Goal: Task Accomplishment & Management: Complete application form

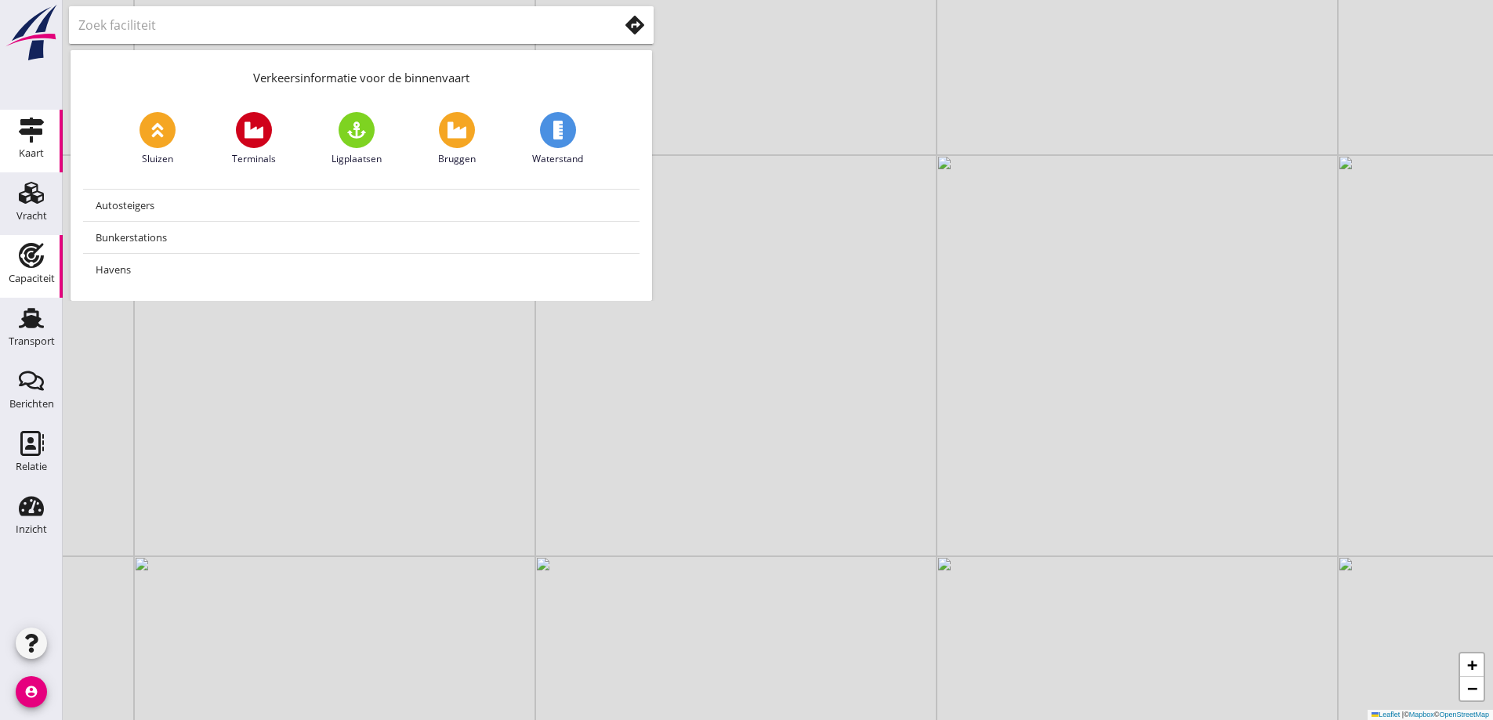
drag, startPoint x: 41, startPoint y: 262, endPoint x: 38, endPoint y: 249, distance: 13.7
click at [41, 263] on use at bounding box center [31, 255] width 25 height 25
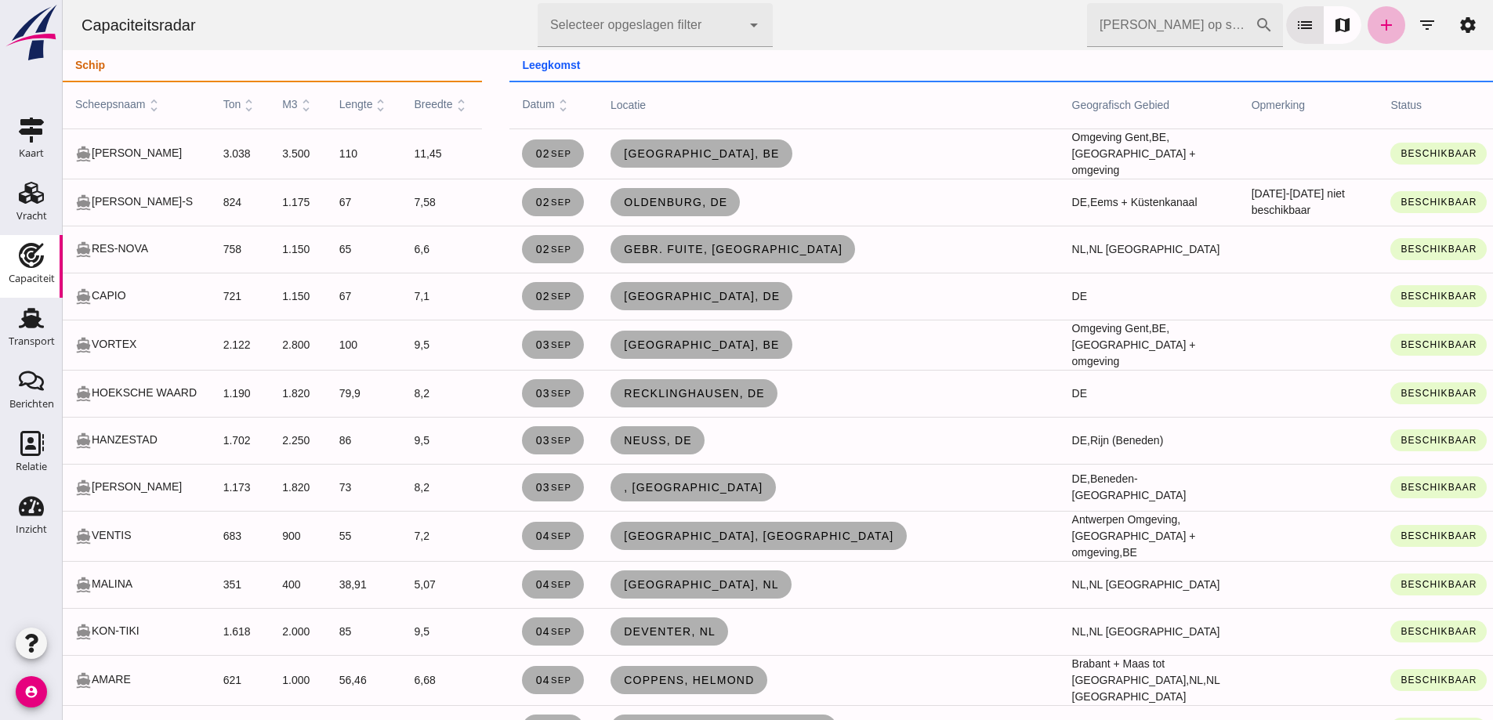
click at [1377, 33] on icon "add" at bounding box center [1386, 25] width 19 height 19
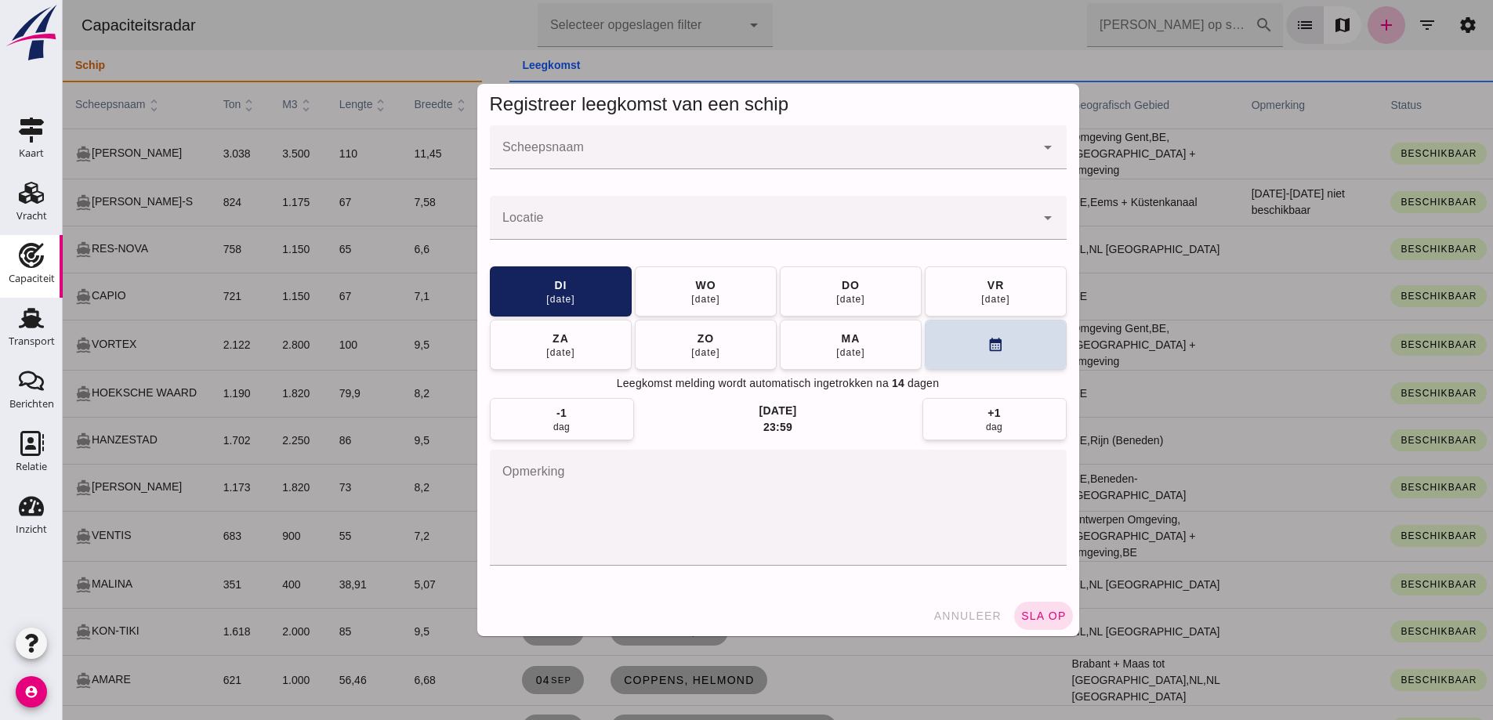
drag, startPoint x: 936, startPoint y: 603, endPoint x: 948, endPoint y: 577, distance: 28.4
click at [935, 597] on div "annuleer sla op" at bounding box center [778, 616] width 602 height 41
click at [963, 600] on div "annuleer sla op" at bounding box center [778, 616] width 602 height 41
click at [960, 605] on button "annuleer" at bounding box center [968, 616] width 82 height 28
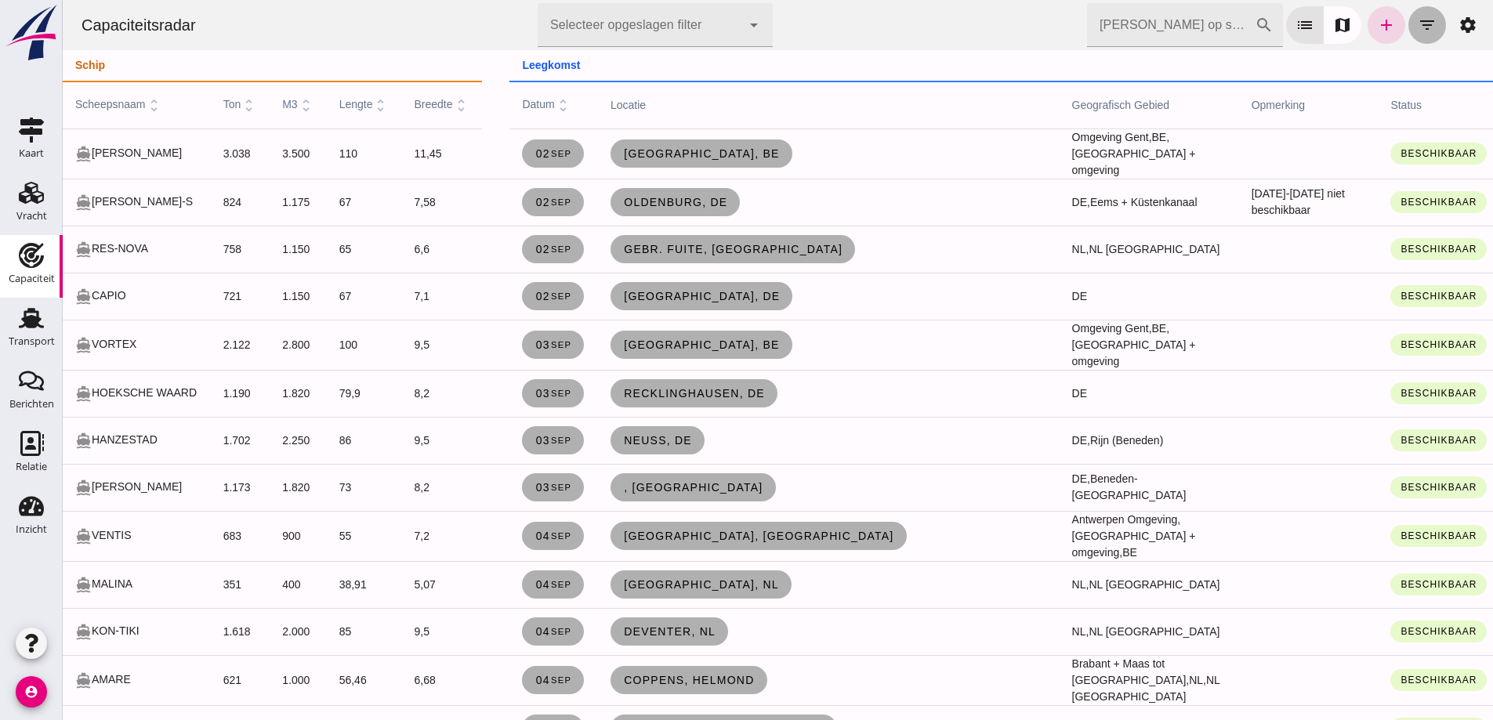
click at [1418, 23] on icon "filter_list" at bounding box center [1427, 25] width 19 height 19
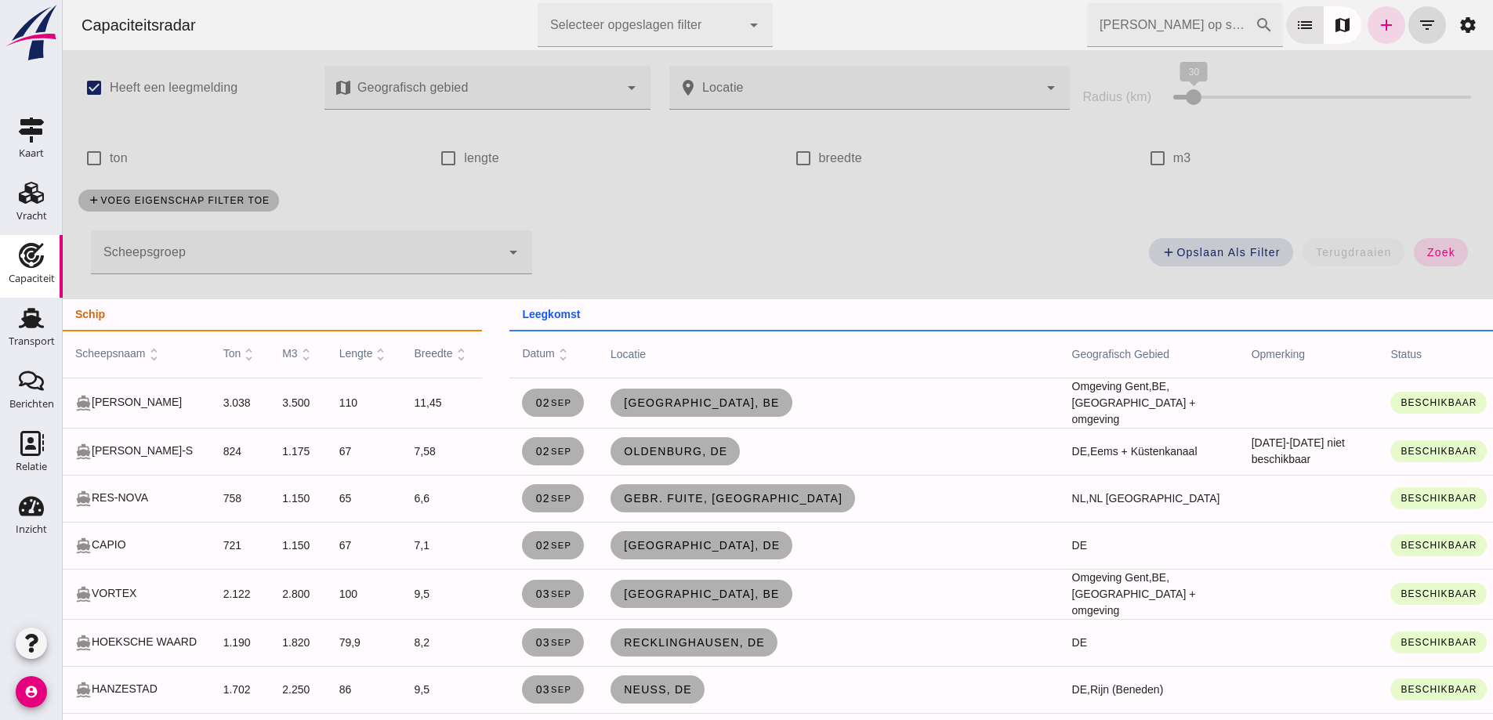
click at [1155, 147] on input "m3" at bounding box center [1157, 158] width 31 height 31
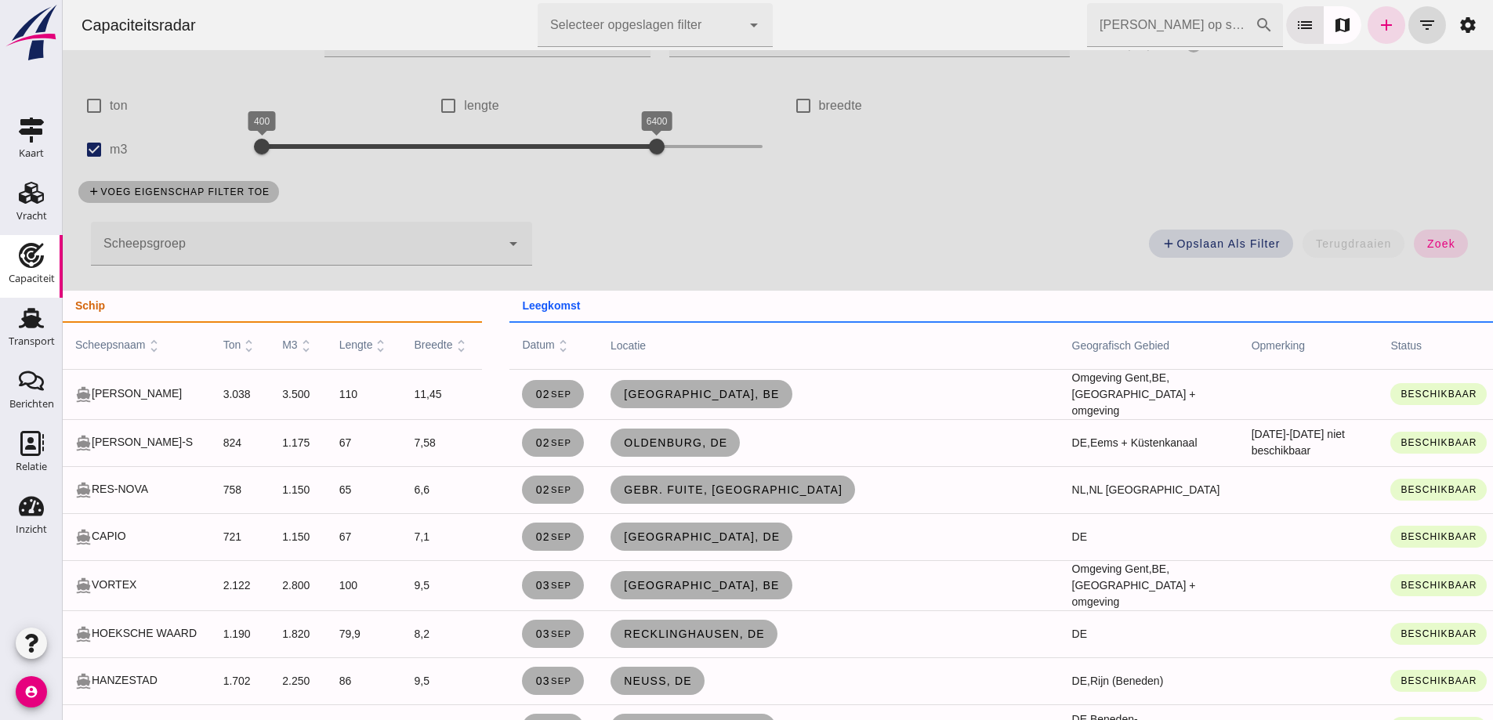
scroll to position [78, 0]
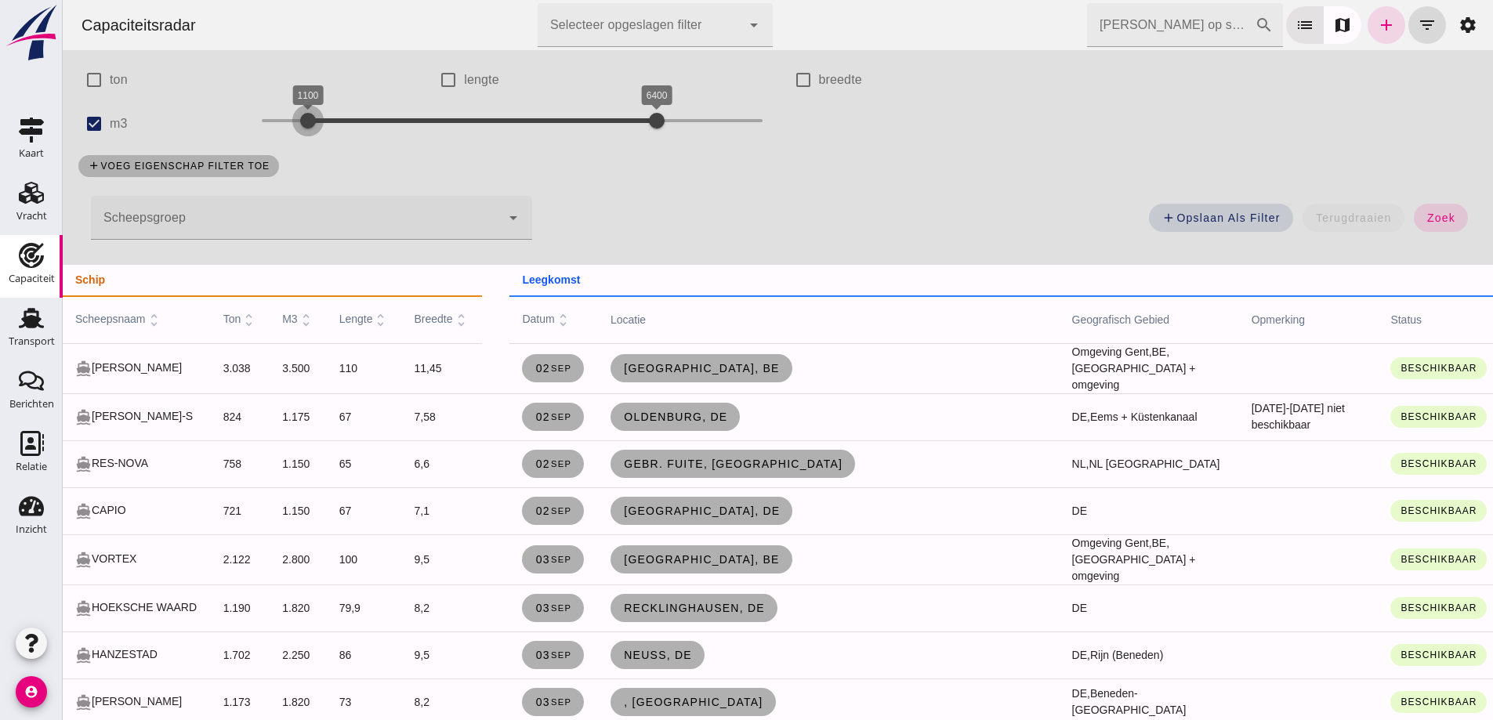
drag, startPoint x: 289, startPoint y: 129, endPoint x: 301, endPoint y: 129, distance: 11.8
click at [301, 129] on div at bounding box center [307, 120] width 31 height 31
drag, startPoint x: 649, startPoint y: 122, endPoint x: 492, endPoint y: 136, distance: 157.4
click at [423, 127] on div at bounding box center [412, 120] width 31 height 31
click at [1427, 213] on span "zoek" at bounding box center [1441, 218] width 29 height 13
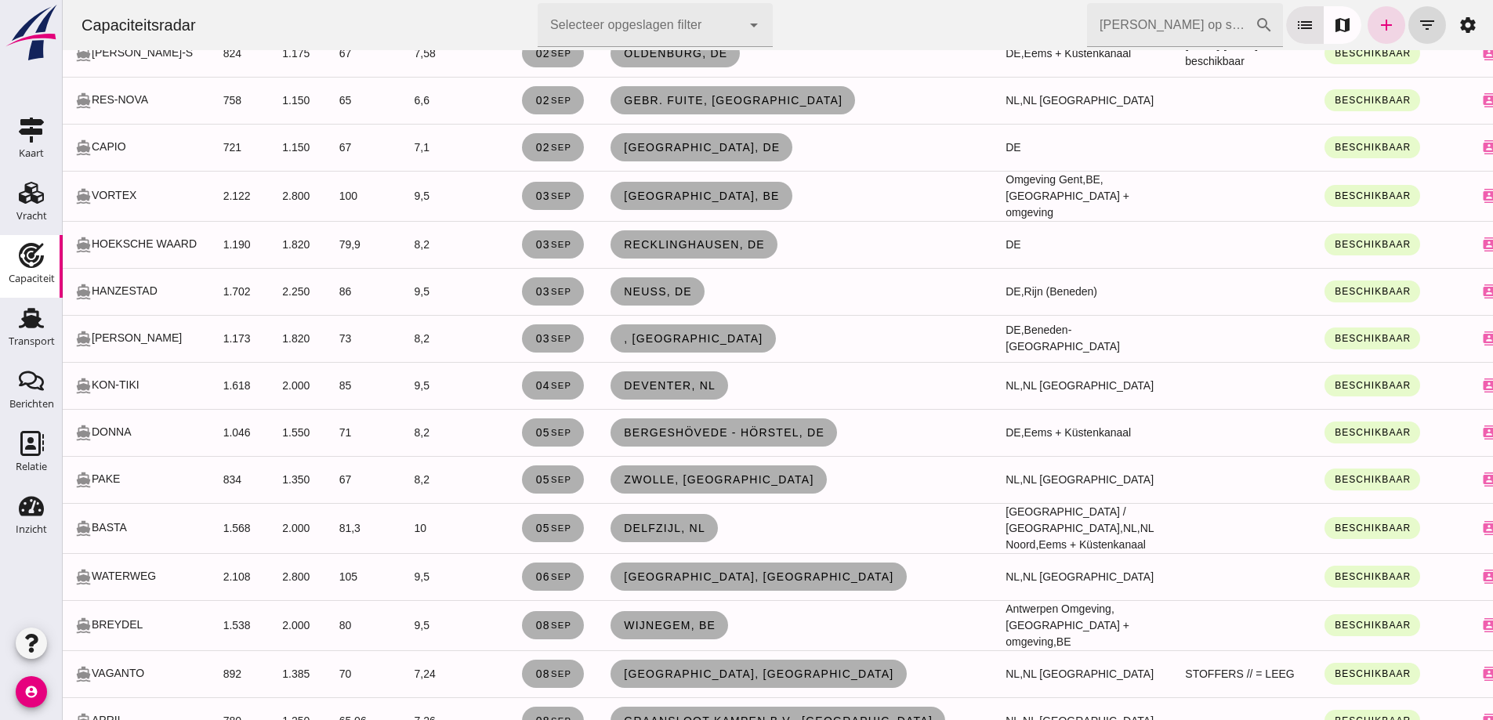
scroll to position [470, 0]
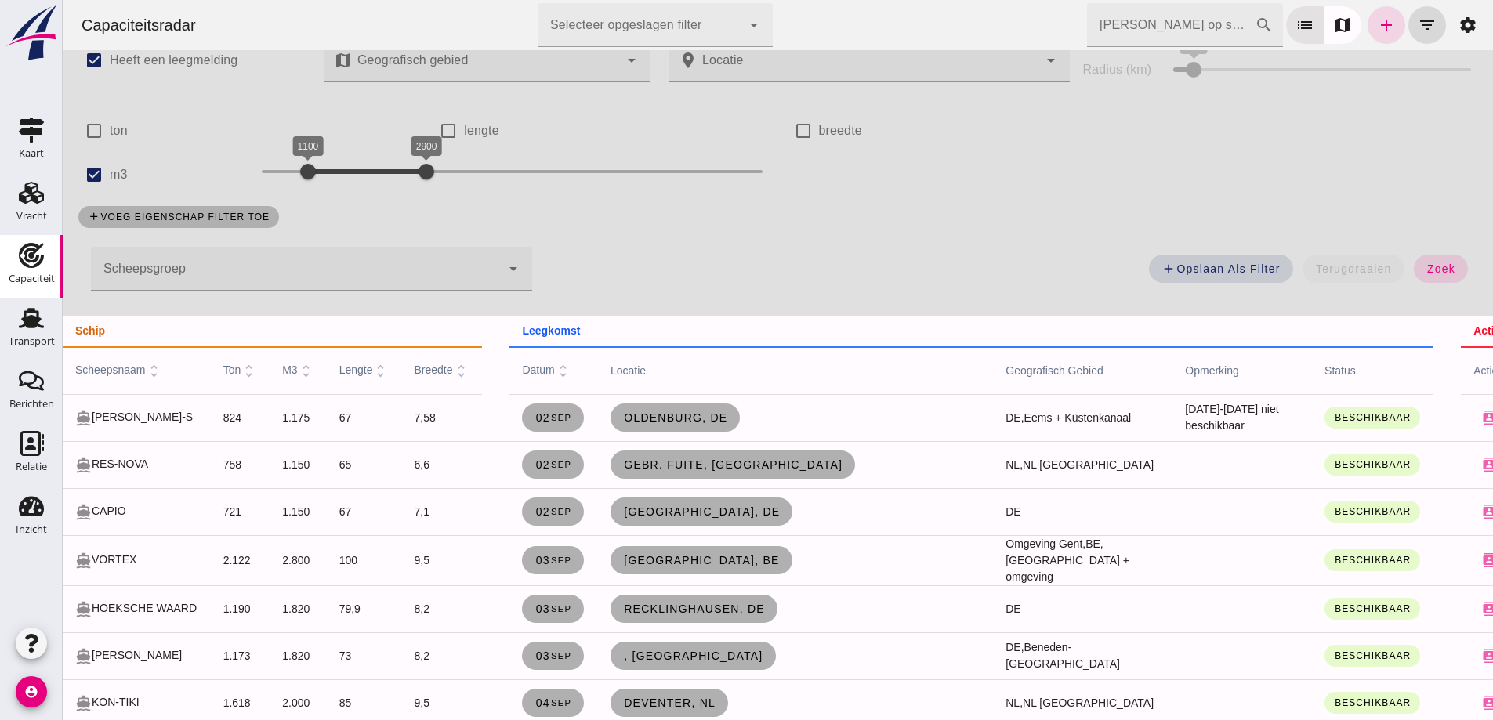
scroll to position [0, 0]
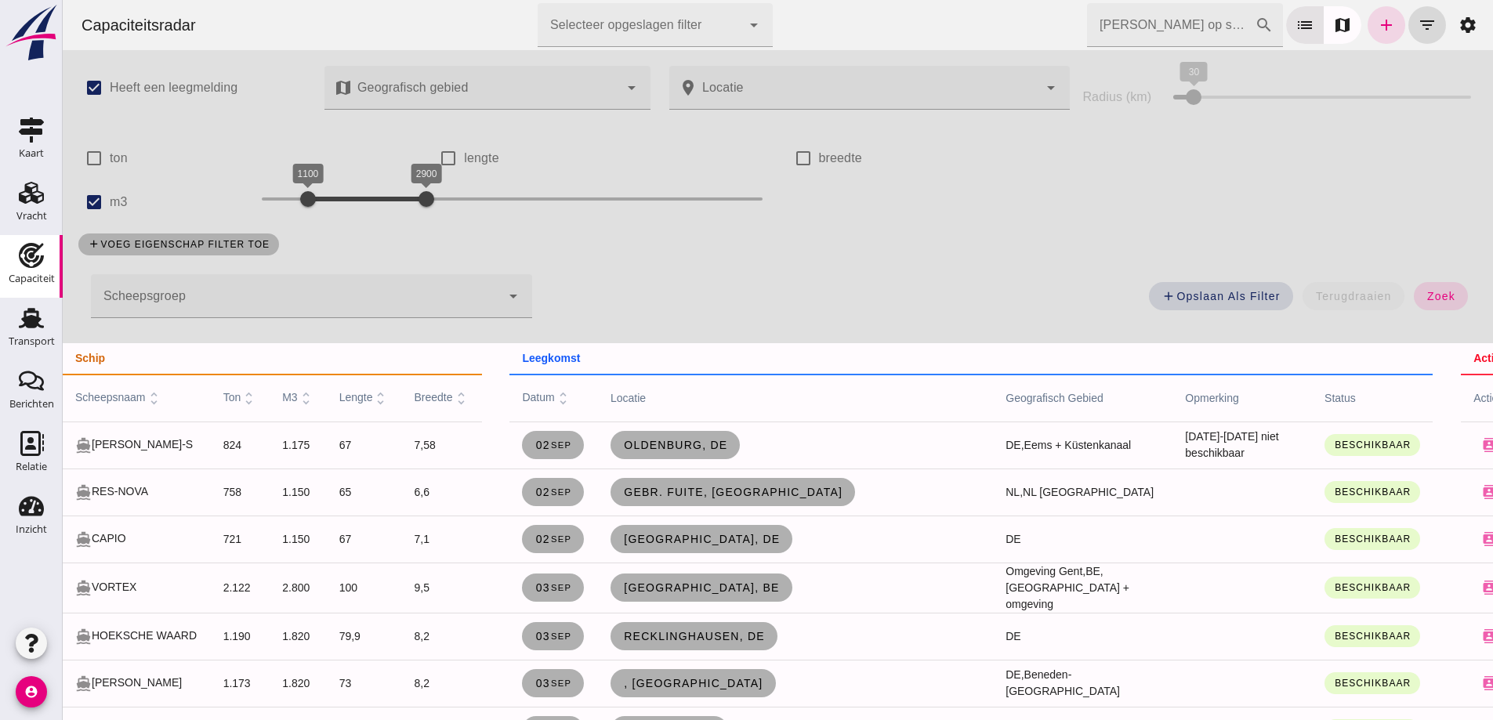
click at [112, 209] on label "m3" at bounding box center [119, 202] width 18 height 44
click at [110, 209] on input "m3" at bounding box center [93, 202] width 31 height 31
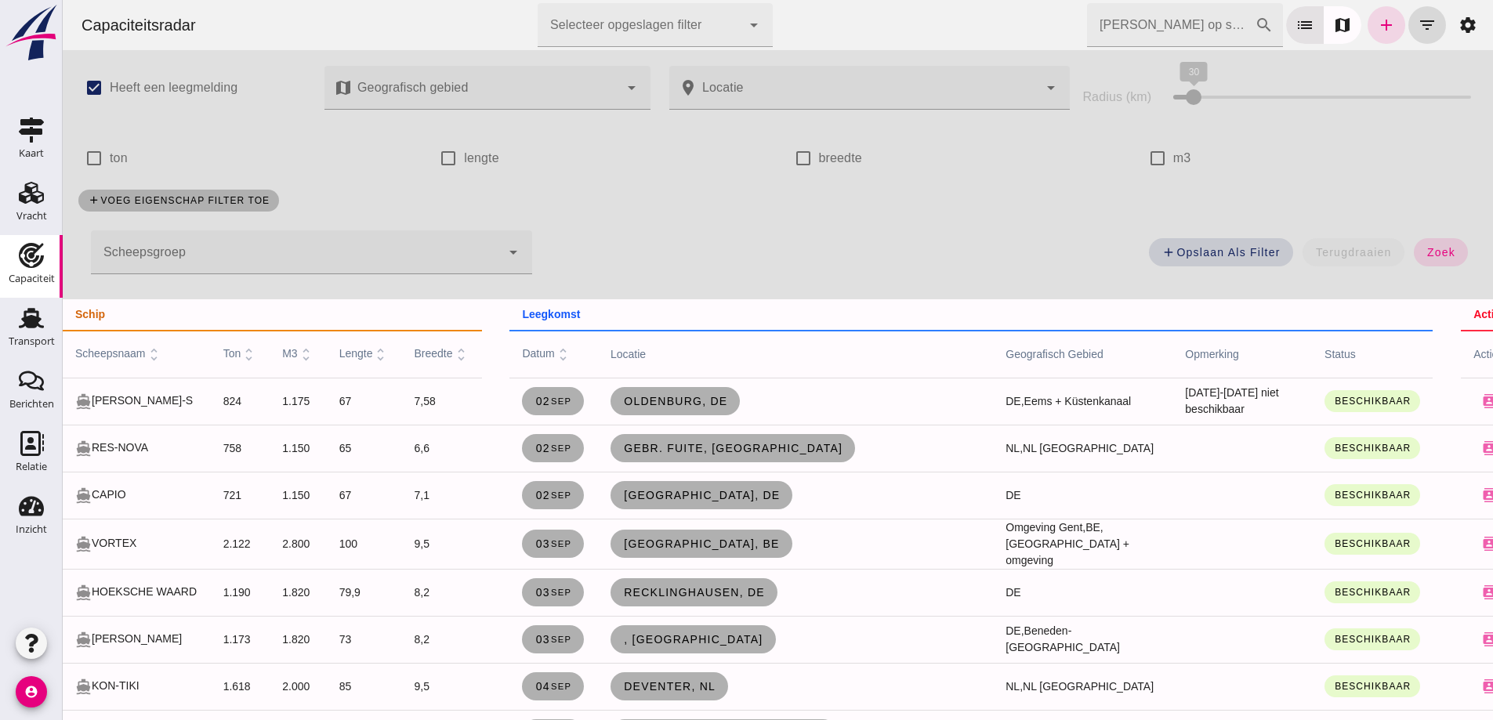
click at [198, 258] on div at bounding box center [296, 252] width 410 height 44
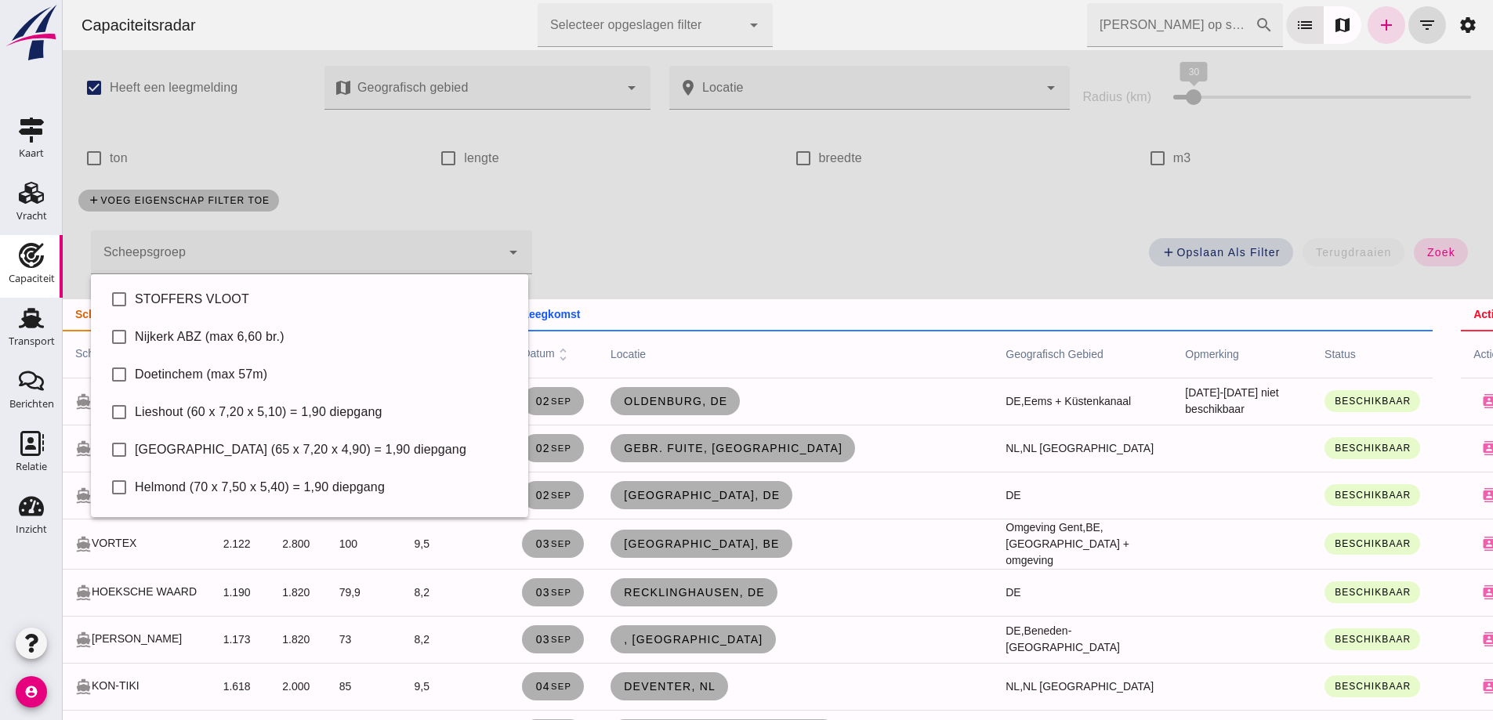
drag, startPoint x: 645, startPoint y: 279, endPoint x: 648, endPoint y: 271, distance: 8.4
click at [646, 278] on div "add Opslaan als filter terugdraaien zoek" at bounding box center [1014, 257] width 945 height 56
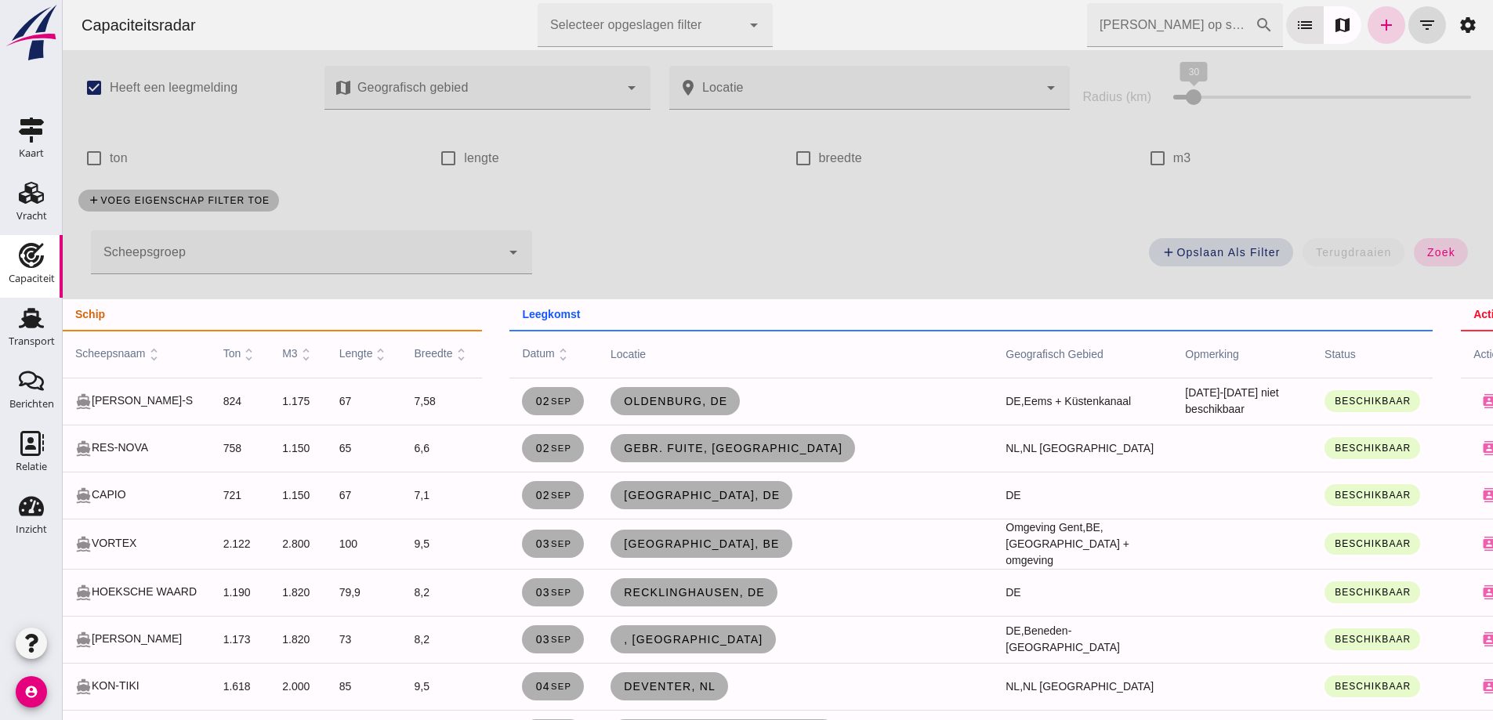
click at [1377, 18] on icon "add" at bounding box center [1386, 25] width 19 height 19
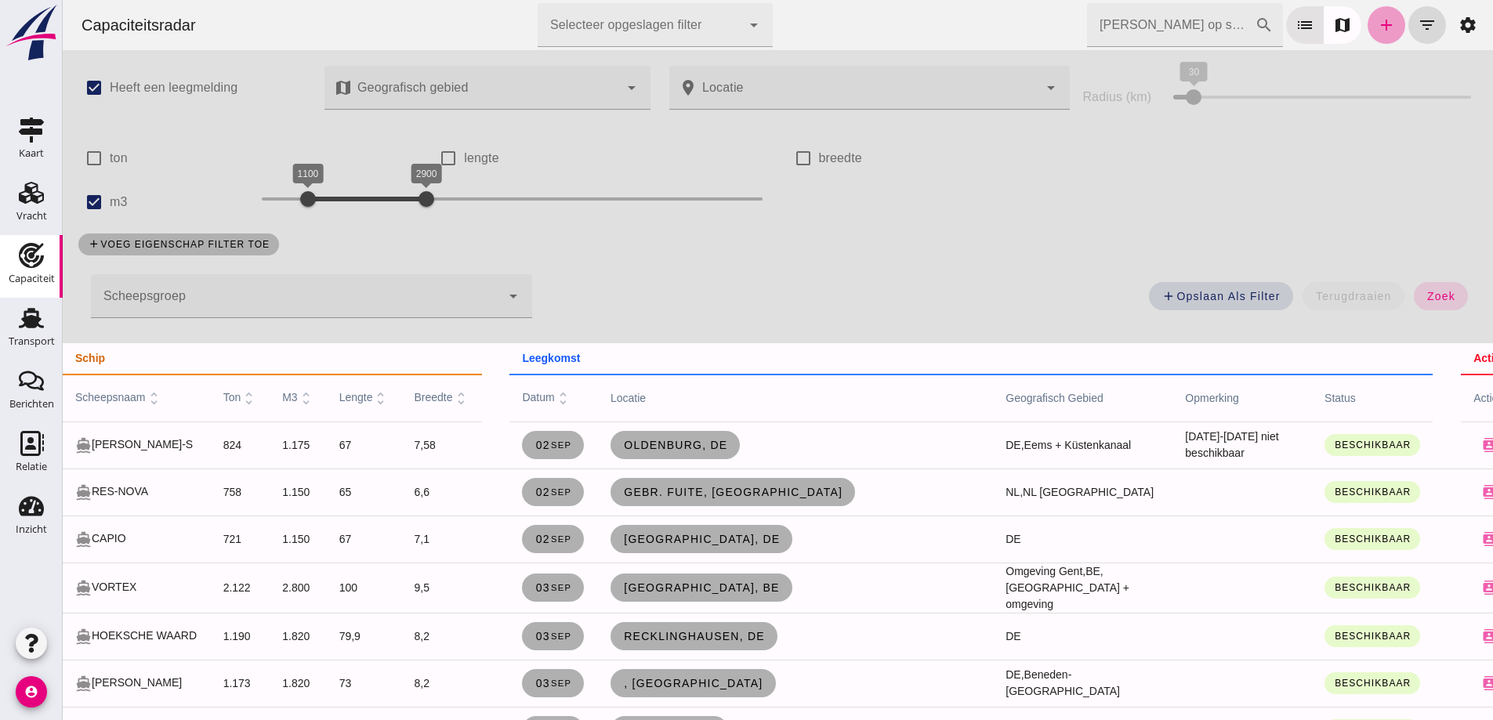
checkbox input "true"
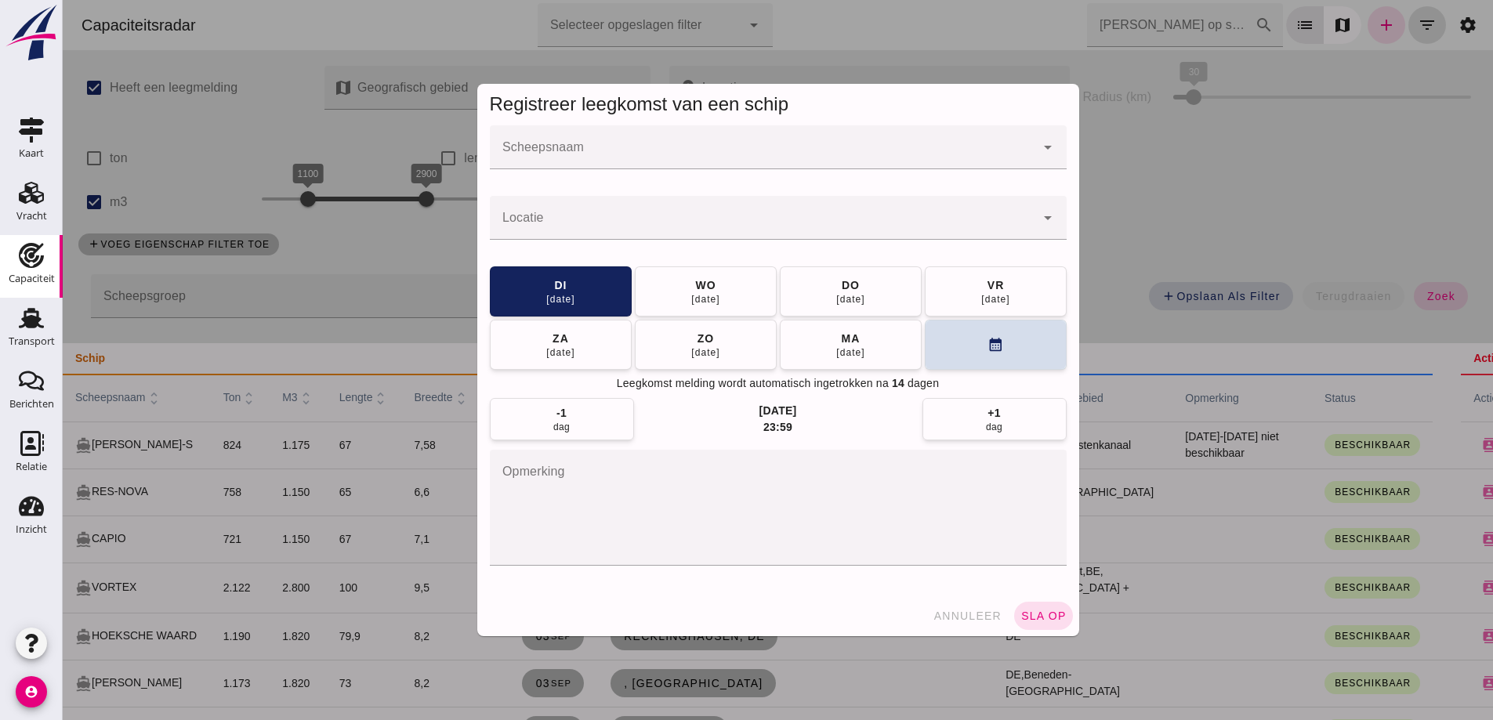
click at [513, 144] on div at bounding box center [763, 147] width 546 height 44
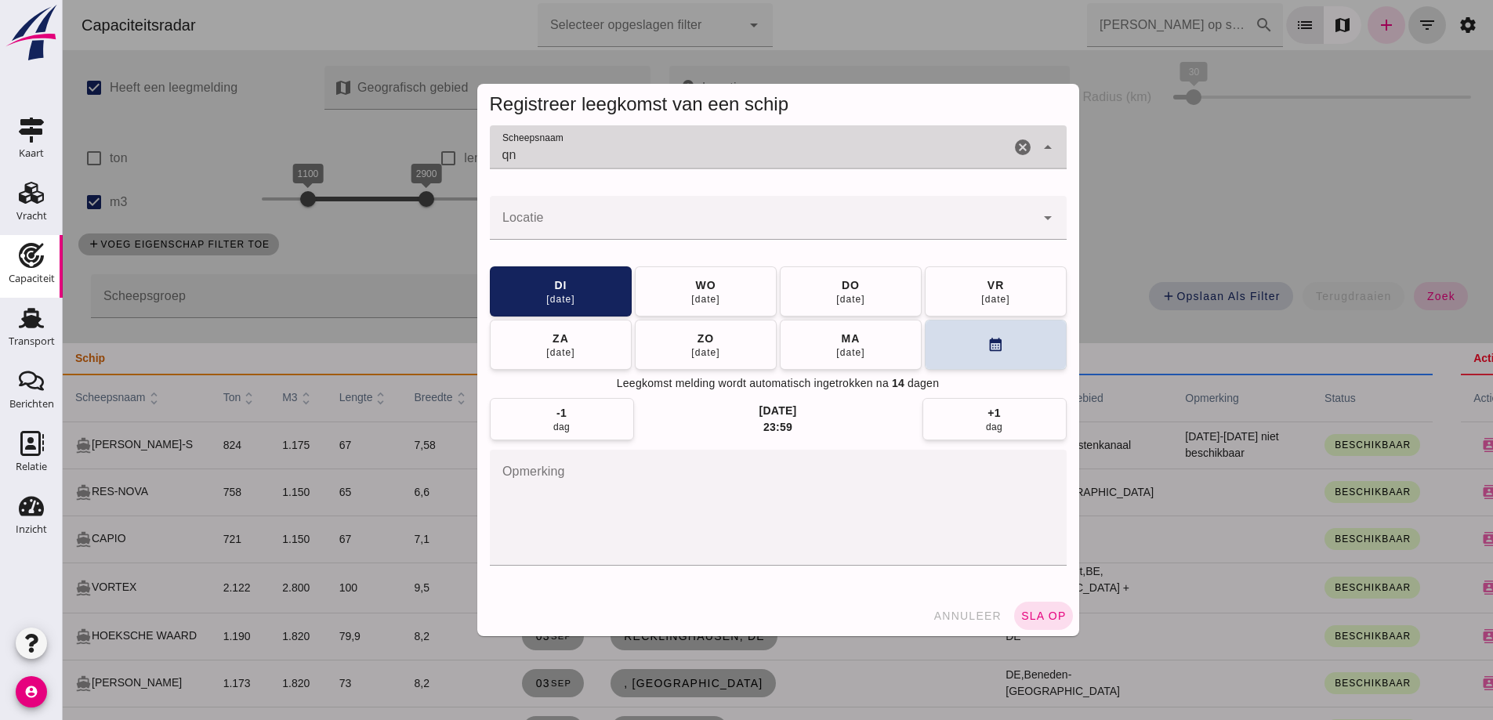
type input "q"
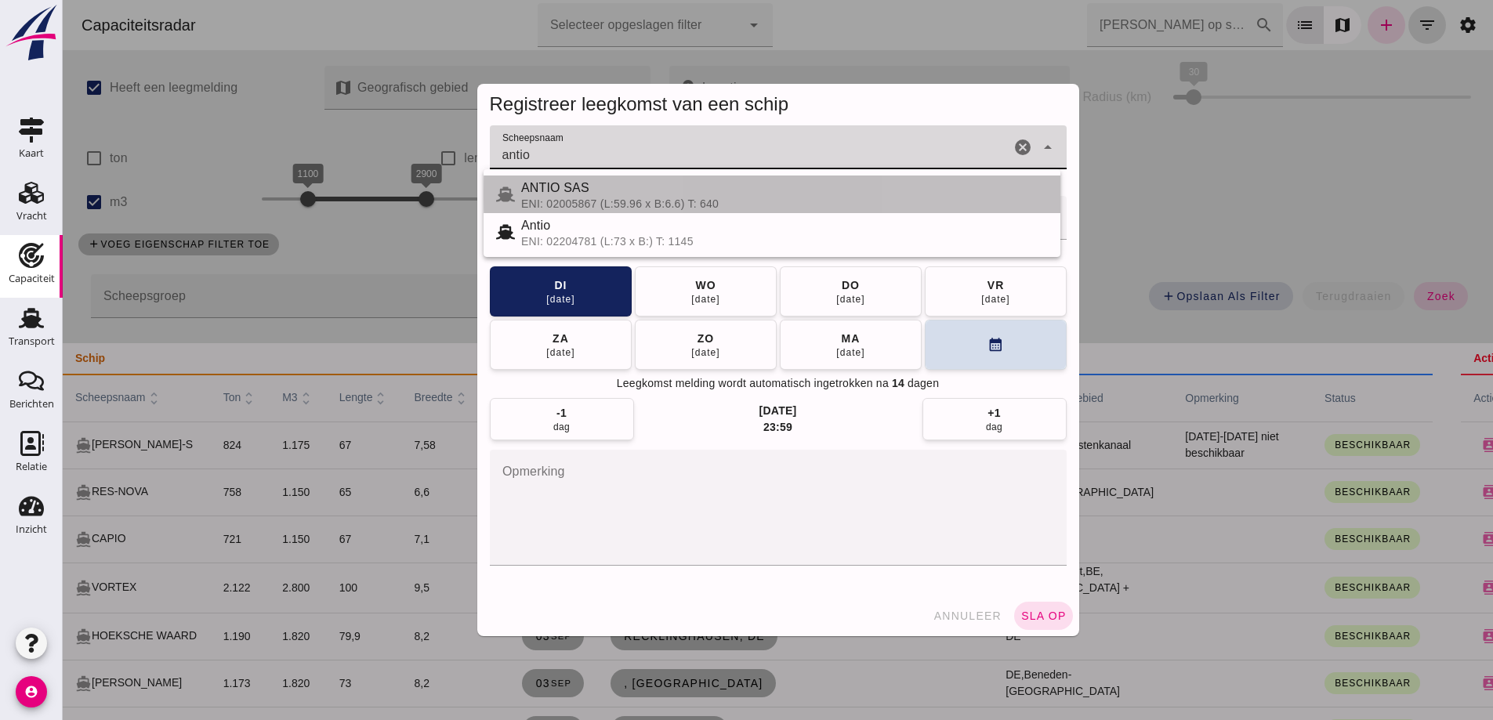
drag, startPoint x: 622, startPoint y: 199, endPoint x: 631, endPoint y: 210, distance: 14.0
click at [631, 210] on div "ANTIO SAS ENI: 02005867 (L:59.96 x B:6.6) T: 640" at bounding box center [772, 195] width 577 height 38
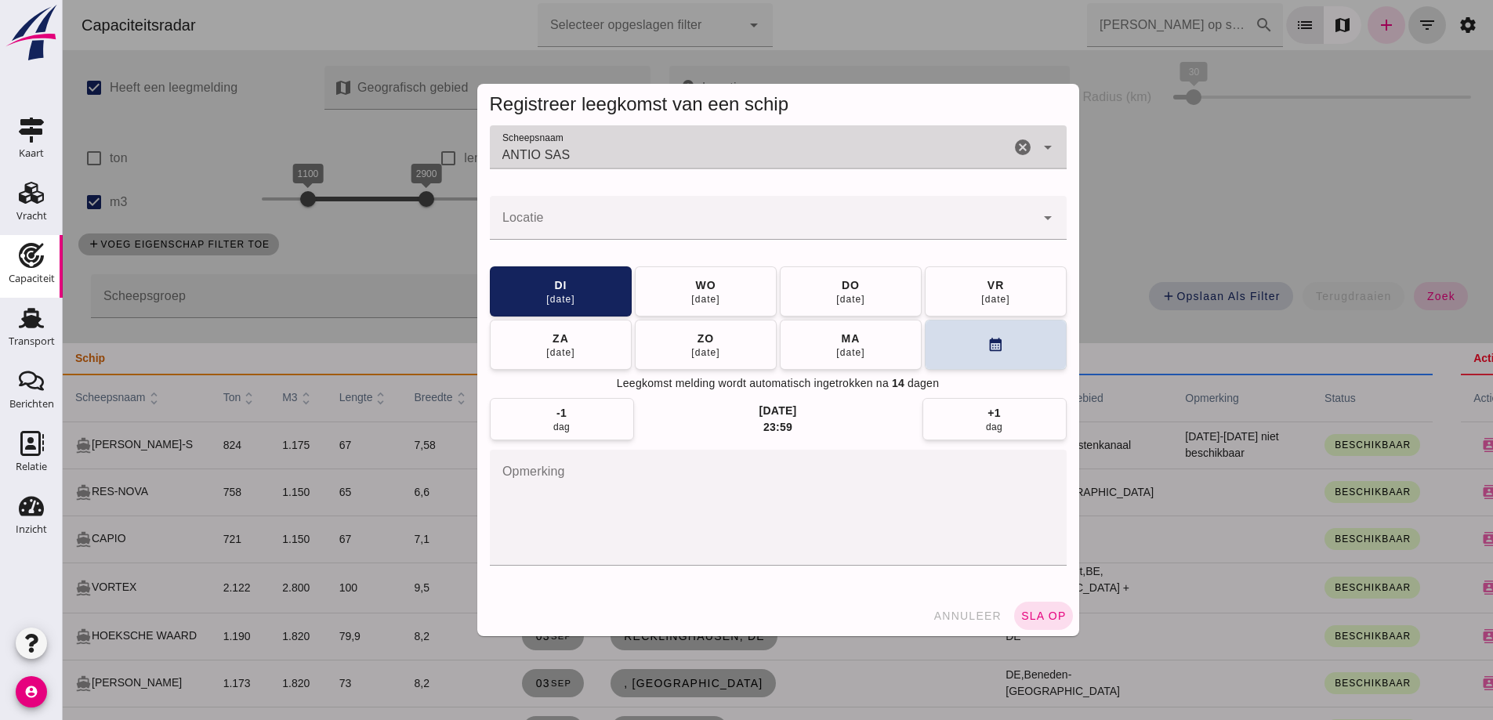
type input "ANTIO SAS"
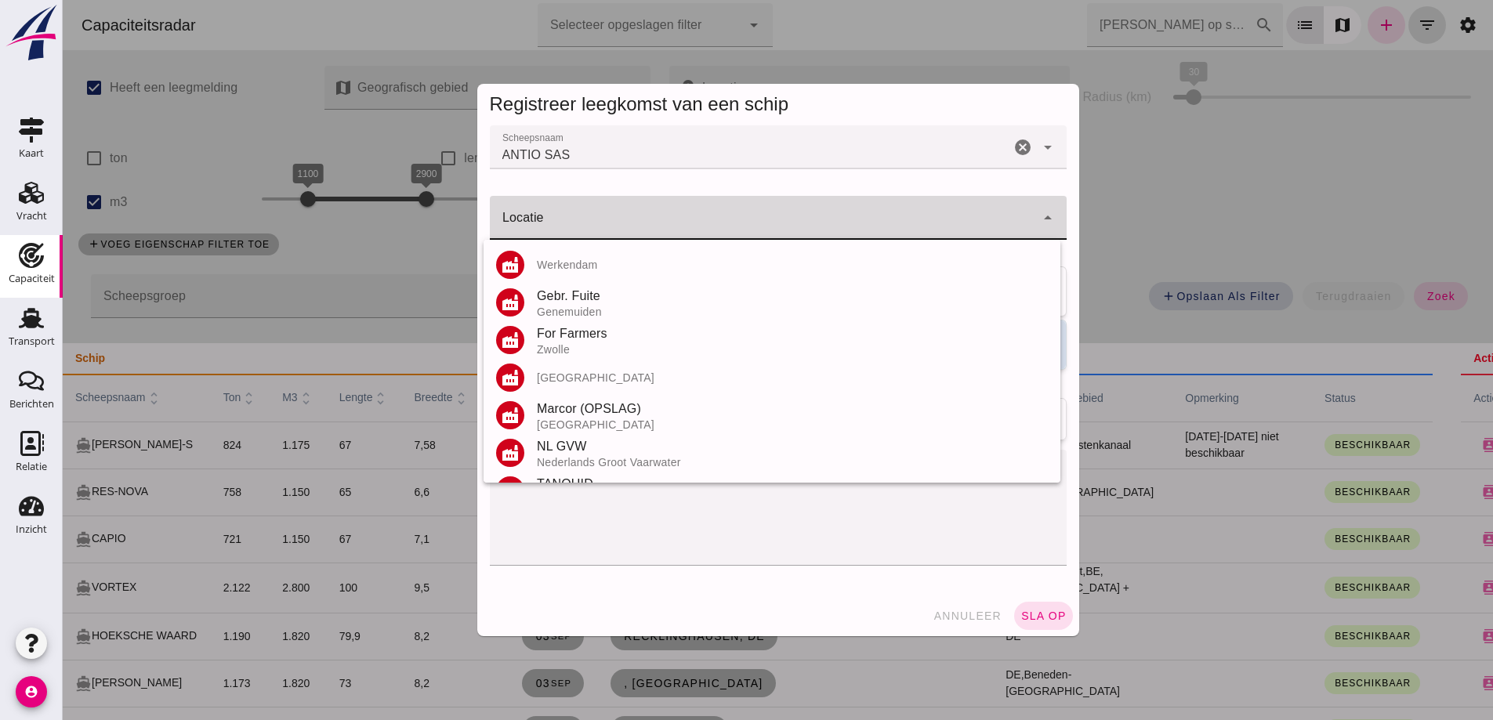
click at [638, 223] on input "Locatie" at bounding box center [763, 225] width 546 height 19
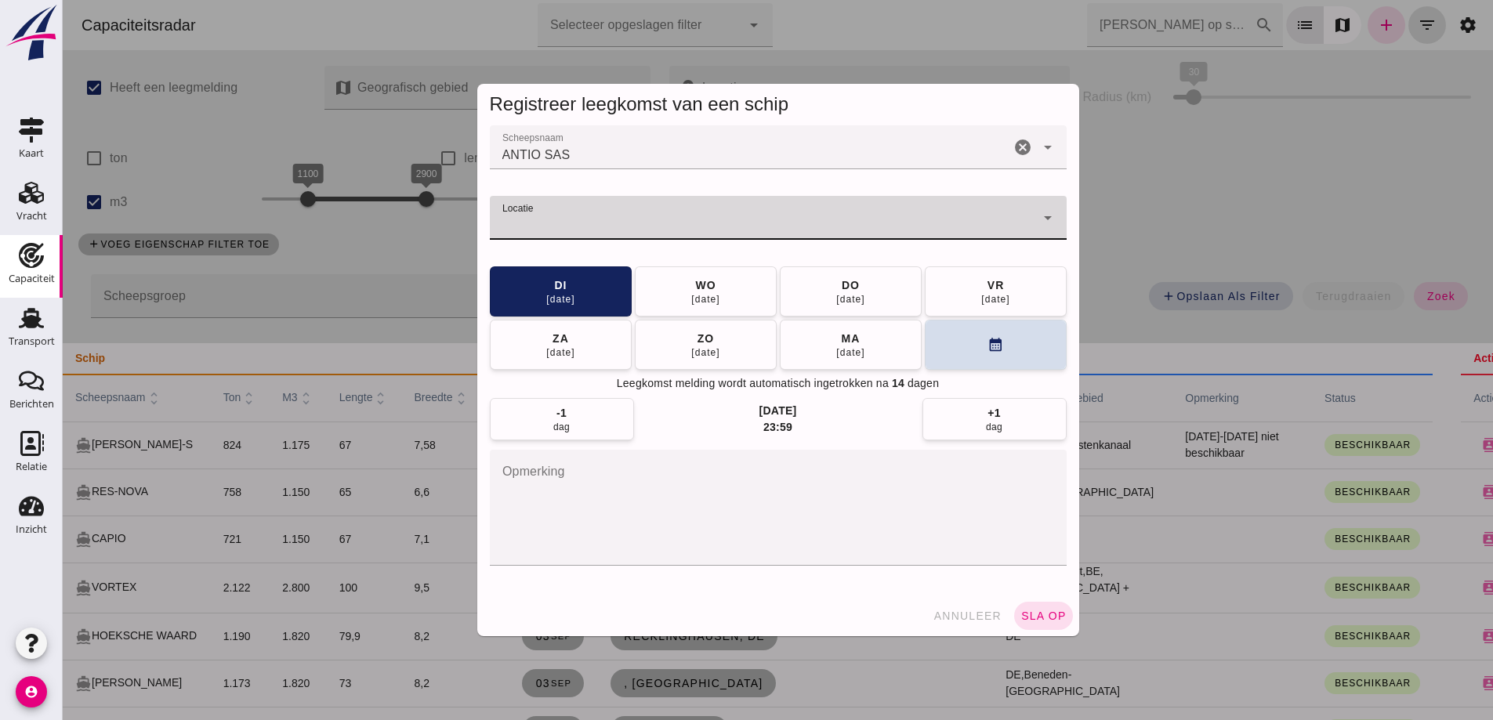
click at [580, 226] on input "Locatie" at bounding box center [763, 225] width 546 height 19
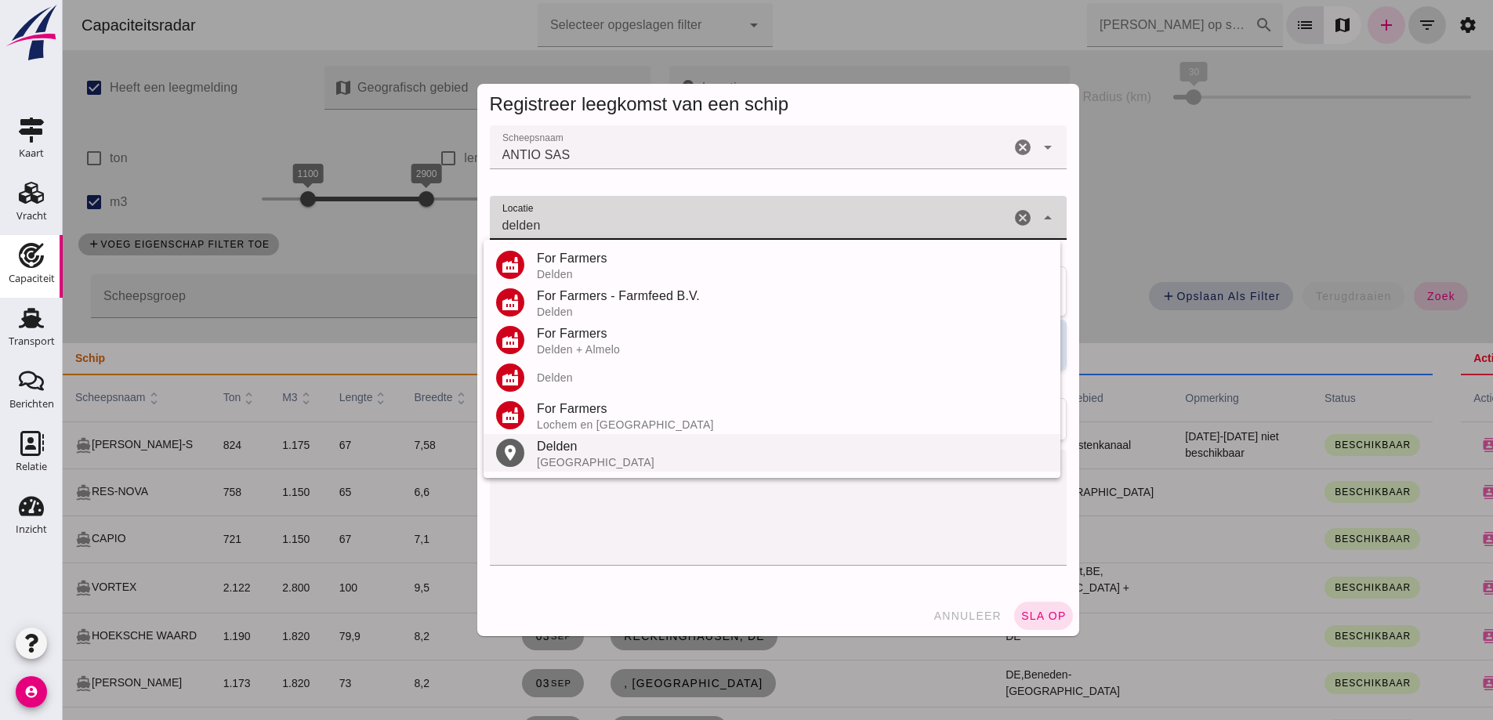
click at [614, 465] on div "[GEOGRAPHIC_DATA]" at bounding box center [792, 462] width 511 height 13
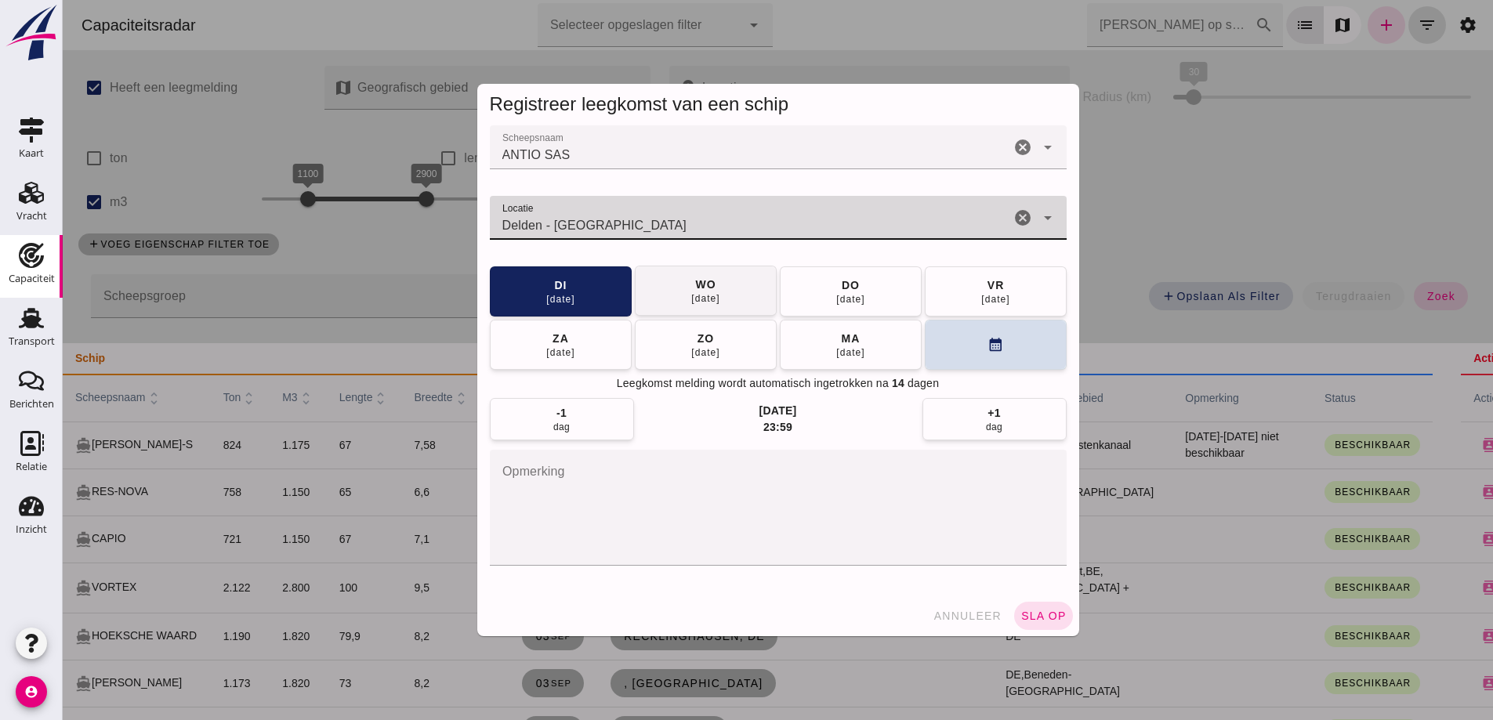
type input "Delden - Overijssel"
click at [691, 290] on span "wo 10 sep" at bounding box center [706, 291] width 30 height 28
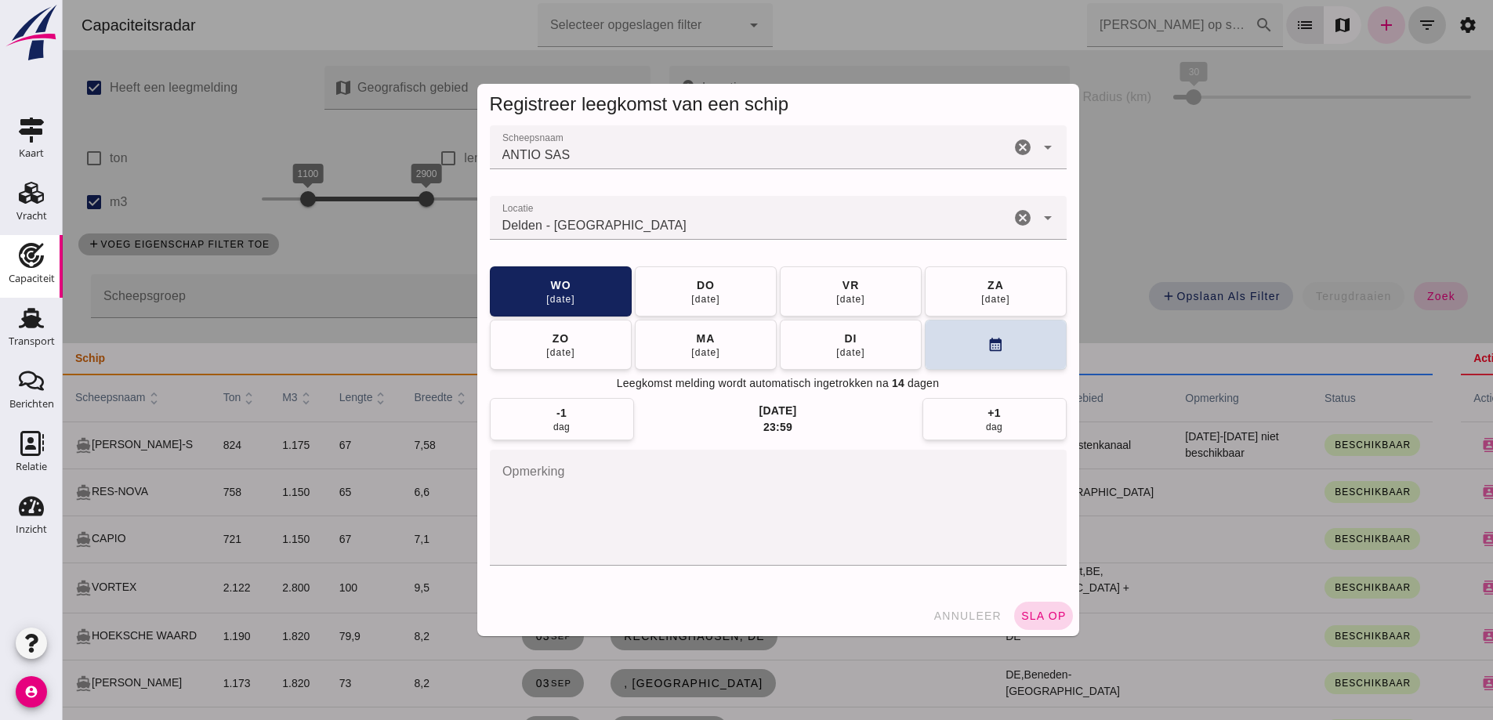
click at [1033, 611] on span "sla op" at bounding box center [1044, 616] width 46 height 13
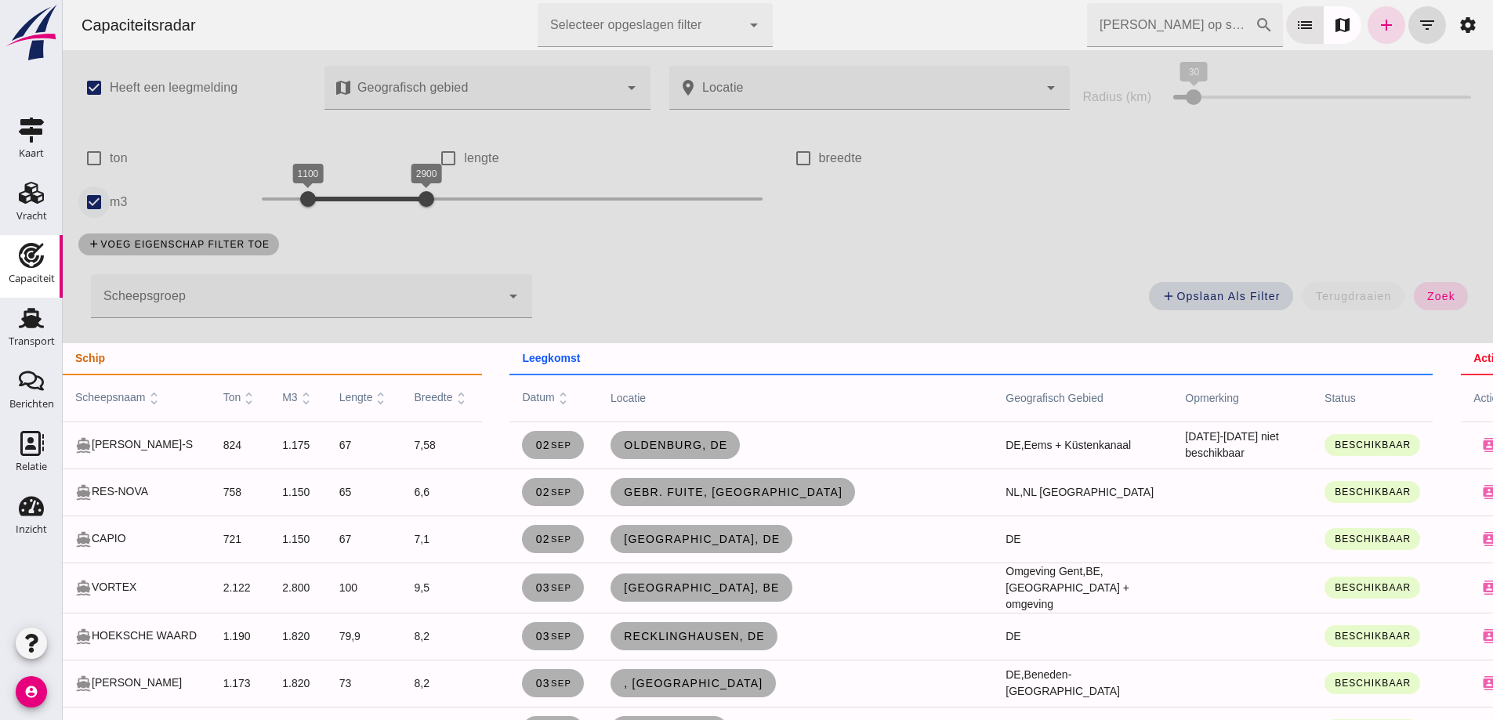
click at [106, 204] on input "m3" at bounding box center [93, 202] width 31 height 31
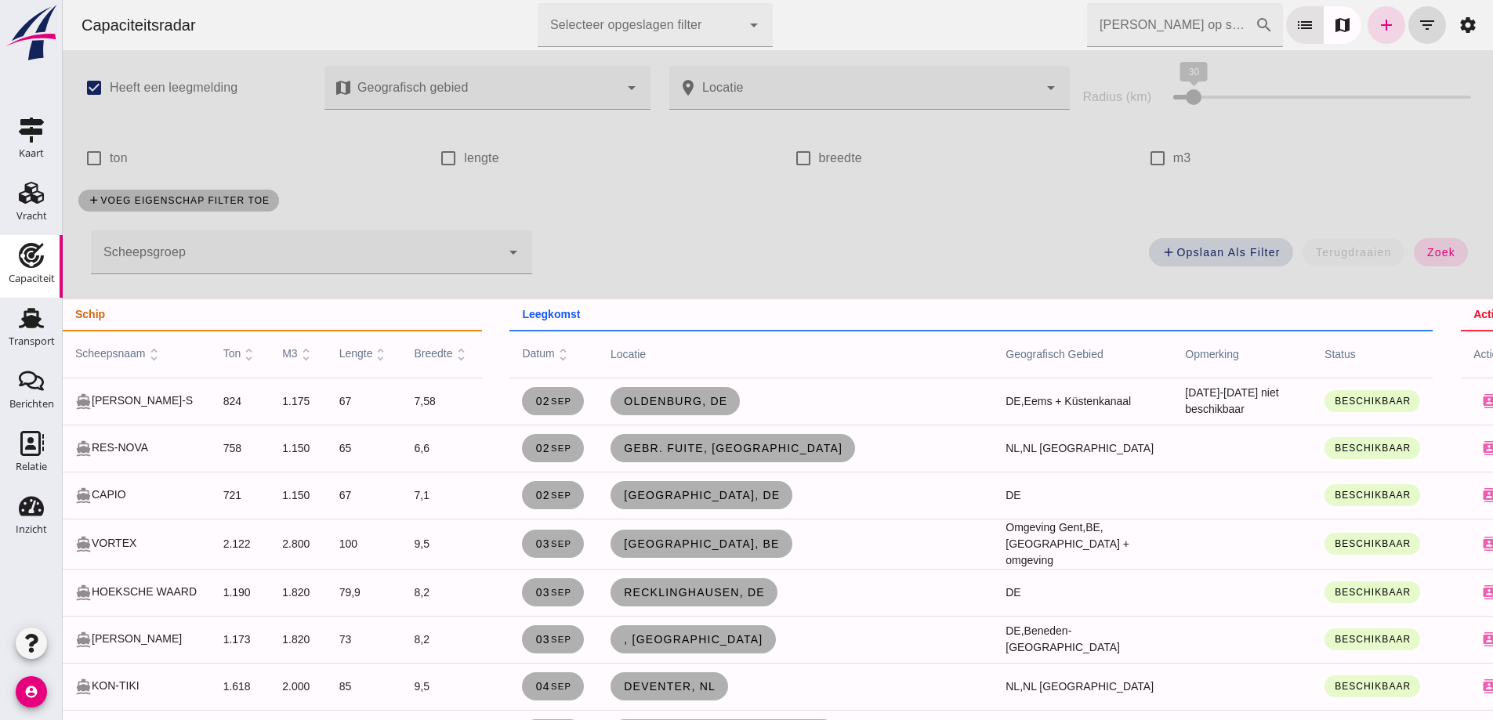
click at [1142, 154] on input "m3" at bounding box center [1157, 158] width 31 height 31
checkbox input "true"
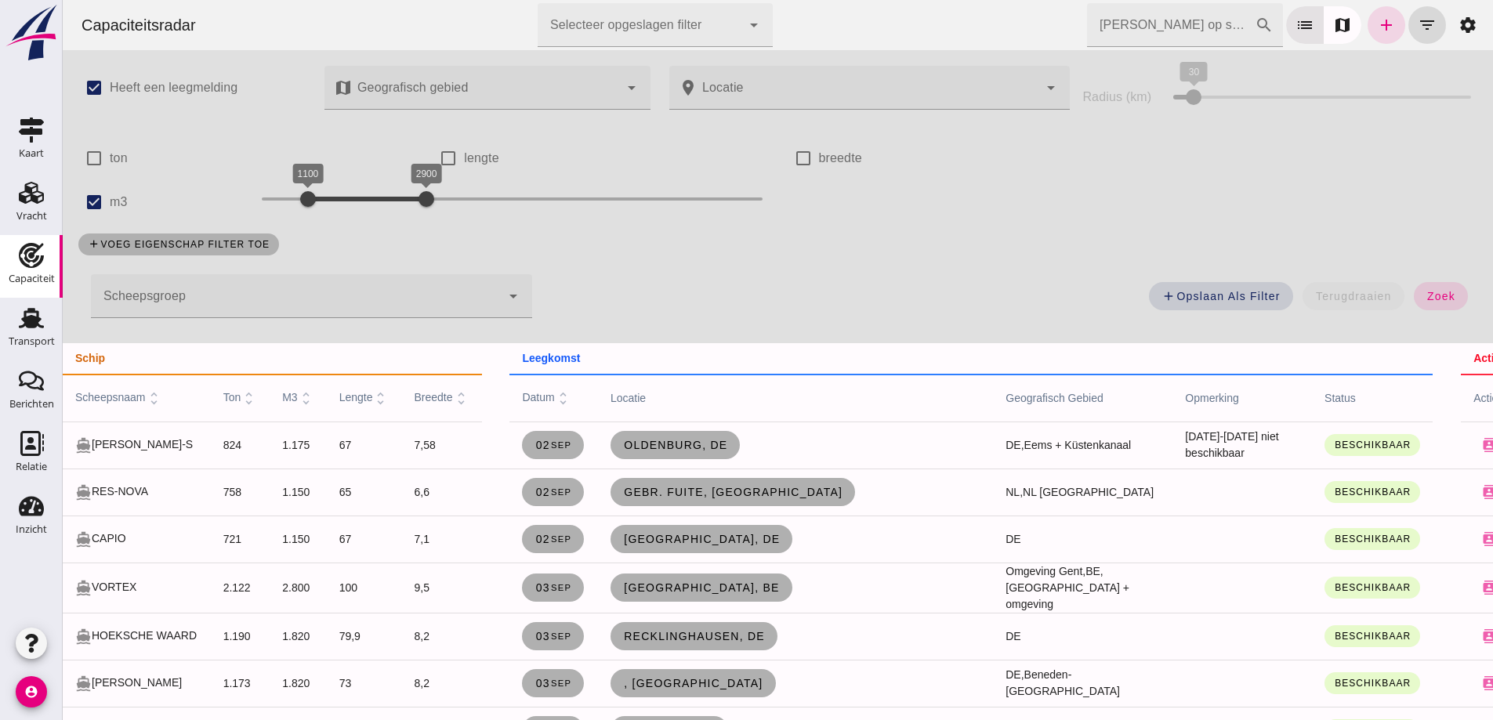
drag, startPoint x: 1434, startPoint y: 324, endPoint x: 1425, endPoint y: 310, distance: 16.5
click at [1432, 322] on div "add Opslaan als filter terugdraaien zoek" at bounding box center [1014, 301] width 945 height 56
drag, startPoint x: 1424, startPoint y: 301, endPoint x: 1564, endPoint y: 471, distance: 220.5
click at [1427, 301] on span "zoek" at bounding box center [1441, 296] width 29 height 13
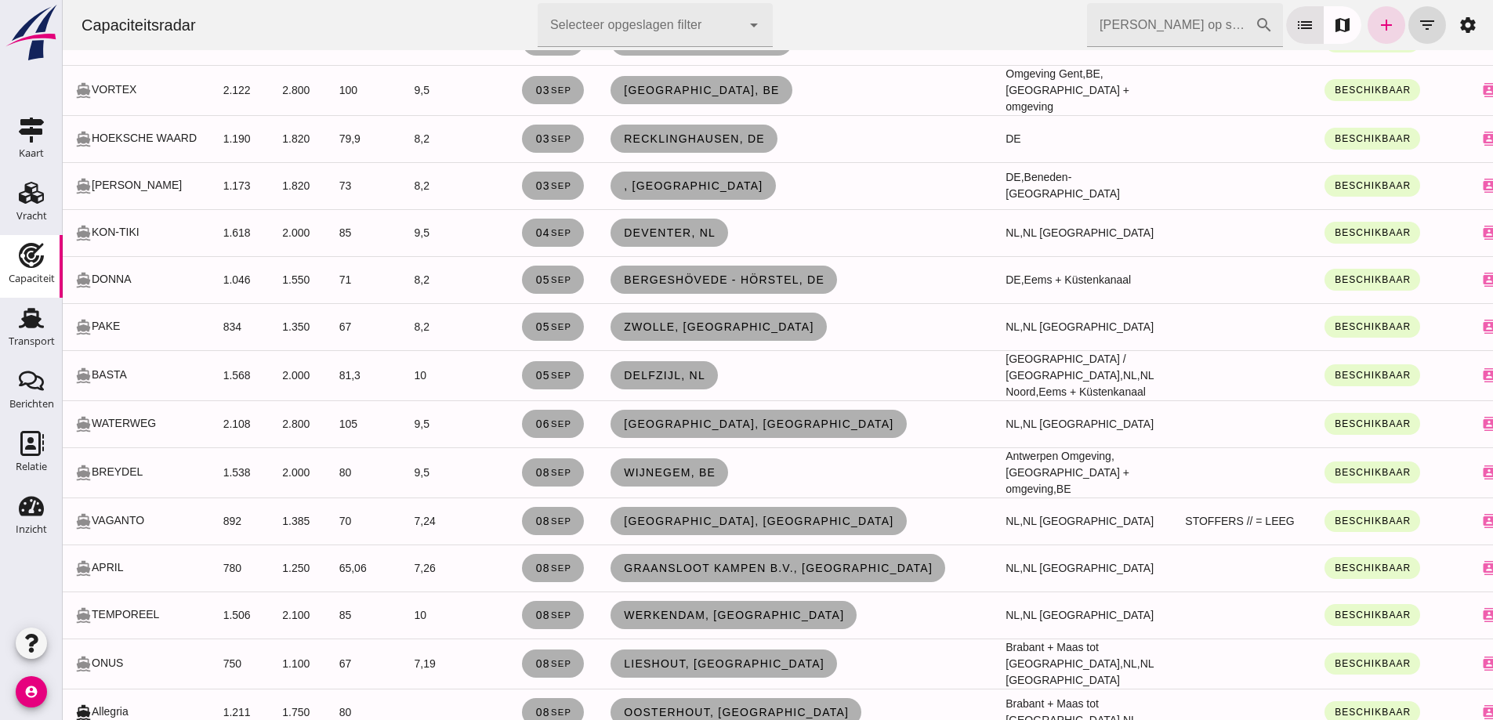
scroll to position [470, 0]
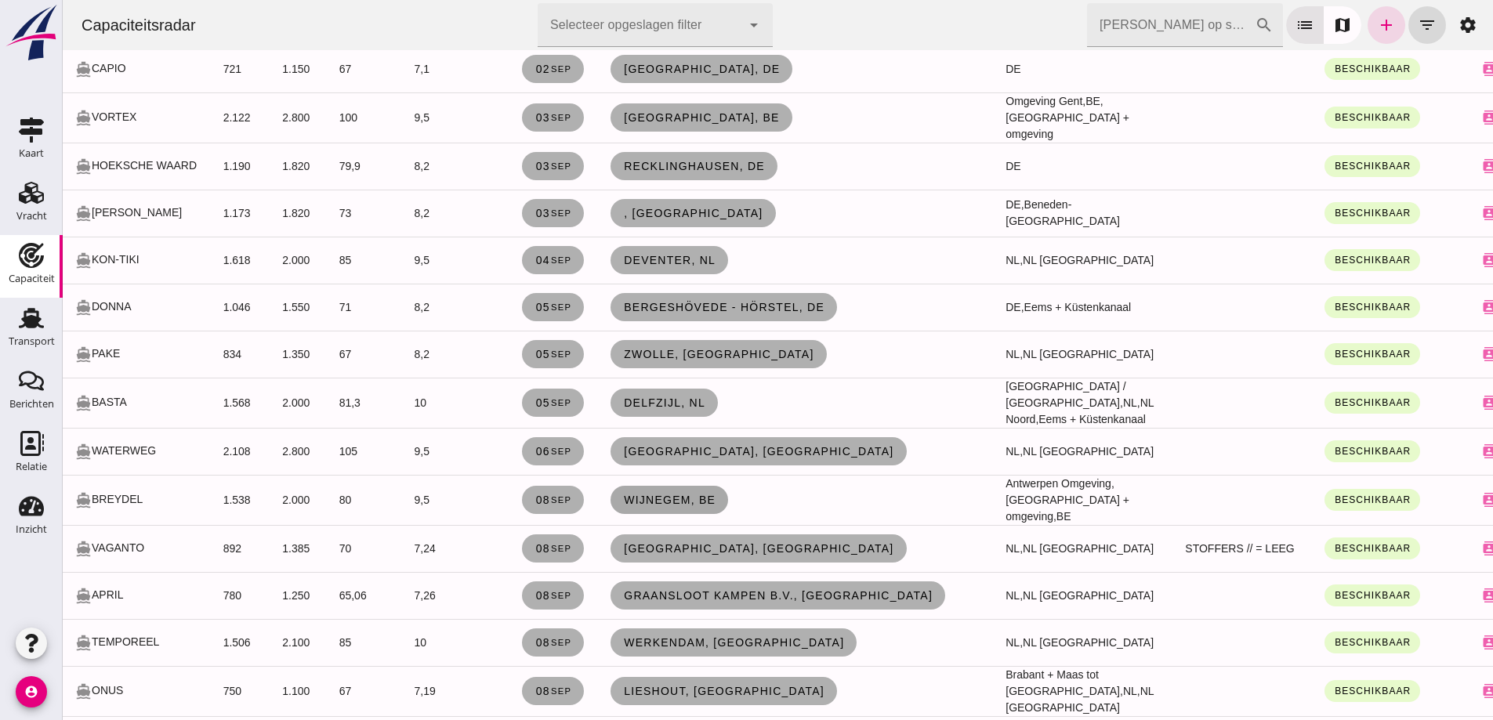
click at [666, 494] on span "Wijnegem, be" at bounding box center [669, 500] width 93 height 13
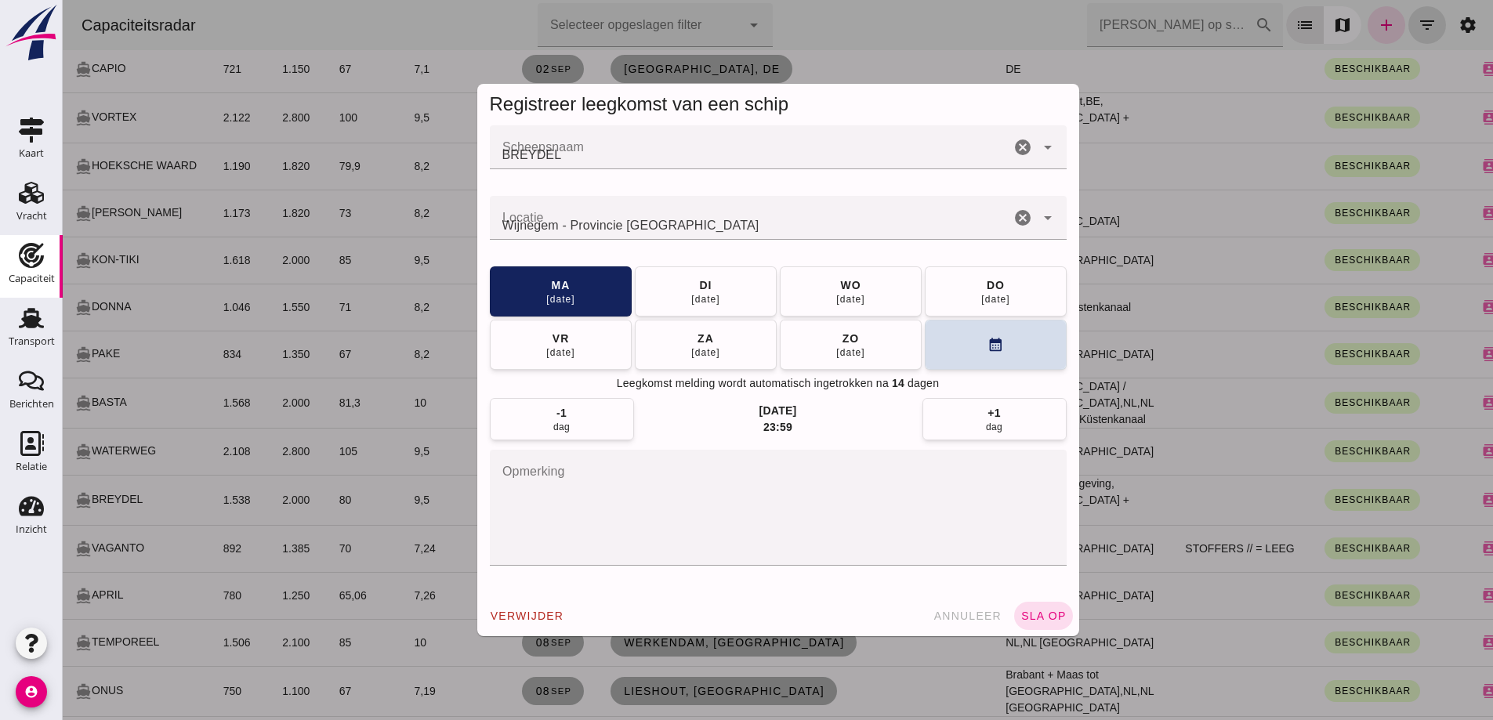
scroll to position [0, 0]
click at [844, 360] on button "zo 14 sep" at bounding box center [851, 344] width 142 height 50
click at [669, 303] on button "ma 15 sep" at bounding box center [706, 291] width 142 height 50
click at [1032, 618] on span "sla op" at bounding box center [1044, 616] width 46 height 13
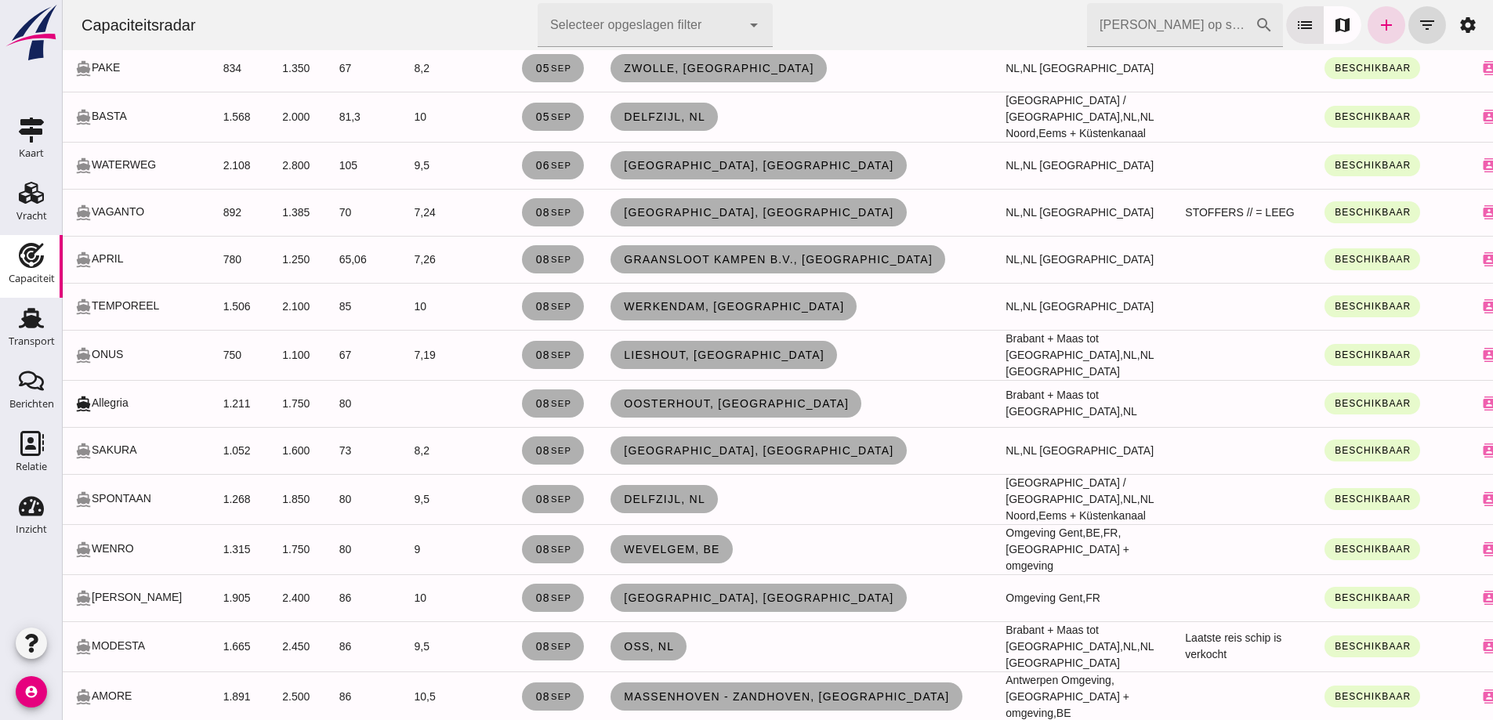
scroll to position [784, 0]
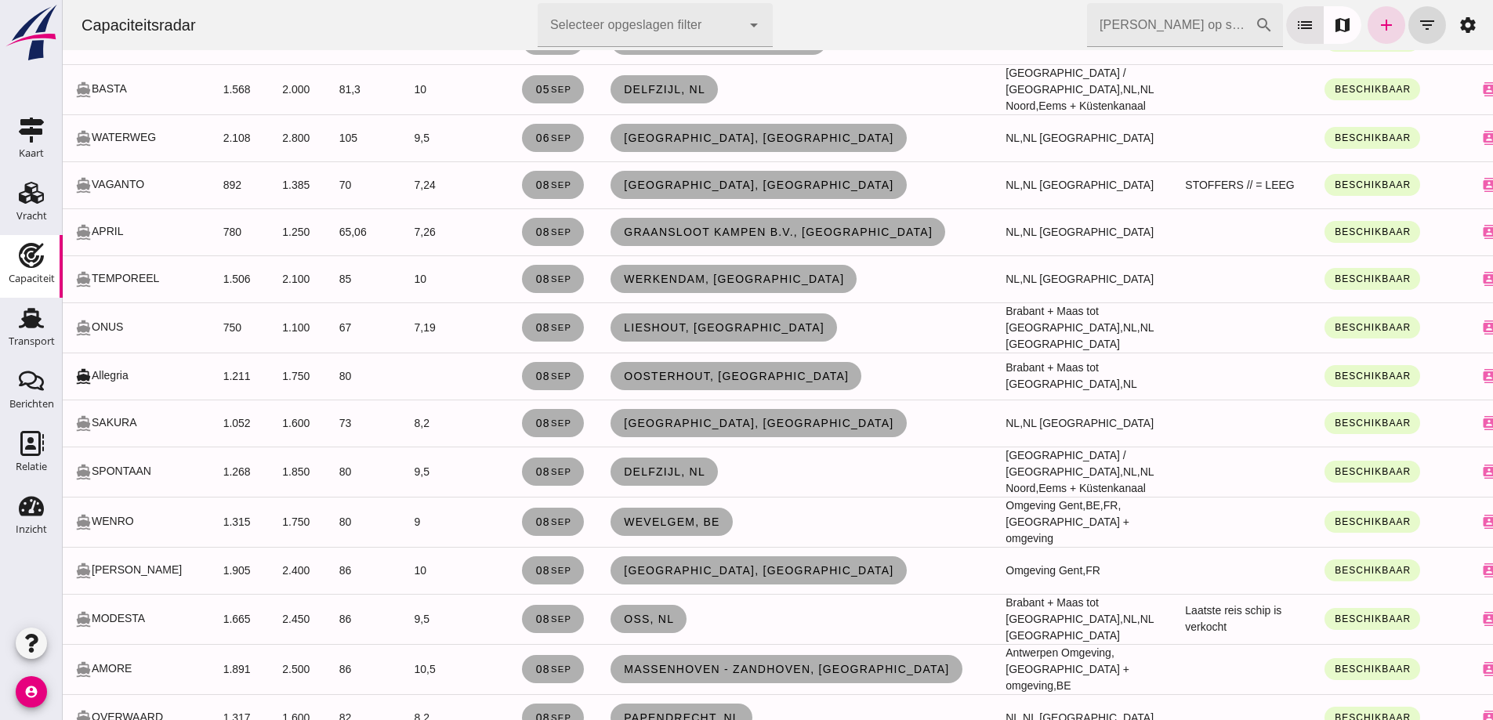
click at [126, 513] on div "directions_boat WENRO" at bounding box center [136, 521] width 123 height 17
click at [698, 520] on span "Wevelgem, be" at bounding box center [671, 522] width 97 height 13
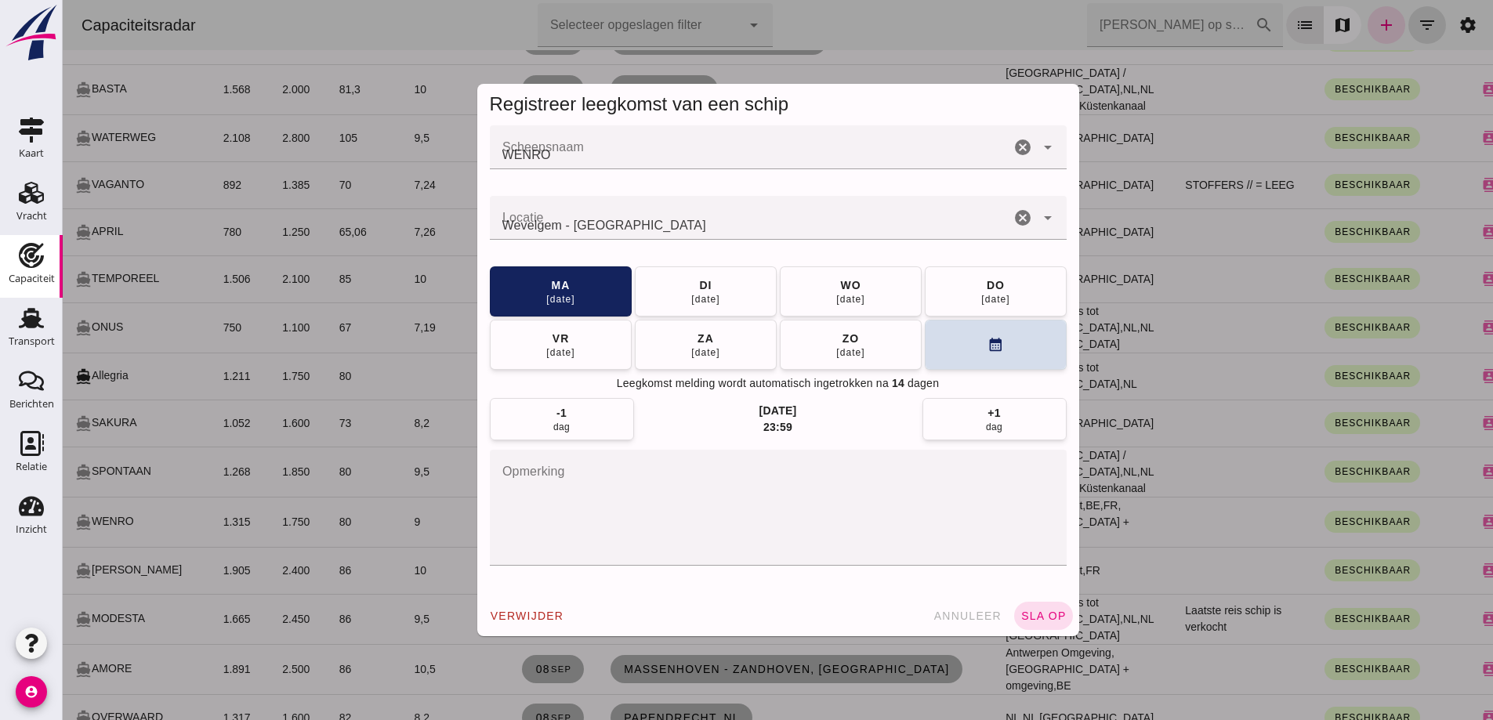
scroll to position [0, 0]
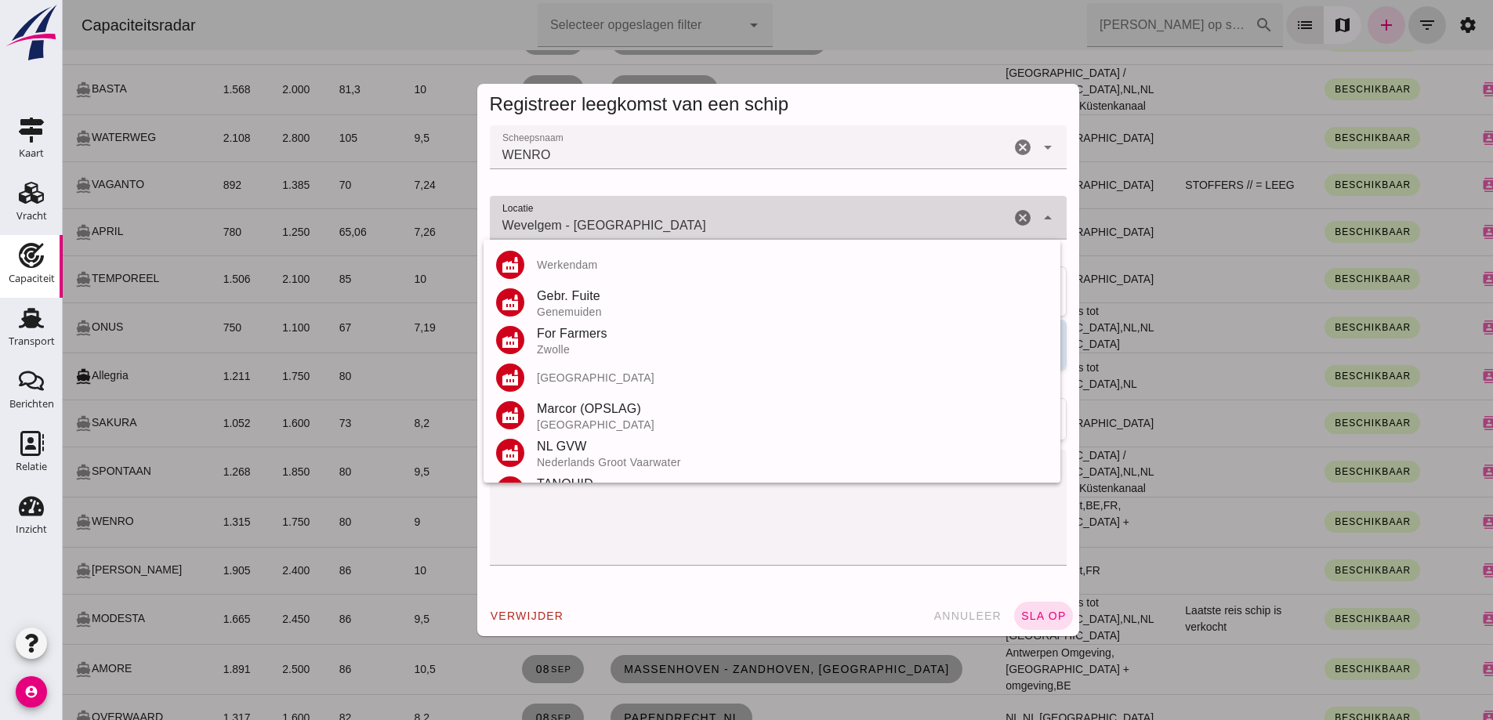
click at [661, 227] on input "Wevelgem - West-Vlaanderen" at bounding box center [750, 225] width 521 height 19
drag, startPoint x: 589, startPoint y: 204, endPoint x: 382, endPoint y: 223, distance: 207.9
click at [383, 214] on div "Registreer leegkomst van een schip Scheepsnaam Scheepsnaam WENRO cancel arrow_d…" at bounding box center [778, 360] width 1431 height 720
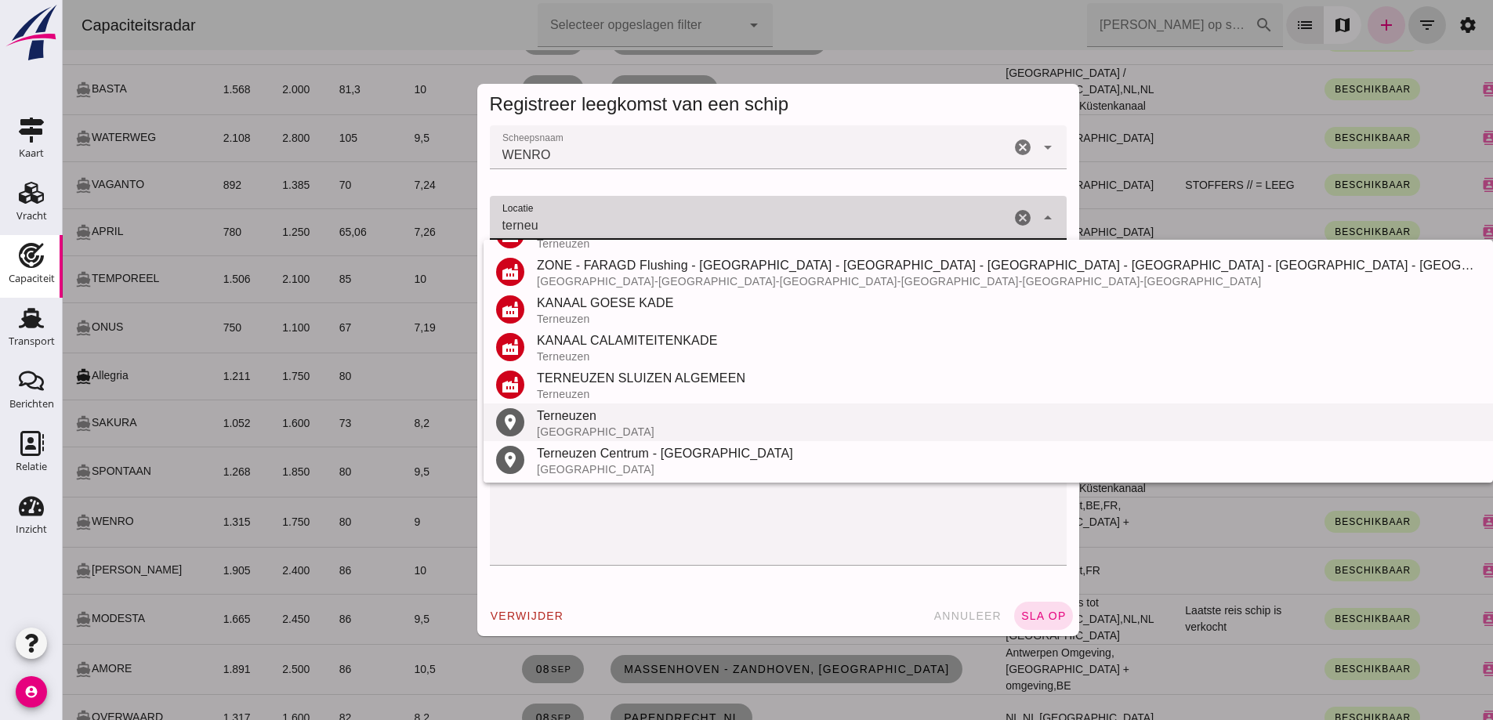
scroll to position [221, 0]
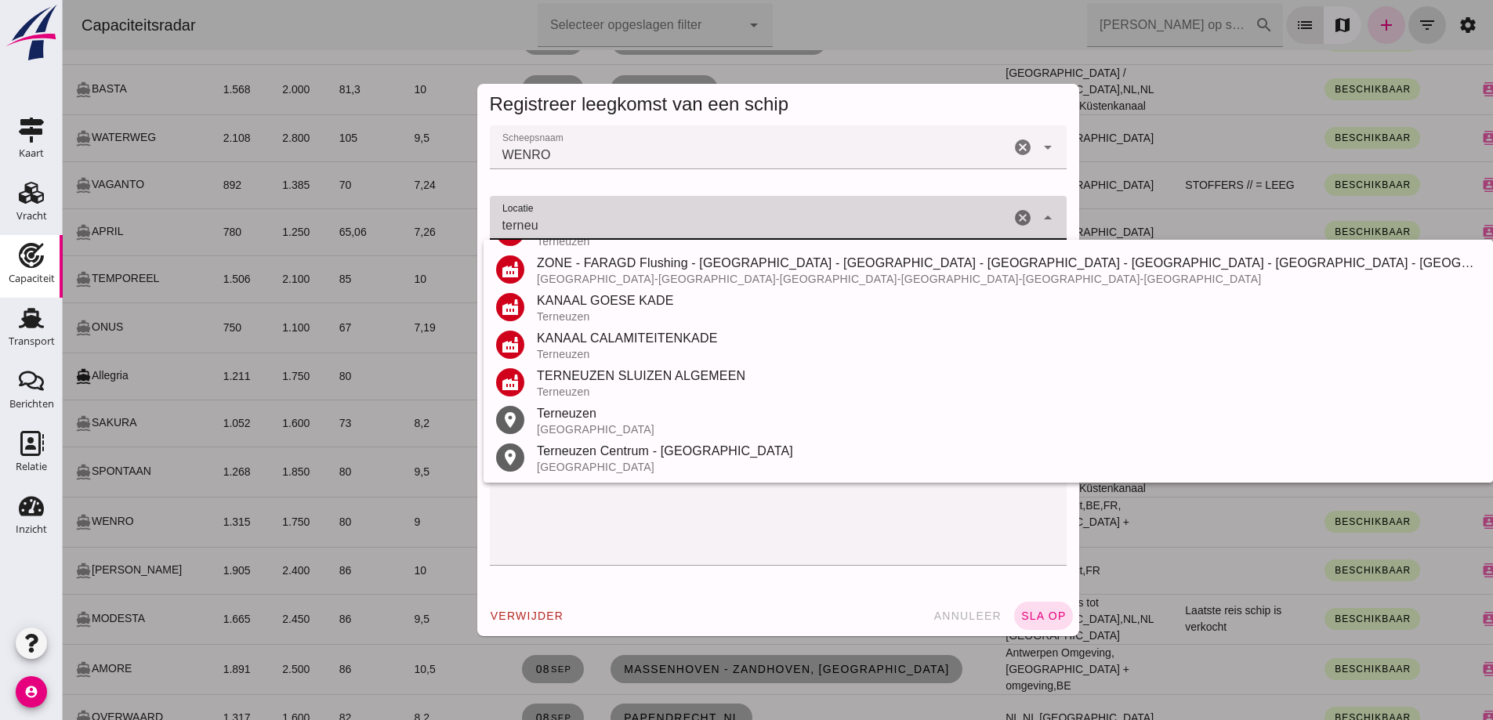
type input "terneu"
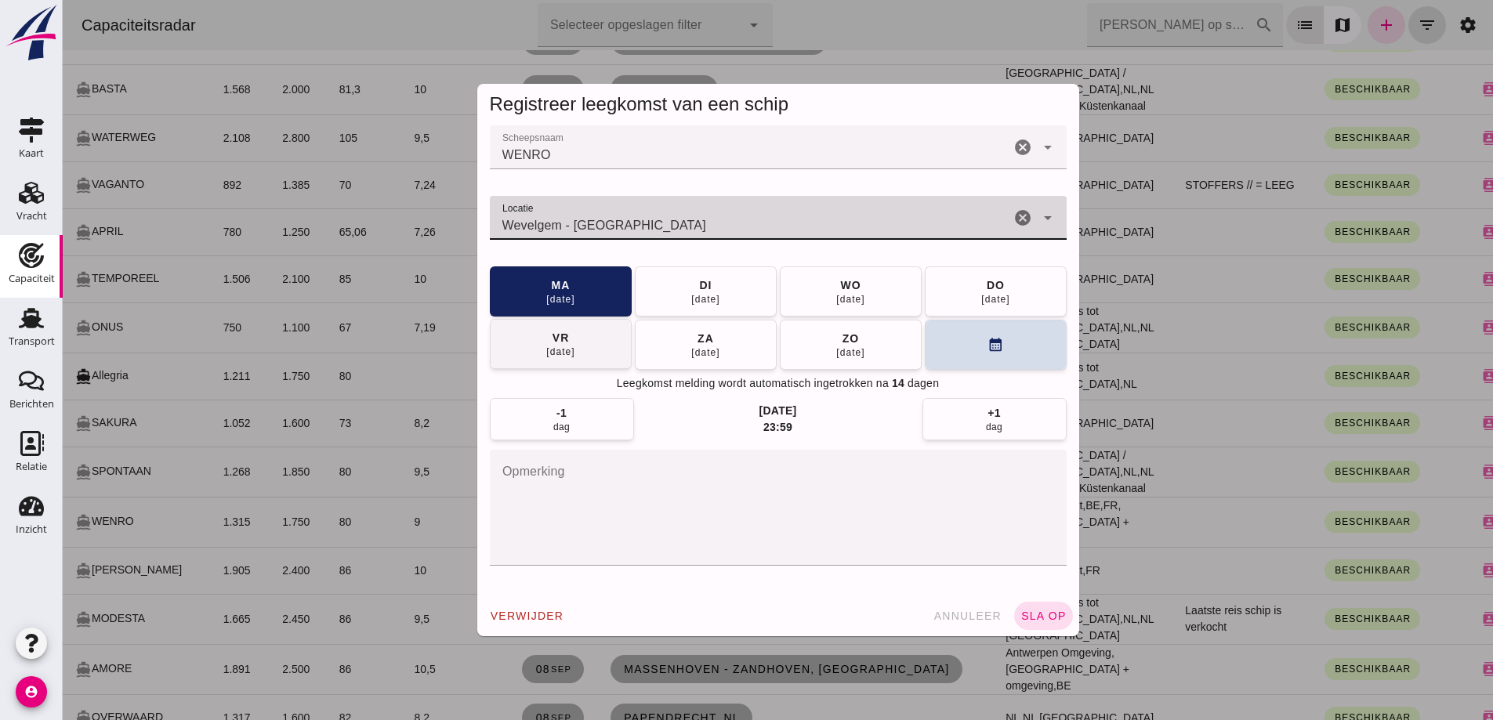
click at [551, 346] on div "12 sep" at bounding box center [561, 352] width 30 height 13
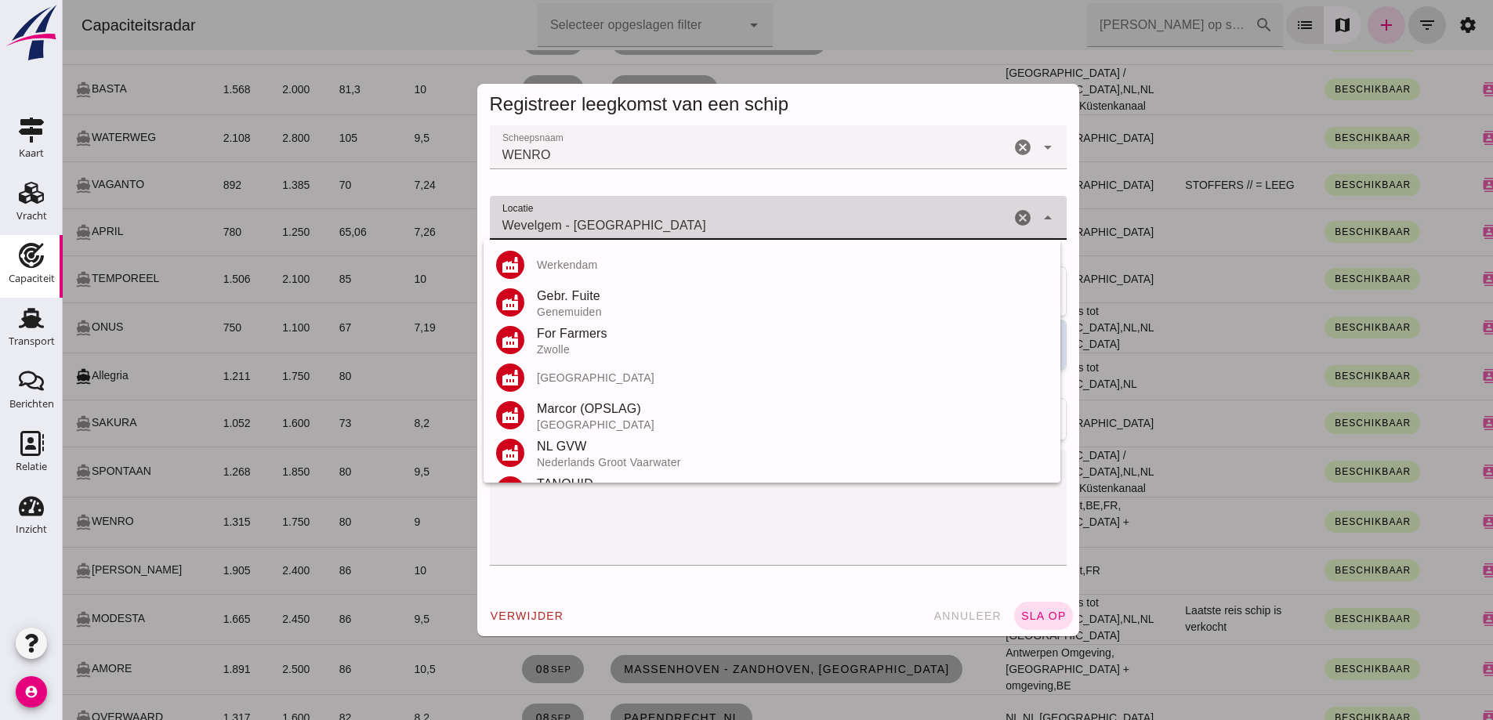
drag, startPoint x: 490, startPoint y: 216, endPoint x: 385, endPoint y: 203, distance: 105.9
click at [441, 212] on div "Registreer leegkomst van een schip Scheepsnaam Scheepsnaam WENRO cancel arrow_d…" at bounding box center [778, 360] width 1431 height 720
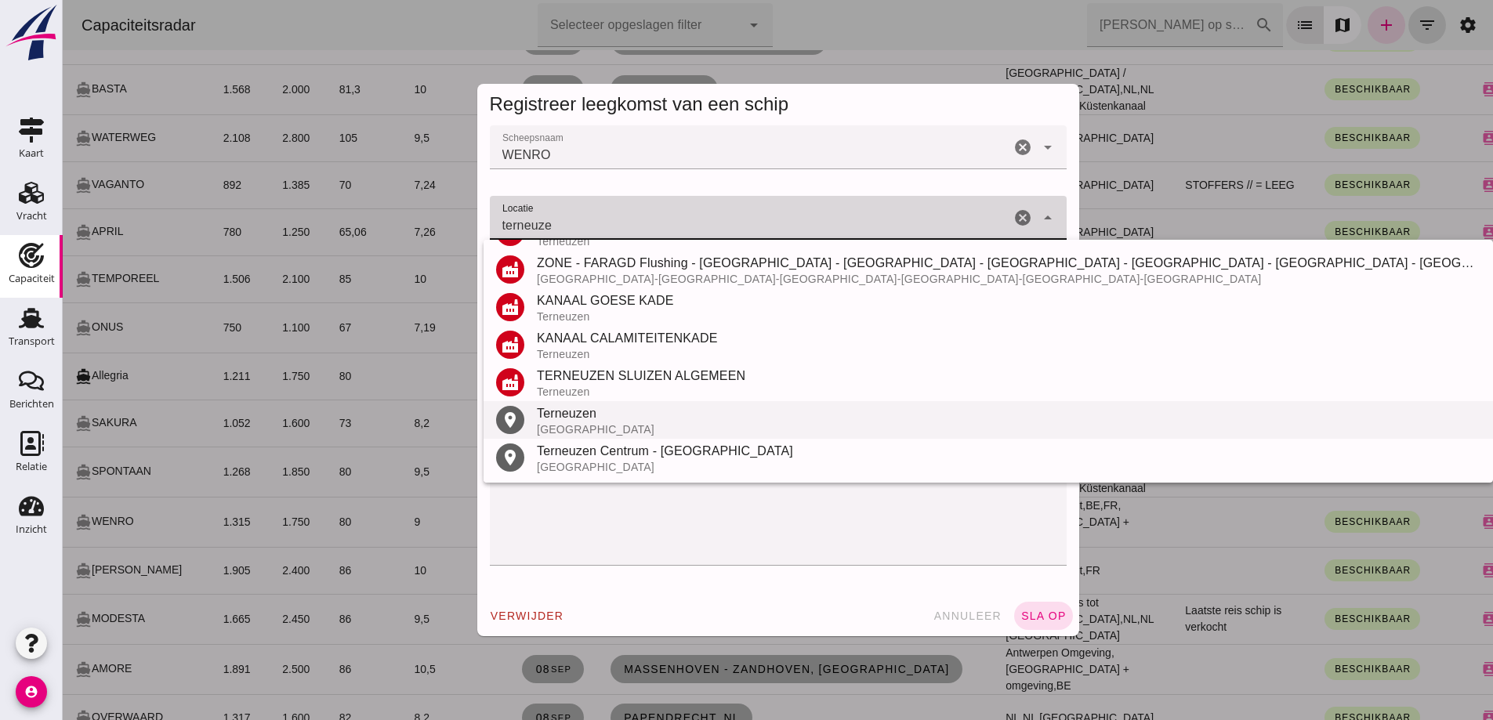
click at [614, 419] on div "Terneuzen" at bounding box center [1009, 414] width 944 height 19
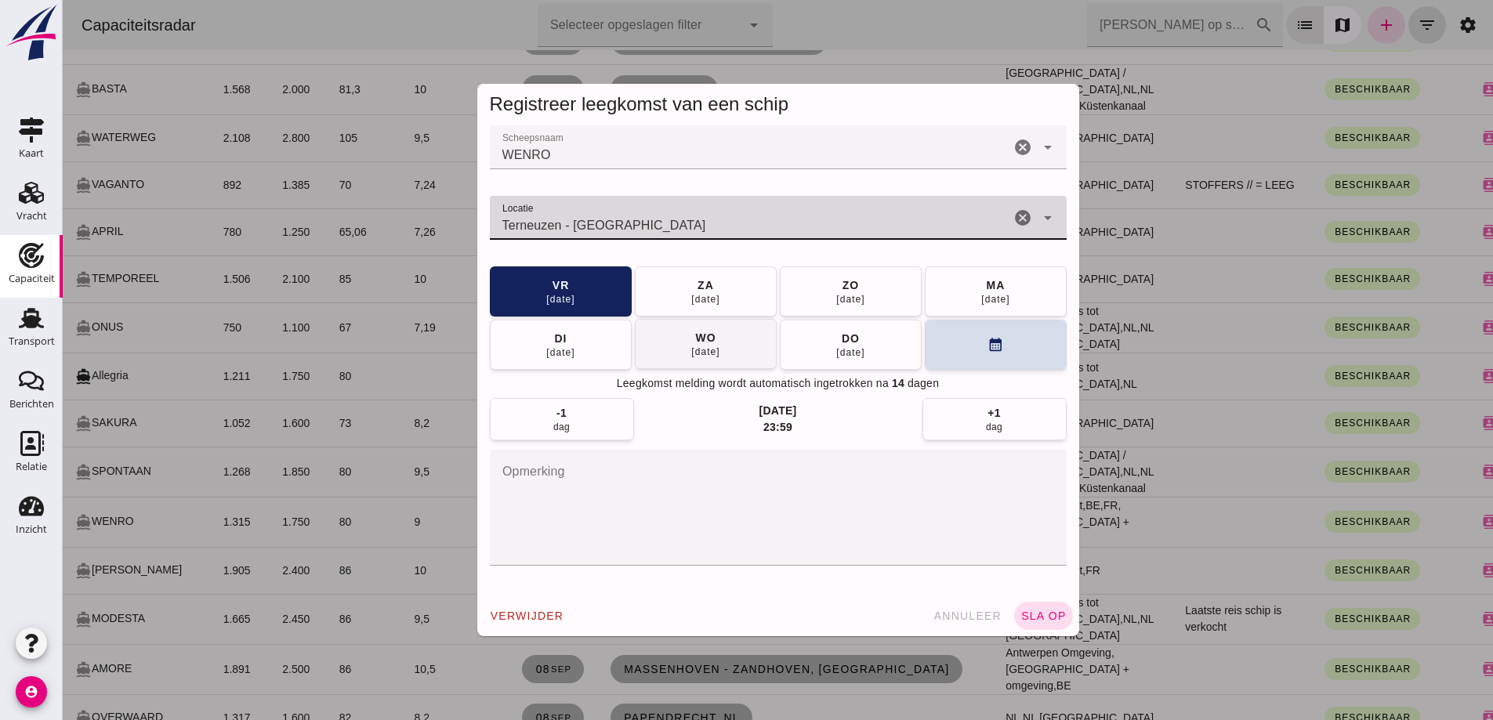
type input "Terneuzen - Zeeland"
click at [717, 336] on span "wo 17 sep" at bounding box center [706, 344] width 30 height 28
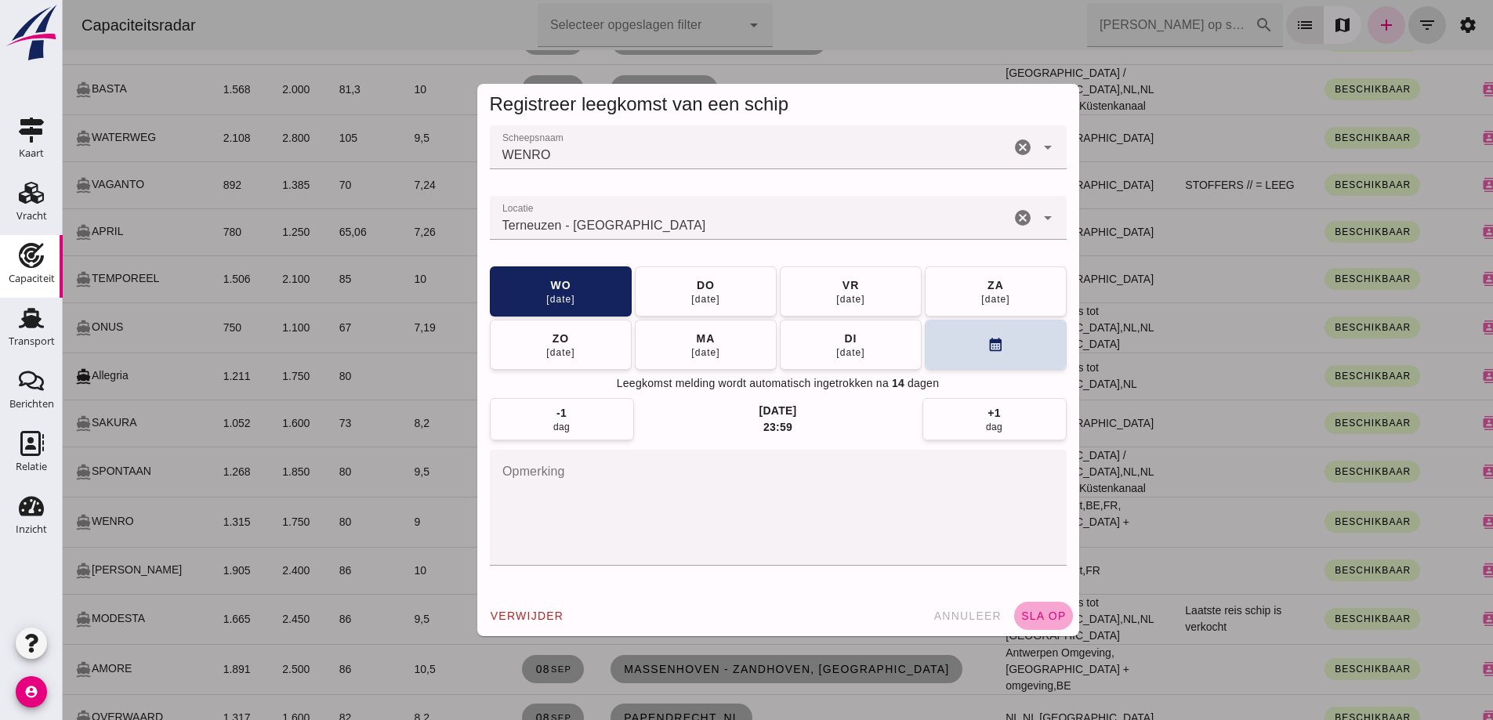
click at [1038, 616] on span "sla op" at bounding box center [1044, 616] width 46 height 13
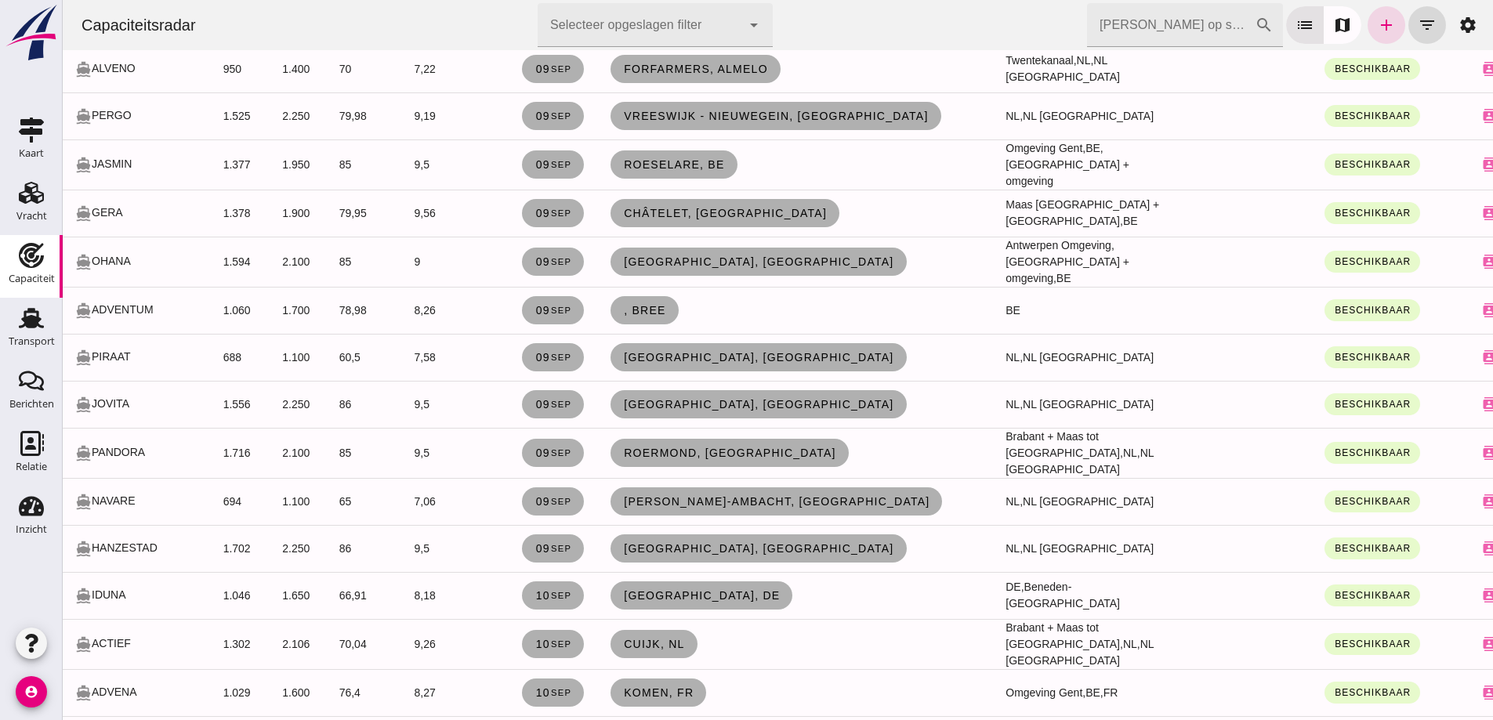
scroll to position [1646, 0]
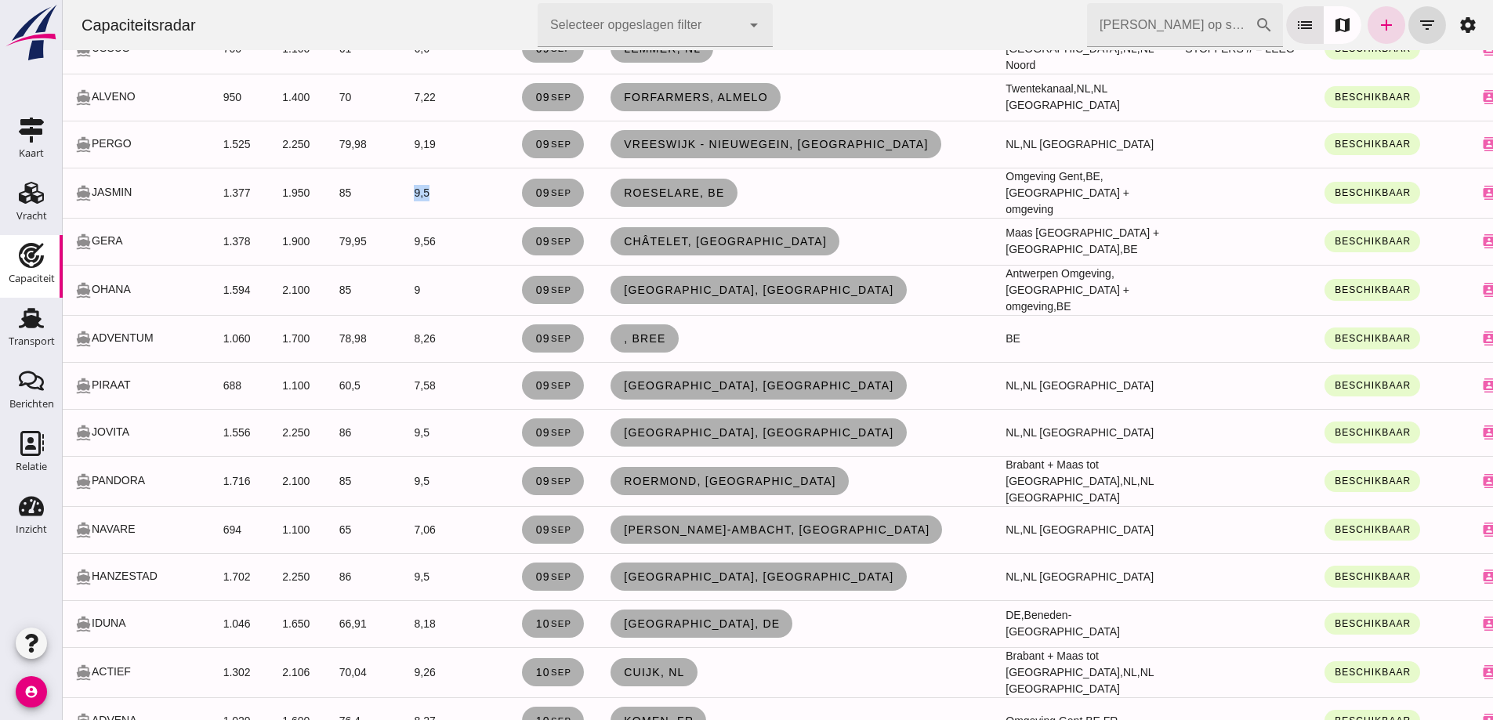
drag, startPoint x: 456, startPoint y: 184, endPoint x: 384, endPoint y: 157, distance: 77.2
click at [384, 168] on tr "directions_boat JASMIN 1.377 1.950 85 9,5 09 sep Roeselare, be Omgeving Gent, B…" at bounding box center [822, 193] width 1518 height 50
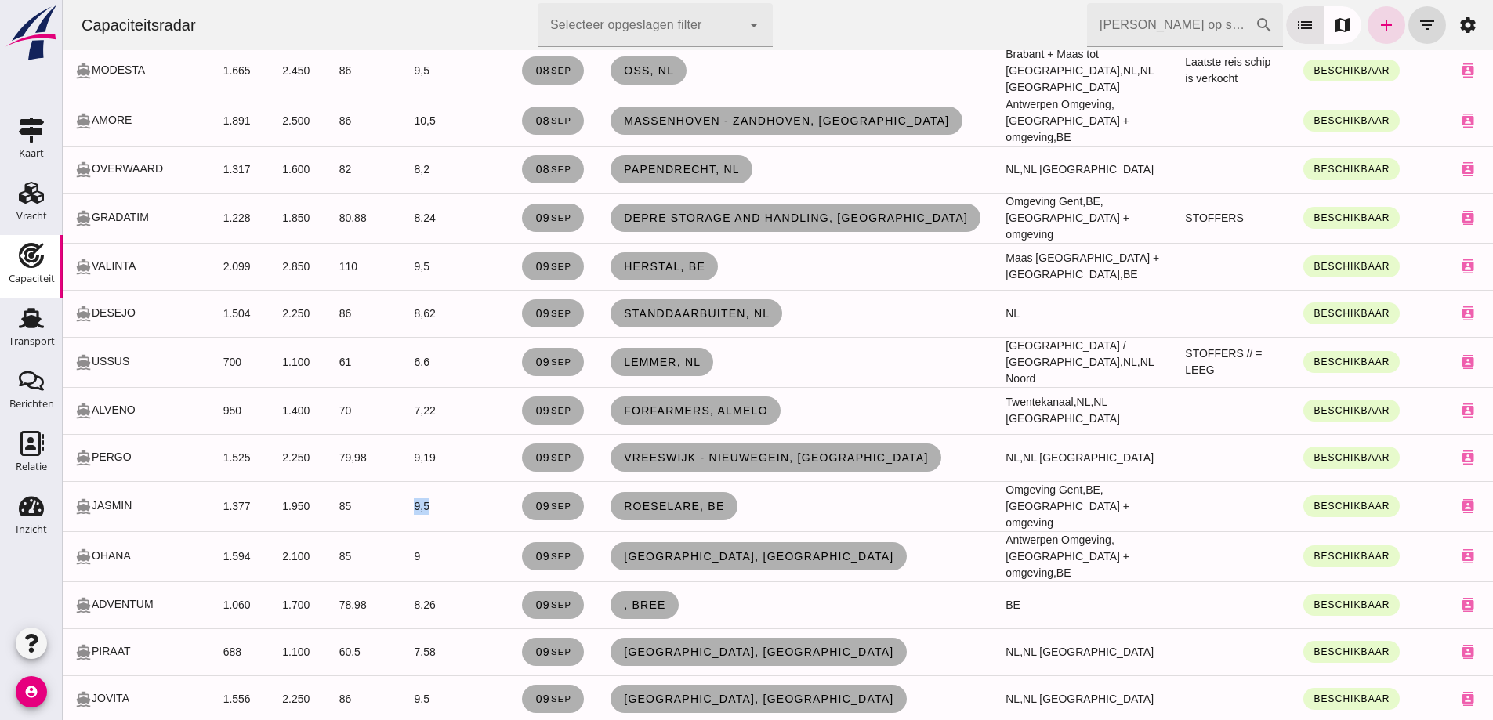
scroll to position [1207, 0]
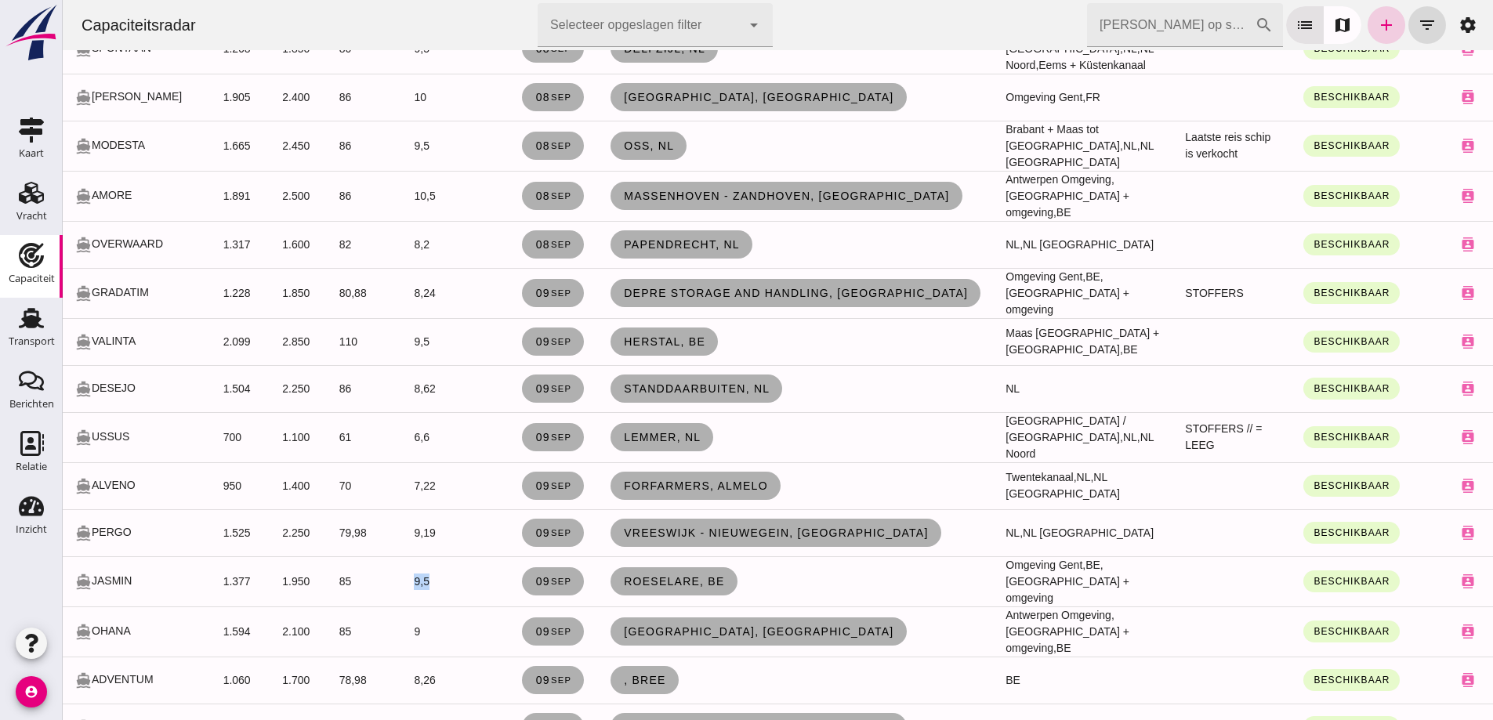
click at [1389, 19] on link "add" at bounding box center [1387, 25] width 38 height 38
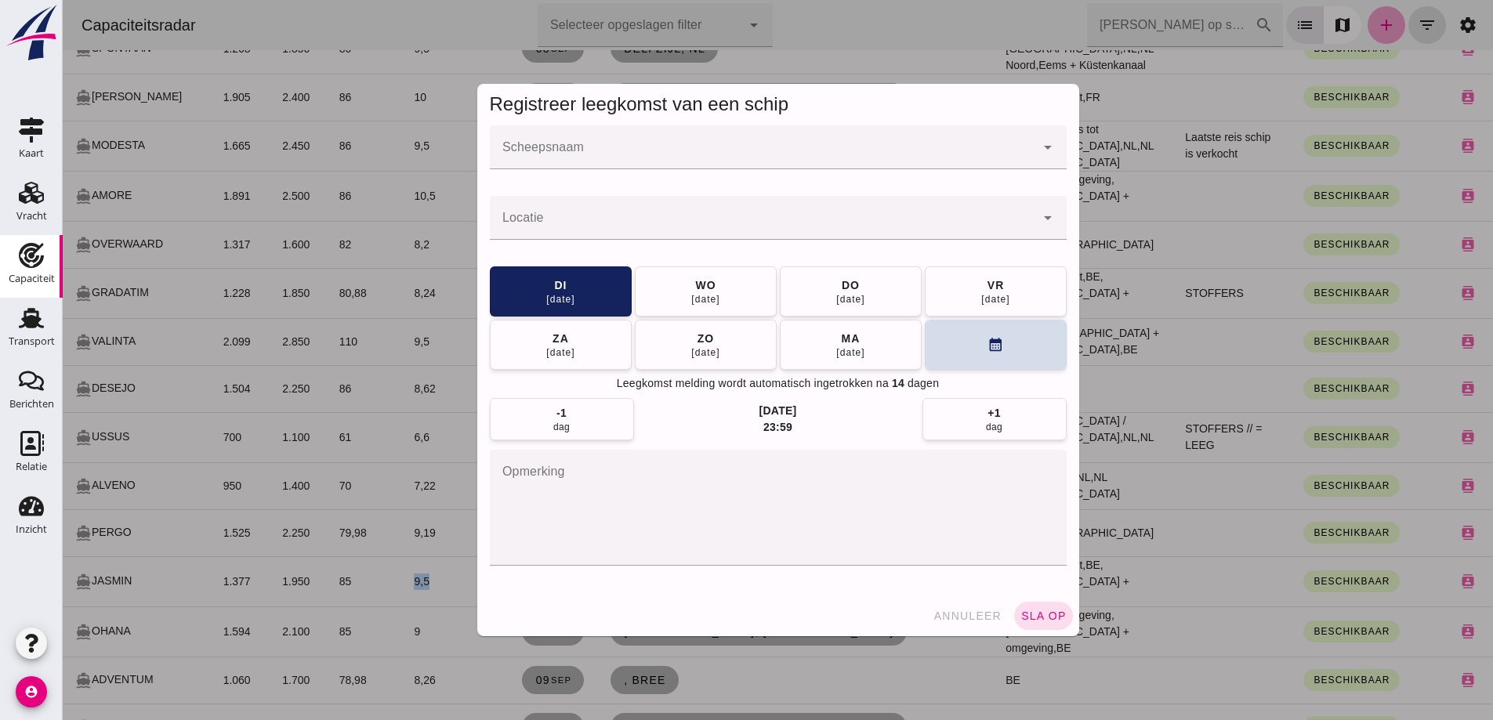
scroll to position [0, 0]
click at [699, 149] on input "Scheepsnaam" at bounding box center [763, 155] width 546 height 19
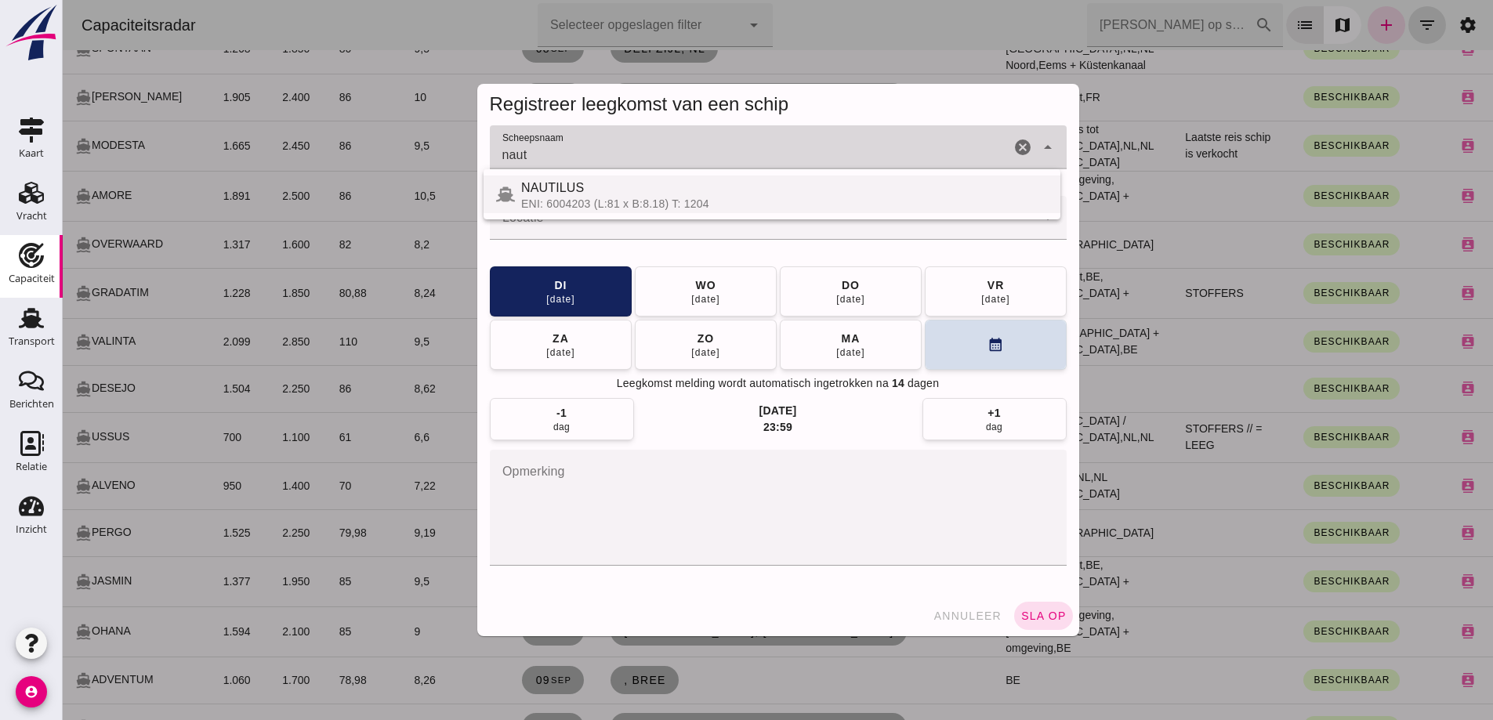
click at [698, 193] on div "NAUTILUS" at bounding box center [784, 188] width 527 height 19
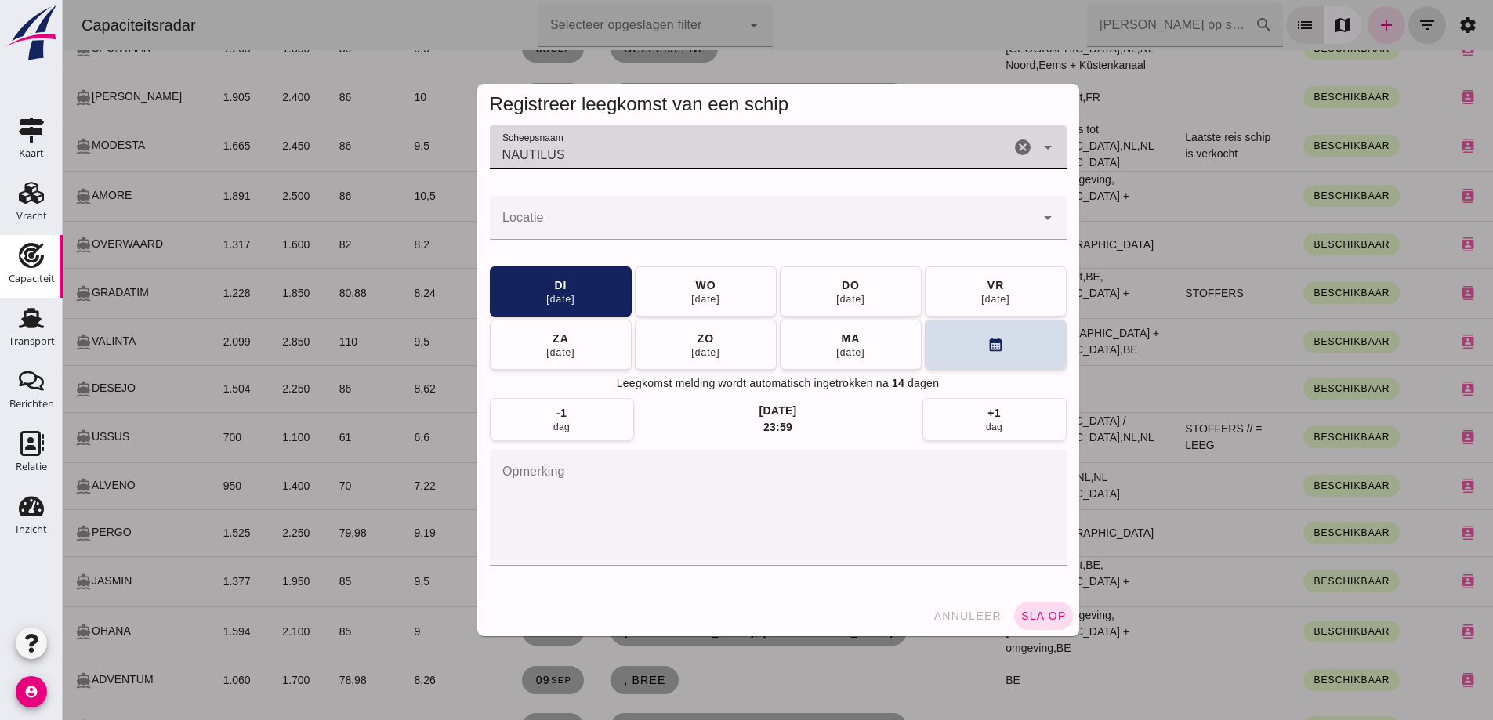
type input "NAUTILUS"
click at [568, 224] on input "Locatie" at bounding box center [763, 225] width 546 height 19
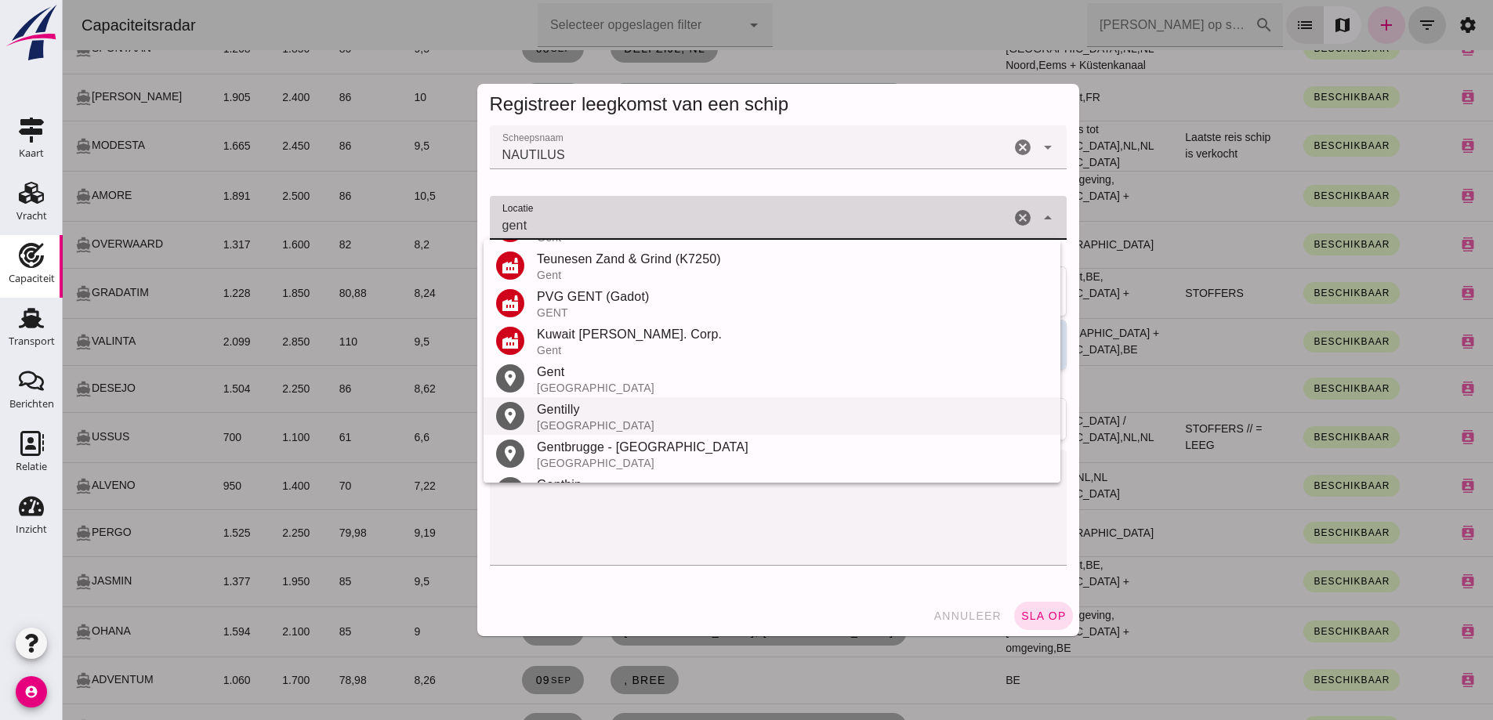
scroll to position [392, 0]
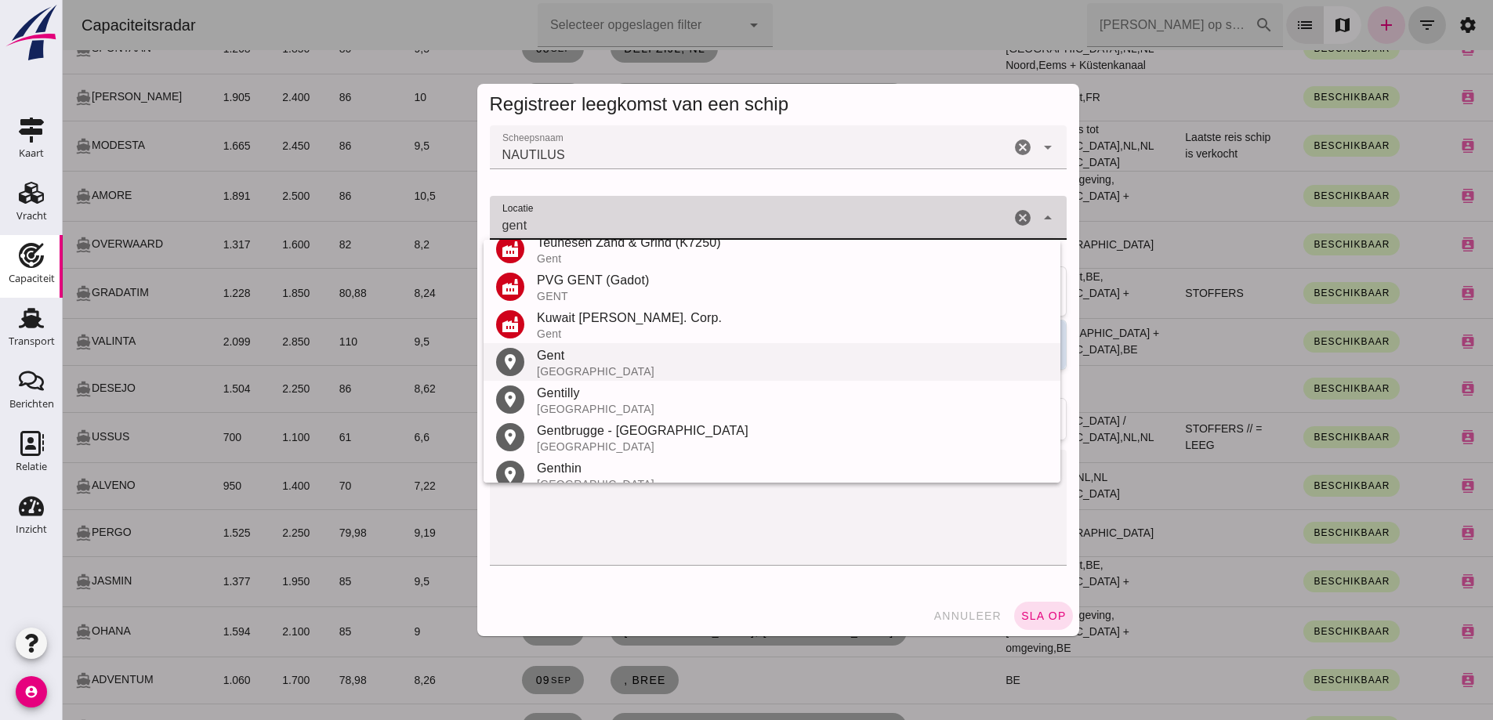
click at [587, 354] on div "Gent" at bounding box center [792, 355] width 511 height 19
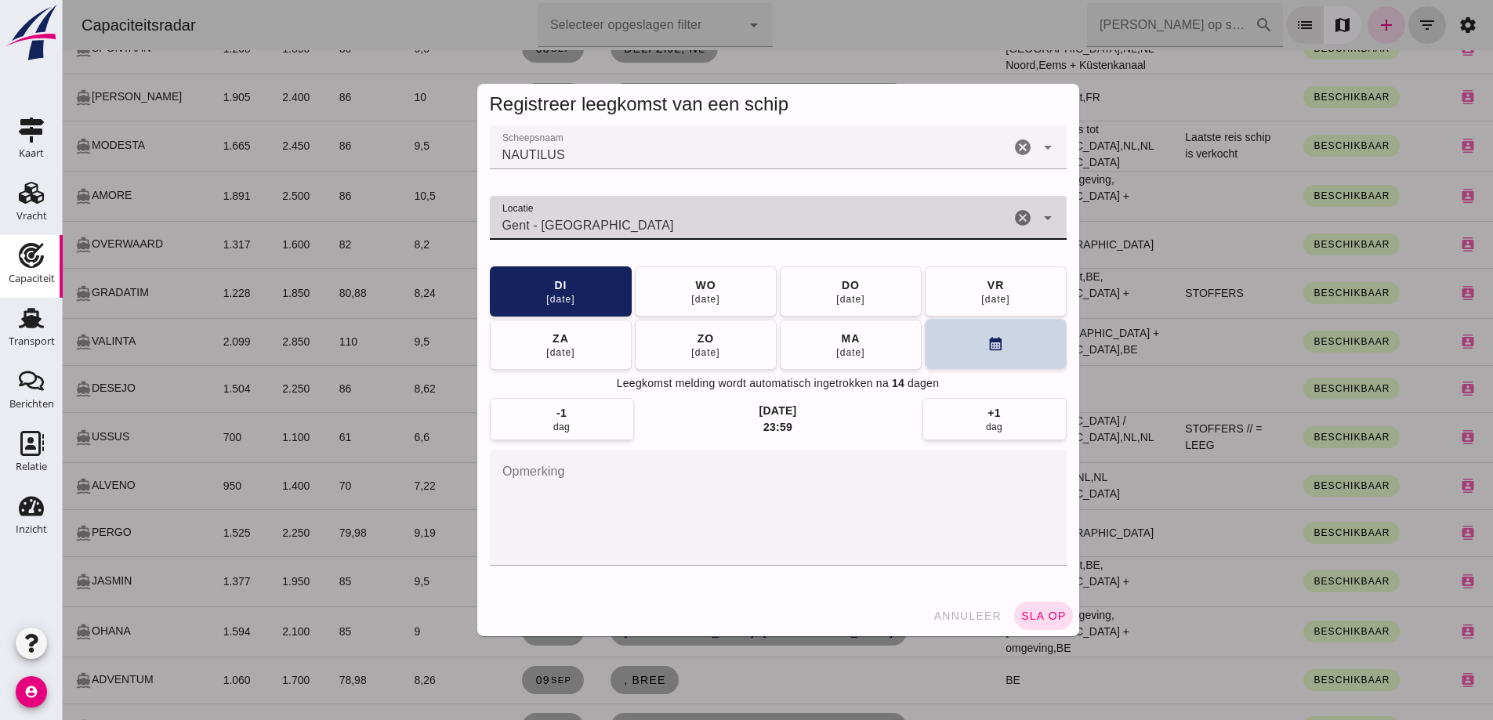
type input "Gent - Oost-Vlaanderen"
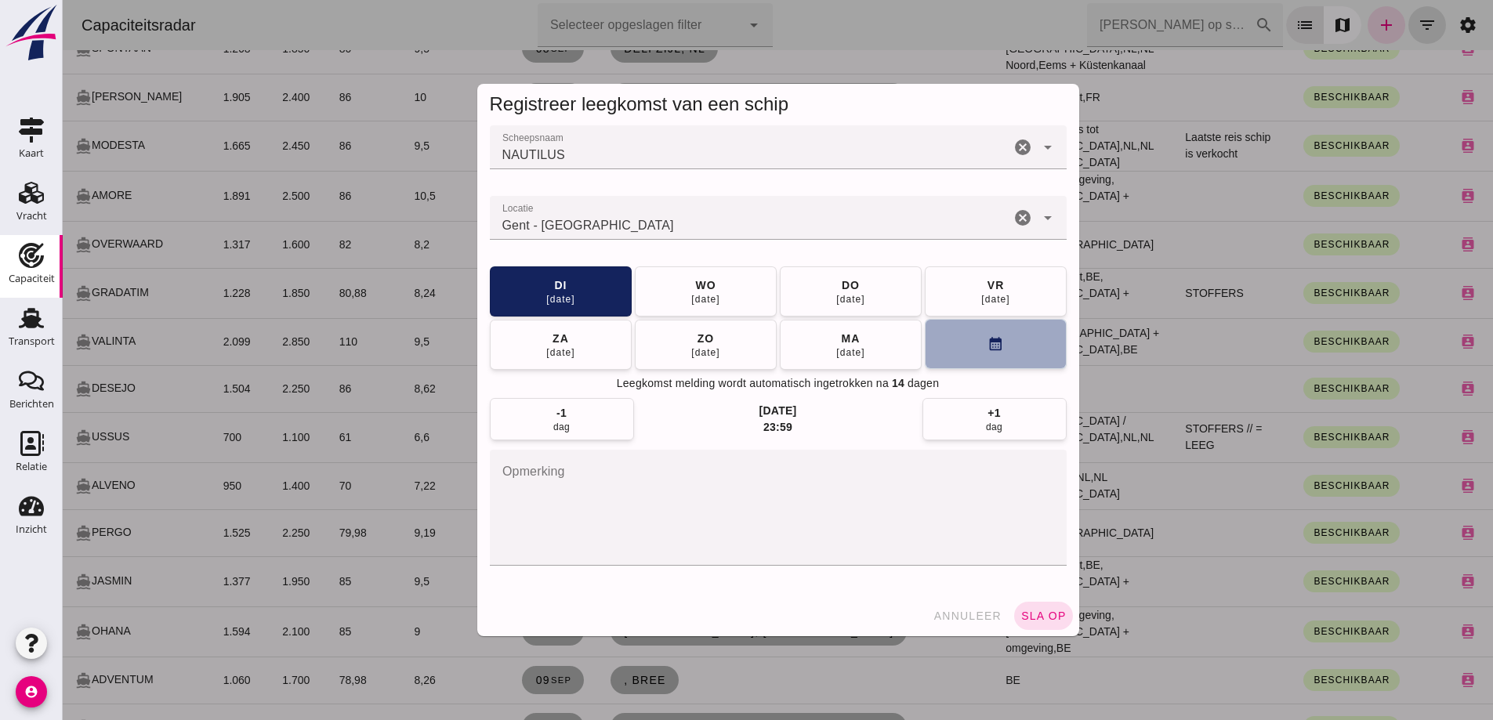
click at [957, 338] on button "calendar_month" at bounding box center [996, 344] width 142 height 50
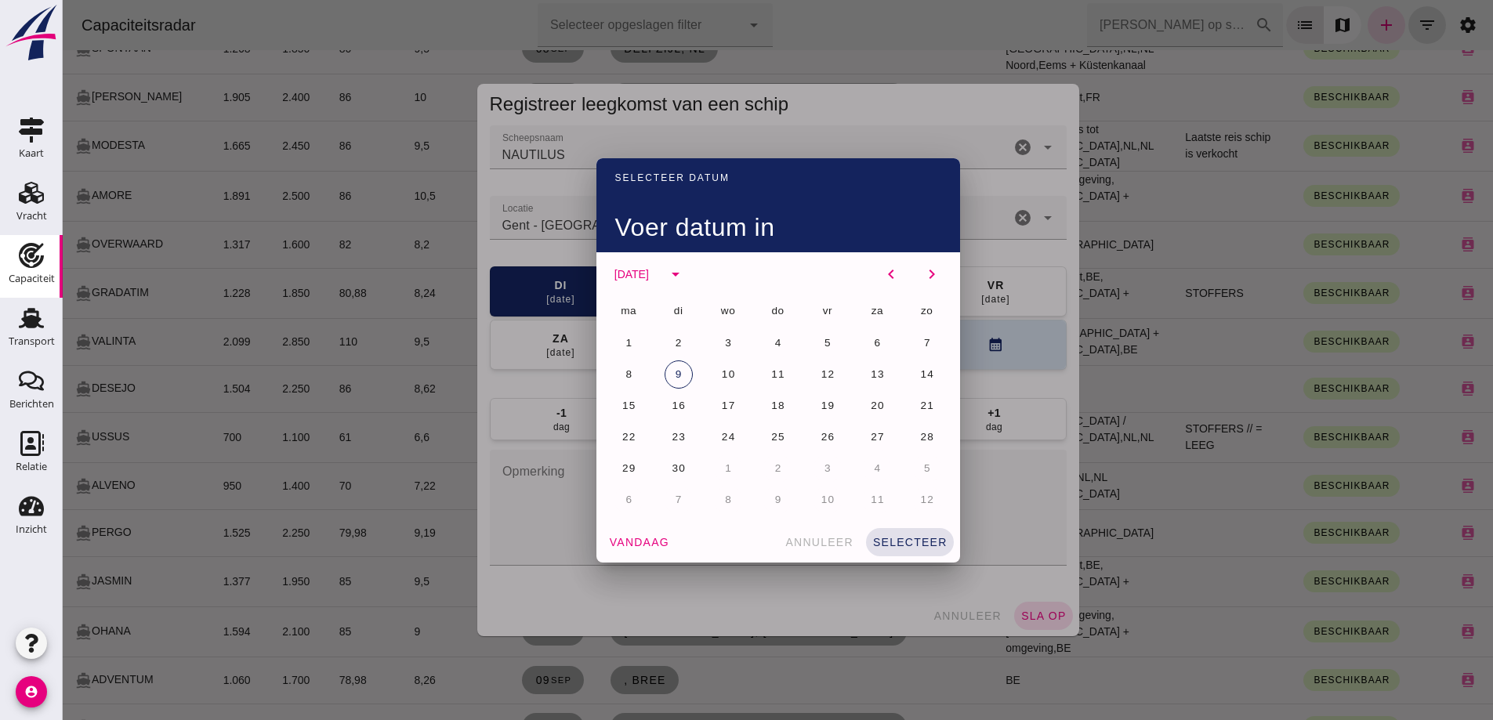
drag, startPoint x: 822, startPoint y: 407, endPoint x: 889, endPoint y: 434, distance: 72.1
click at [823, 408] on span "19" at bounding box center [828, 406] width 15 height 12
click at [920, 536] on span "selecteer" at bounding box center [910, 542] width 75 height 13
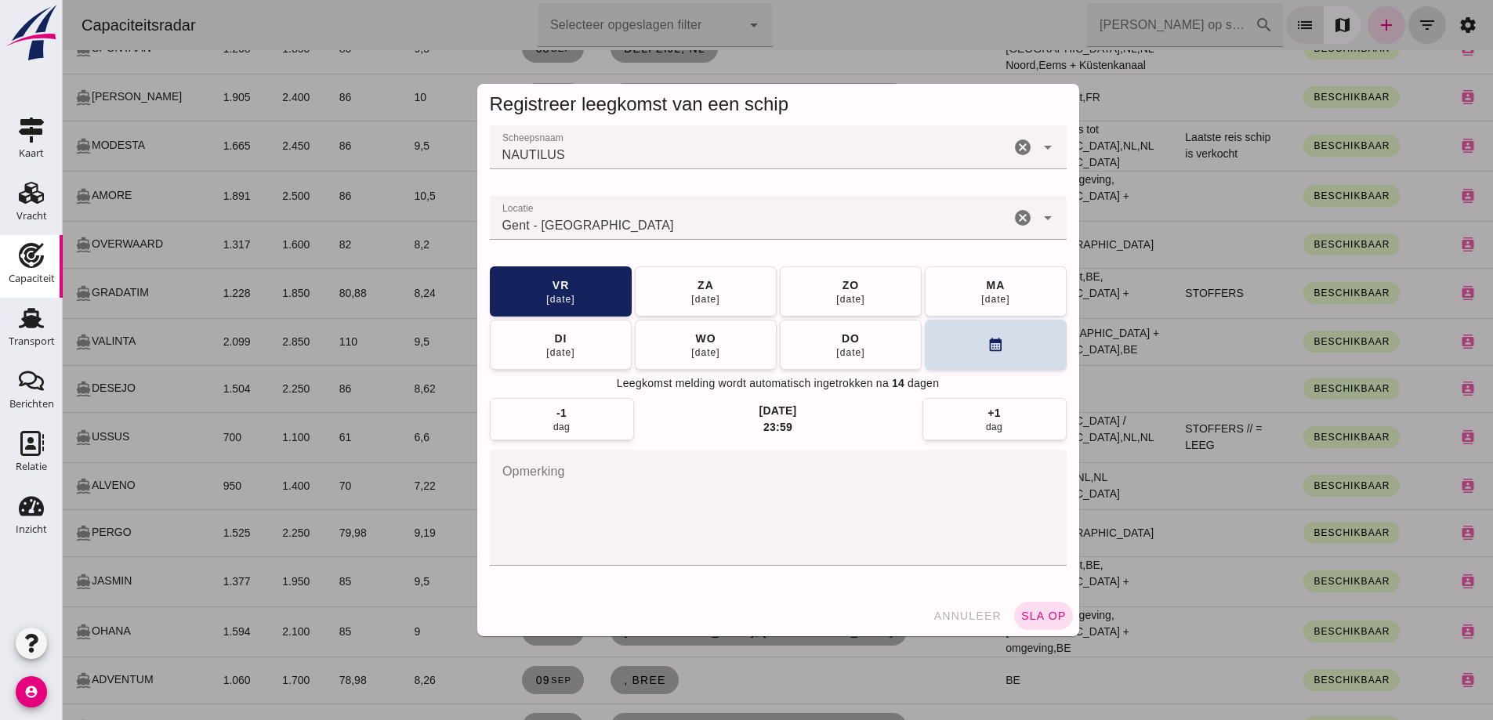
click at [1029, 615] on span "sla op" at bounding box center [1044, 616] width 46 height 13
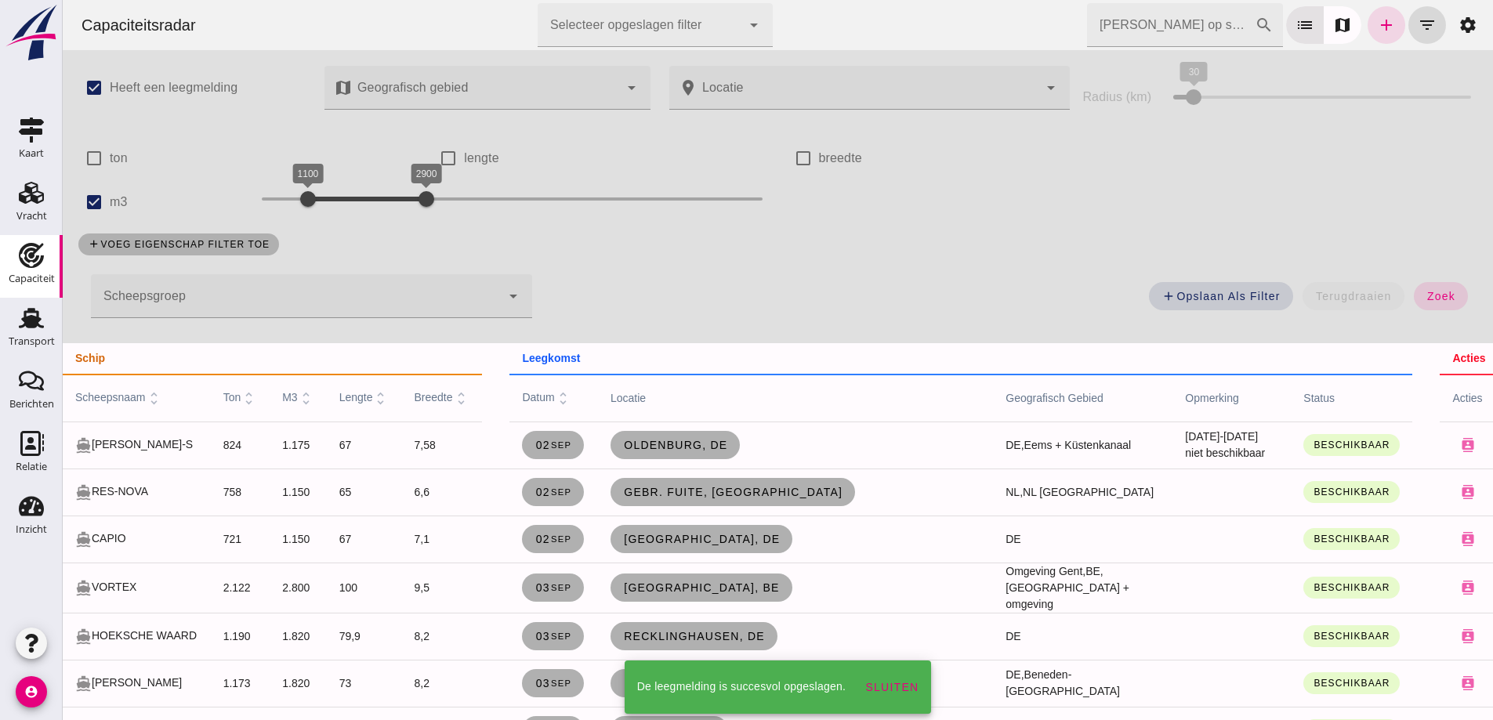
scroll to position [1207, 0]
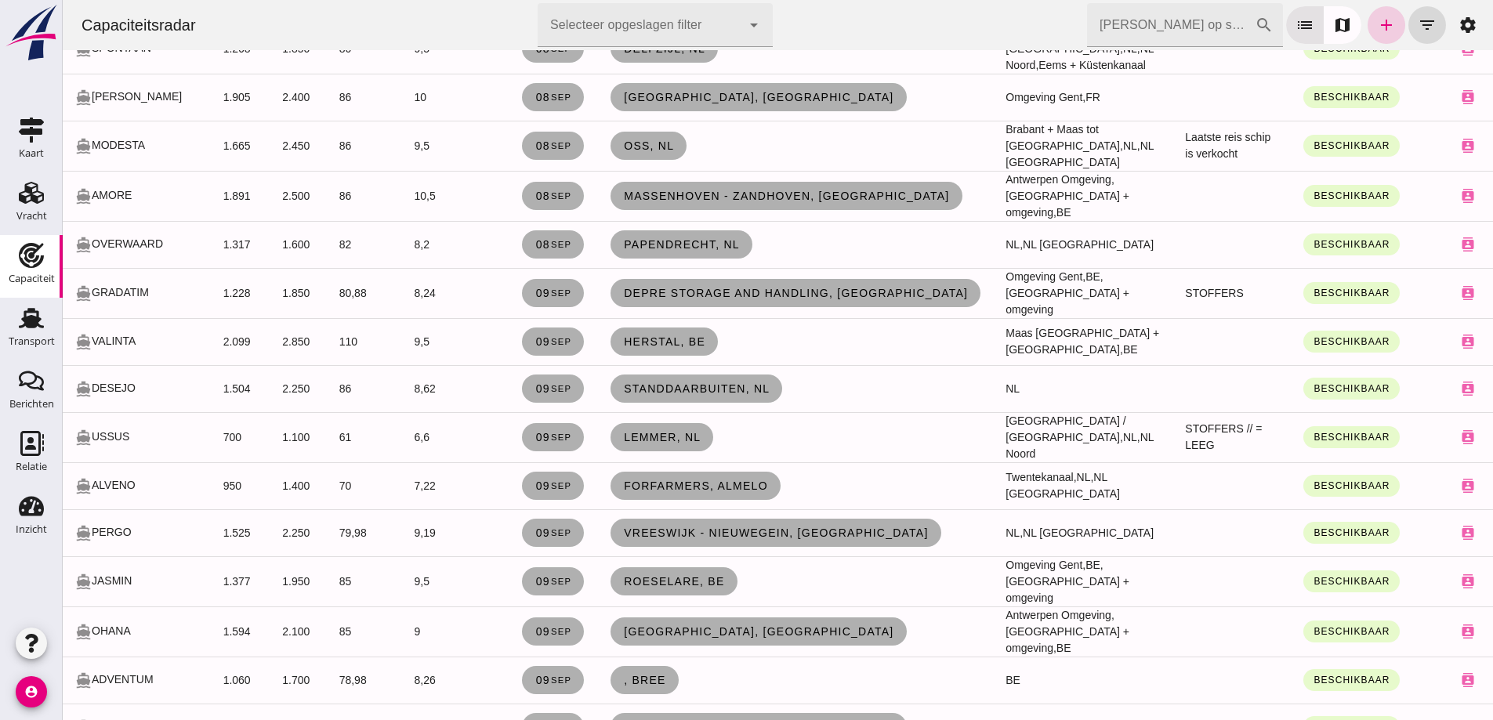
click at [1387, 31] on link "add" at bounding box center [1387, 25] width 38 height 38
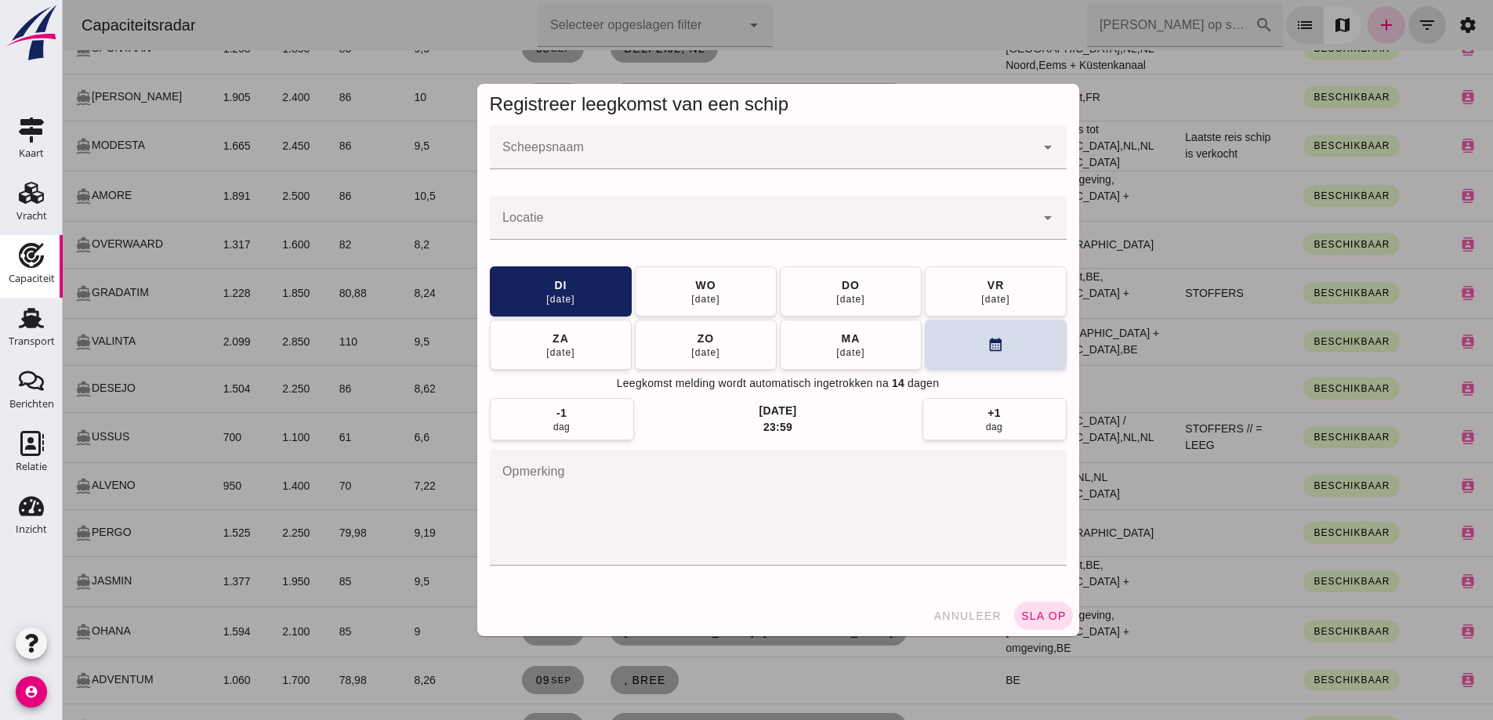
scroll to position [0, 0]
click at [771, 145] on div at bounding box center [763, 147] width 546 height 44
click at [63, 0] on div "Laatst gewijzigd op: 20-8-2025, 10:40 door Dirk-Jan Bouman Contactkaart Wijzige…" at bounding box center [63, 0] width 0 height 0
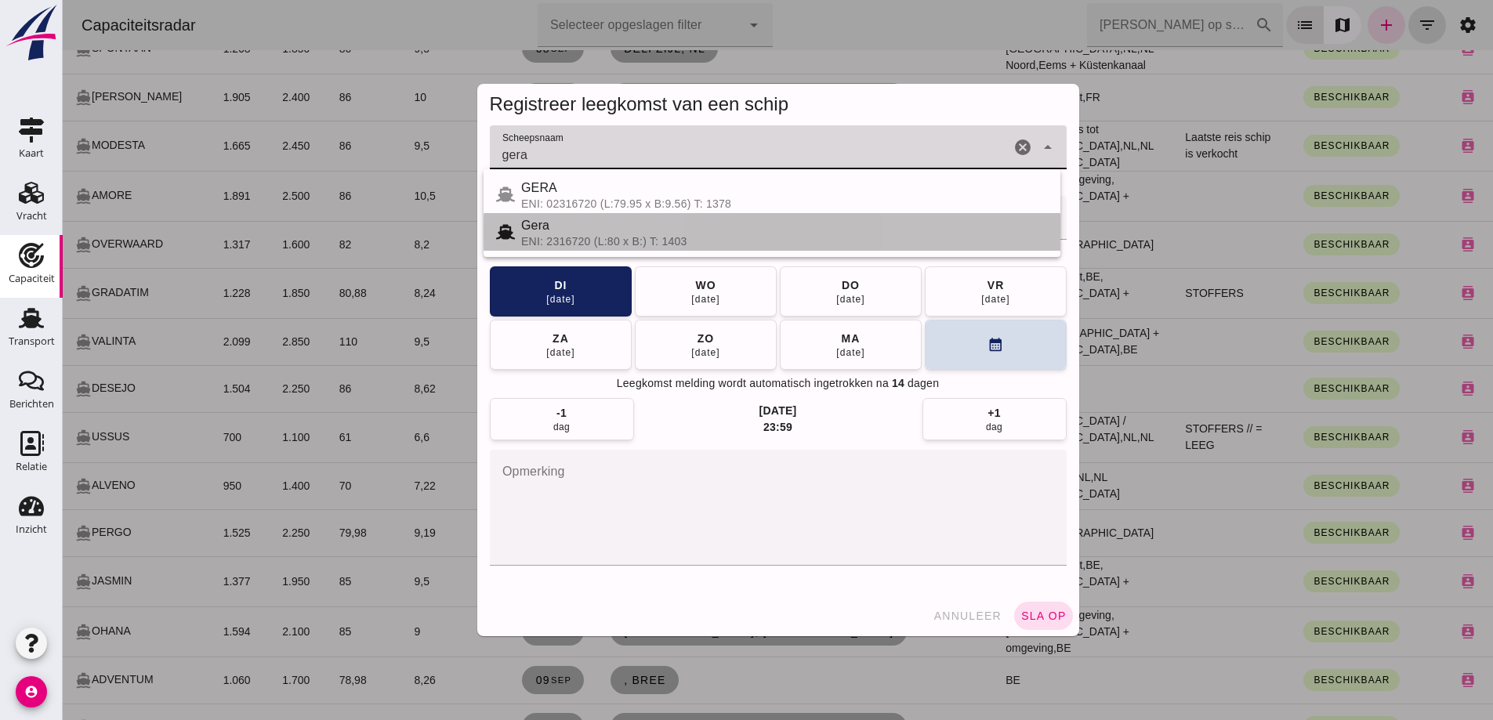
click at [721, 243] on div "ENI: 2316720 (L:80 x B:) T: 1403" at bounding box center [784, 241] width 527 height 13
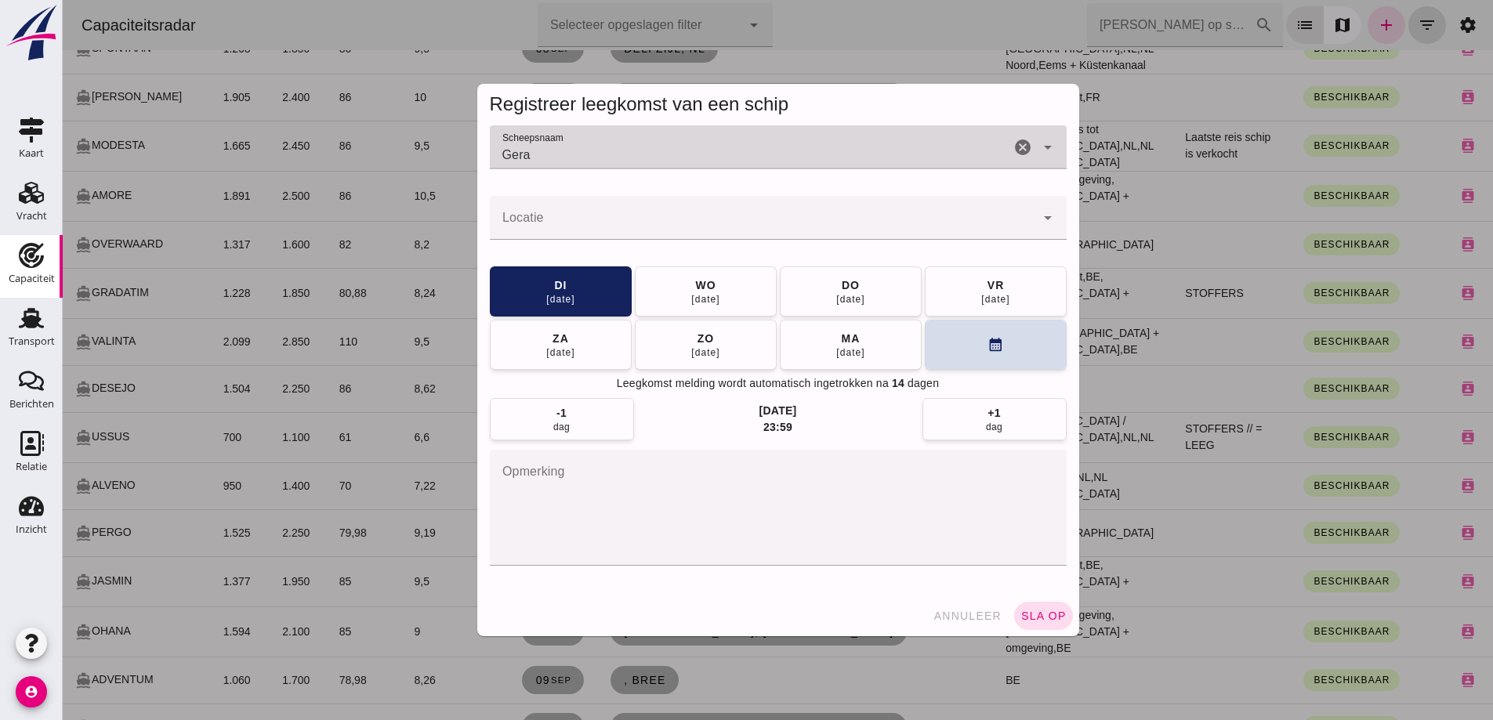
type input "Gera"
click at [738, 226] on input "Locatie" at bounding box center [763, 225] width 546 height 19
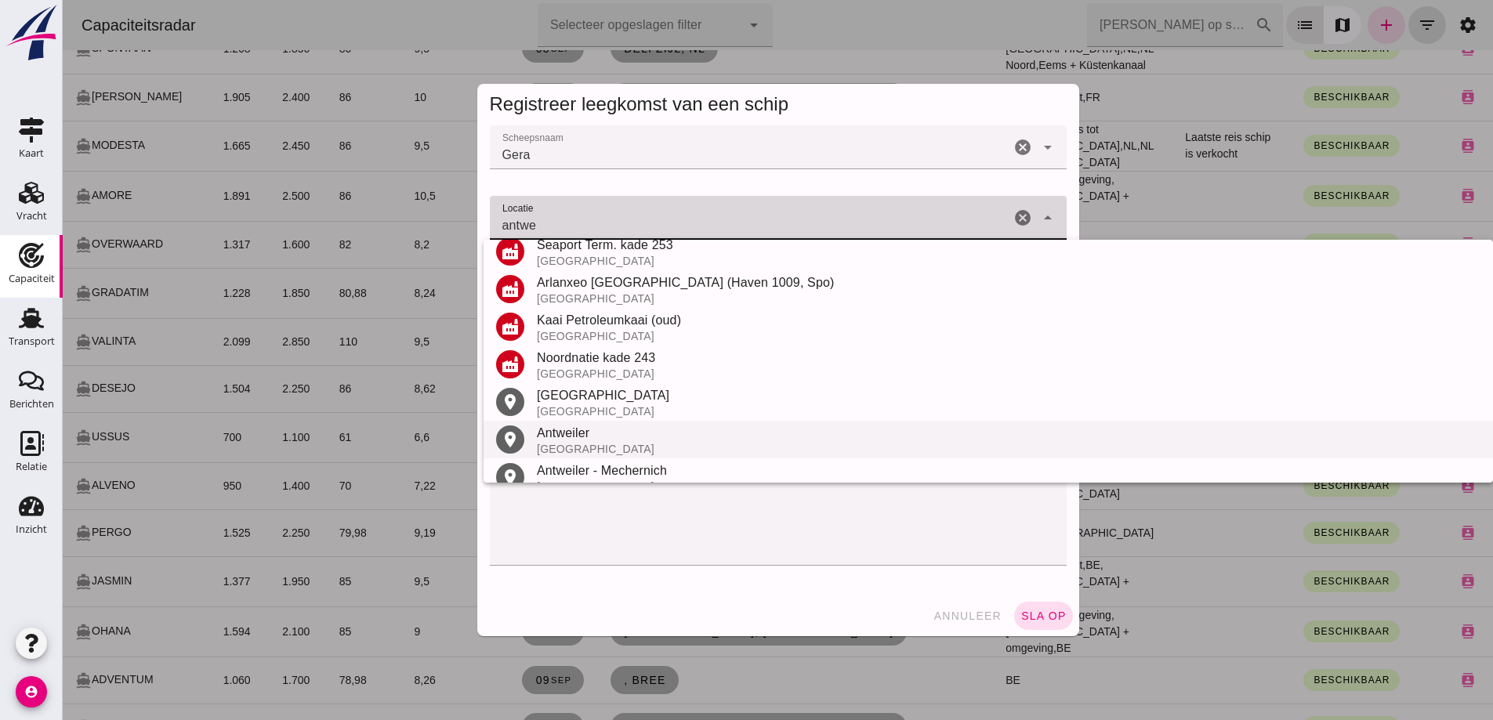
scroll to position [334, 0]
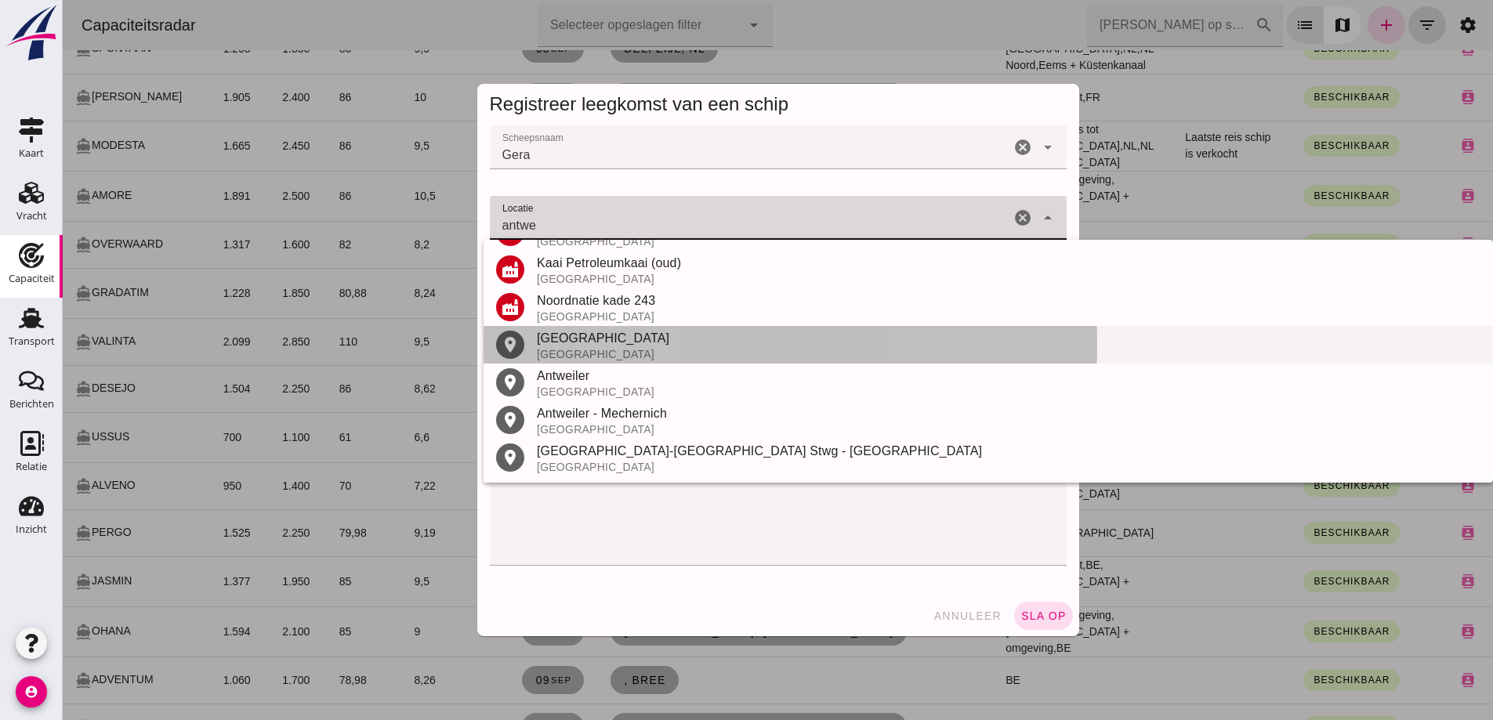
click at [556, 340] on div "Antwerpen" at bounding box center [1009, 338] width 944 height 19
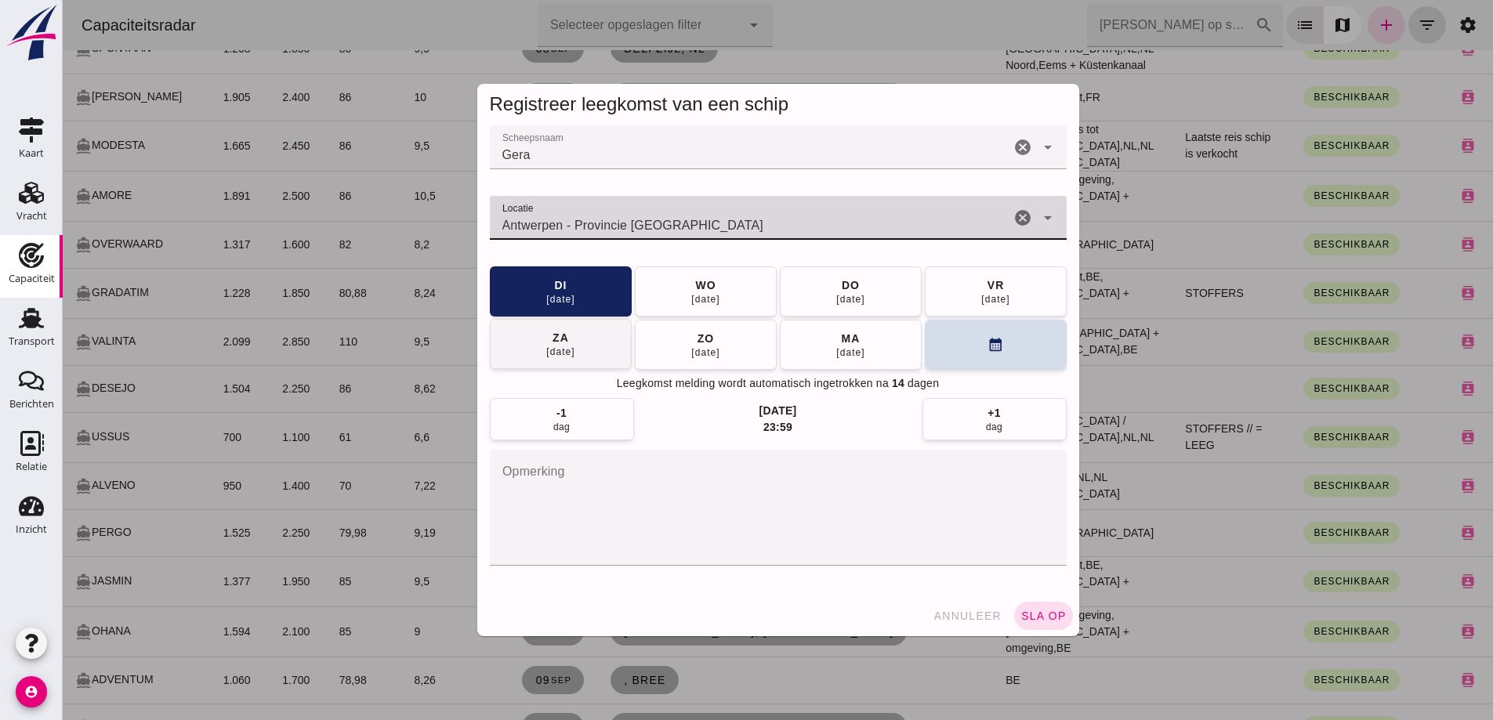
type input "Antwerpen - Provincie Antwerpen"
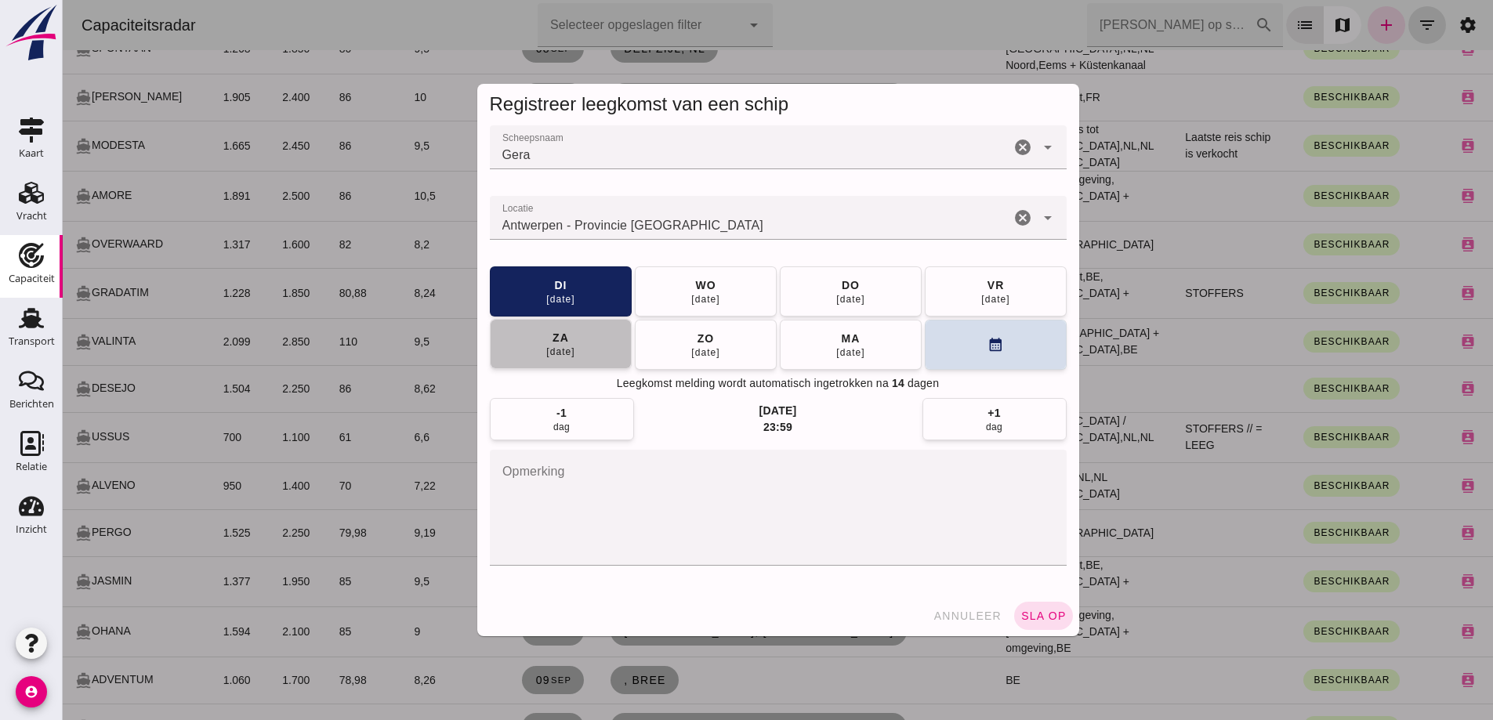
drag, startPoint x: 573, startPoint y: 354, endPoint x: 938, endPoint y: 463, distance: 380.5
click at [575, 354] on button "za 13 sep" at bounding box center [561, 344] width 142 height 50
click at [1033, 613] on span "sla op" at bounding box center [1044, 616] width 46 height 13
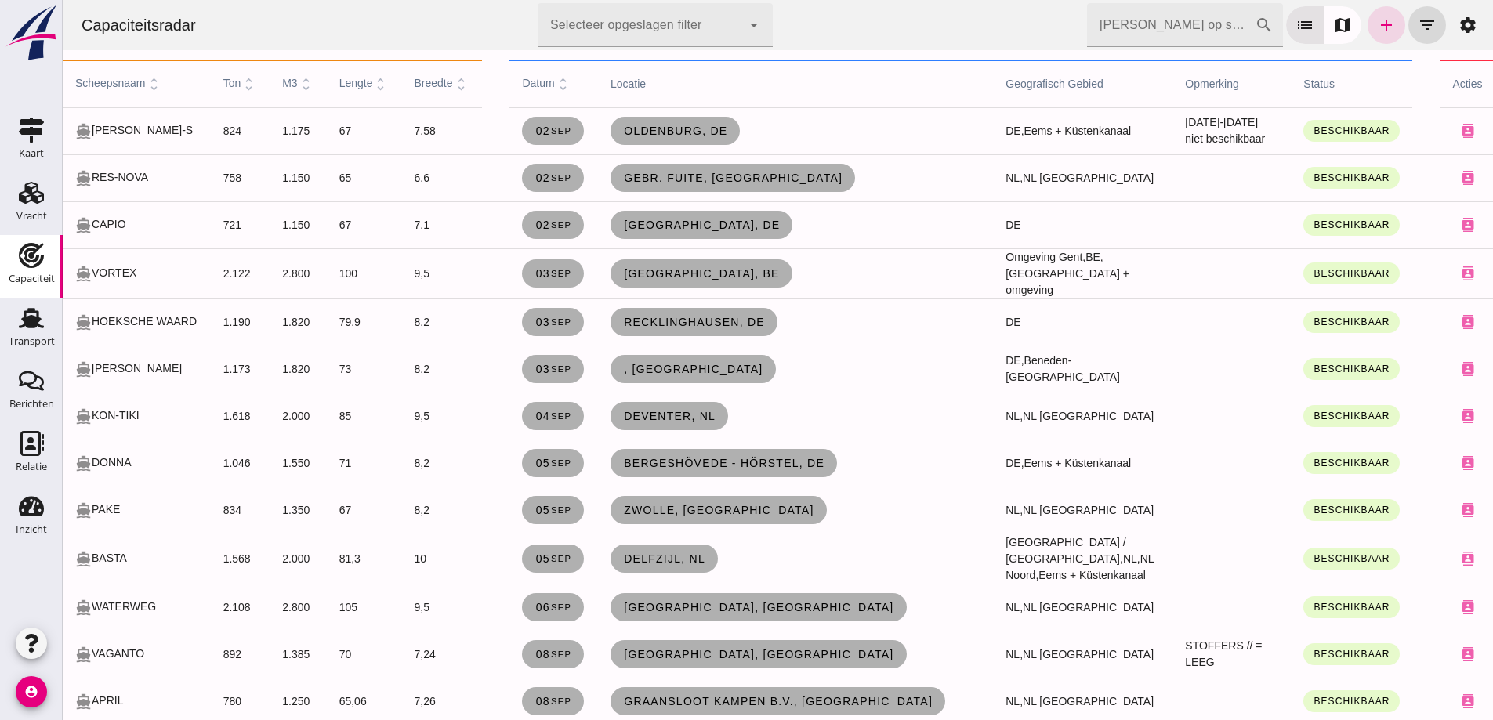
scroll to position [784, 0]
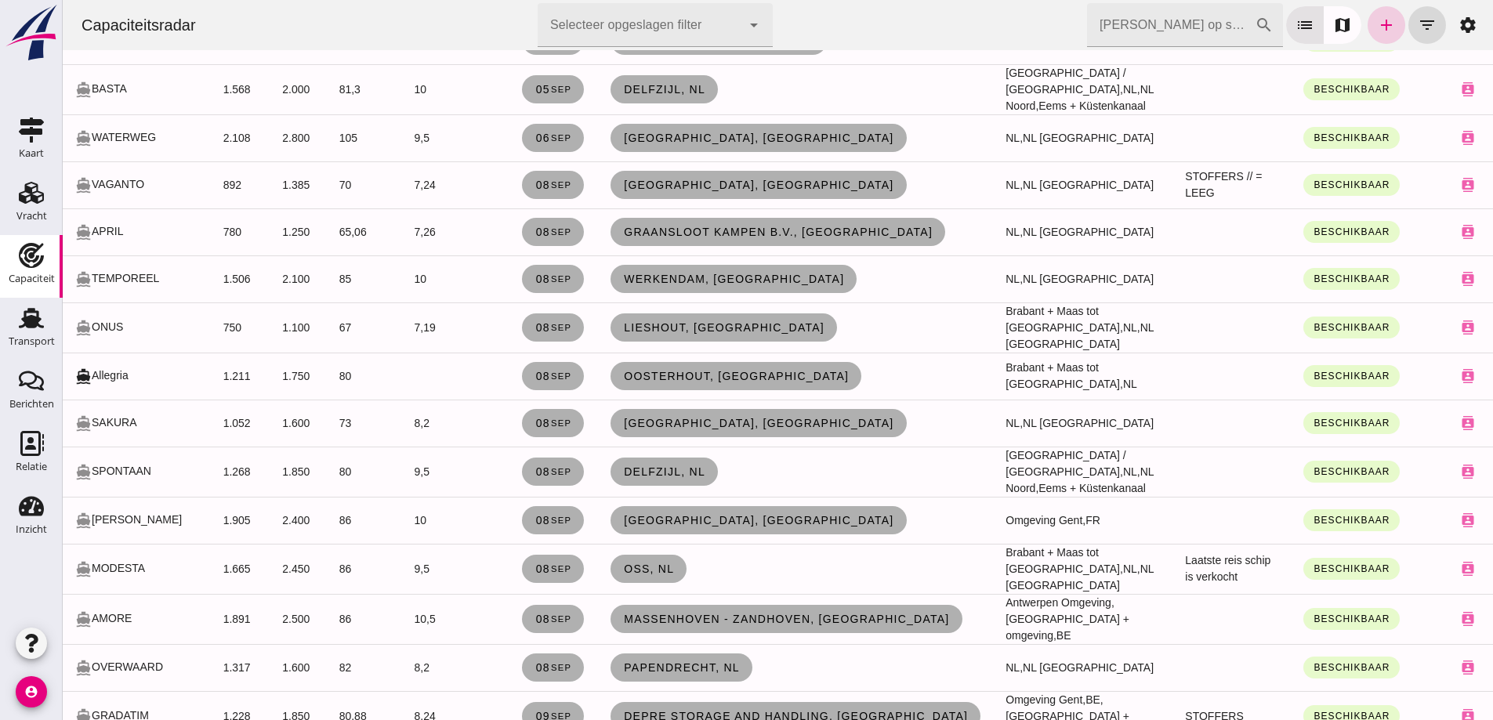
click at [1377, 21] on icon "add" at bounding box center [1386, 25] width 19 height 19
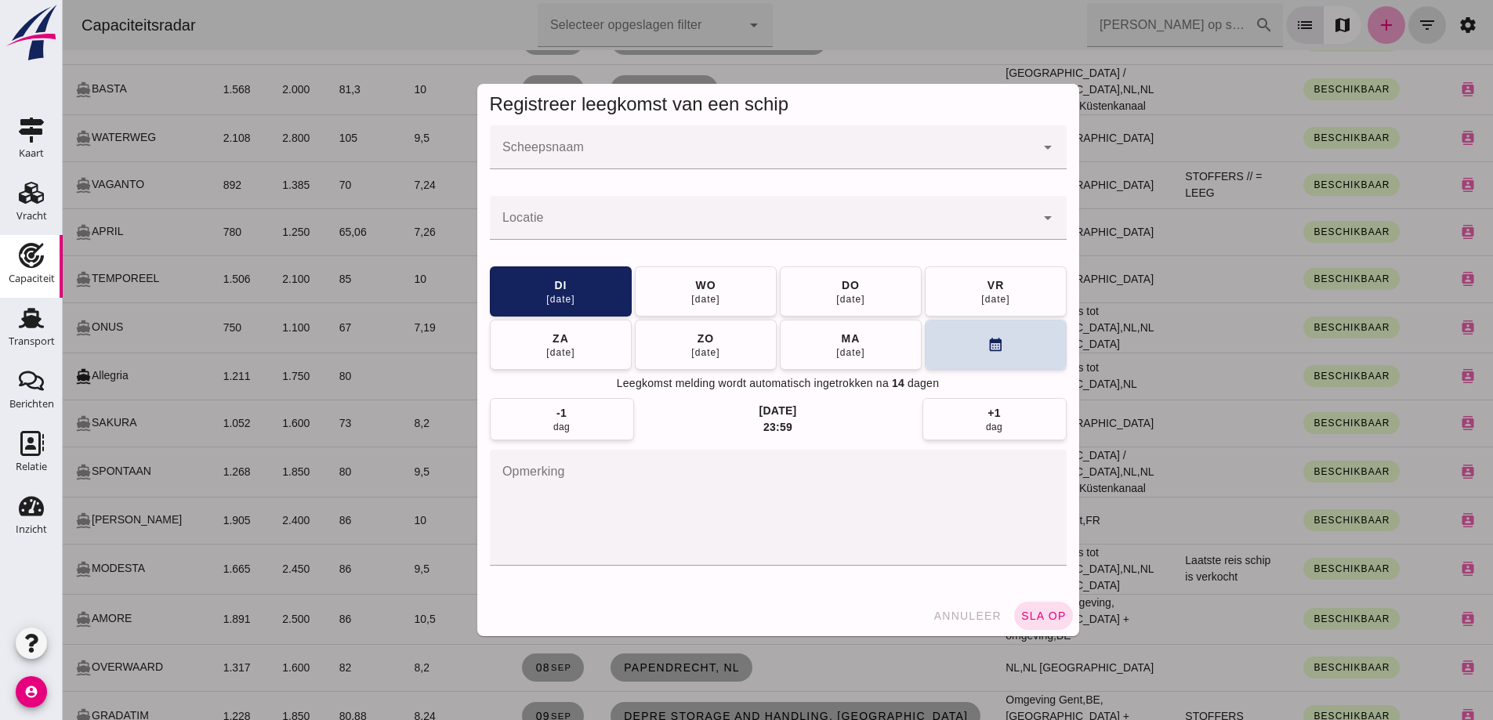
scroll to position [0, 0]
click at [625, 155] on input "Scheepsnaam" at bounding box center [763, 155] width 546 height 19
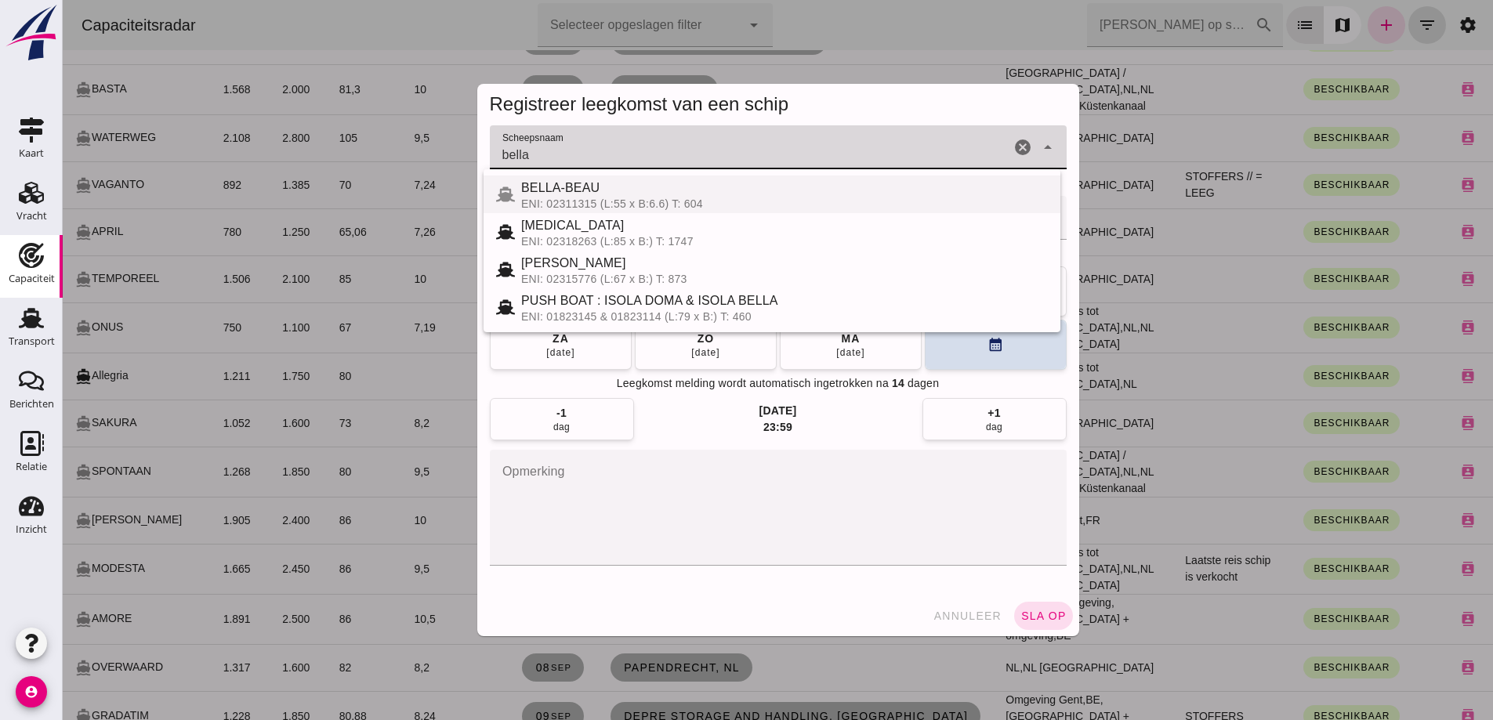
click at [715, 202] on div "ENI: 02311315 (L:55 x B:6.6) T: 604" at bounding box center [784, 204] width 527 height 13
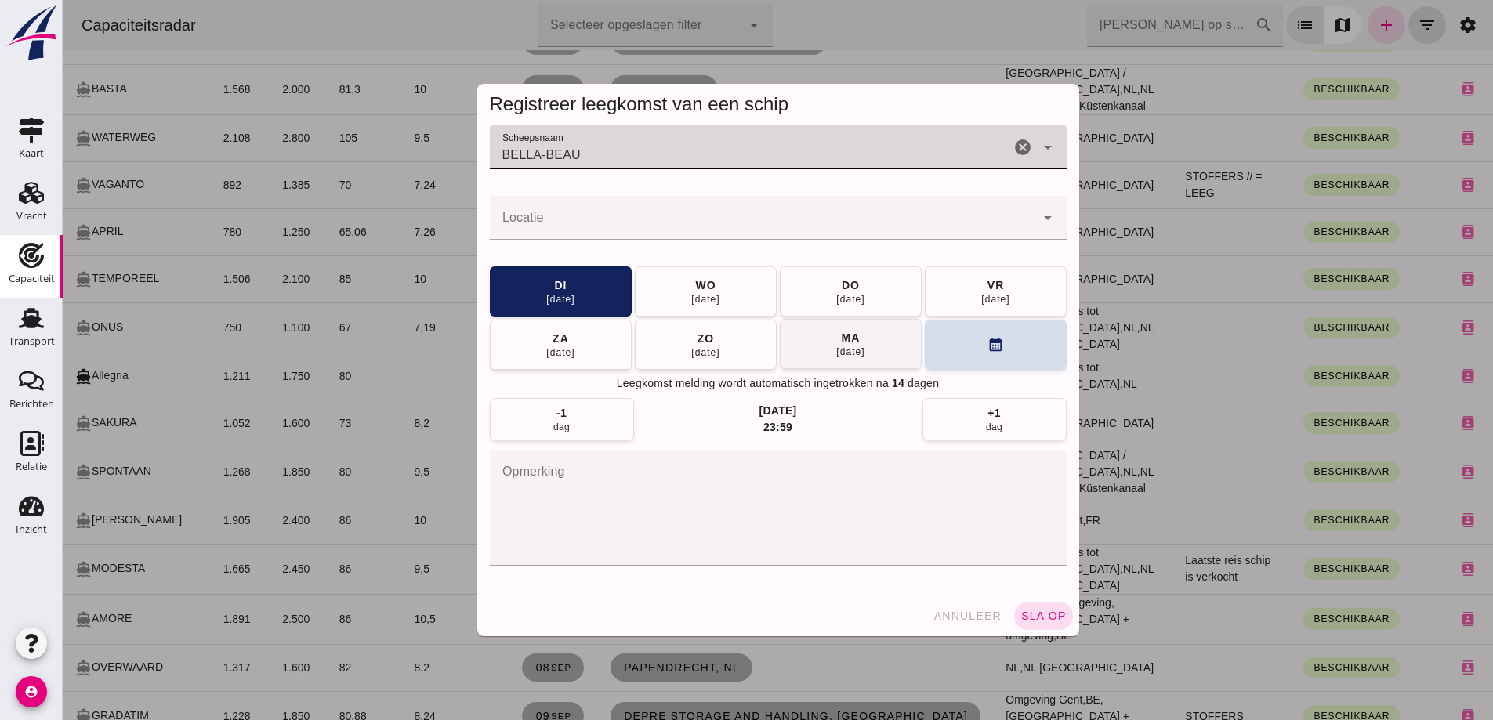
type input "BELLA-BEAU"
click at [812, 343] on button "ma 15 sep" at bounding box center [851, 344] width 142 height 50
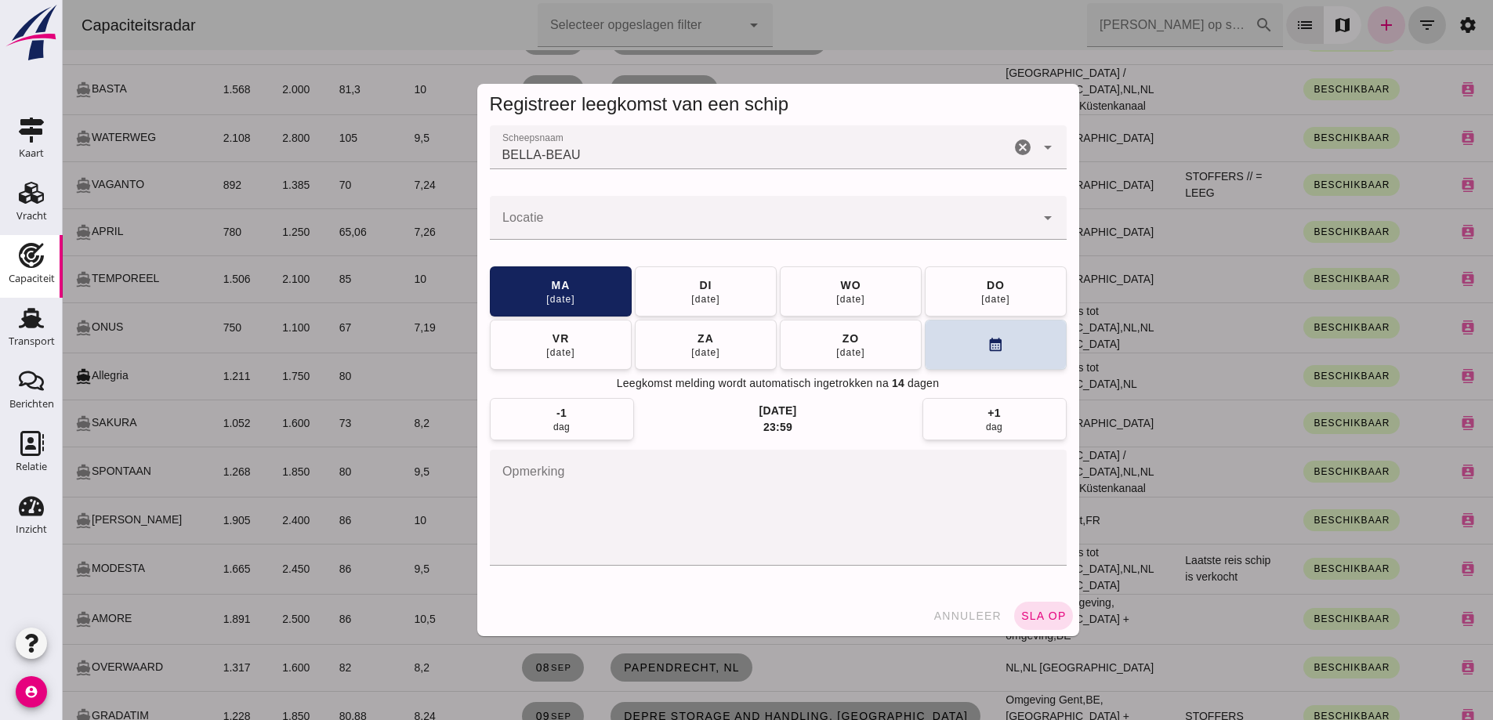
click at [570, 215] on div at bounding box center [763, 218] width 546 height 44
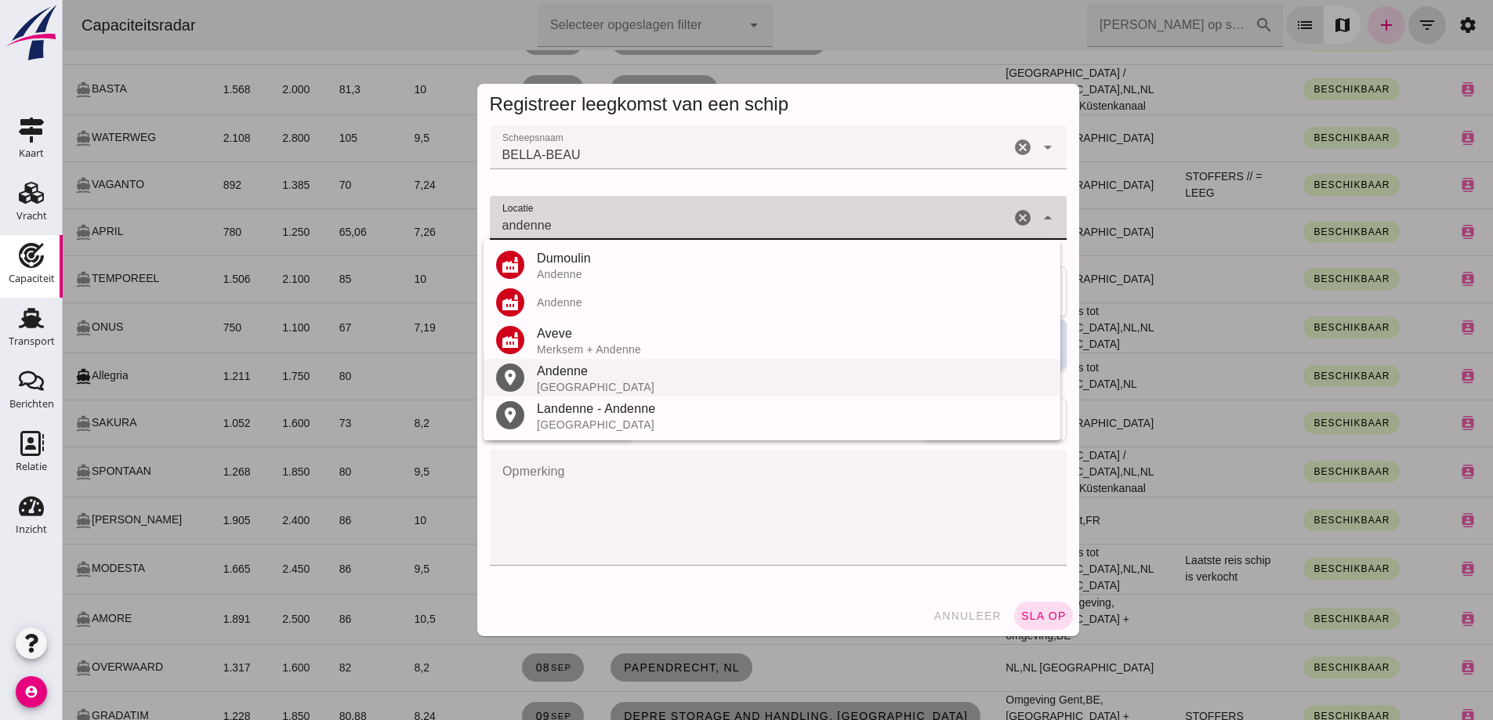
click at [602, 389] on div "[GEOGRAPHIC_DATA]" at bounding box center [792, 387] width 511 height 13
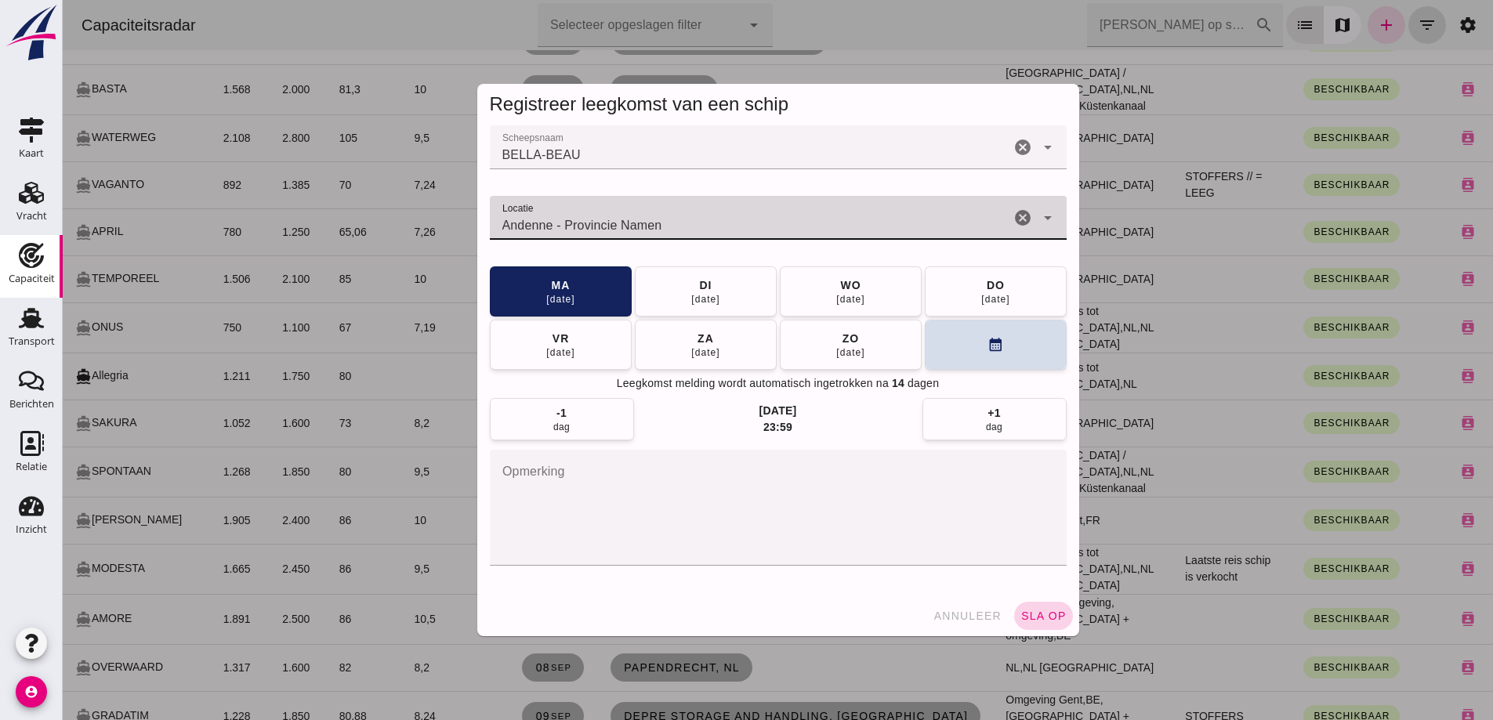
type input "Andenne - Provincie Namen"
drag, startPoint x: 1062, startPoint y: 618, endPoint x: 1070, endPoint y: 623, distance: 9.6
click at [1063, 619] on button "sla op" at bounding box center [1043, 616] width 59 height 28
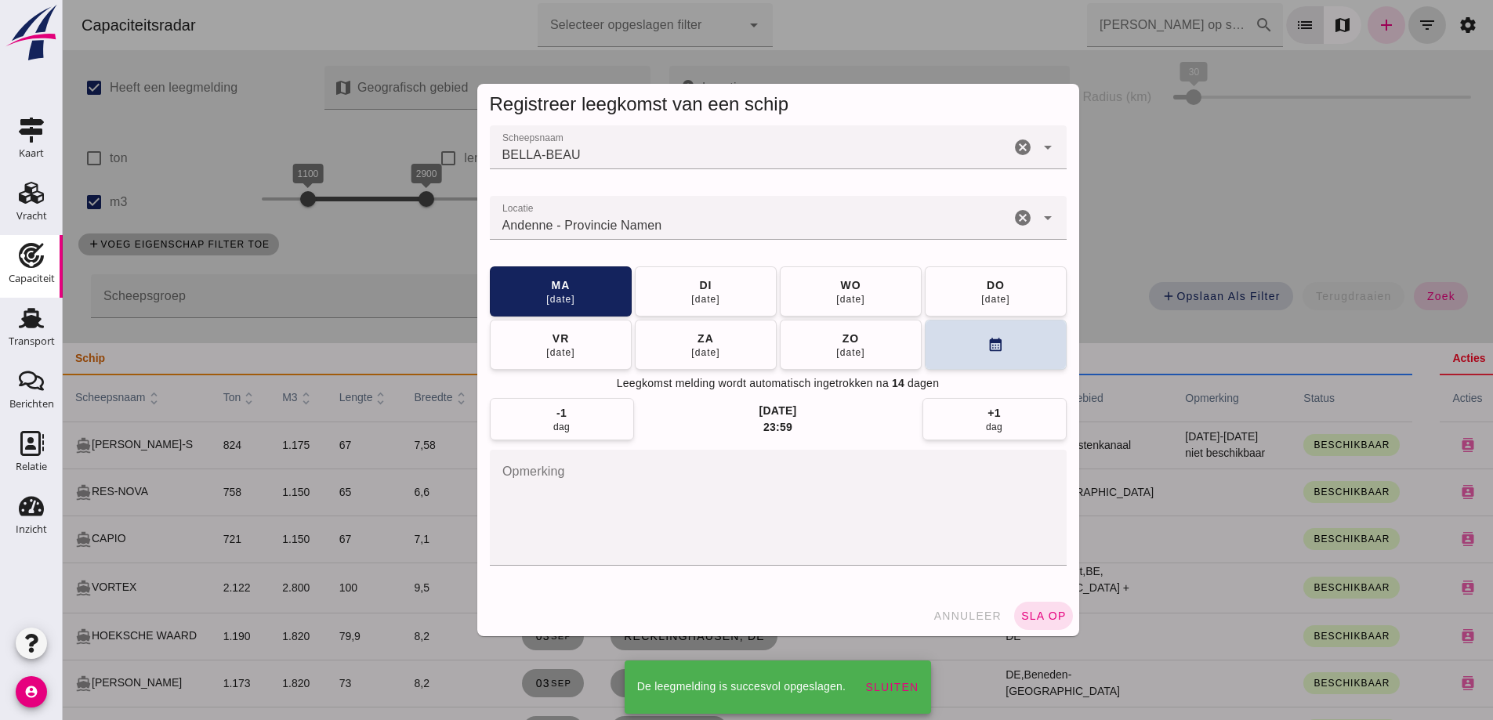
scroll to position [784, 0]
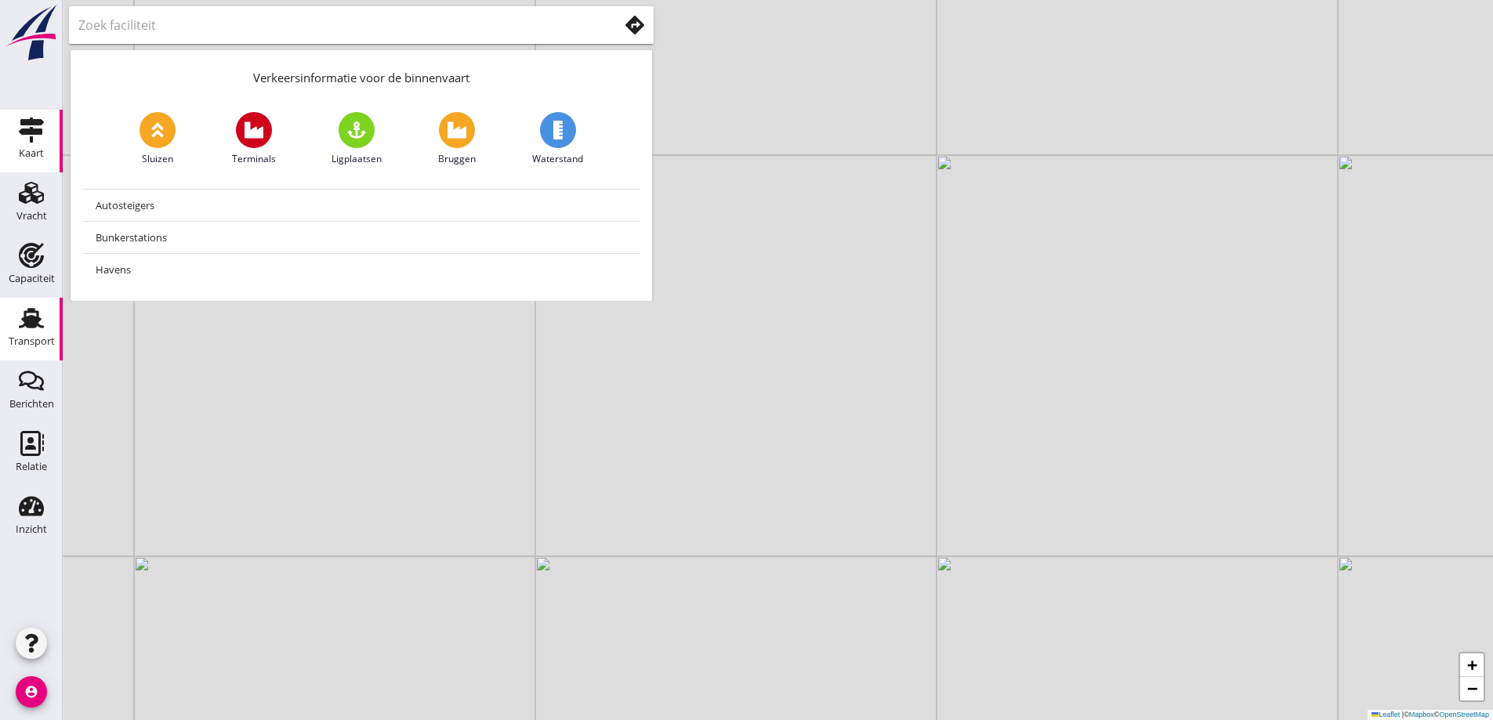
click at [13, 308] on div "Transport" at bounding box center [32, 318] width 38 height 25
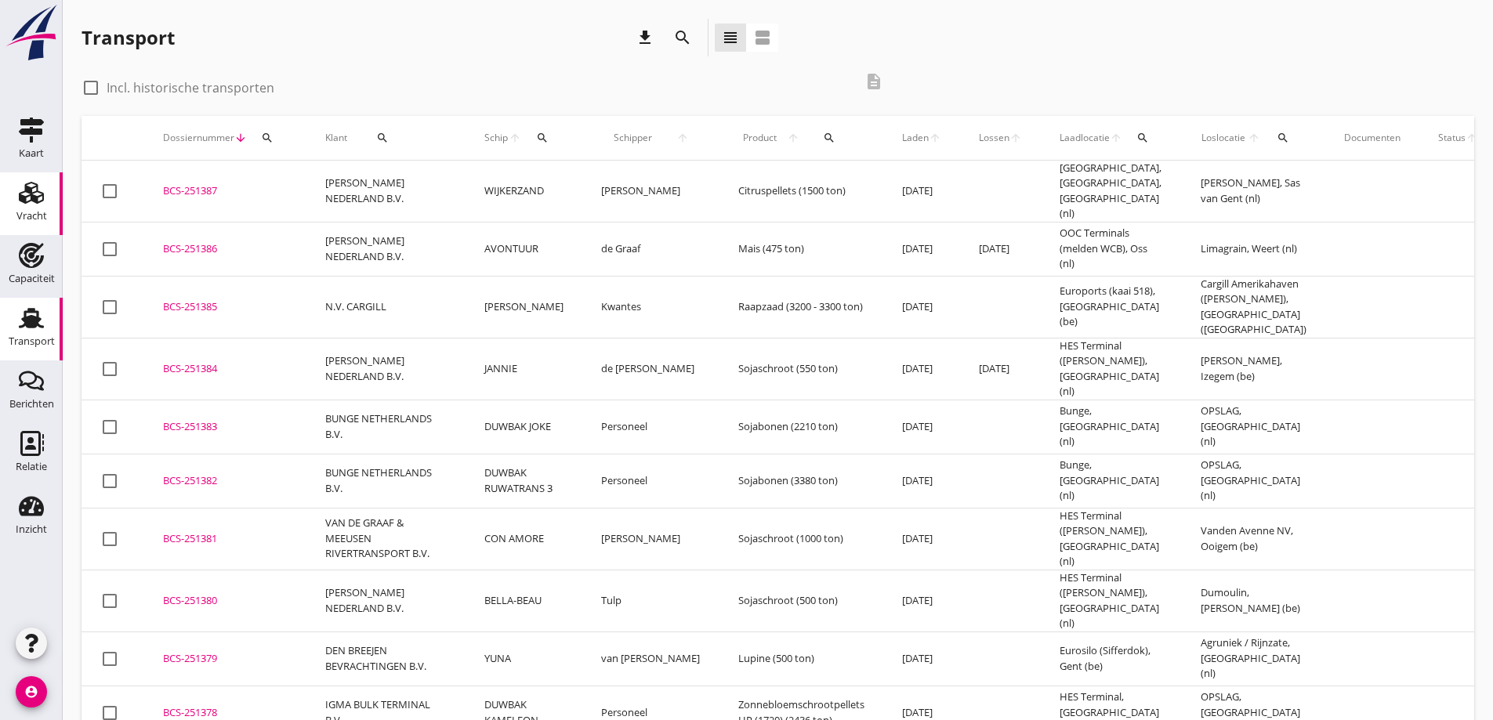
click at [28, 189] on use at bounding box center [31, 193] width 25 height 22
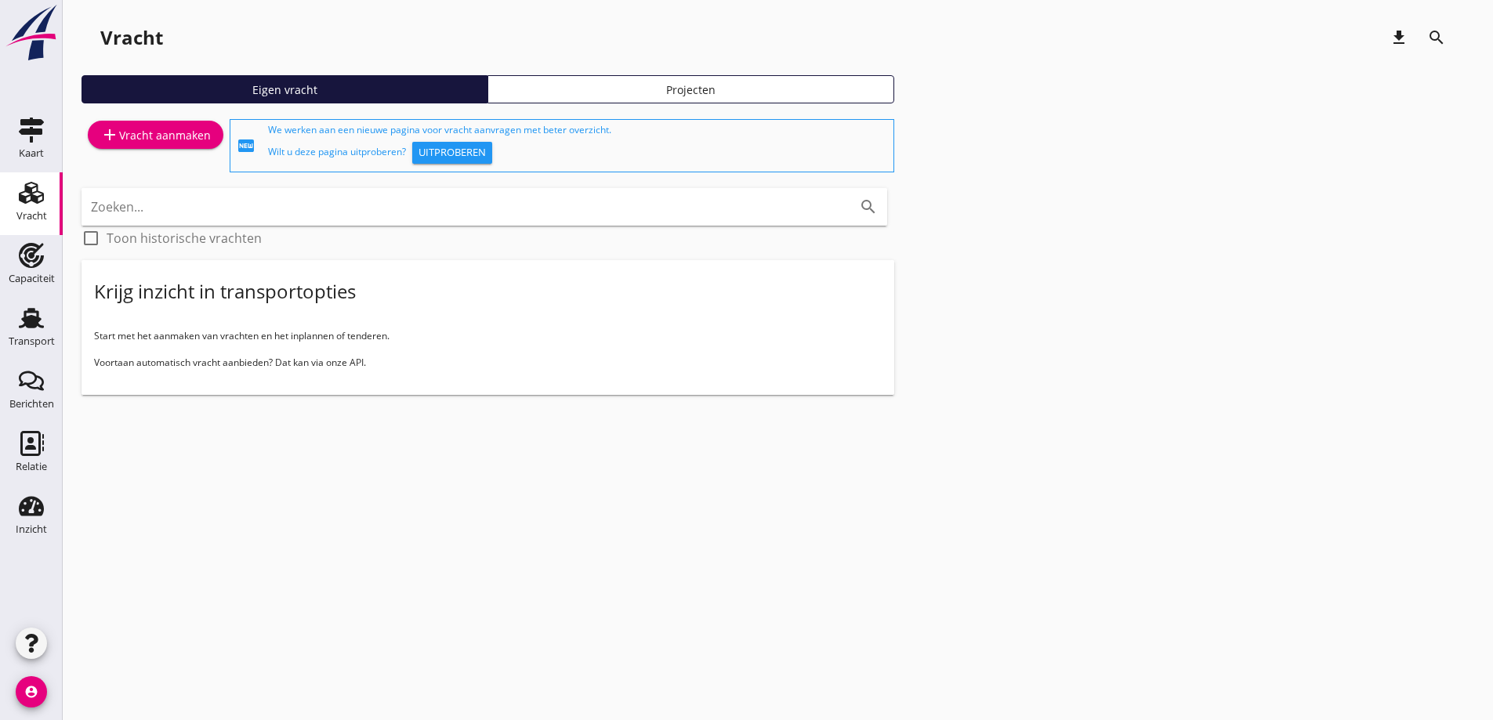
click at [158, 123] on link "add Vracht aanmaken" at bounding box center [156, 135] width 136 height 28
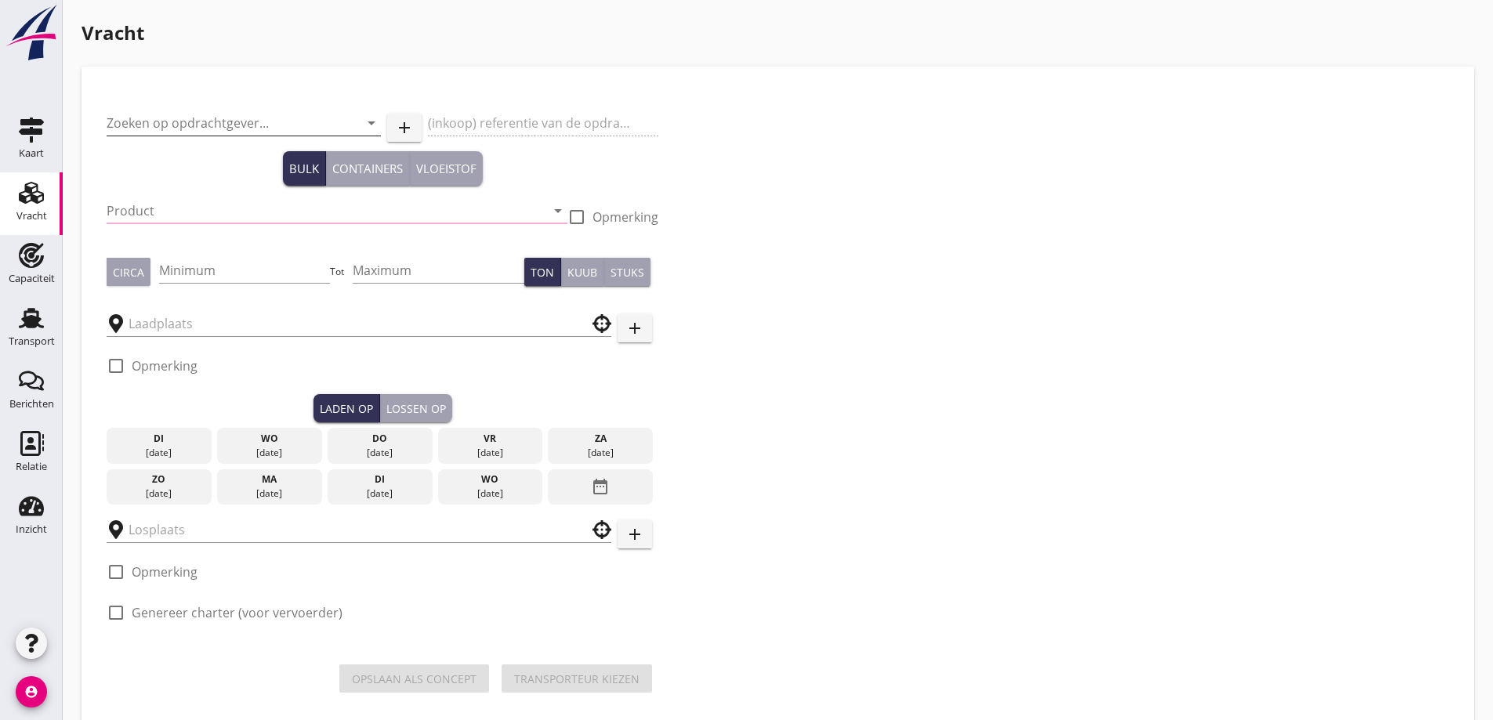
click at [179, 132] on input "Zoeken op opdrachtgever..." at bounding box center [222, 123] width 230 height 25
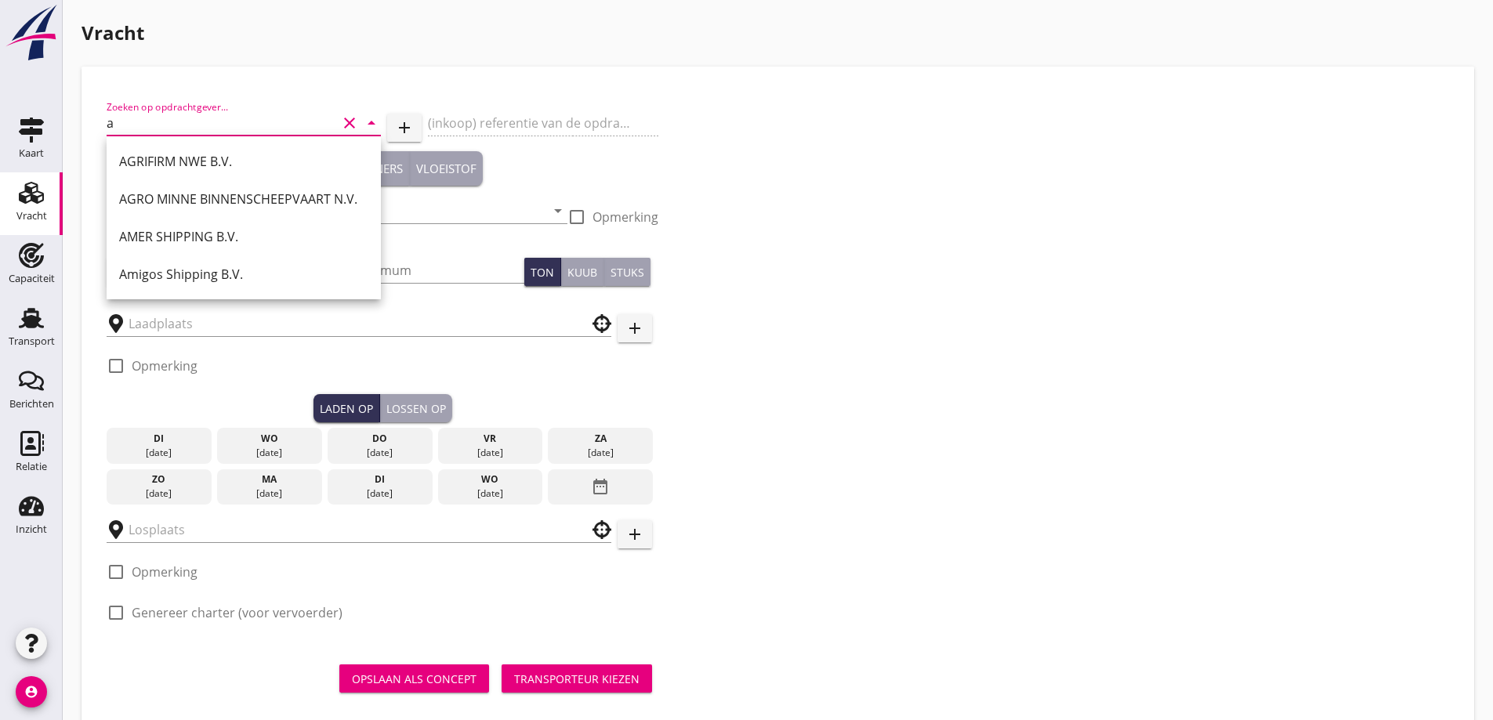
drag, startPoint x: 233, startPoint y: 147, endPoint x: 246, endPoint y: 153, distance: 14.7
click at [237, 149] on div "AGRIFIRM NWE B.V." at bounding box center [243, 162] width 249 height 38
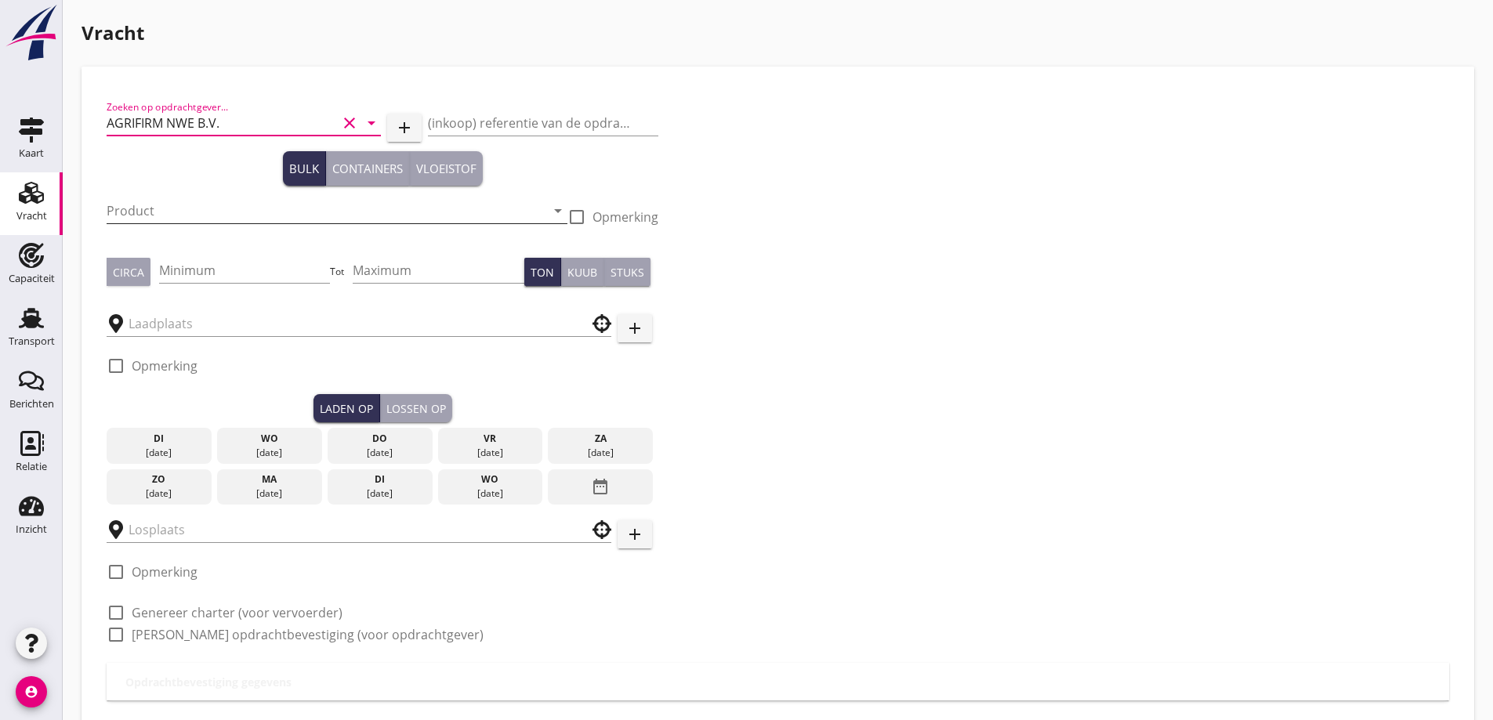
type input "AGRIFIRM NWE B.V."
click at [223, 211] on input "Product" at bounding box center [326, 210] width 439 height 25
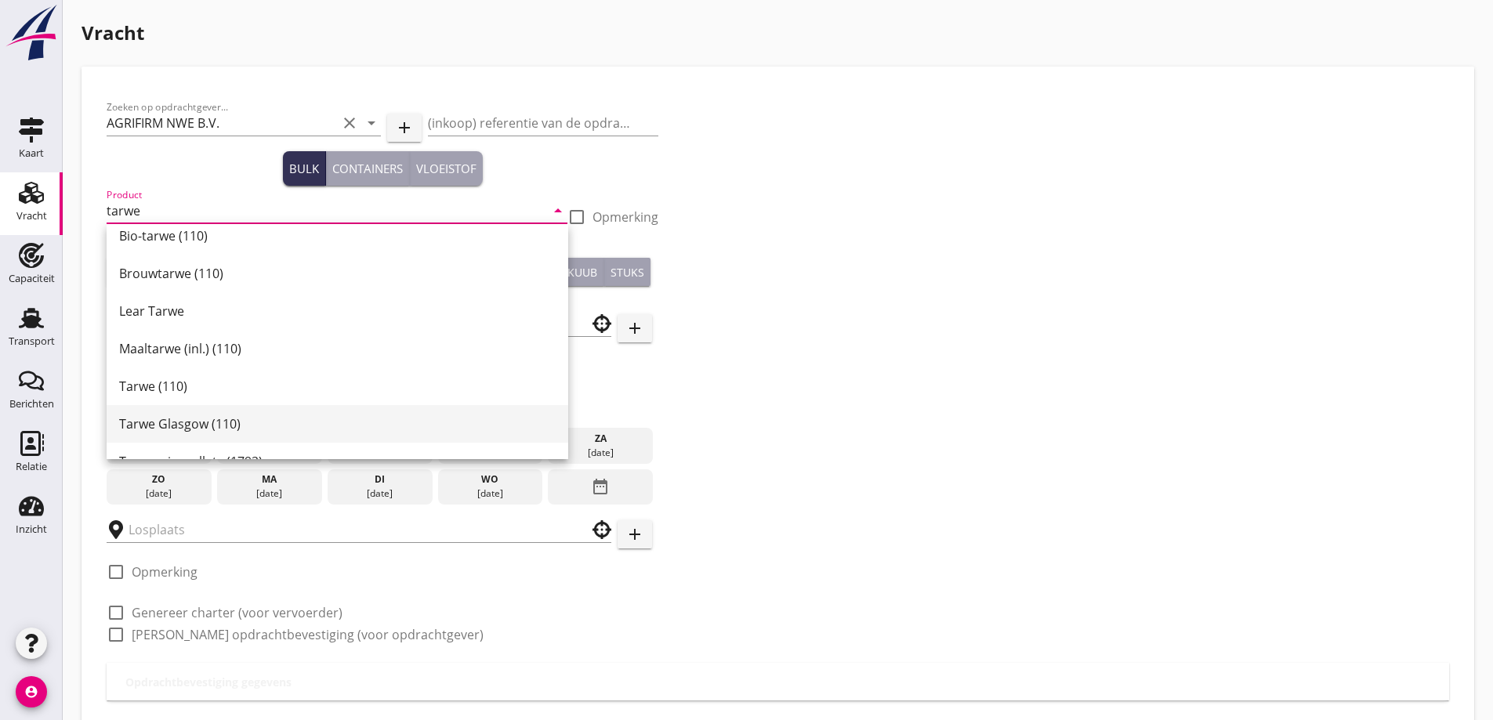
scroll to position [78, 0]
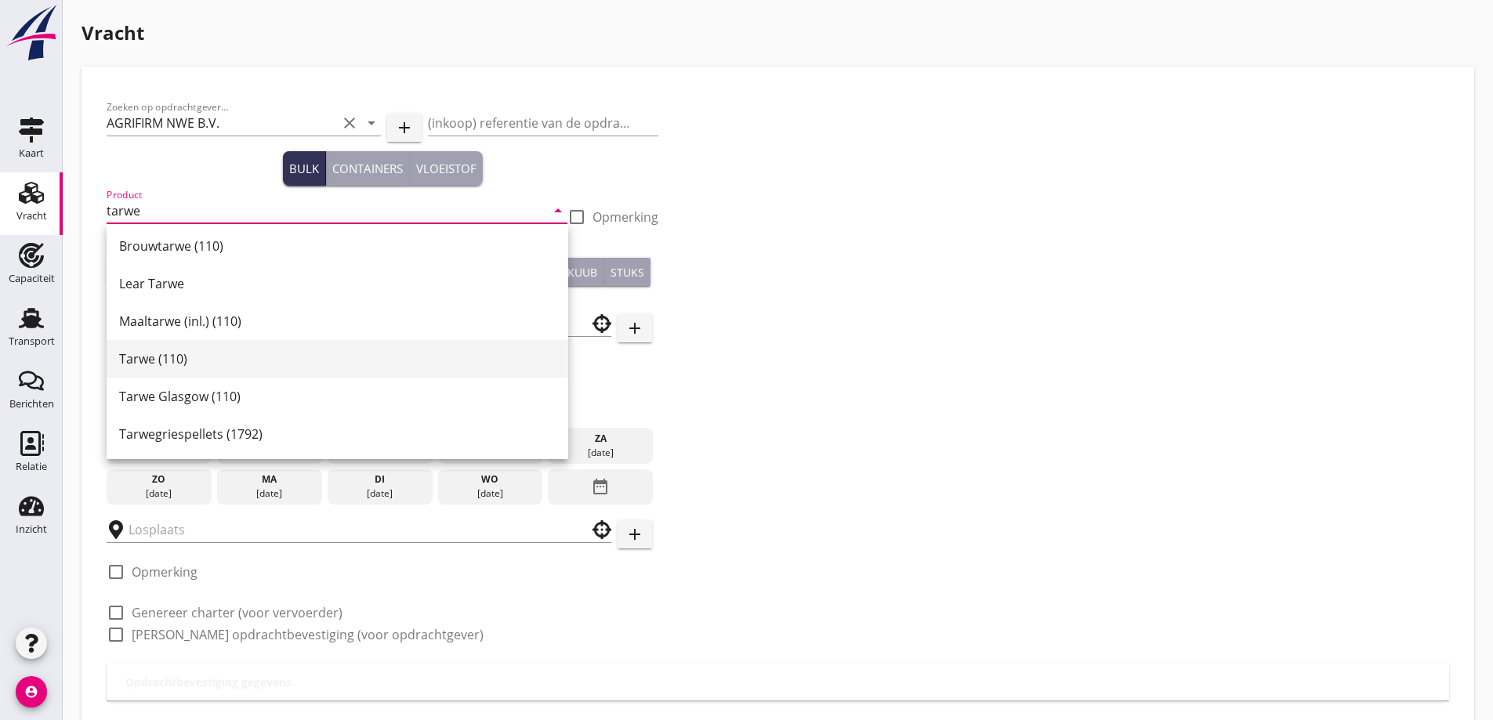
click at [158, 341] on div "Tarwe (110)" at bounding box center [337, 359] width 437 height 38
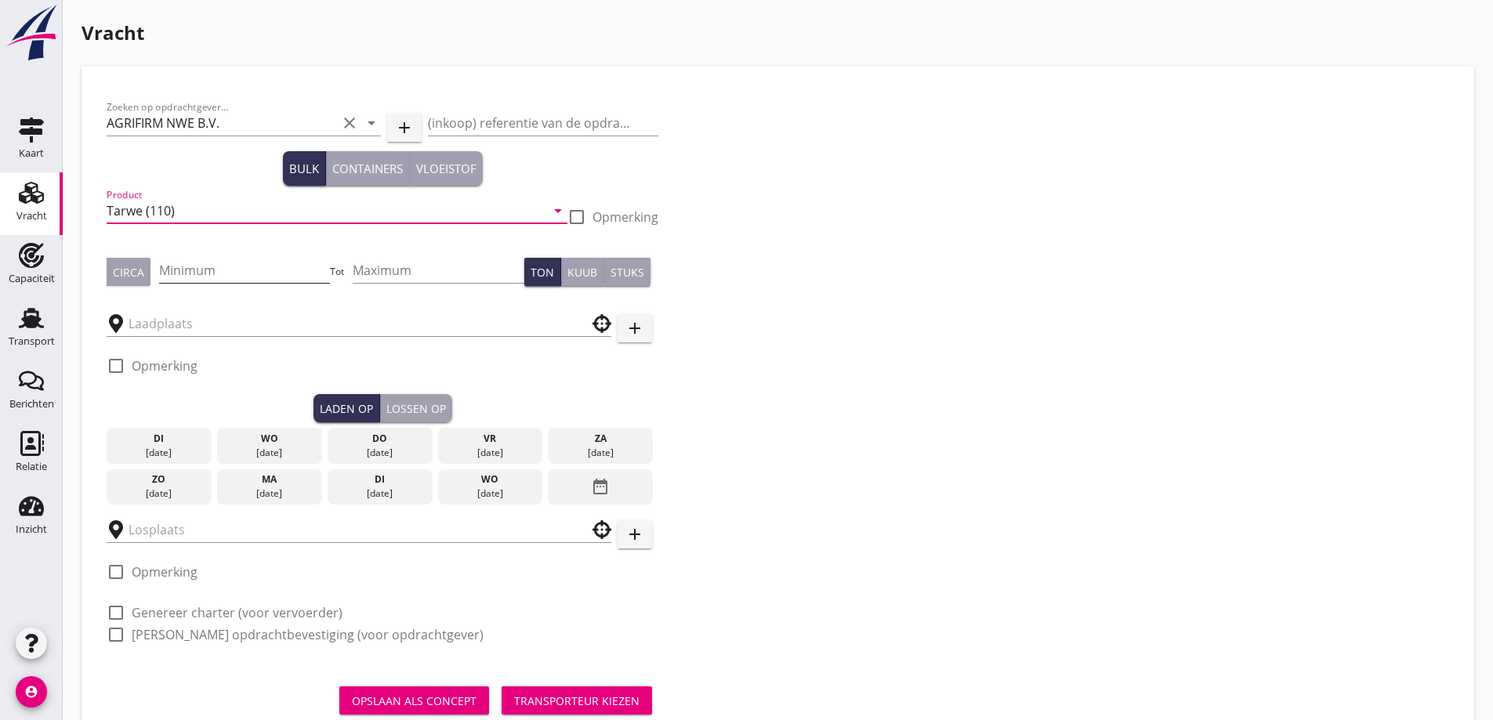
type input "Tarwe (110)"
click at [223, 271] on input "Minimum" at bounding box center [245, 270] width 172 height 25
type input "0"
type input "1000"
click at [146, 290] on div "Circa Minimum 1000 Tot Maximum Ton Kuub Stuks" at bounding box center [383, 271] width 552 height 53
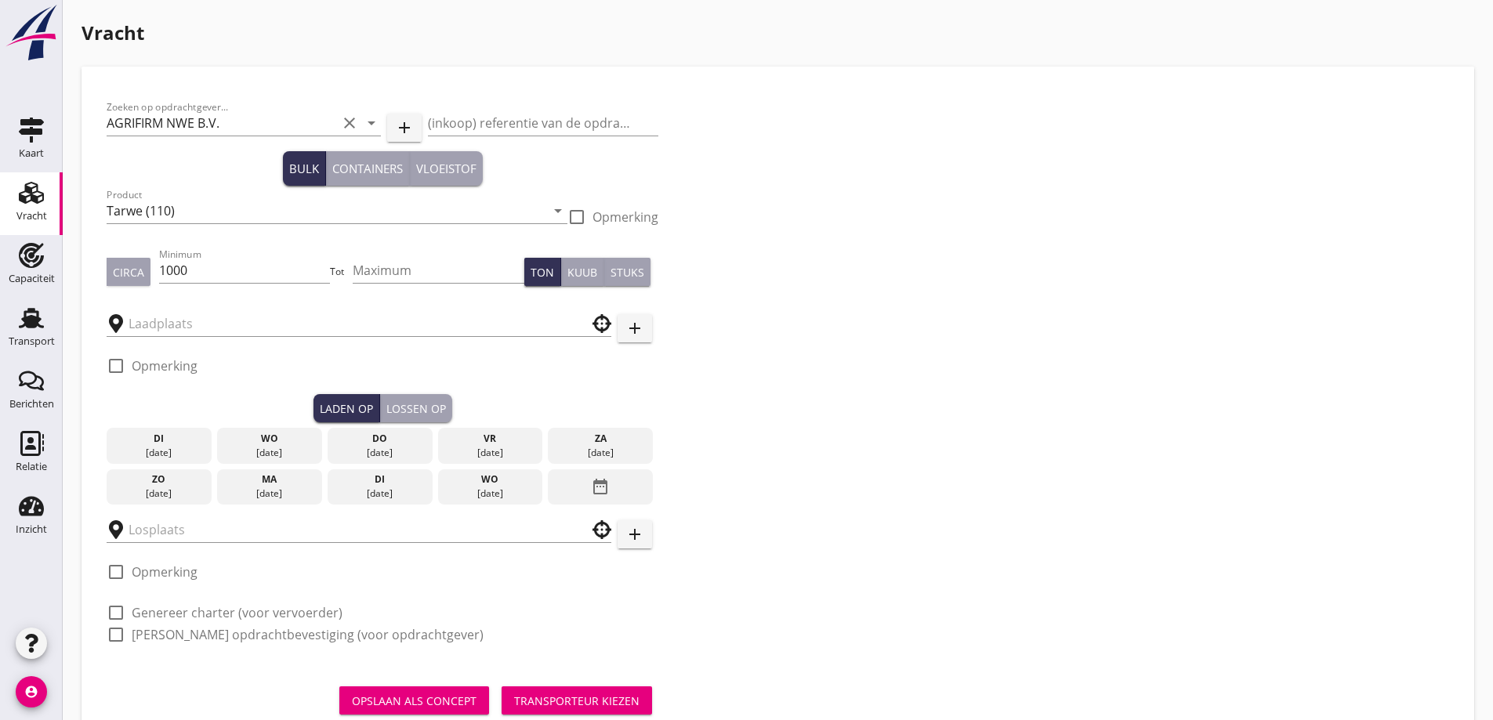
click at [140, 283] on button "Circa" at bounding box center [129, 272] width 44 height 28
click at [176, 324] on input "text" at bounding box center [348, 323] width 439 height 25
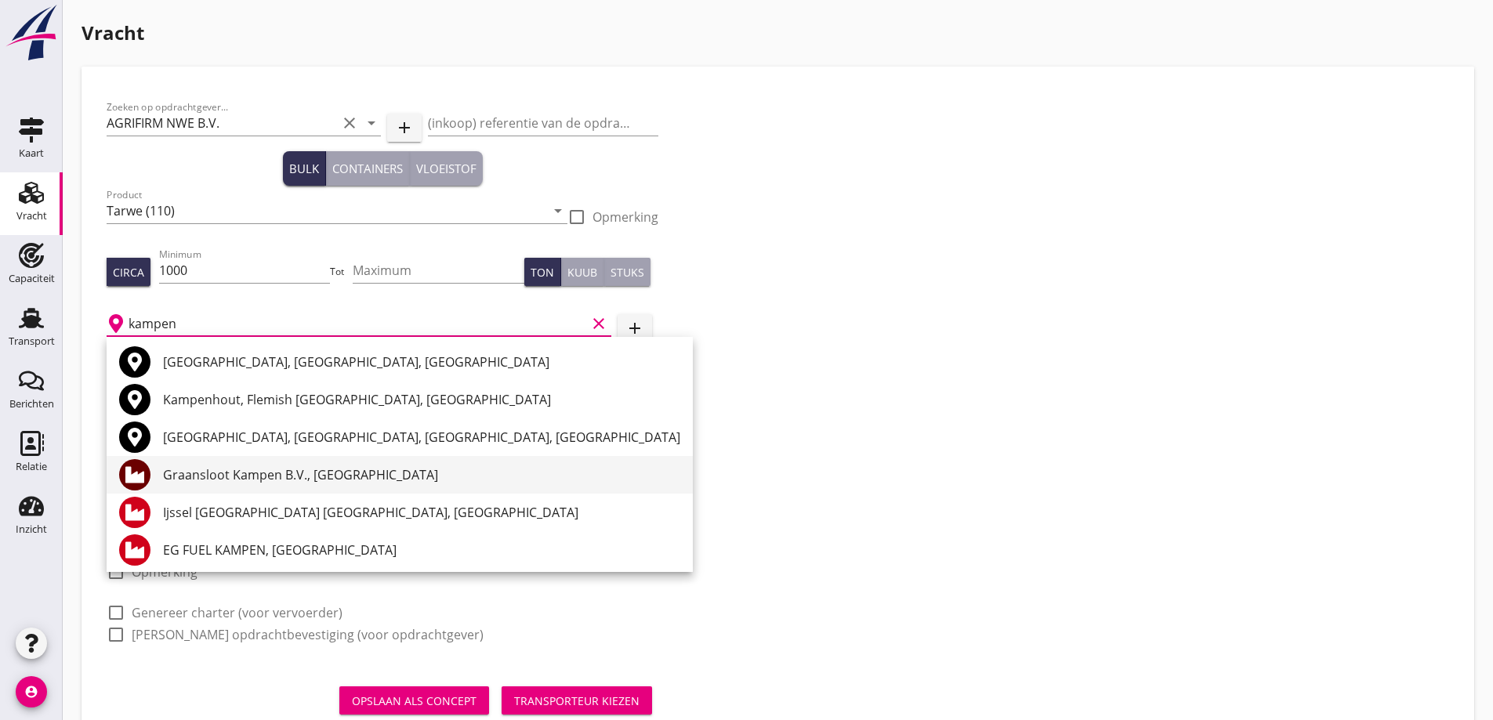
click at [218, 462] on div "Graansloot Kampen B.V., [GEOGRAPHIC_DATA]" at bounding box center [421, 475] width 517 height 38
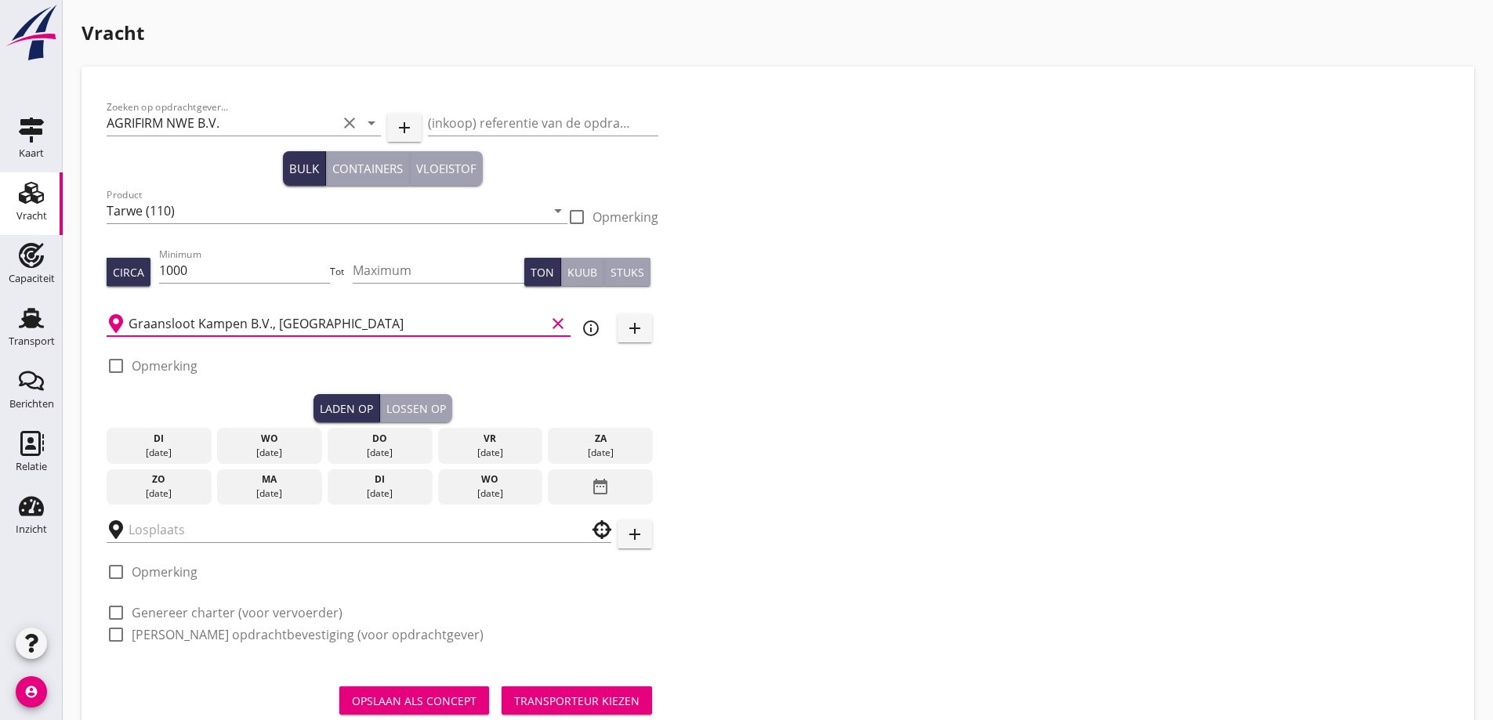
type input "Graansloot Kampen B.V., [GEOGRAPHIC_DATA]"
click at [488, 444] on div "vr" at bounding box center [489, 439] width 97 height 14
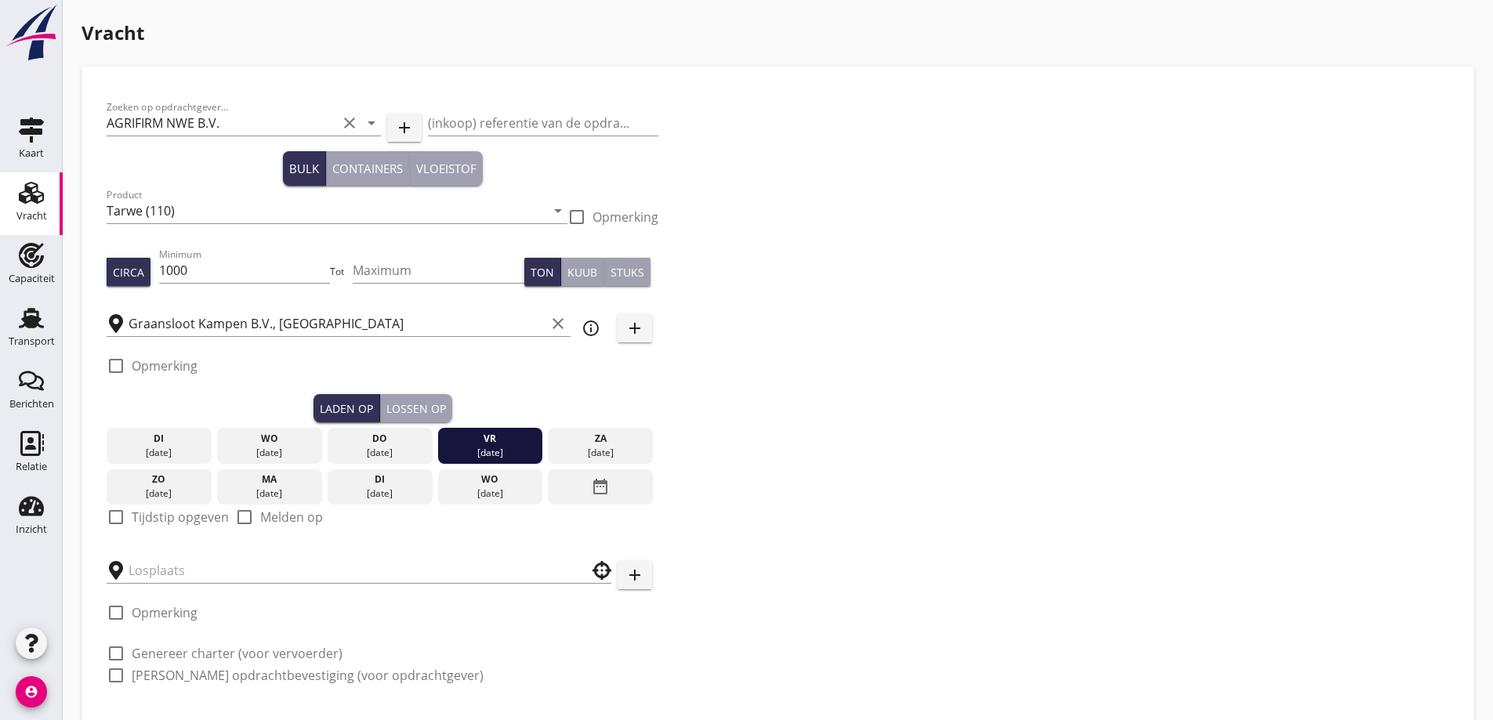
click at [183, 517] on label "Tijdstip opgeven" at bounding box center [180, 518] width 97 height 16
checkbox input "true"
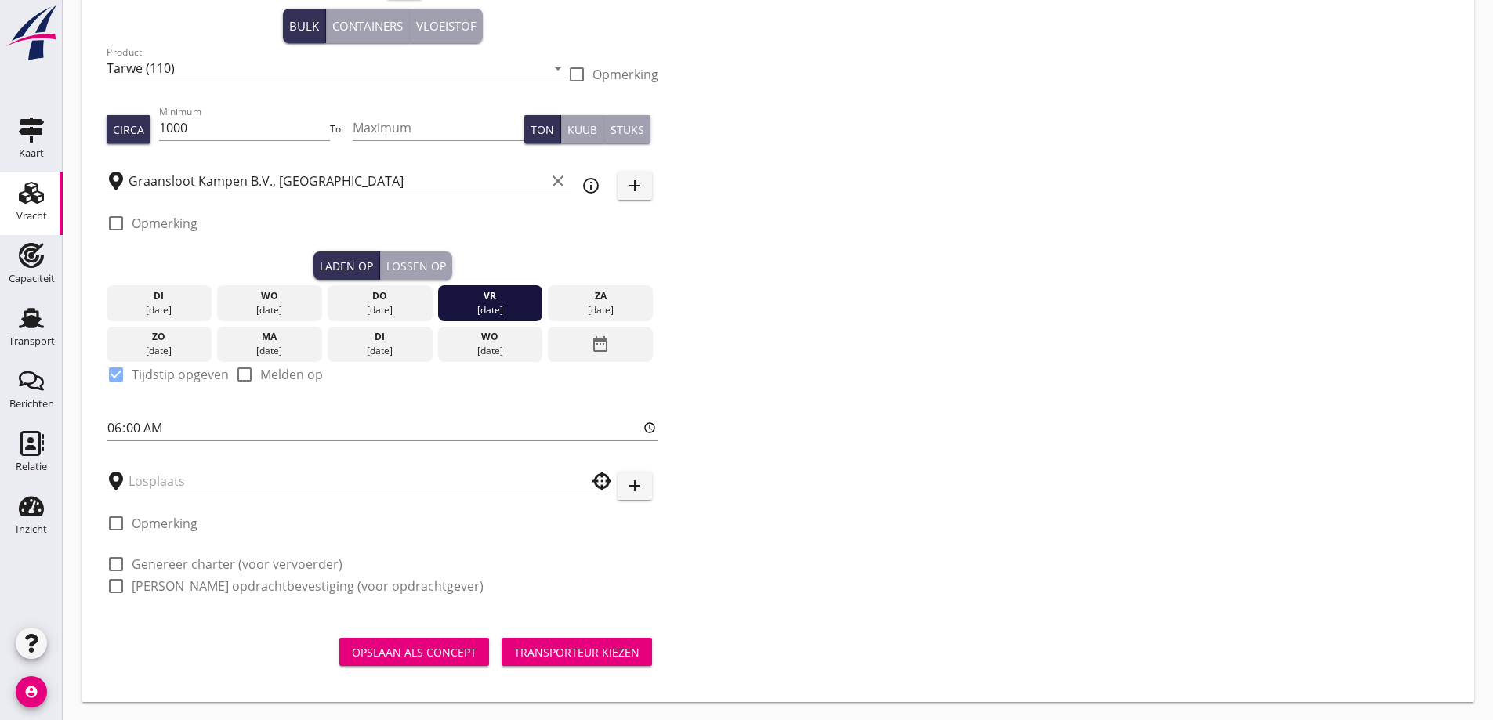
scroll to position [143, 0]
click at [187, 484] on input "text" at bounding box center [348, 480] width 439 height 25
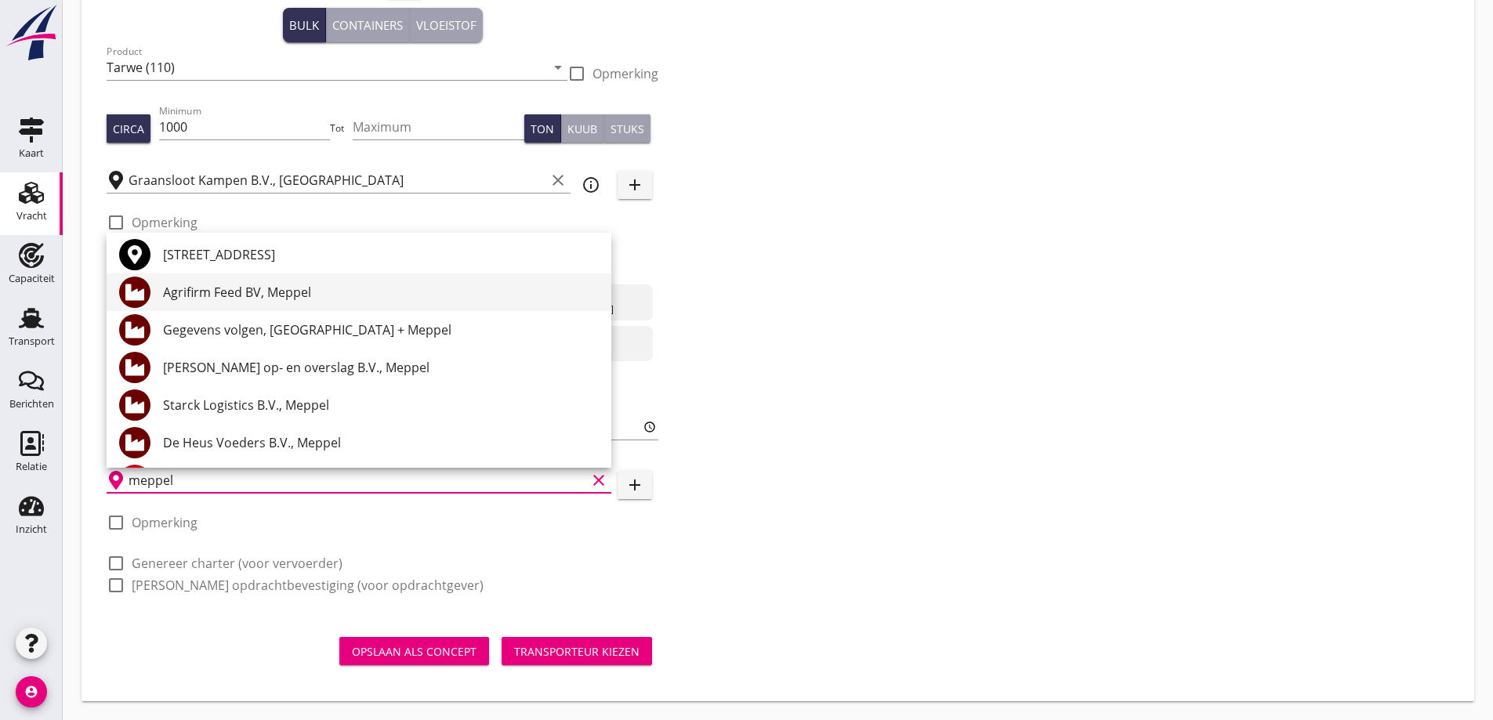
scroll to position [157, 0]
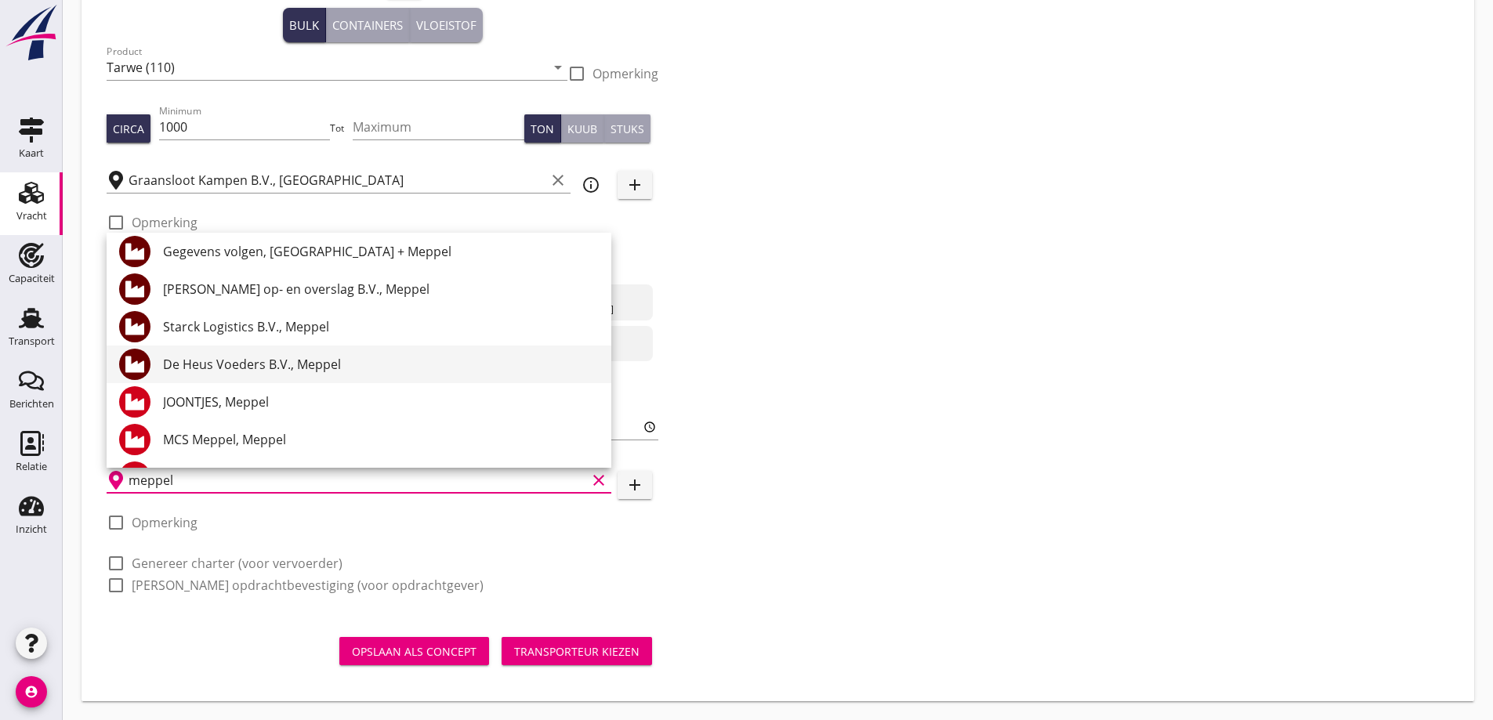
click at [239, 357] on div "De Heus Voeders B.V., Meppel" at bounding box center [381, 364] width 436 height 19
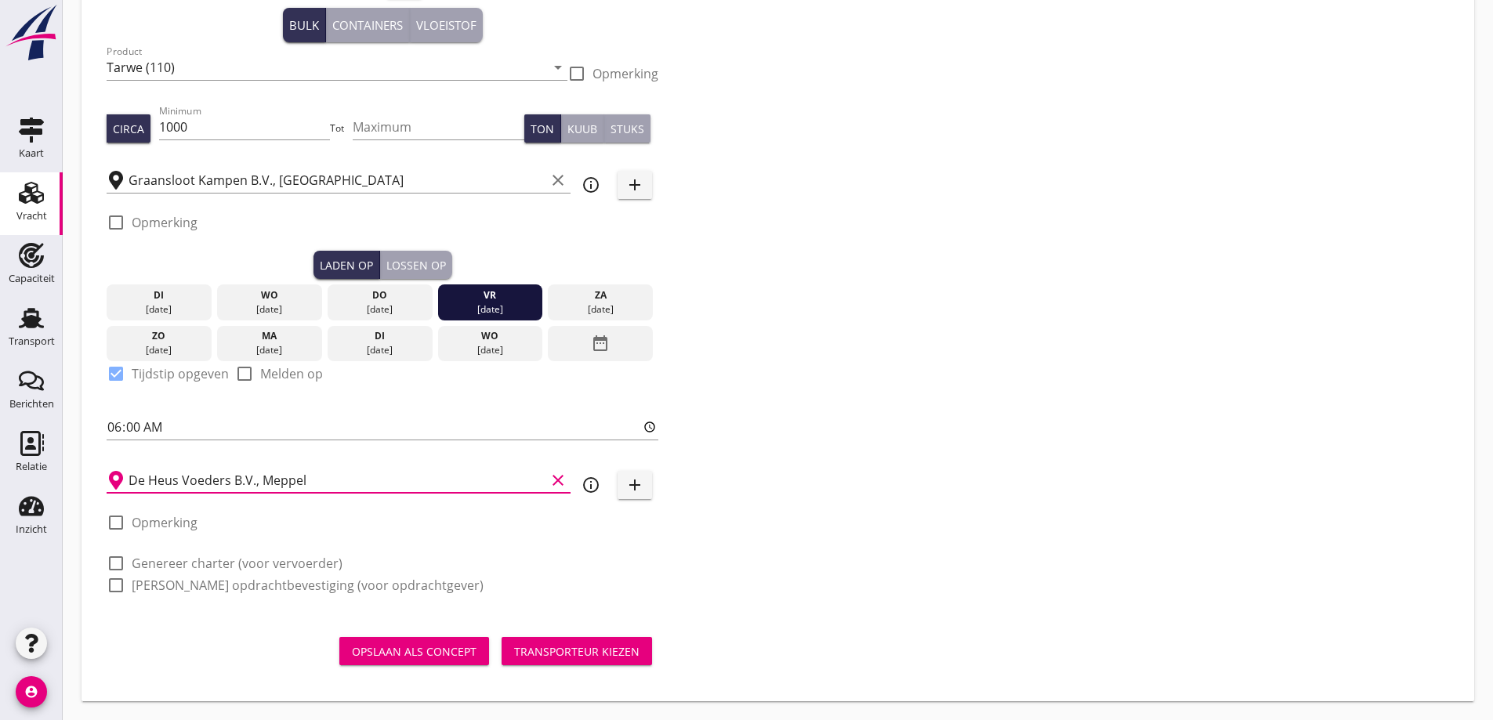
type input "De Heus Voeders B.V., Meppel"
click at [218, 564] on label "Genereer charter (voor vervoerder)" at bounding box center [237, 564] width 211 height 16
checkbox input "true"
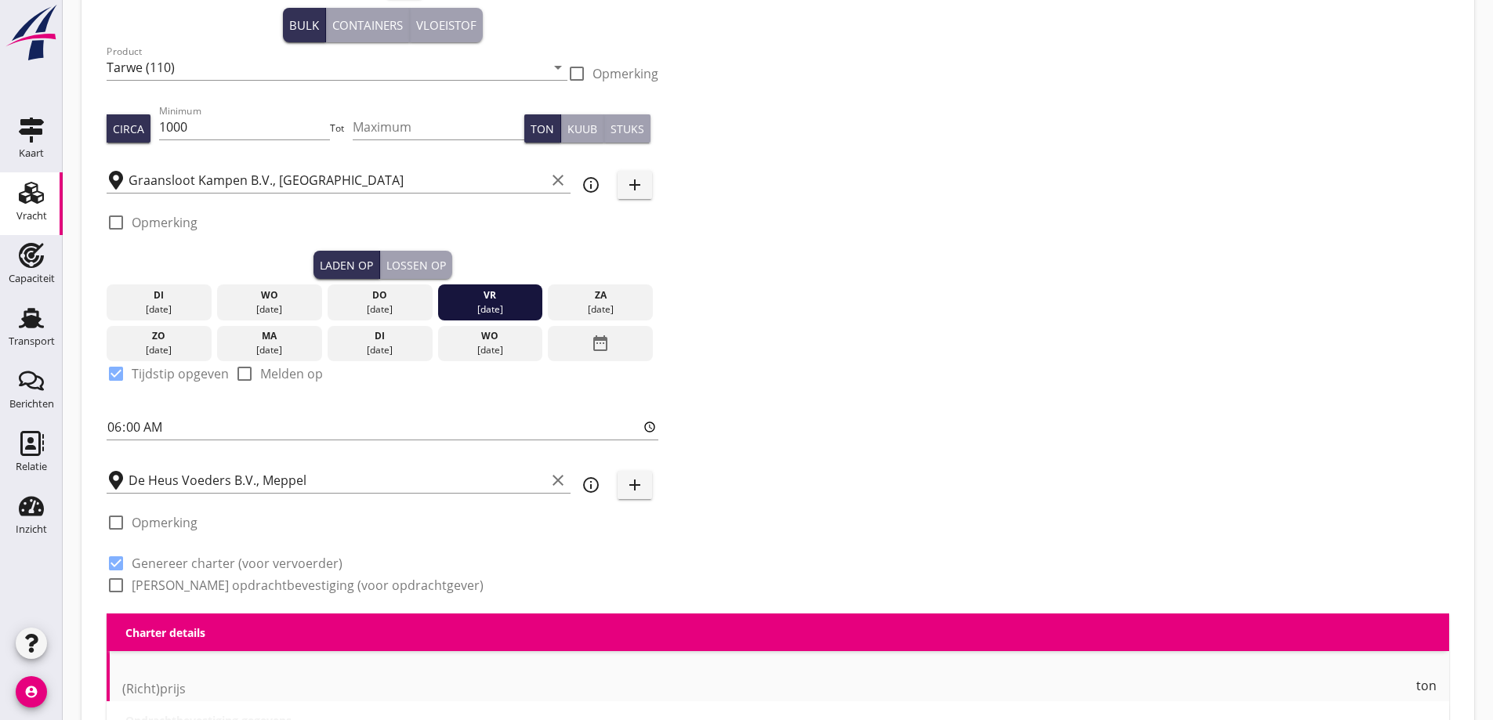
click at [221, 580] on label "[PERSON_NAME] opdrachtbevestiging (voor opdrachtgever)" at bounding box center [308, 586] width 352 height 16
checkbox input "true"
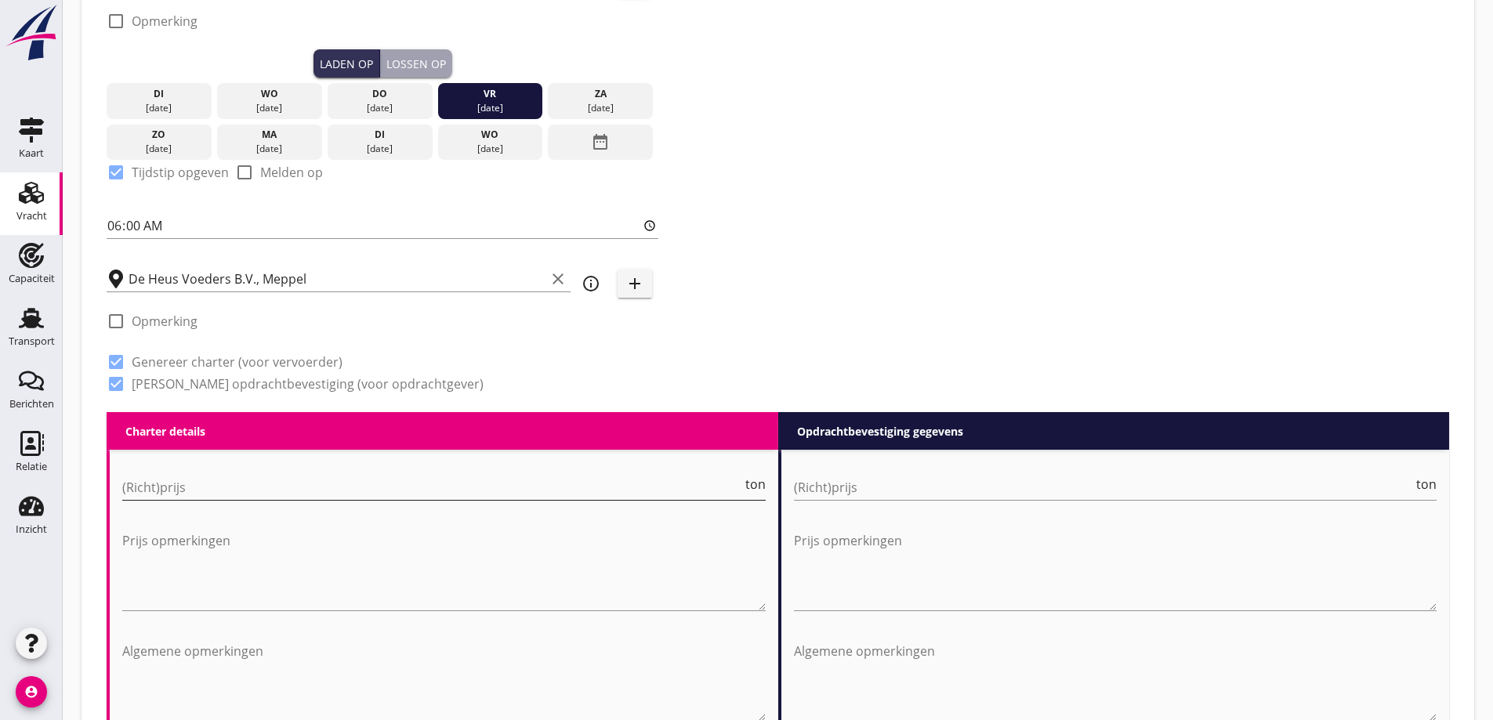
scroll to position [379, 0]
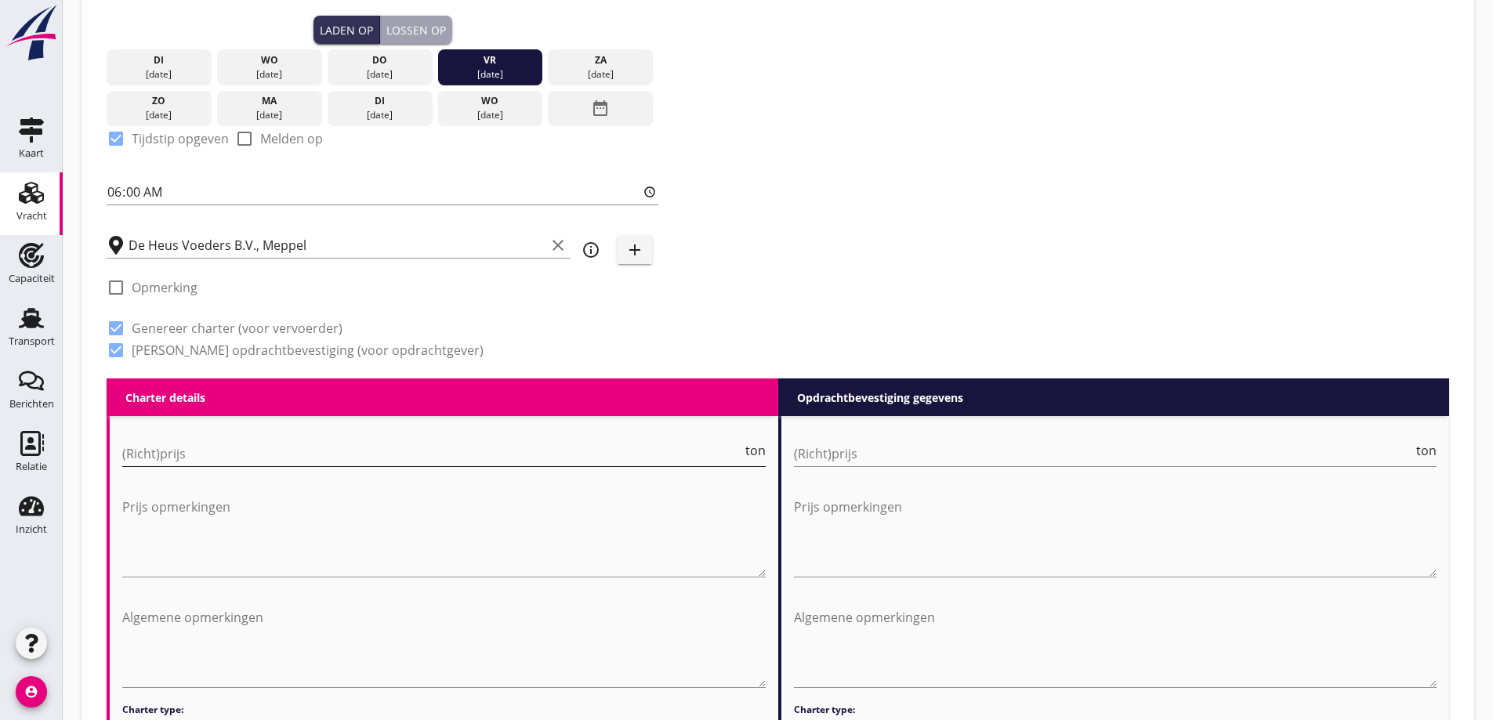
click at [184, 447] on input "(Richt)prijs" at bounding box center [432, 453] width 620 height 25
type input "4500"
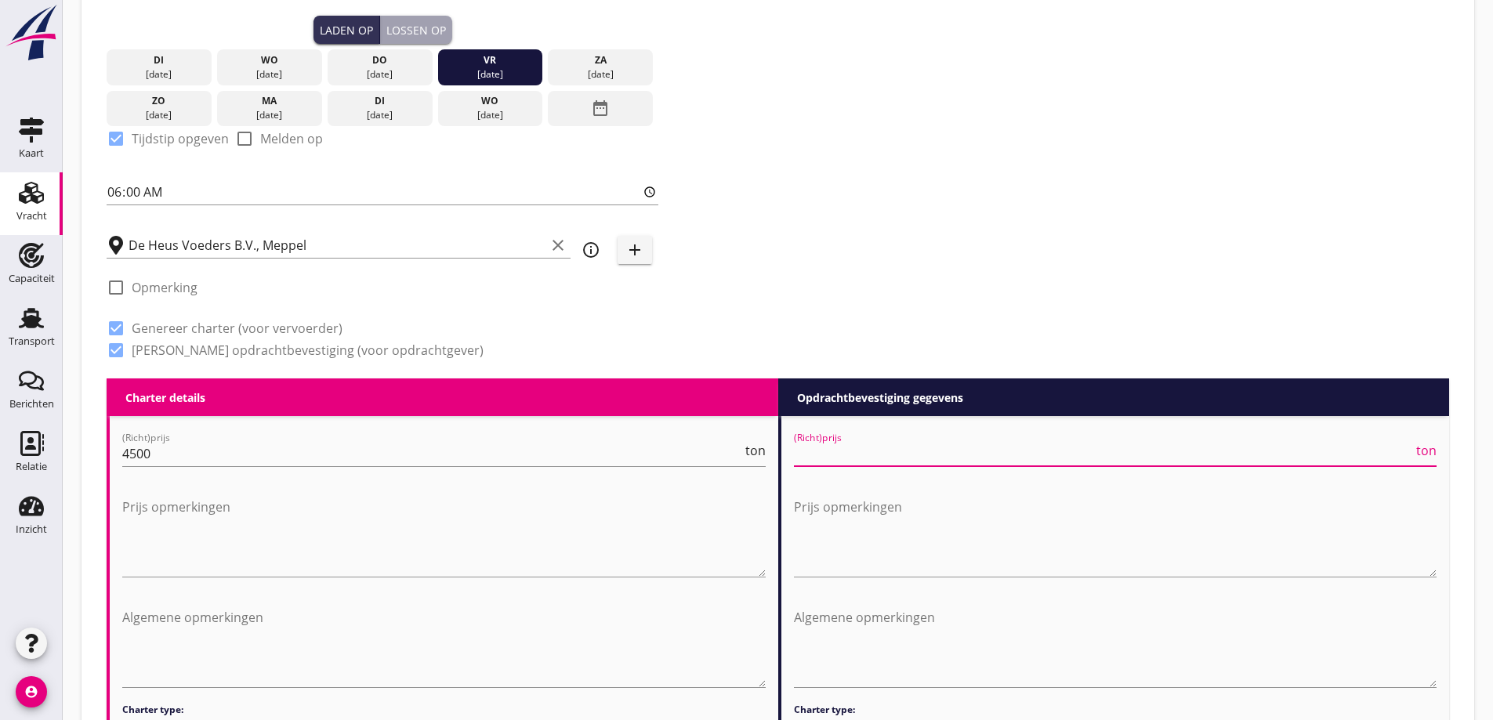
click at [1076, 458] on input "(Richt)prijs" at bounding box center [1104, 453] width 620 height 25
type input "4"
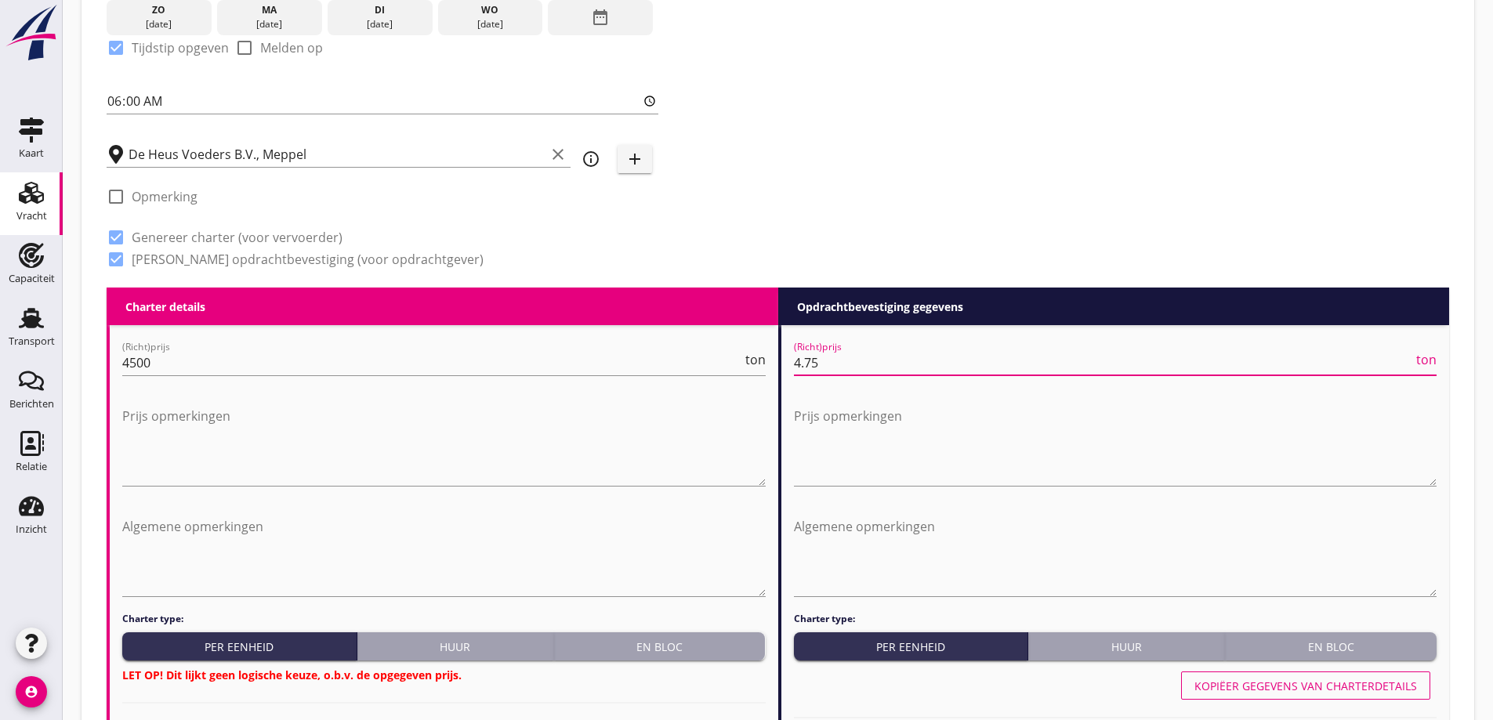
scroll to position [614, 0]
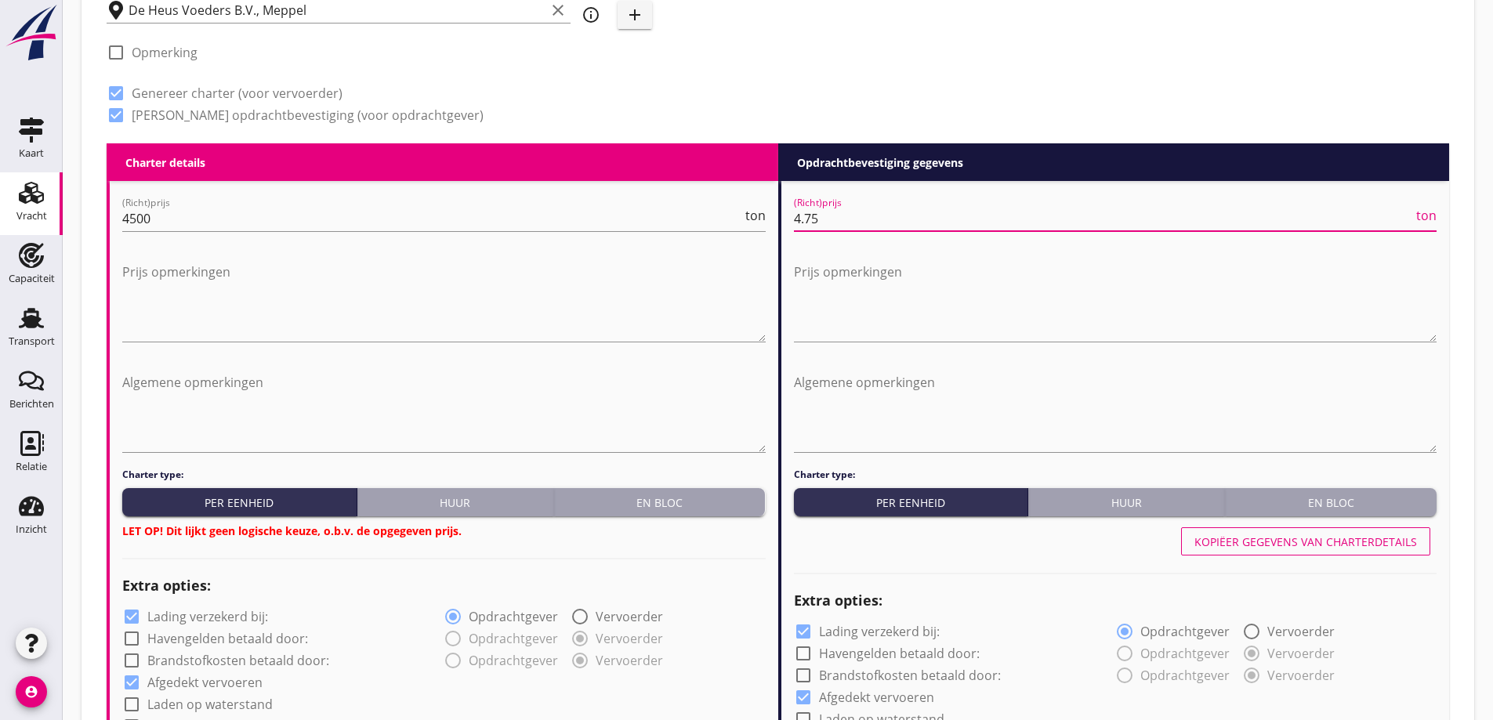
type input "4.75"
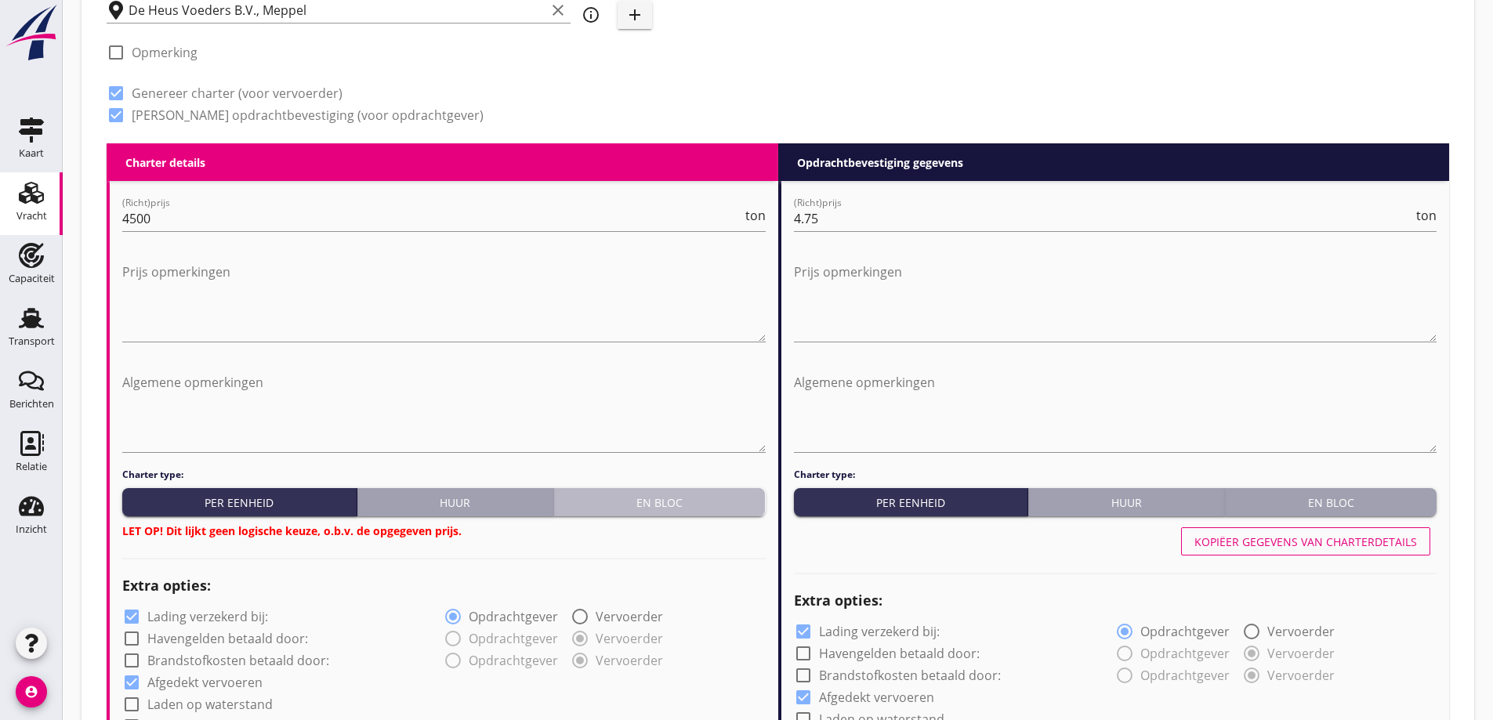
click at [701, 516] on button "En bloc" at bounding box center [660, 502] width 212 height 28
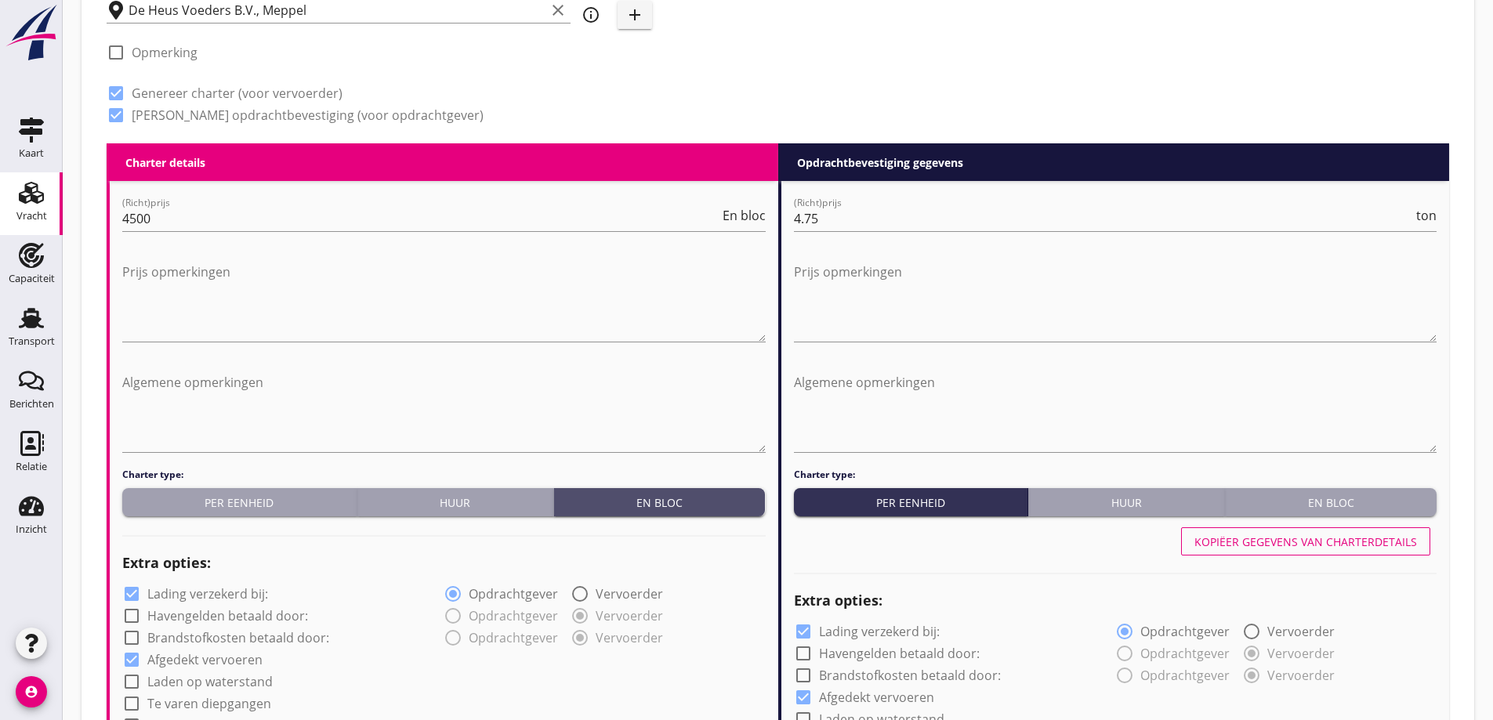
click at [697, 510] on div "En bloc" at bounding box center [660, 503] width 199 height 16
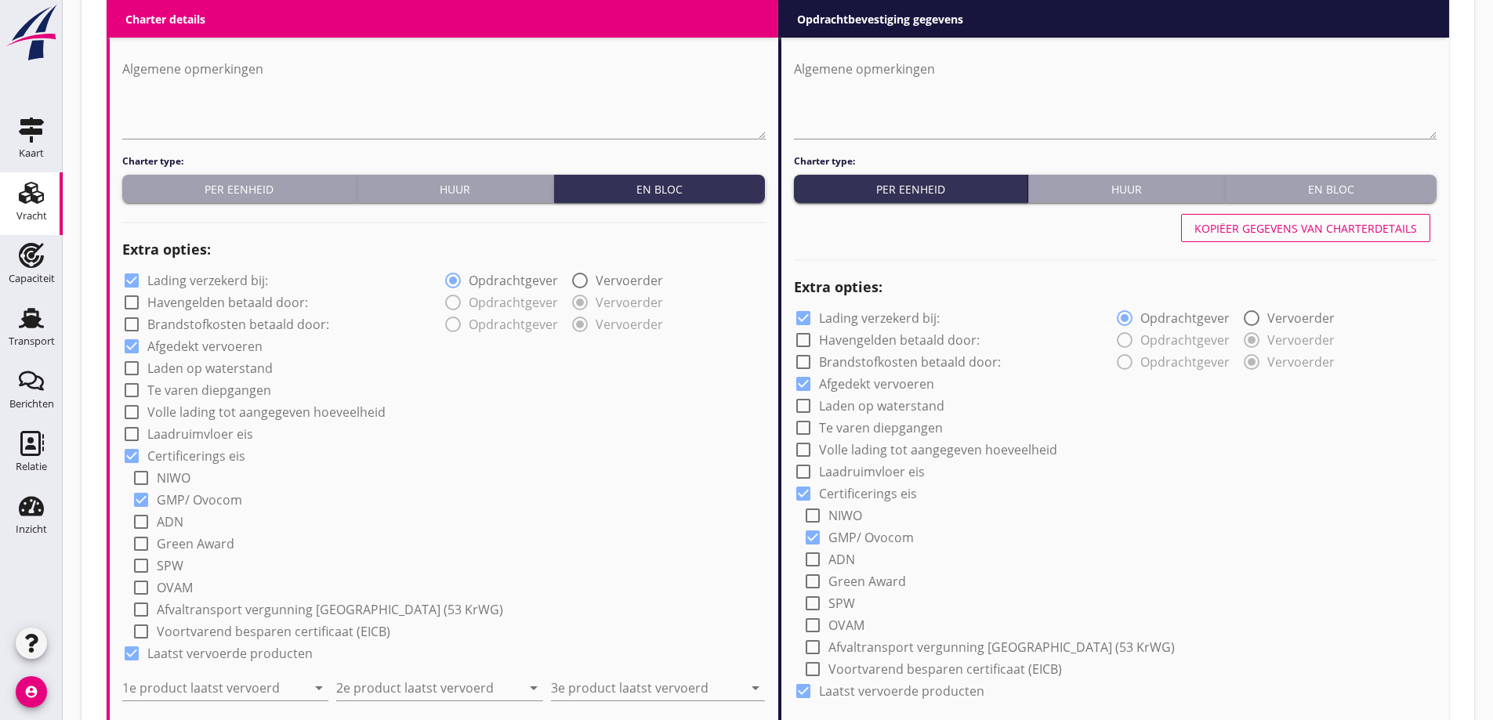
scroll to position [1084, 0]
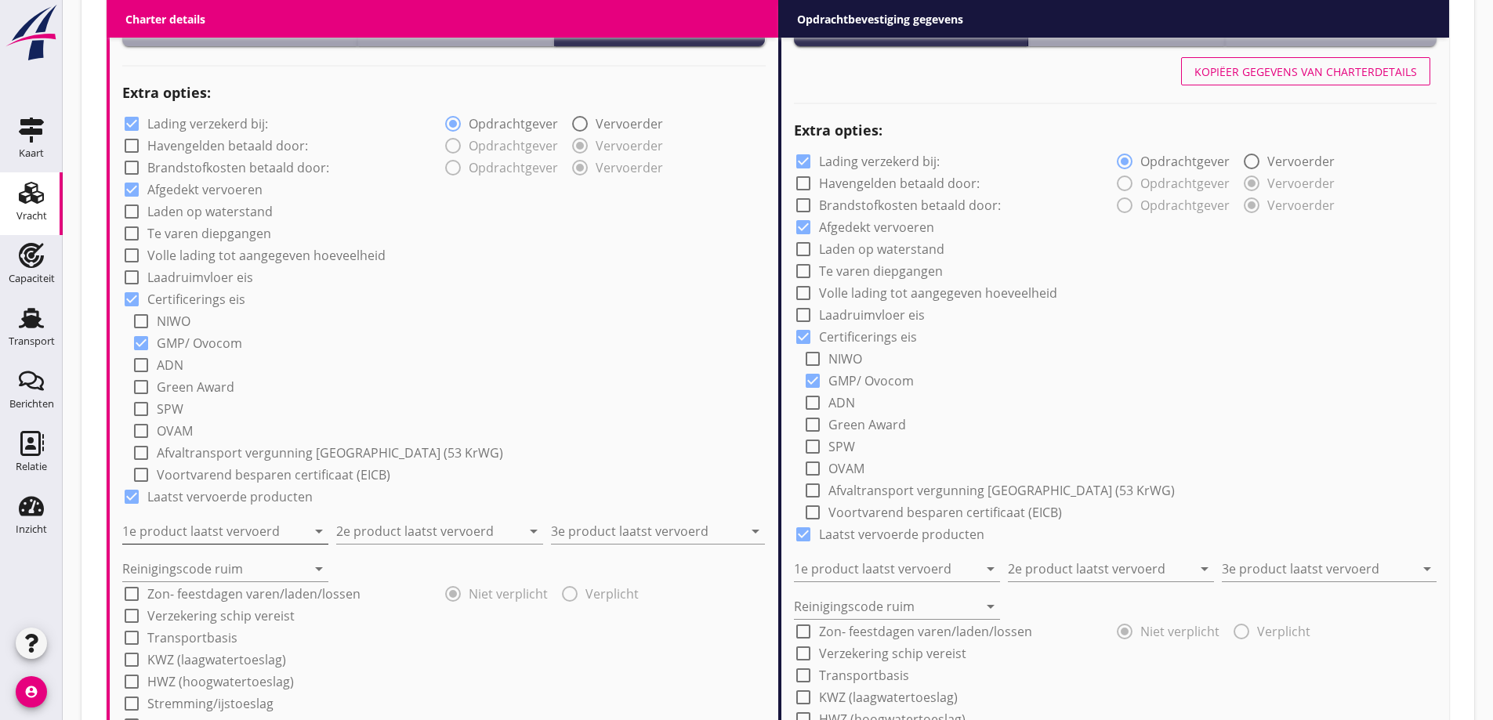
click at [173, 528] on input "1e product laatst vervoerd" at bounding box center [214, 531] width 184 height 25
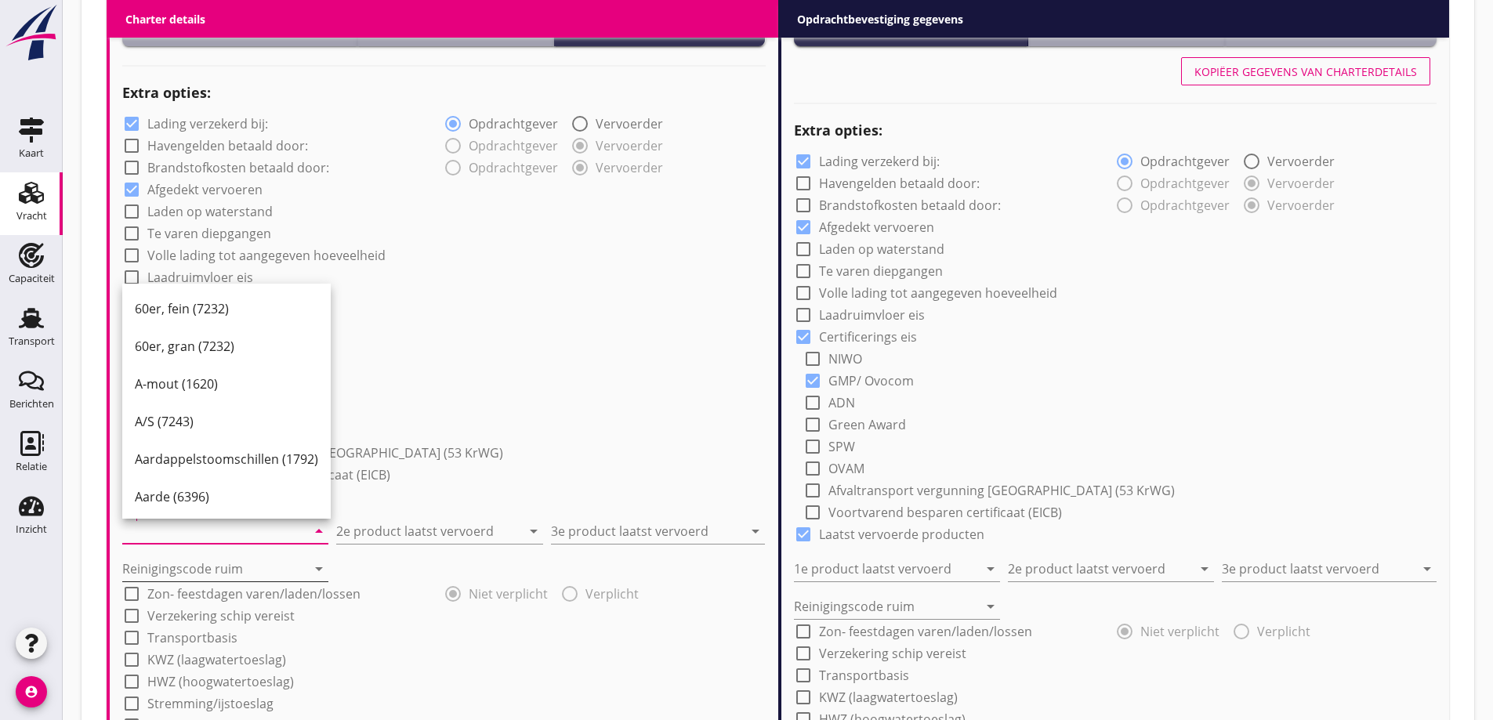
click at [318, 577] on icon "arrow_drop_down" at bounding box center [319, 569] width 19 height 19
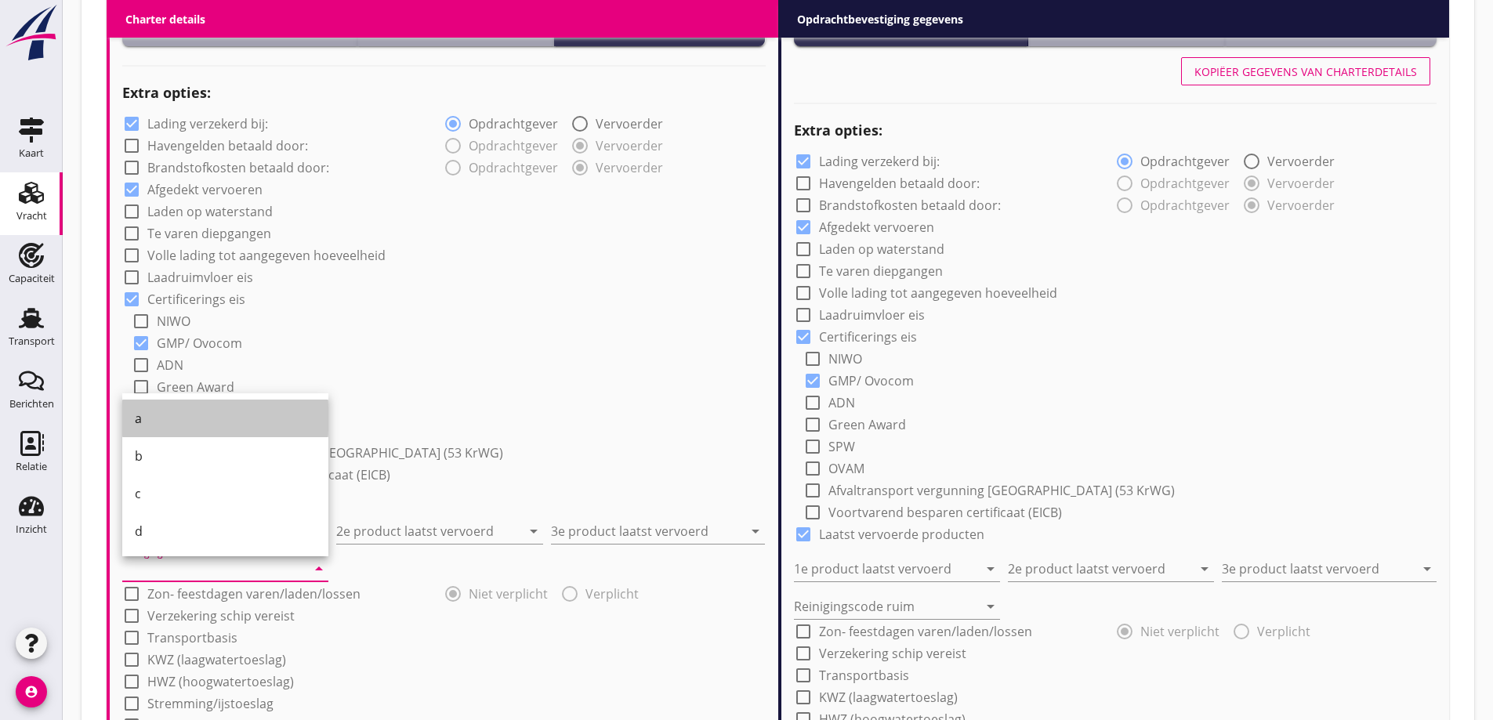
drag, startPoint x: 158, startPoint y: 408, endPoint x: 184, endPoint y: 410, distance: 26.8
click at [158, 408] on div "a" at bounding box center [225, 419] width 181 height 38
type input "a"
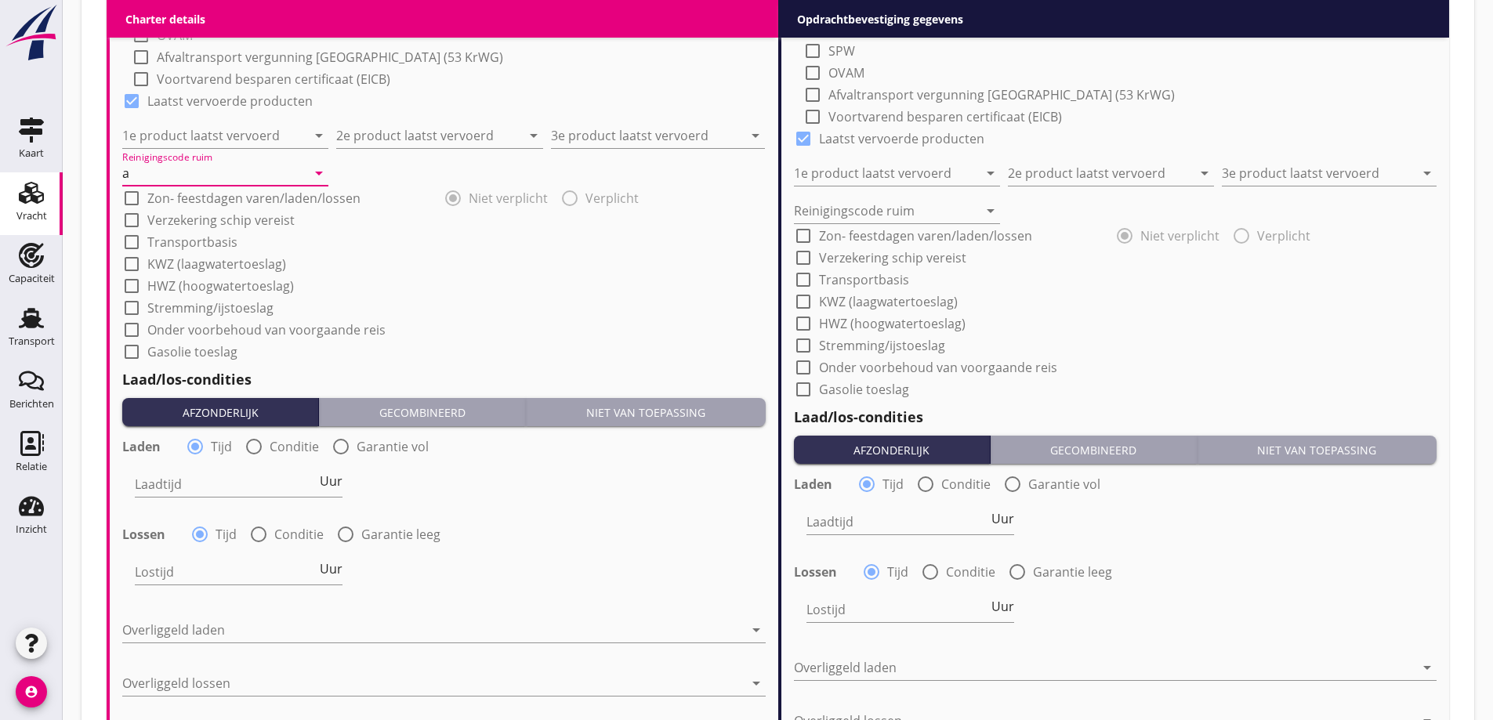
scroll to position [1555, 0]
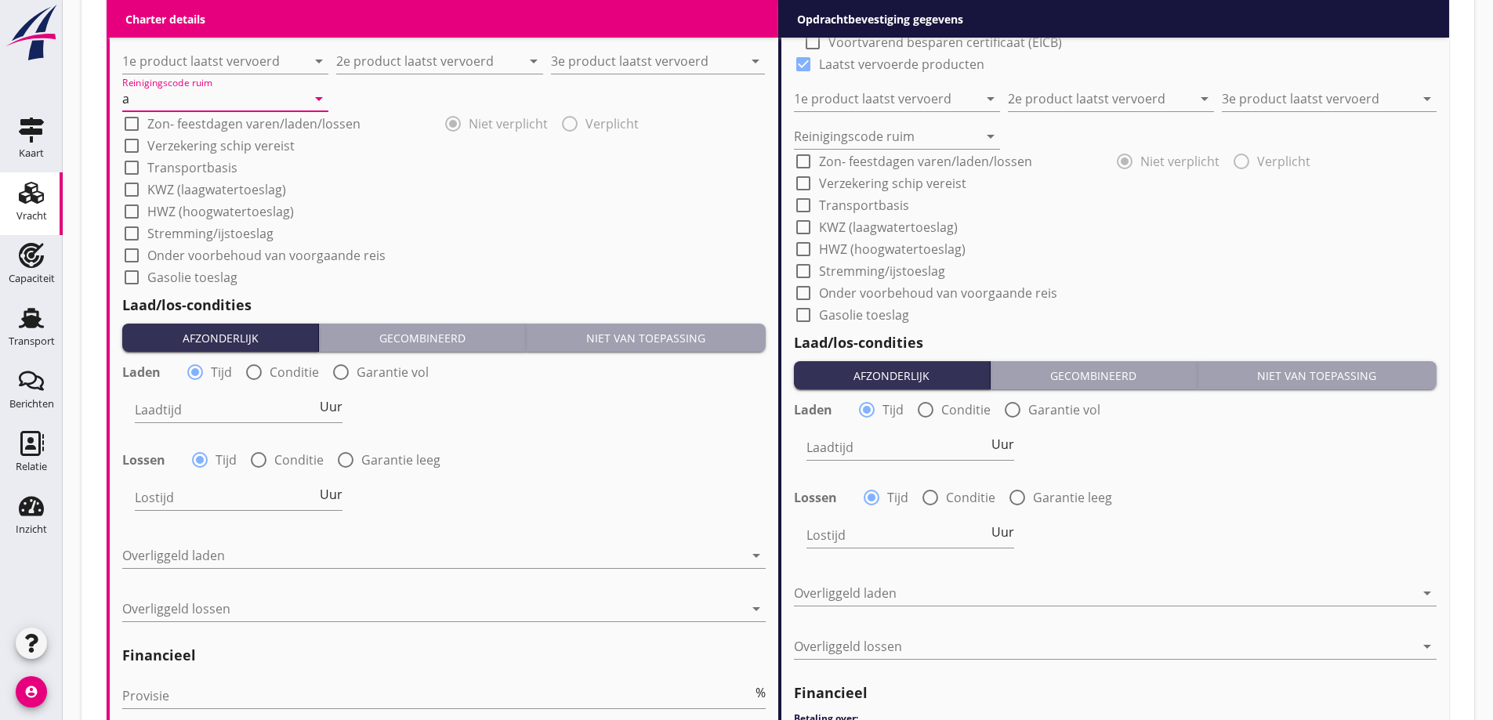
click at [302, 378] on label "Conditie" at bounding box center [294, 373] width 49 height 16
radio input "false"
radio input "true"
click at [296, 455] on label "Conditie" at bounding box center [298, 460] width 49 height 16
radio input "false"
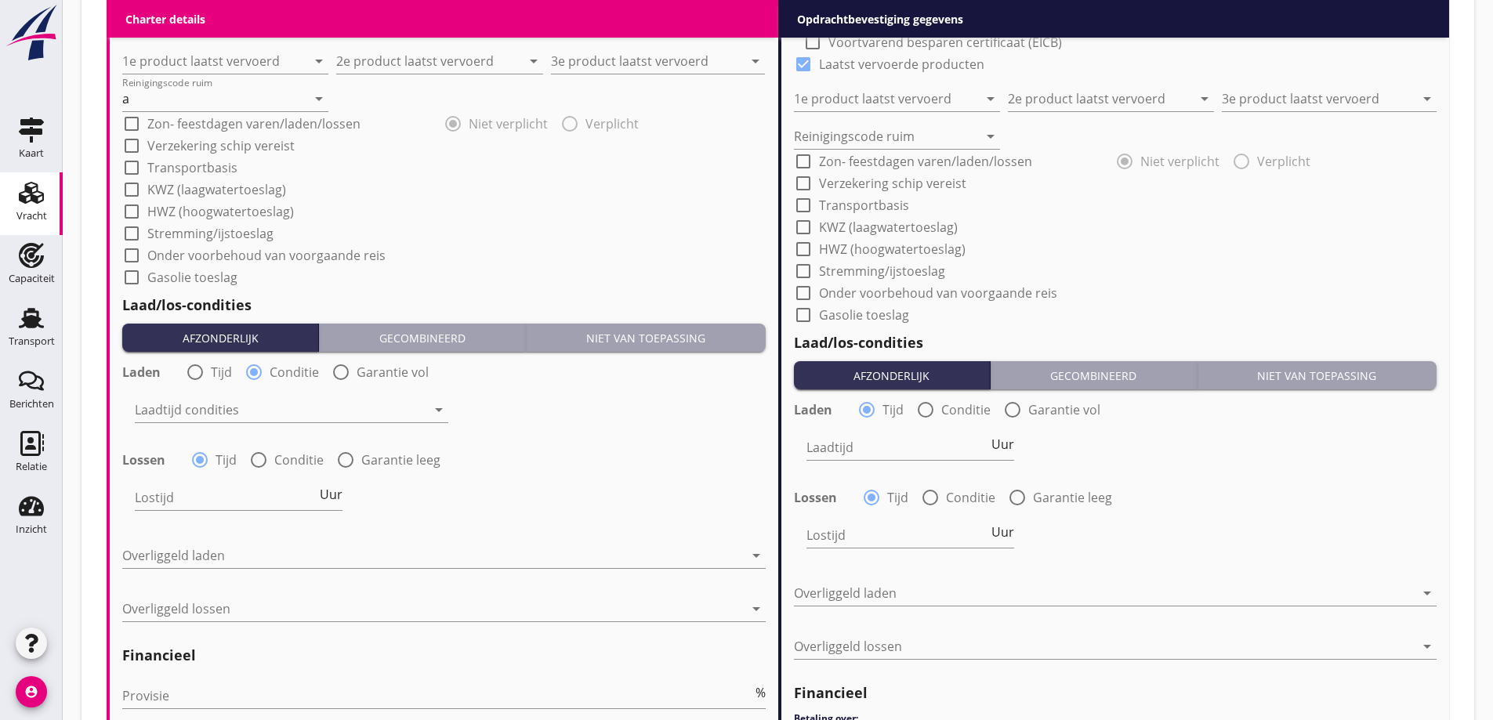
radio input "true"
click at [289, 410] on div at bounding box center [281, 409] width 292 height 25
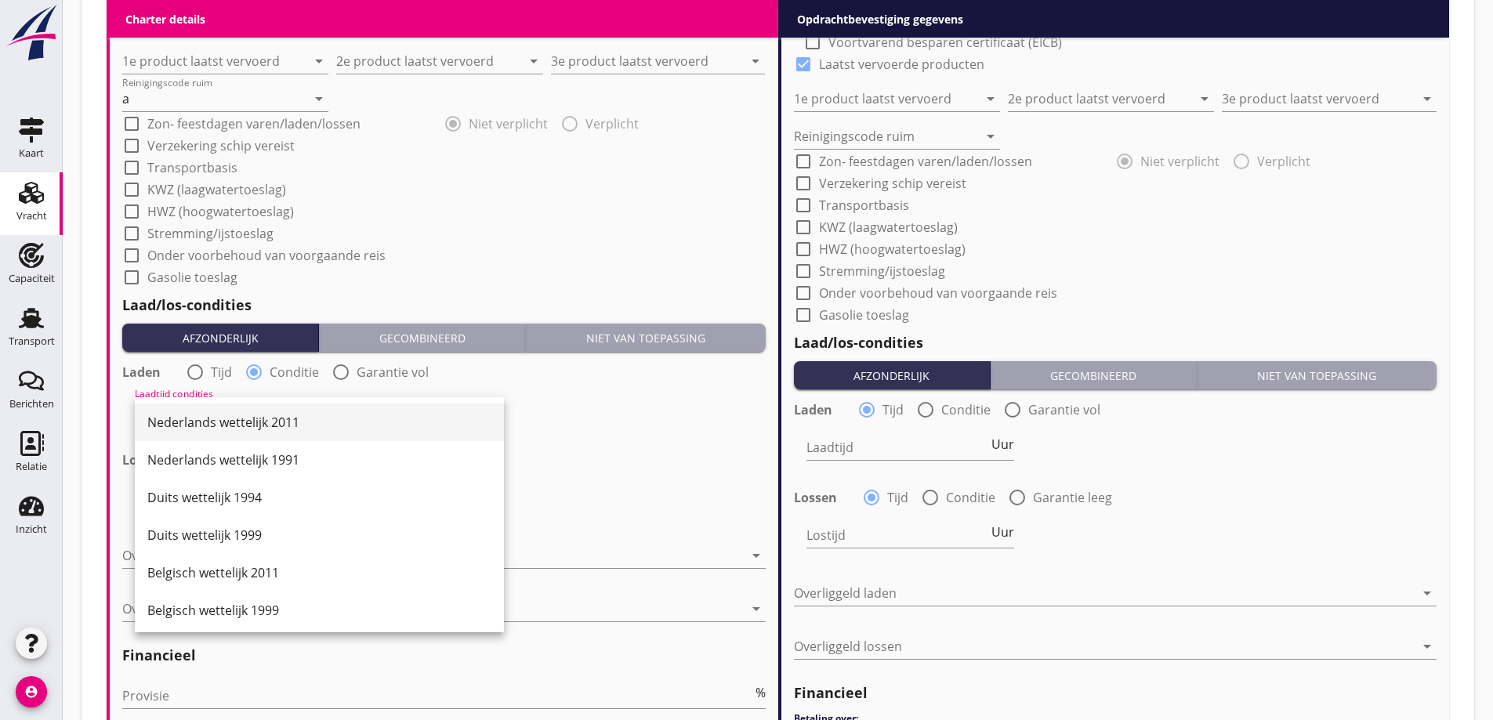
click at [276, 429] on div "Nederlands wettelijk 2011" at bounding box center [319, 422] width 344 height 19
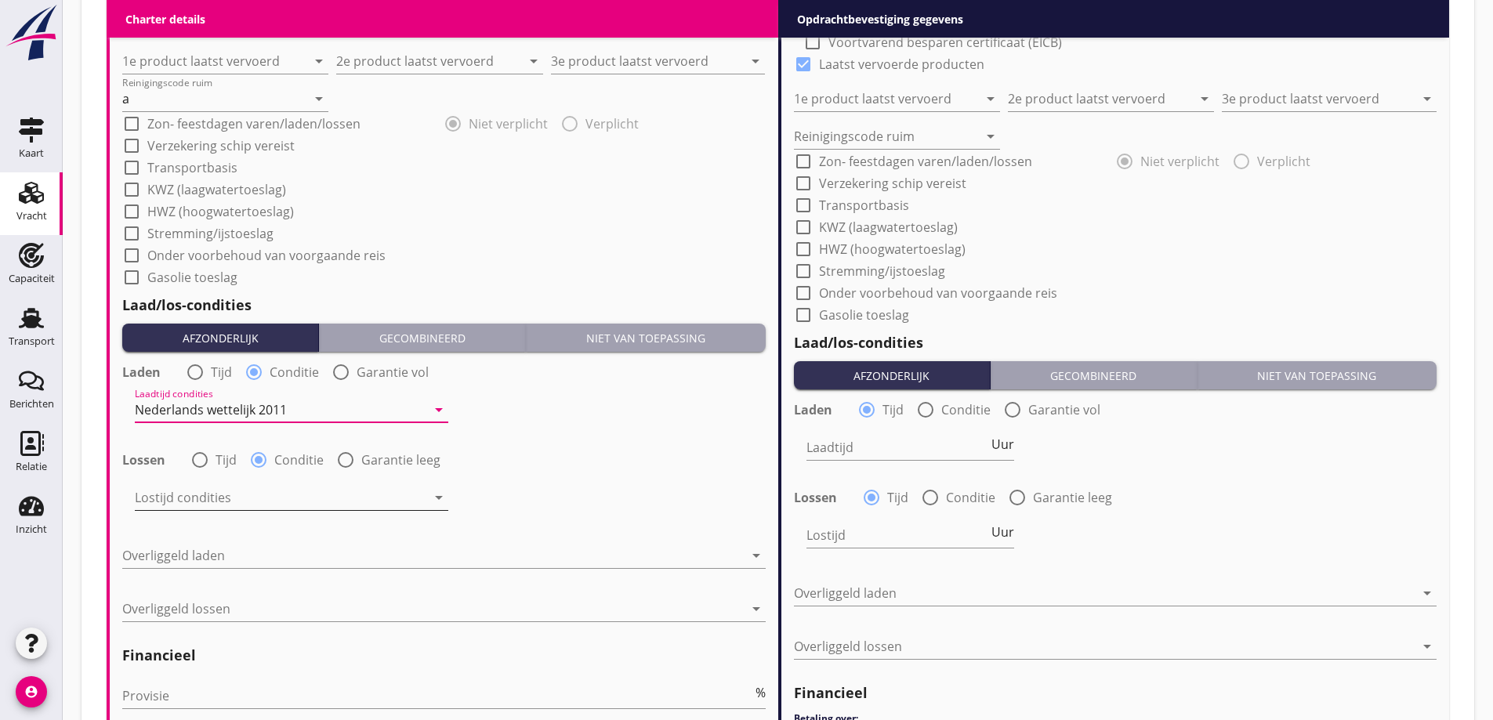
drag, startPoint x: 294, startPoint y: 502, endPoint x: 277, endPoint y: 499, distance: 17.5
click at [294, 502] on div at bounding box center [281, 497] width 292 height 25
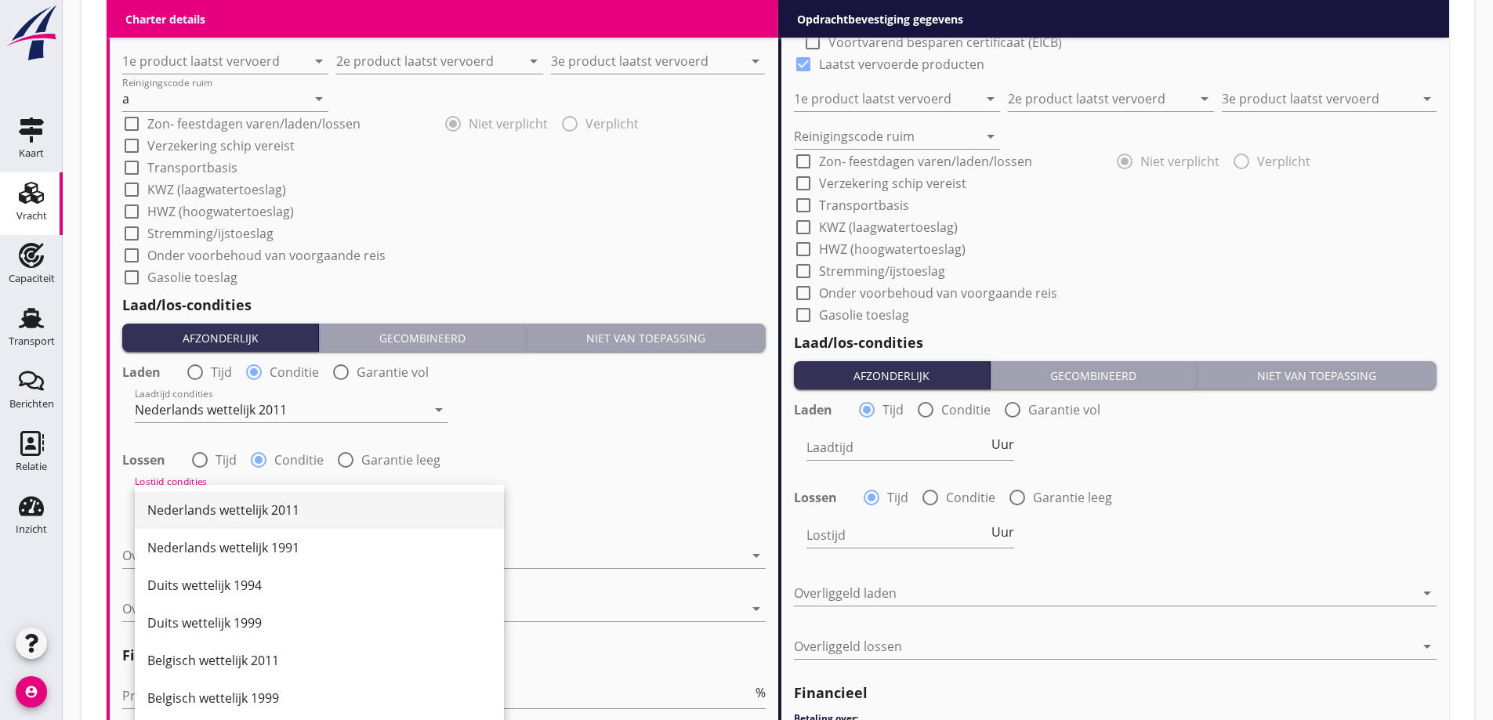
click at [280, 521] on div "Nederlands wettelijk 2011" at bounding box center [319, 511] width 344 height 38
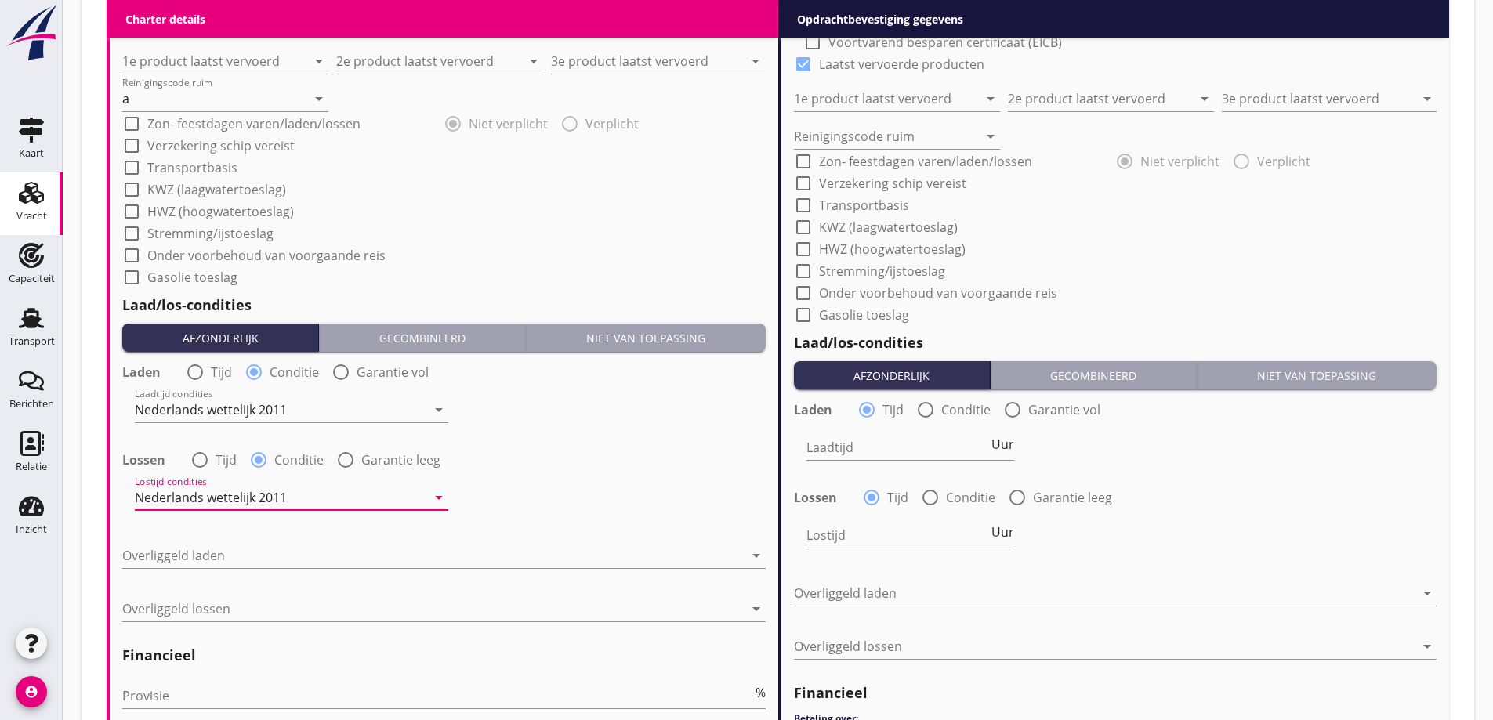
click at [274, 550] on div at bounding box center [433, 555] width 622 height 25
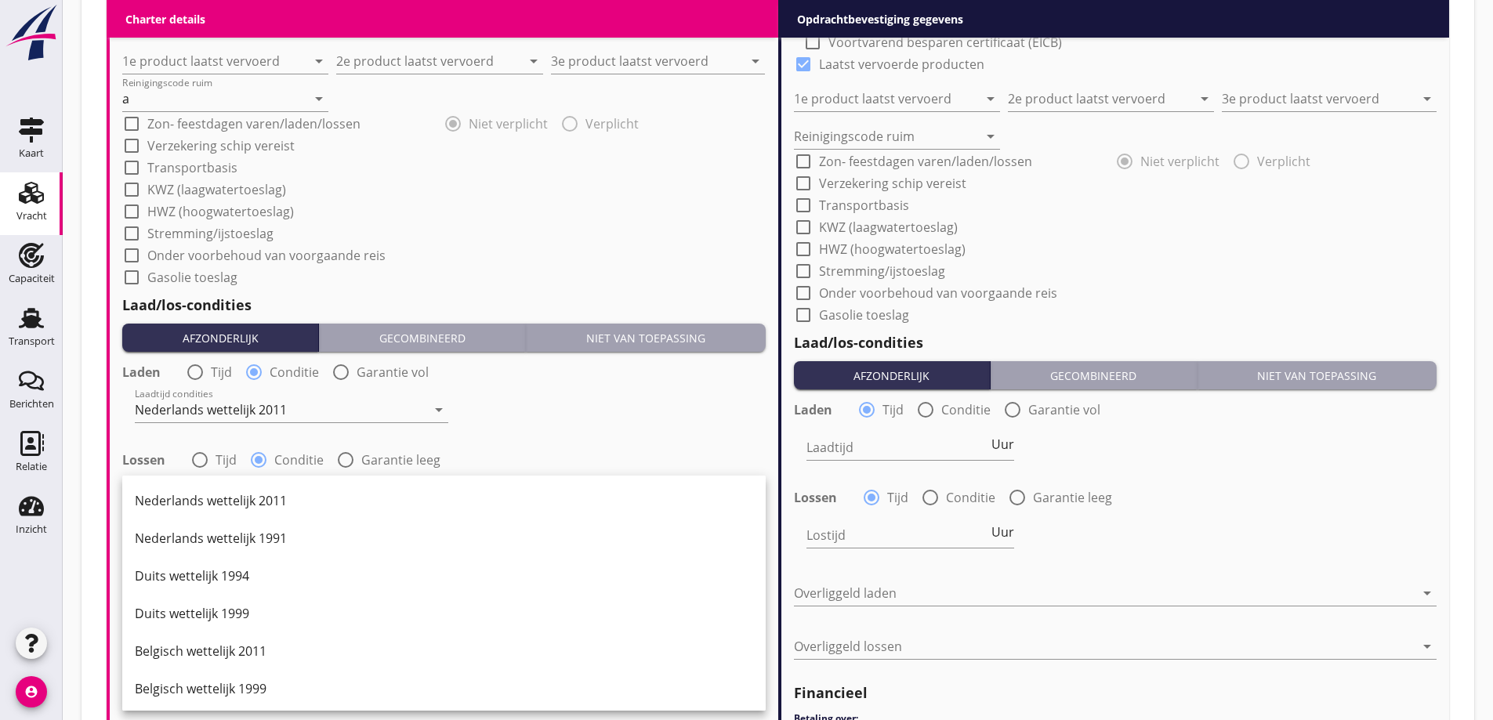
click at [296, 505] on div "Nederlands wettelijk 2011" at bounding box center [444, 501] width 619 height 19
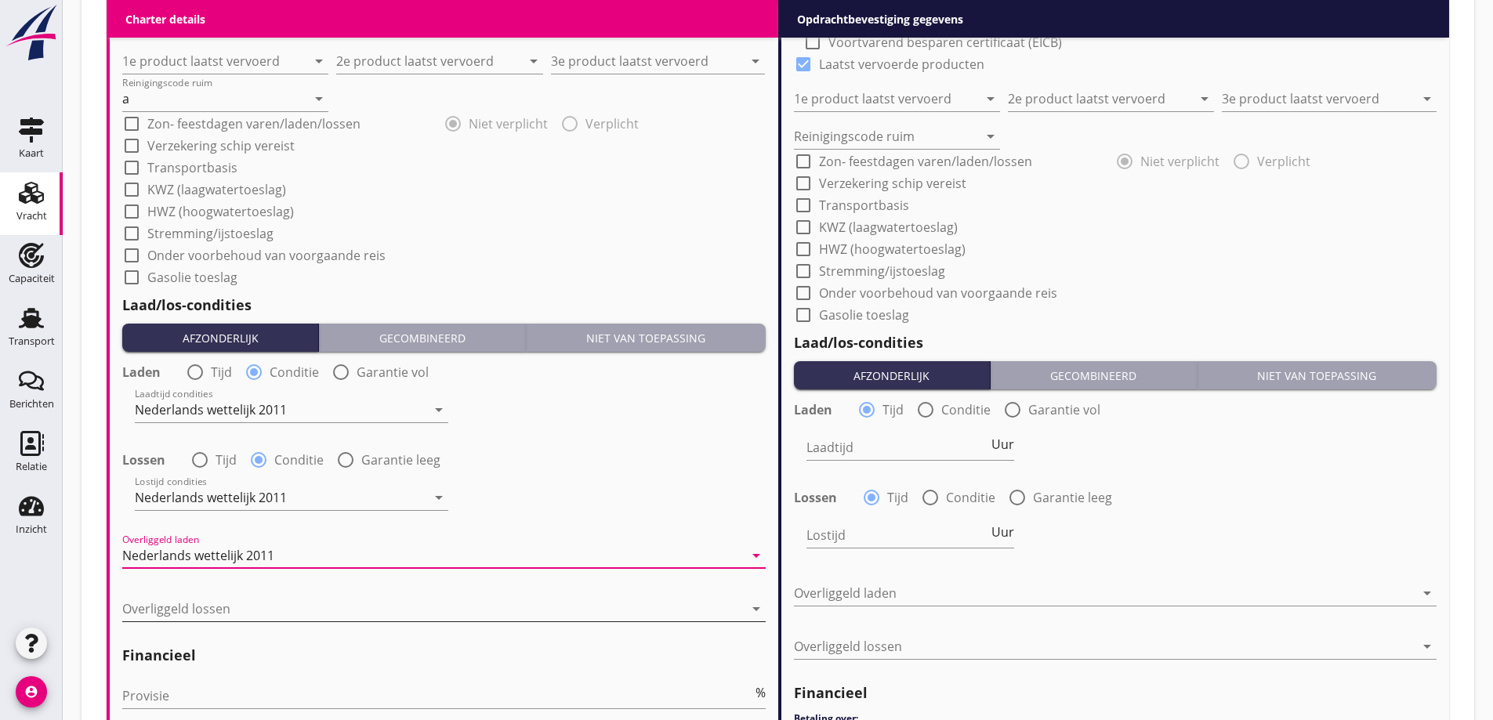
click at [278, 605] on div at bounding box center [433, 609] width 622 height 25
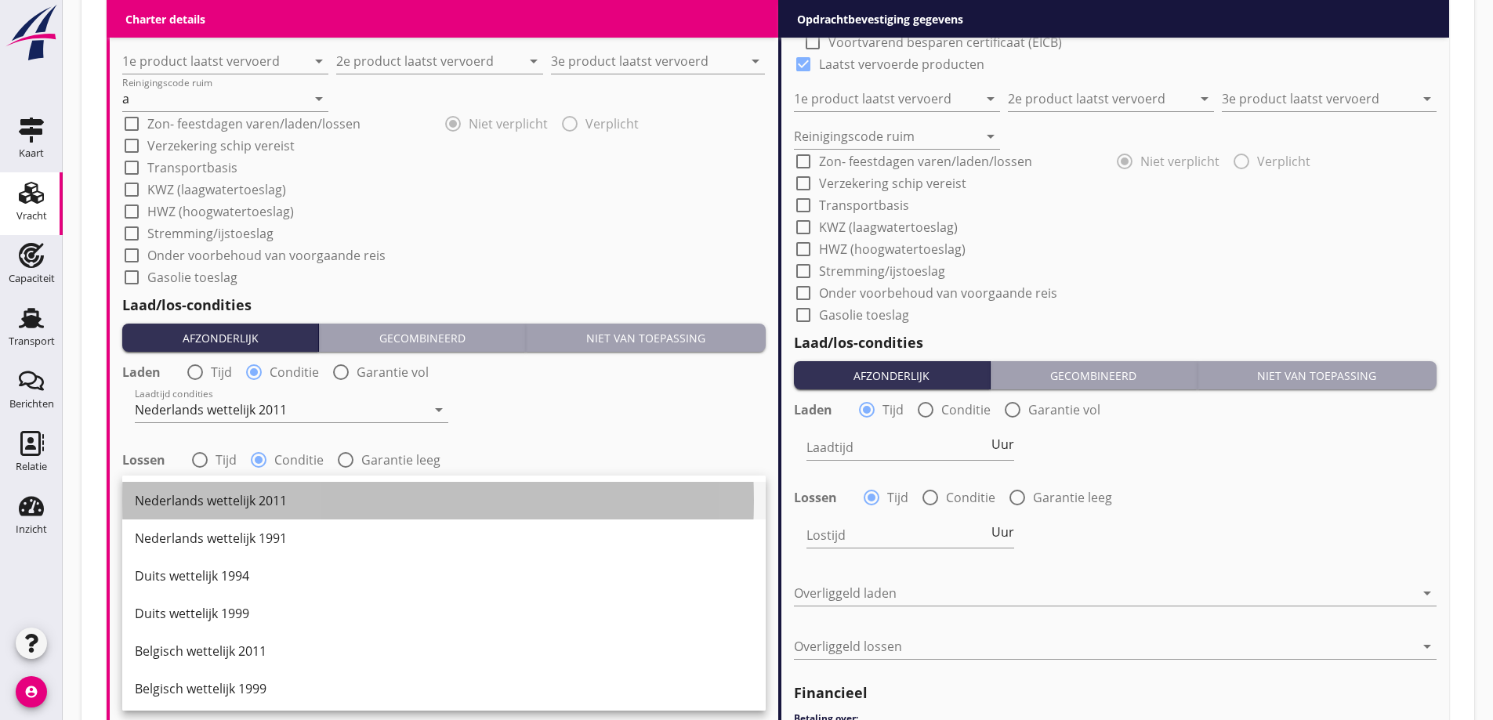
click at [270, 508] on div "Nederlands wettelijk 2011" at bounding box center [444, 501] width 619 height 19
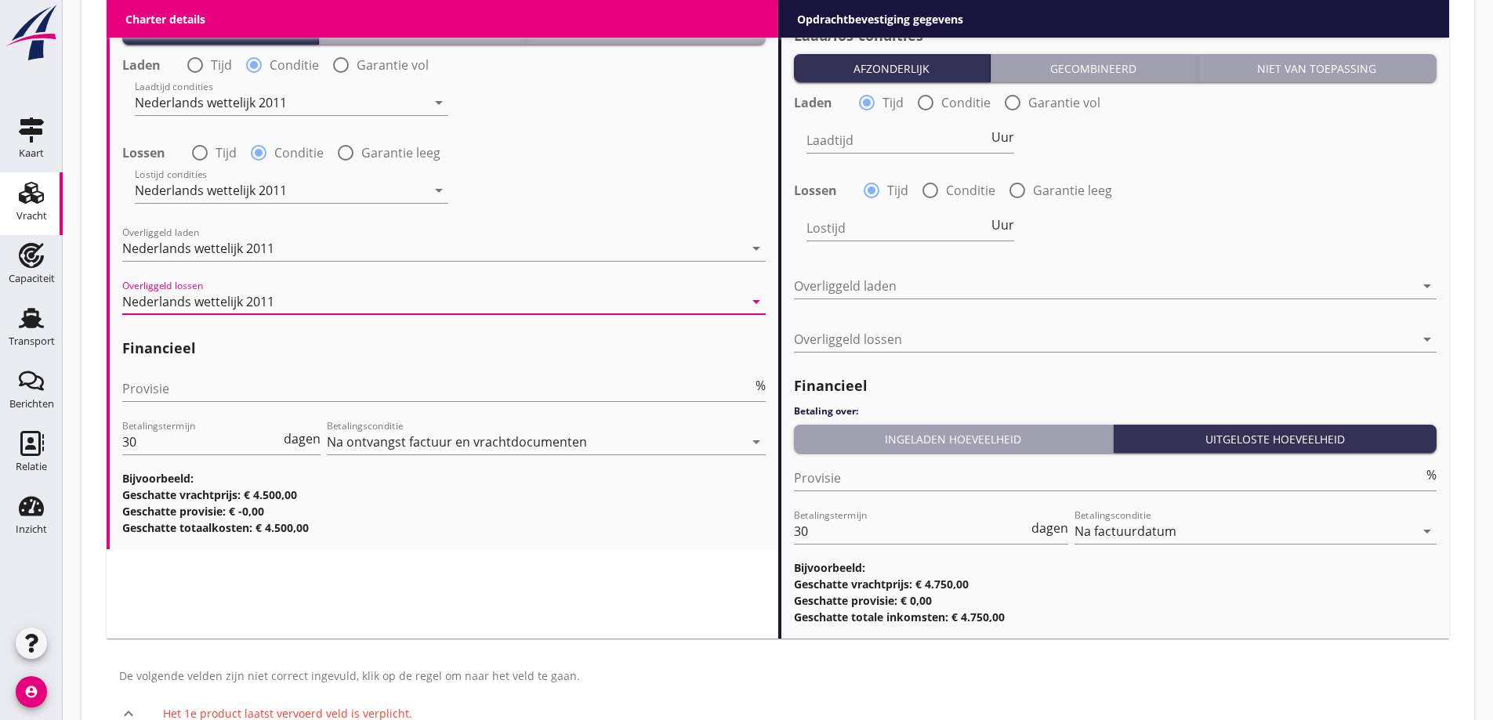
scroll to position [1868, 0]
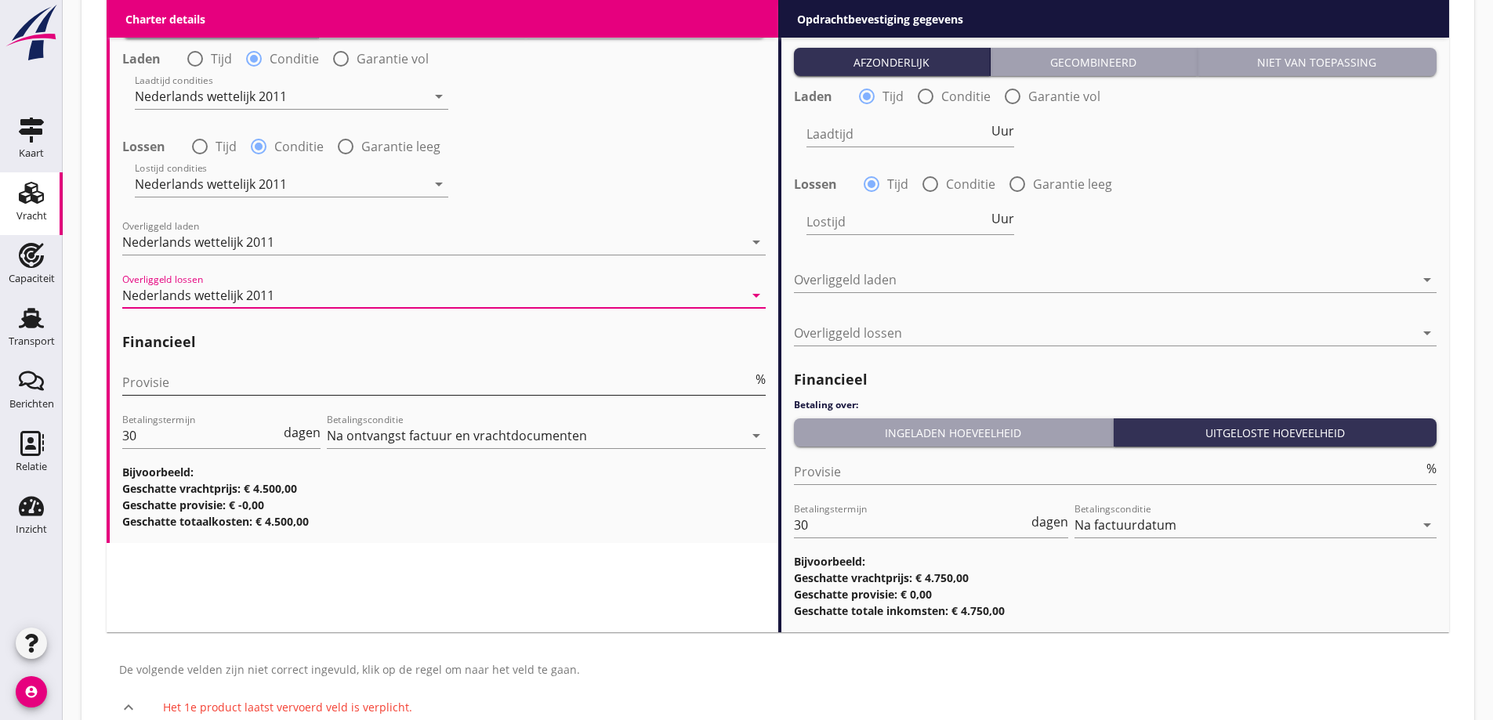
click at [176, 380] on input "Provisie" at bounding box center [437, 382] width 630 height 25
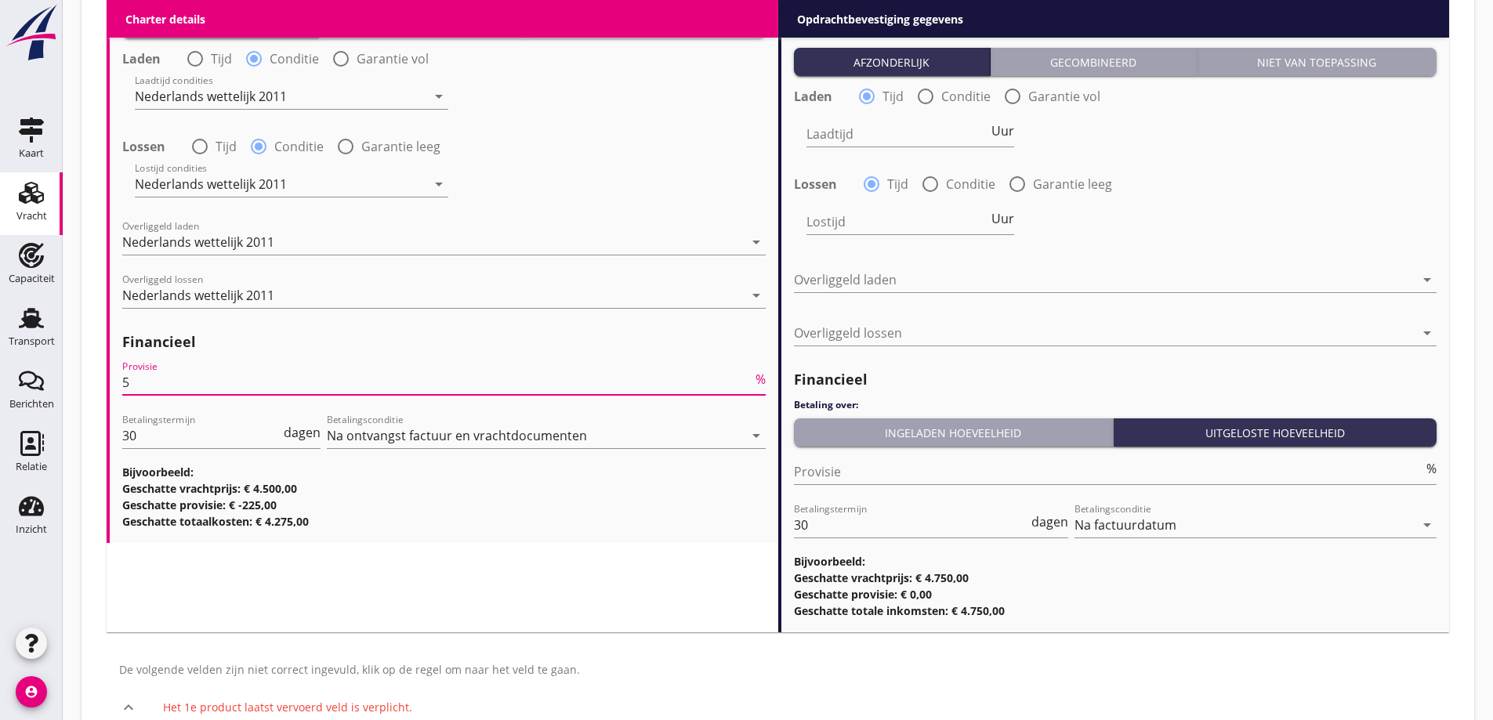
type input "5"
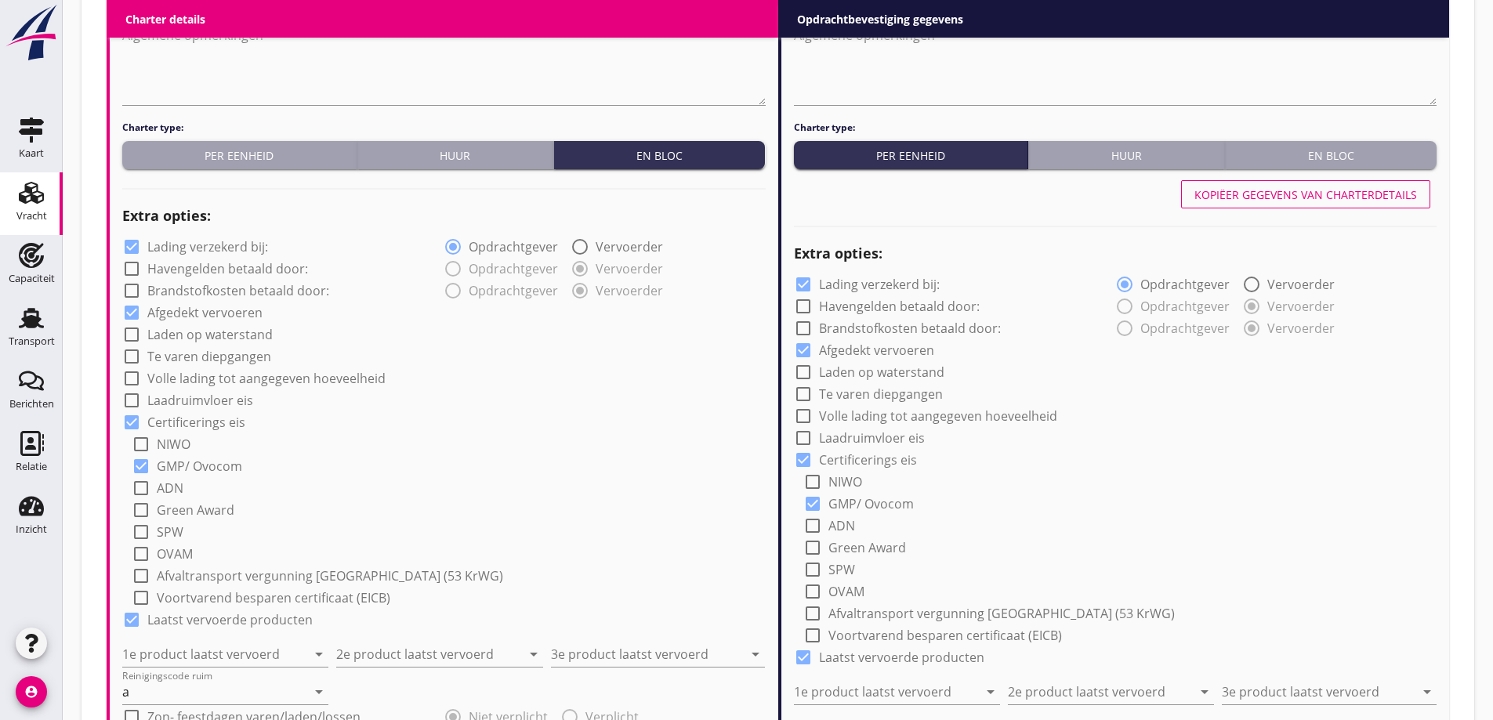
scroll to position [1176, 0]
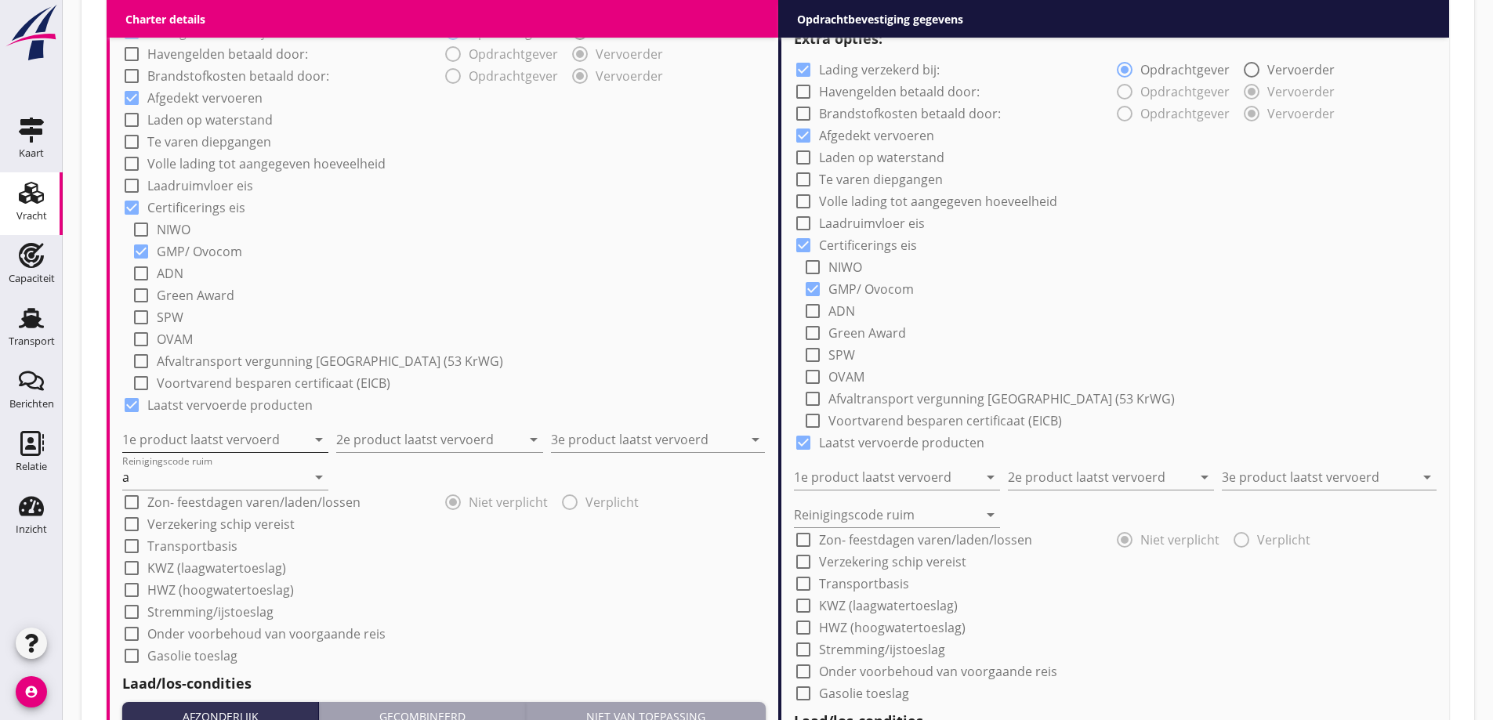
click at [244, 437] on input "1e product laatst vervoerd" at bounding box center [214, 439] width 184 height 25
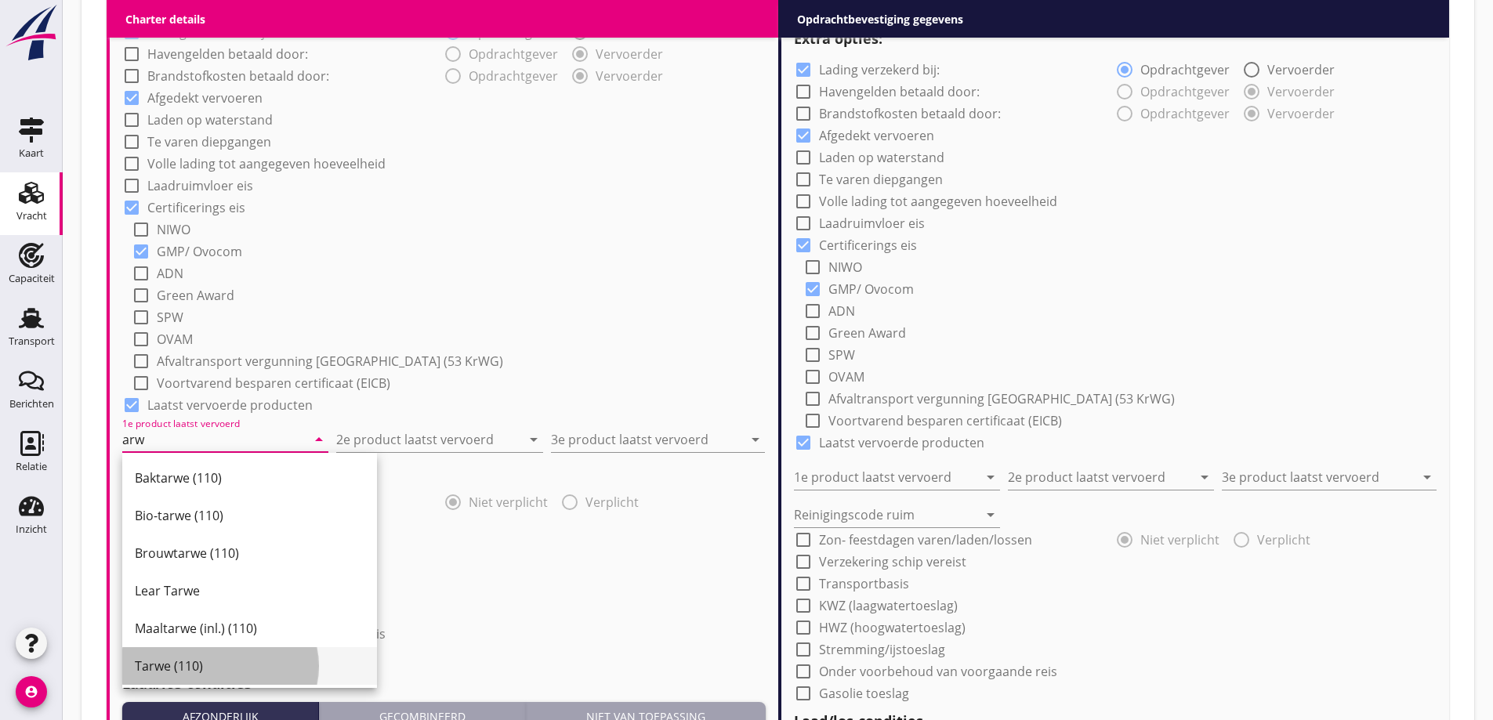
click at [219, 667] on div "Tarwe (110)" at bounding box center [250, 666] width 230 height 19
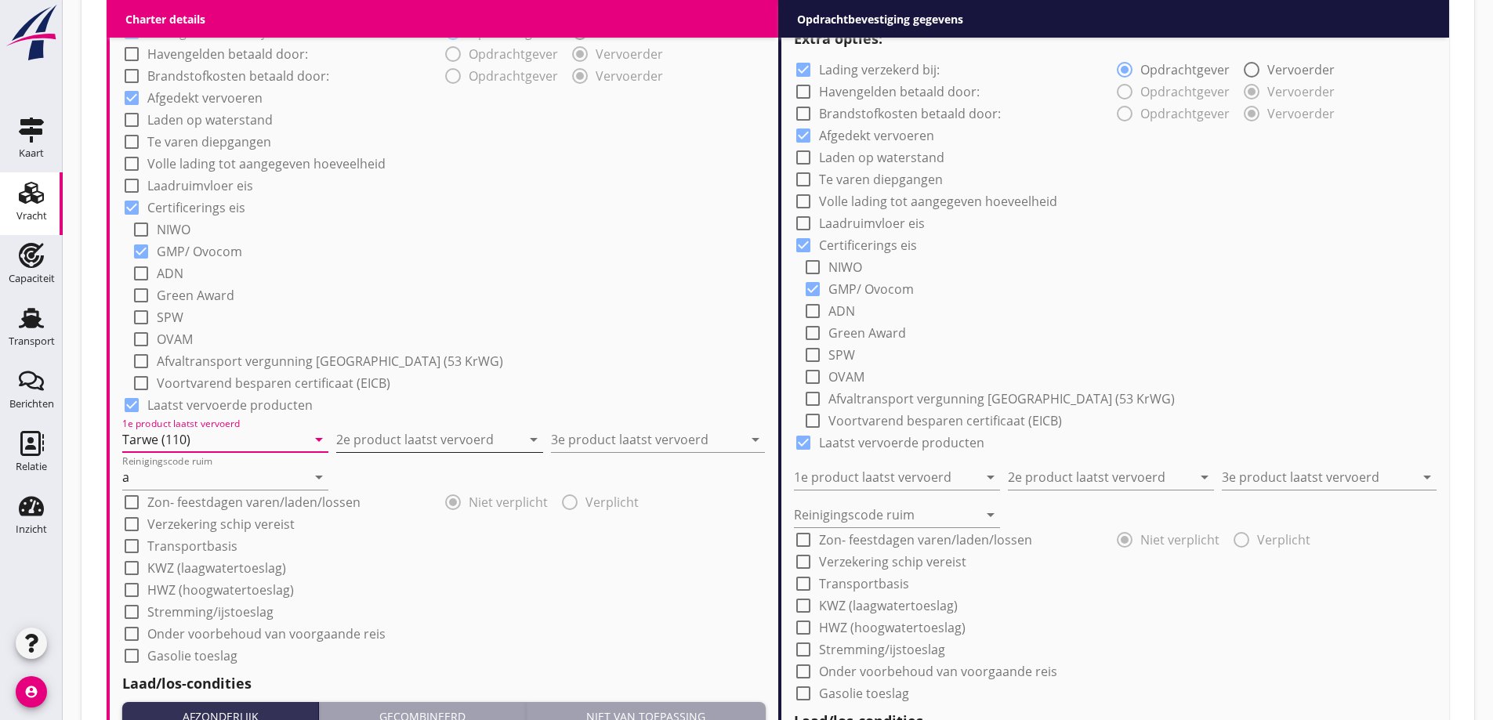
type input "Tarwe (110)"
click at [403, 445] on input "2e product laatst vervoerd" at bounding box center [428, 439] width 184 height 25
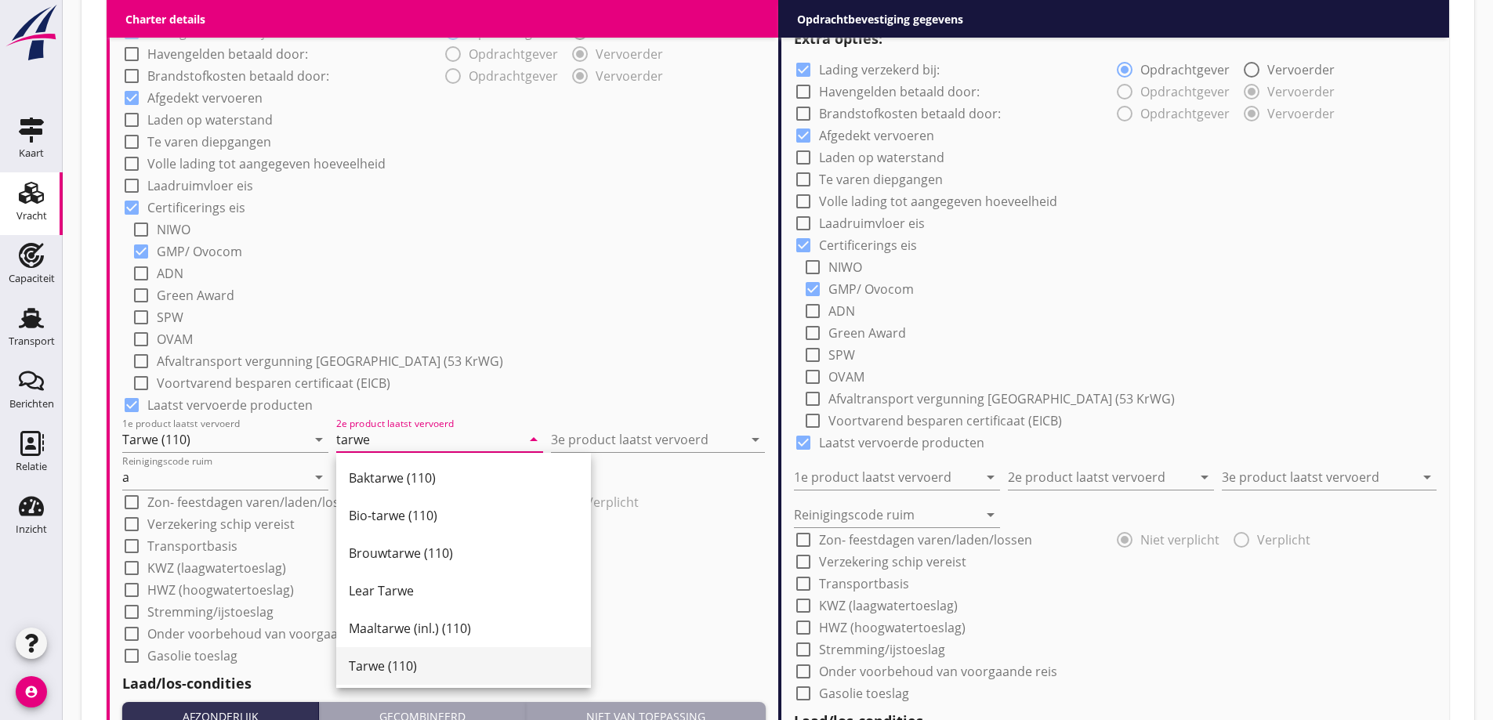
click at [464, 658] on div "Tarwe (110)" at bounding box center [464, 666] width 230 height 19
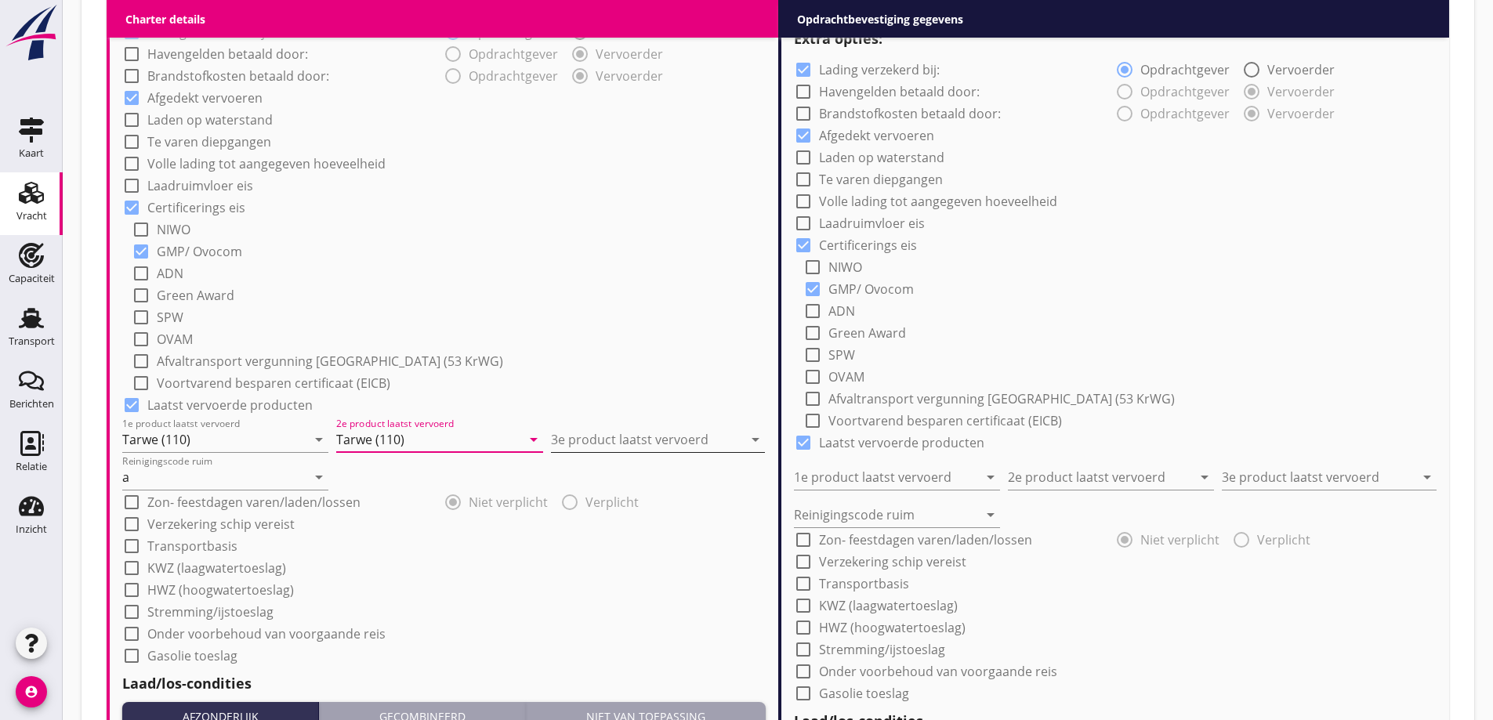
type input "Tarwe (110)"
click at [657, 441] on input "3e product laatst vervoerd" at bounding box center [647, 439] width 192 height 25
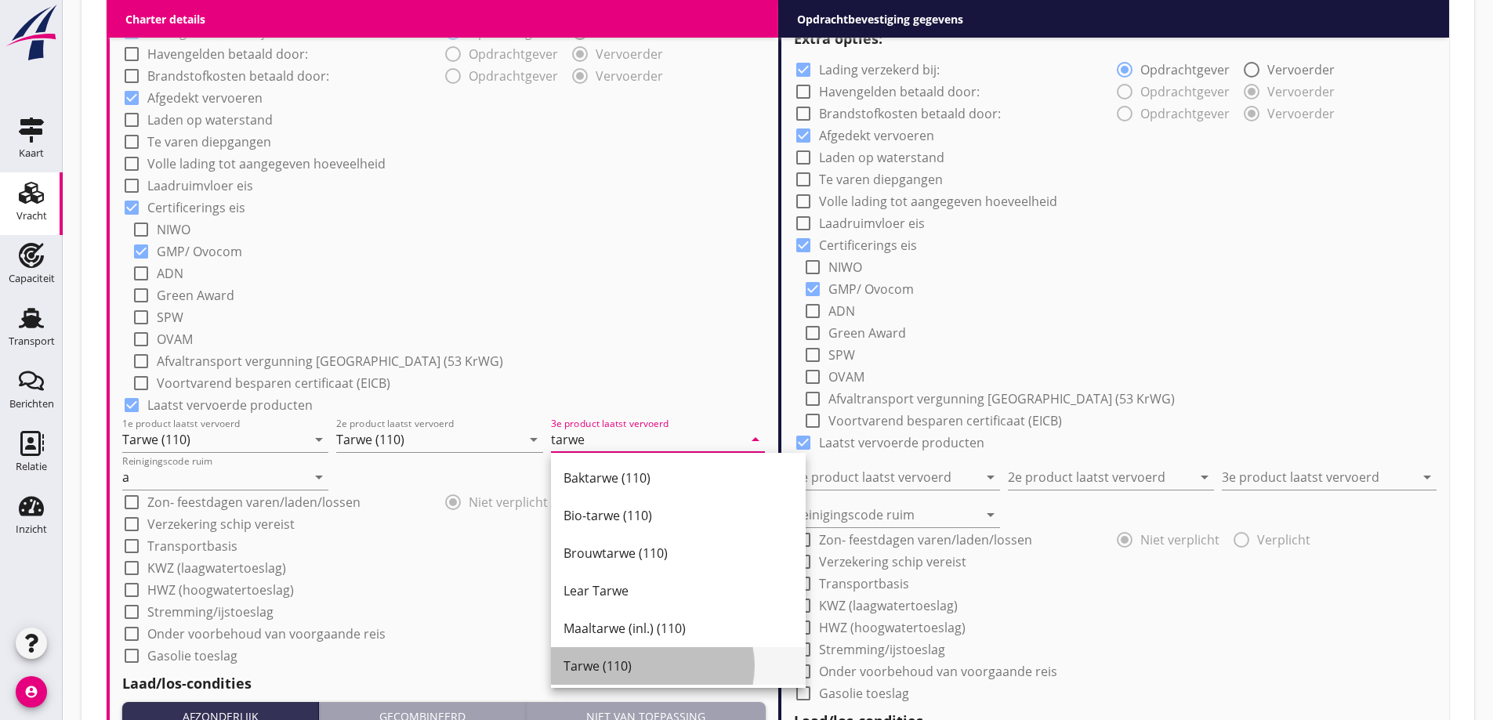
click at [594, 671] on div "Tarwe (110)" at bounding box center [679, 666] width 230 height 19
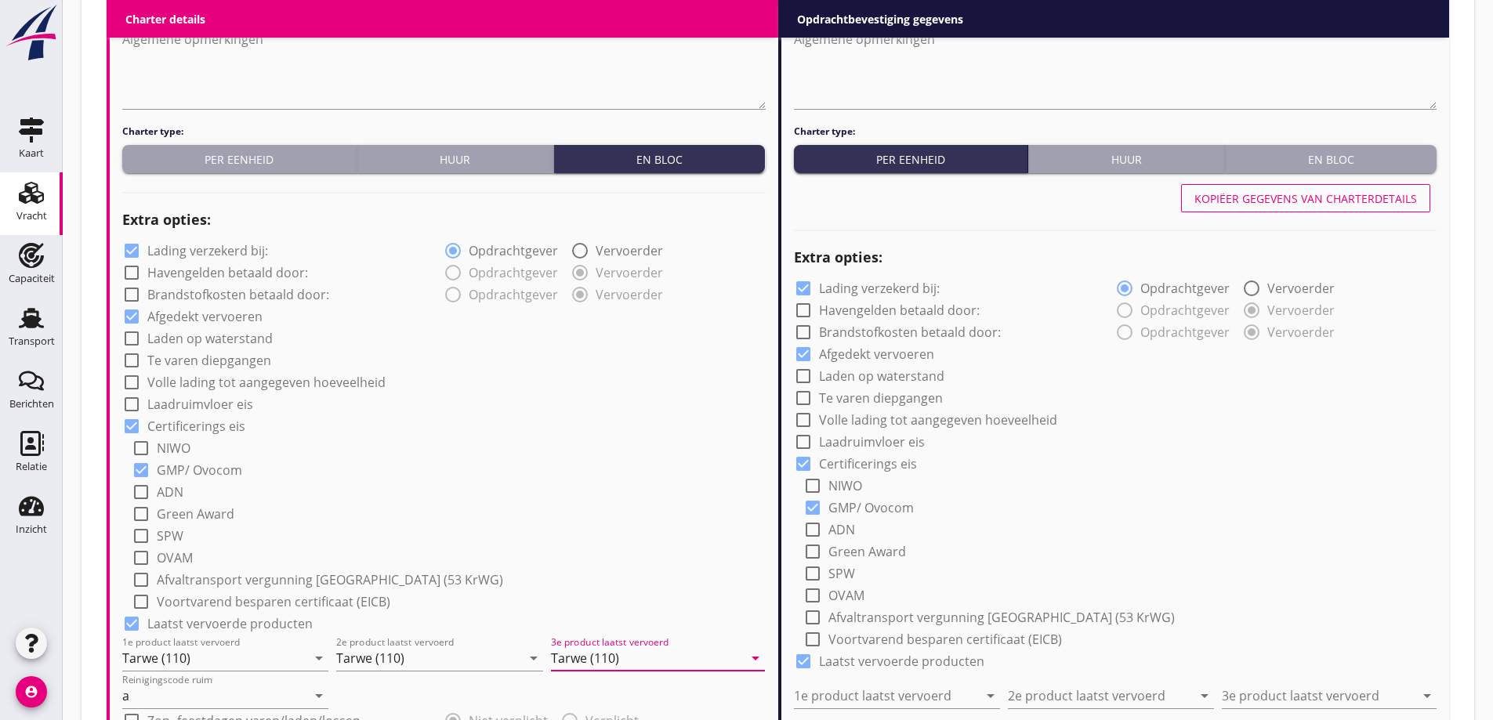
scroll to position [711, 0]
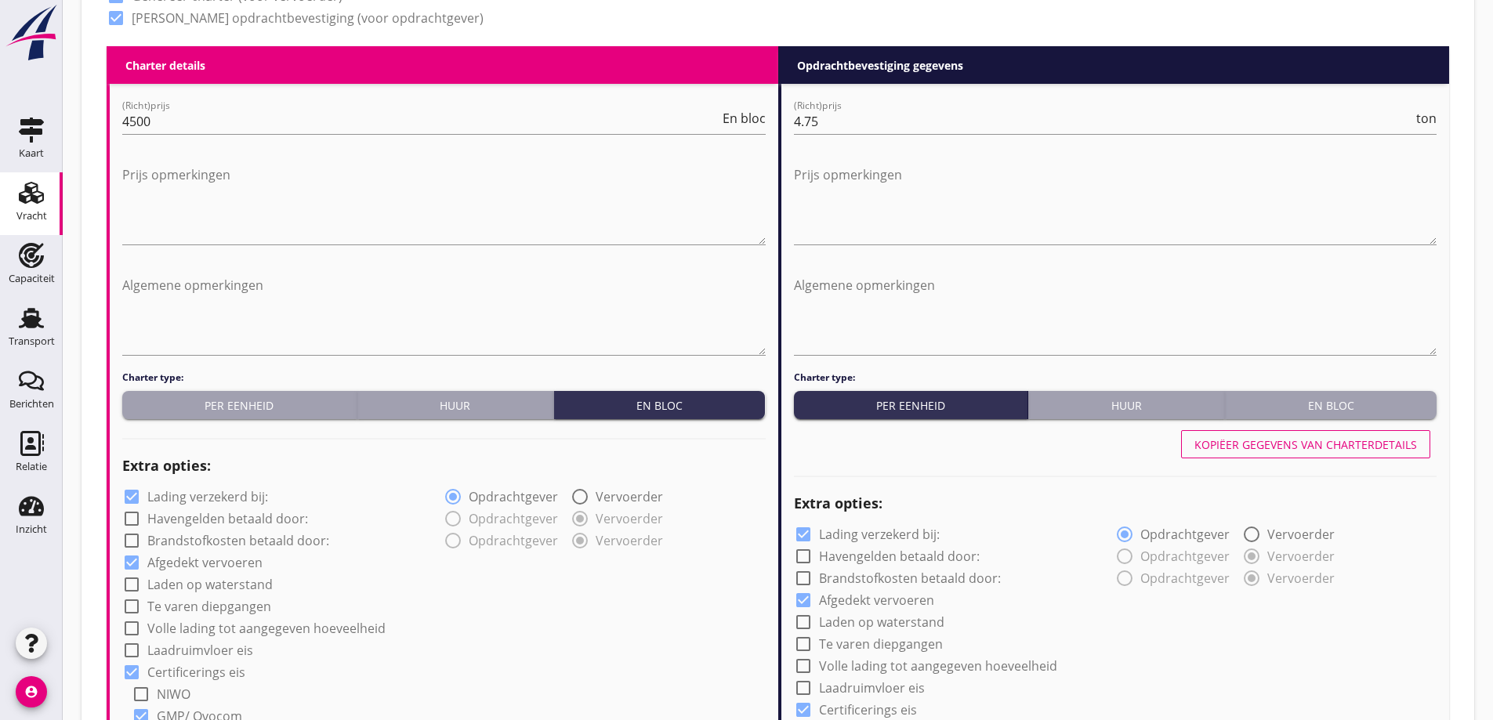
type input "Tarwe (110)"
click at [1359, 431] on button "Kopiëer gegevens van charterdetails" at bounding box center [1305, 444] width 249 height 28
type input "Tarwe (110)"
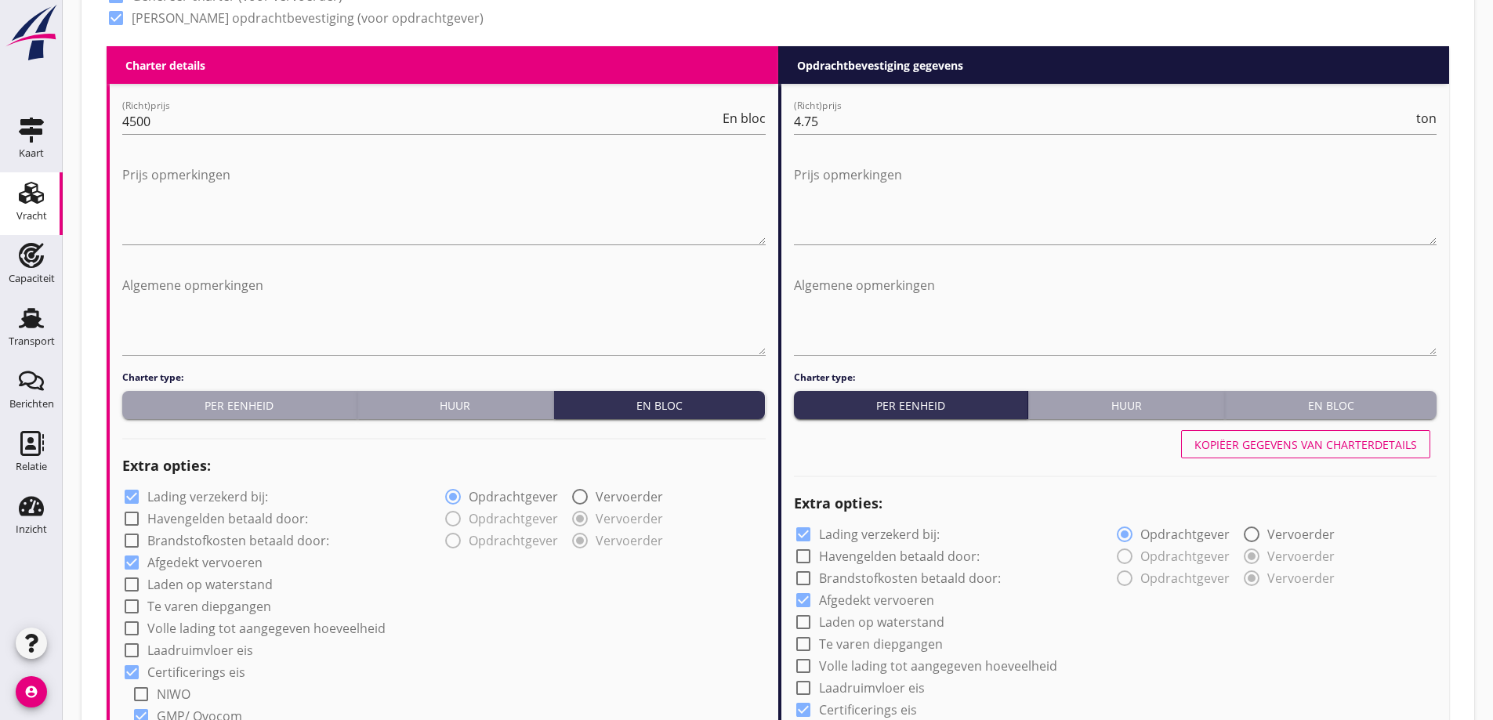
type input "a"
radio input "false"
radio input "true"
radio input "false"
radio input "true"
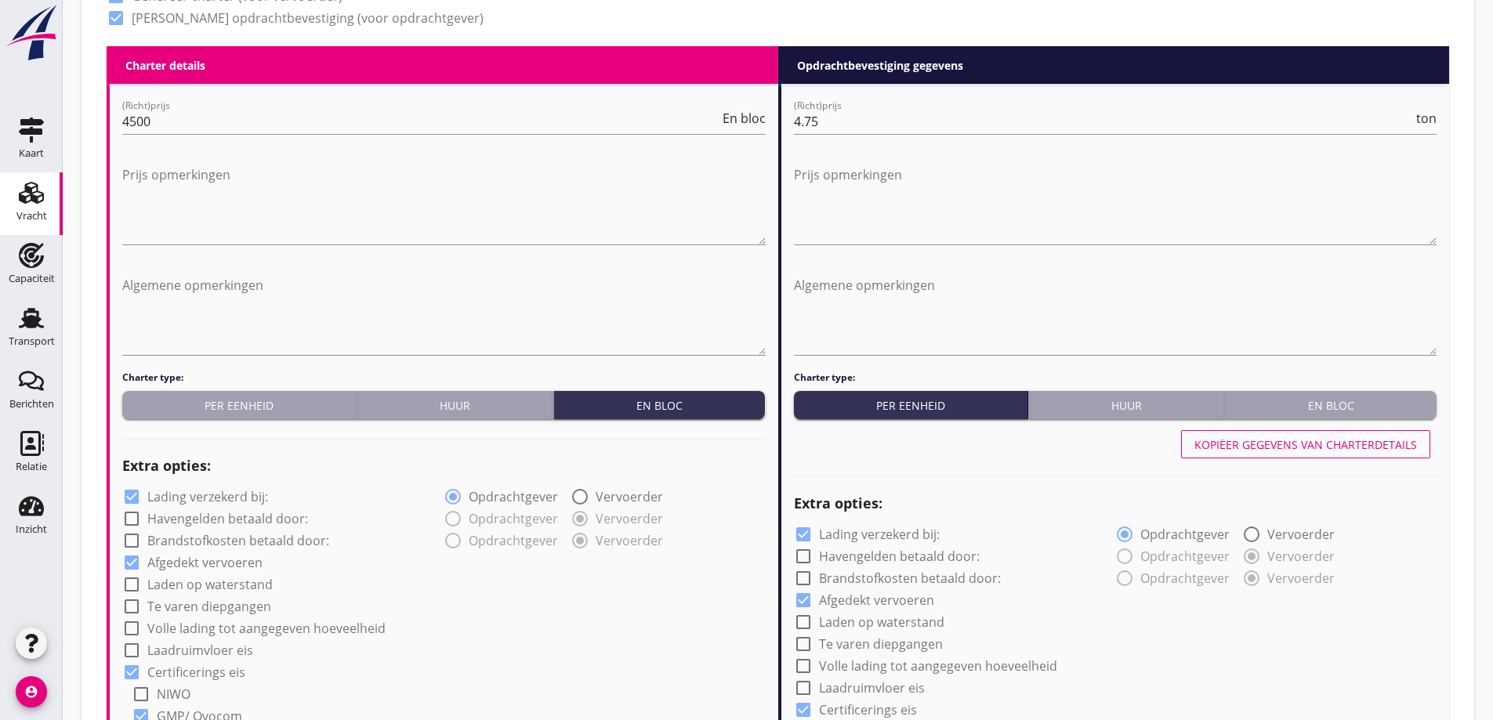
click at [1359, 445] on div "Kopiëer gegevens van charterdetails" at bounding box center [1306, 445] width 223 height 16
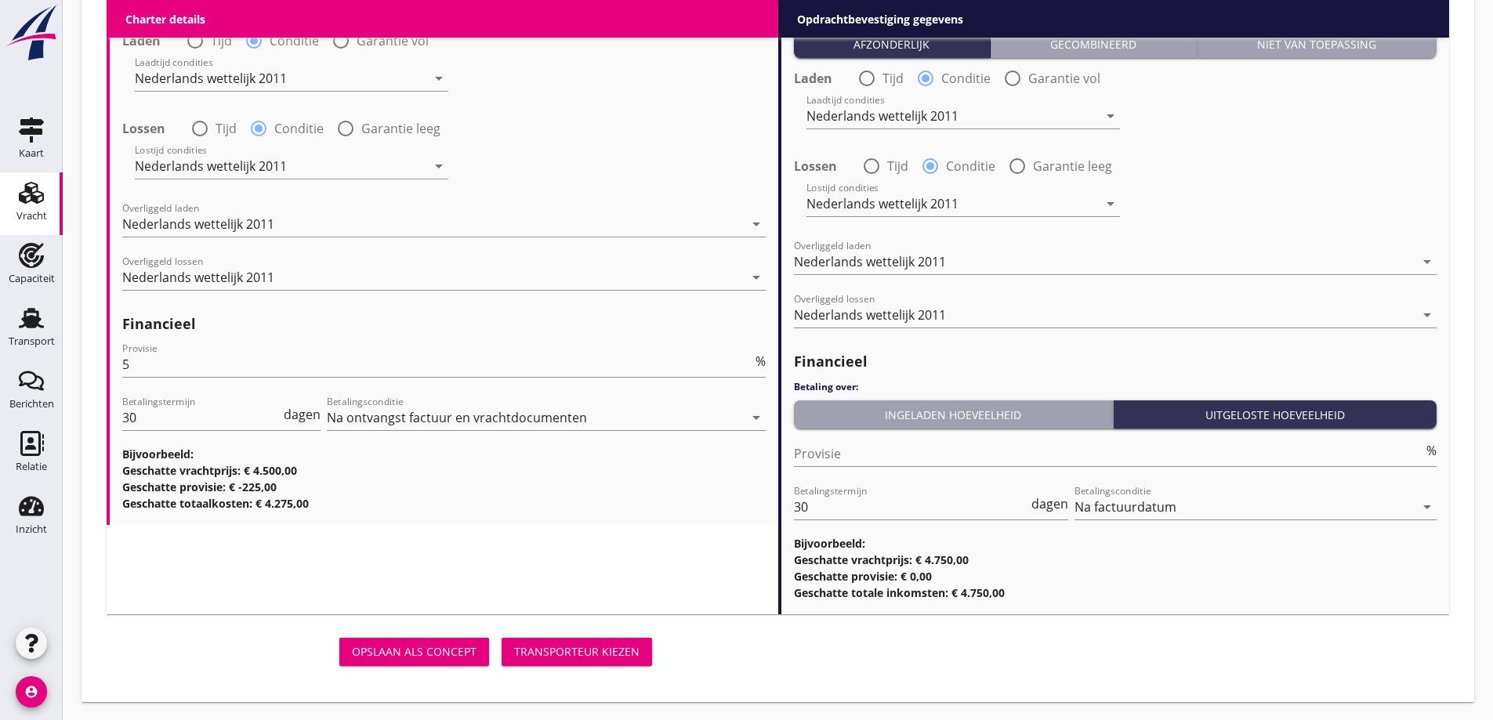
scroll to position [1887, 0]
click at [637, 654] on div "Transporteur kiezen" at bounding box center [576, 651] width 125 height 16
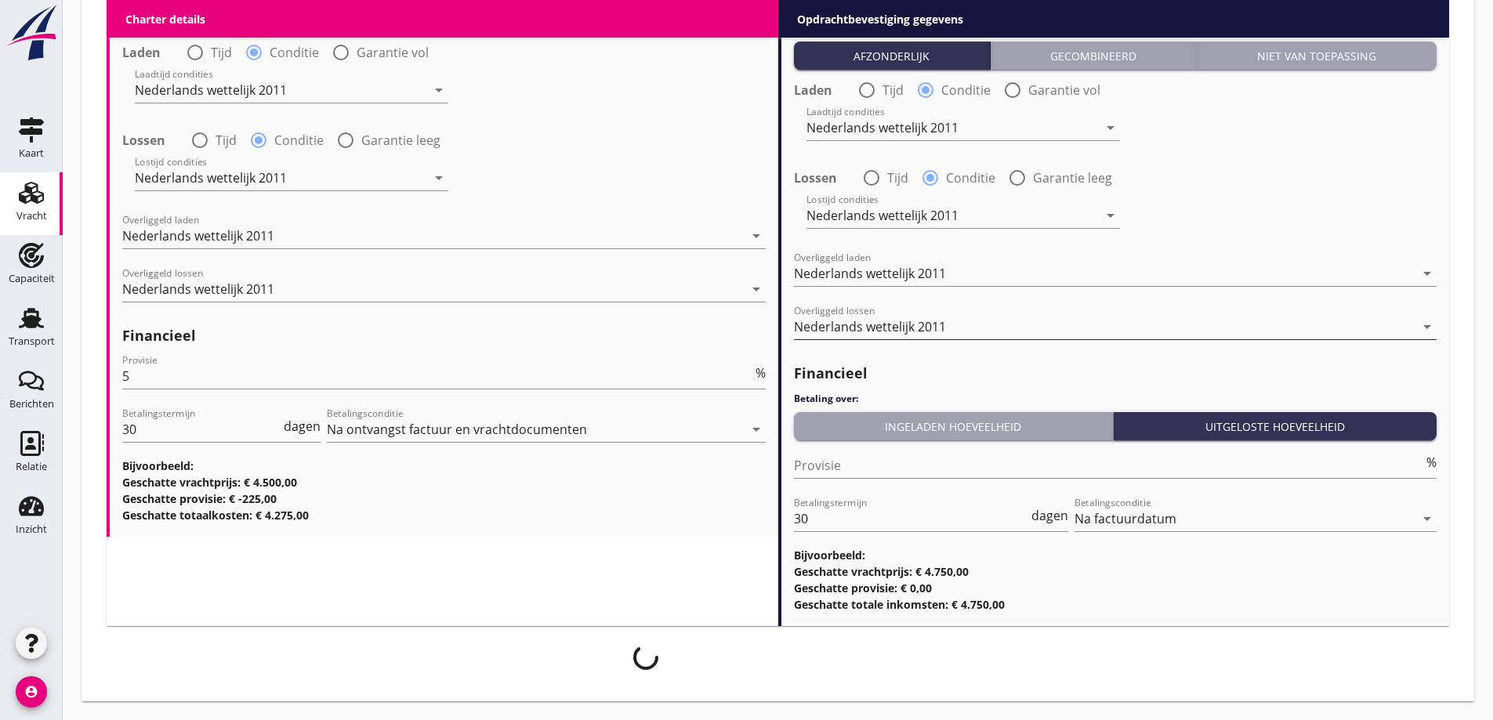
scroll to position [1874, 0]
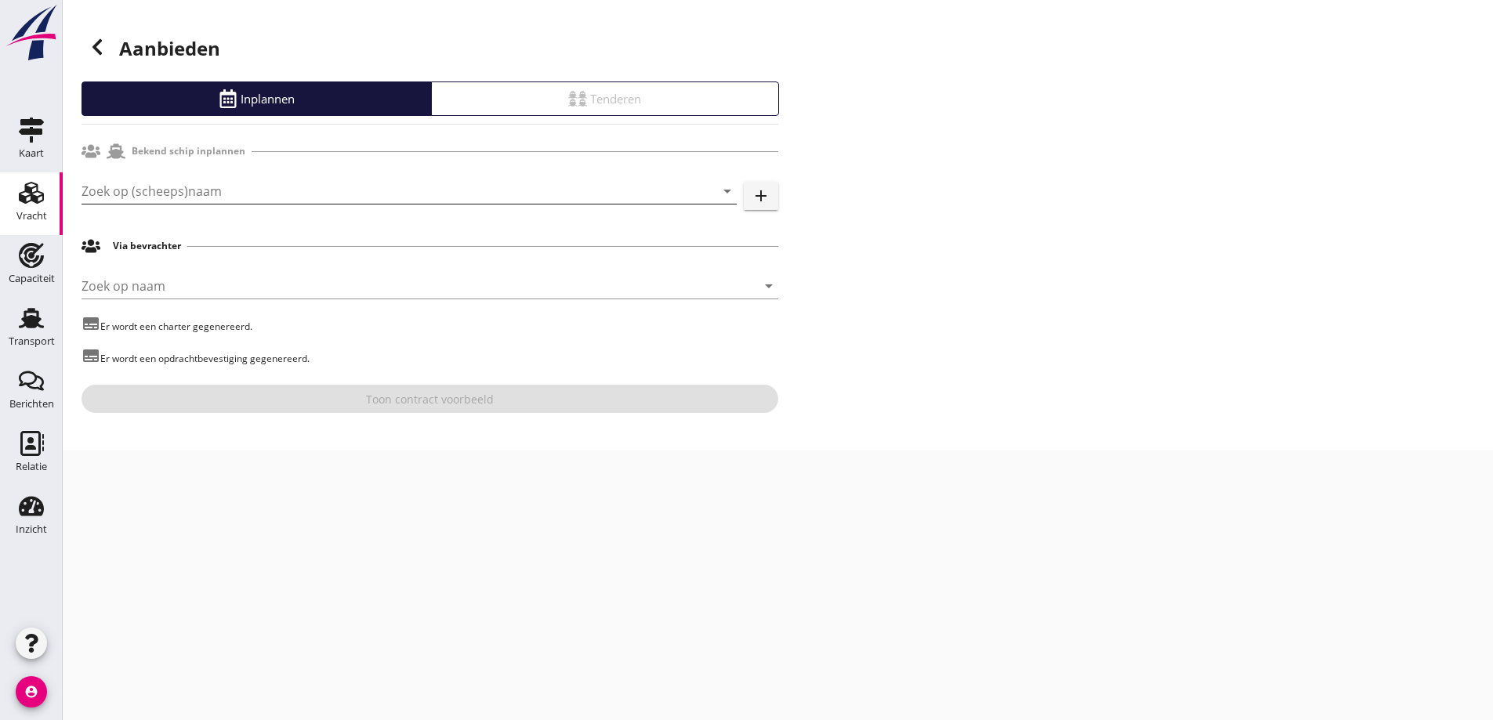
click at [291, 187] on input "Zoek op (scheeps)naam" at bounding box center [387, 191] width 611 height 25
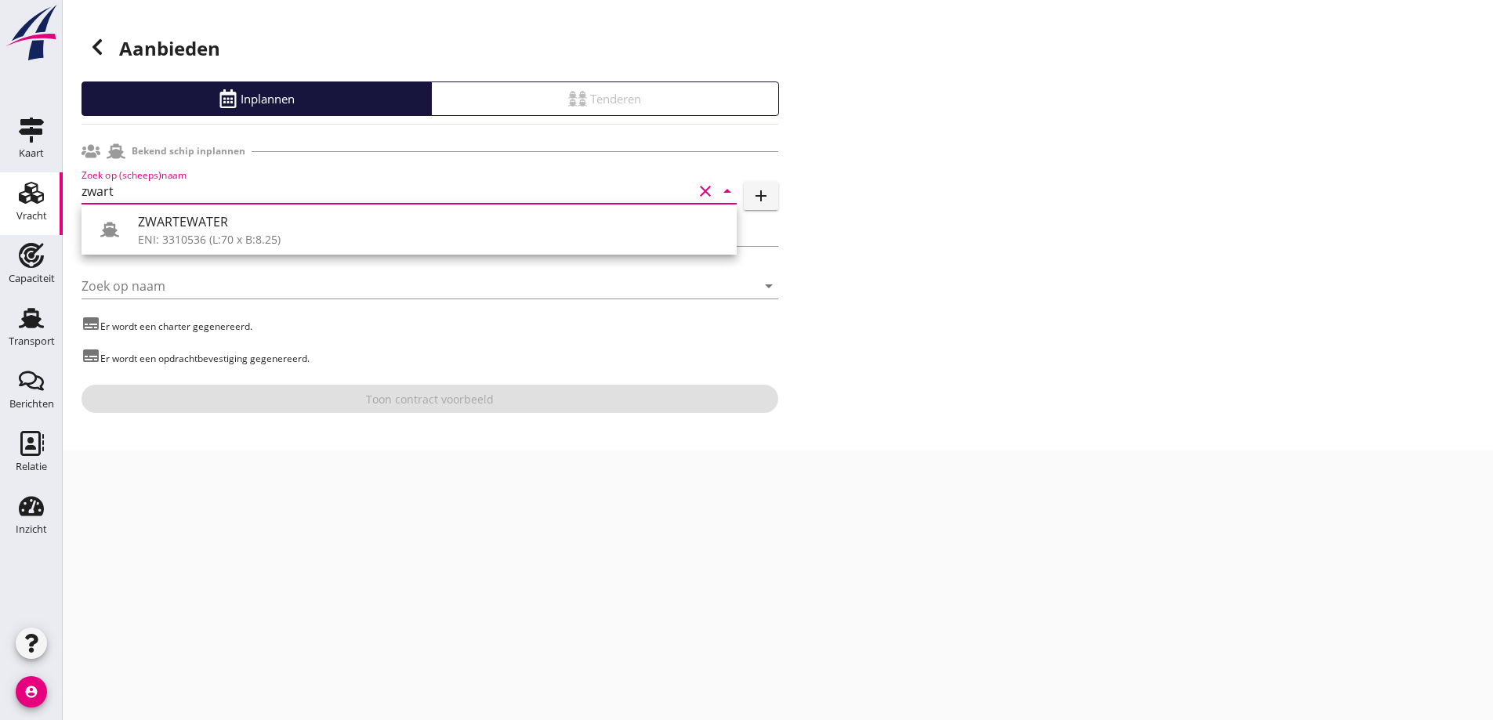
click at [226, 225] on div "ZWARTEWATER" at bounding box center [431, 221] width 586 height 19
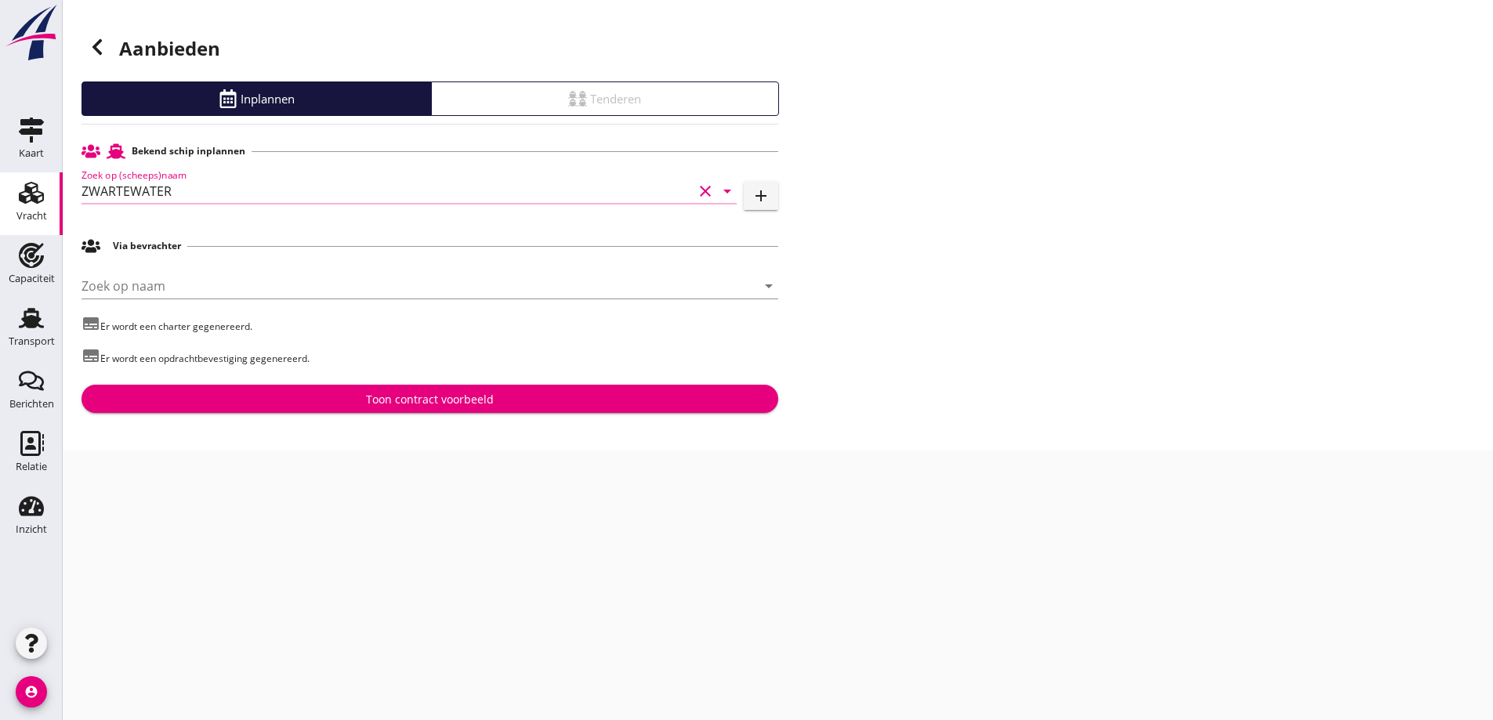
type input "ZWARTEWATER"
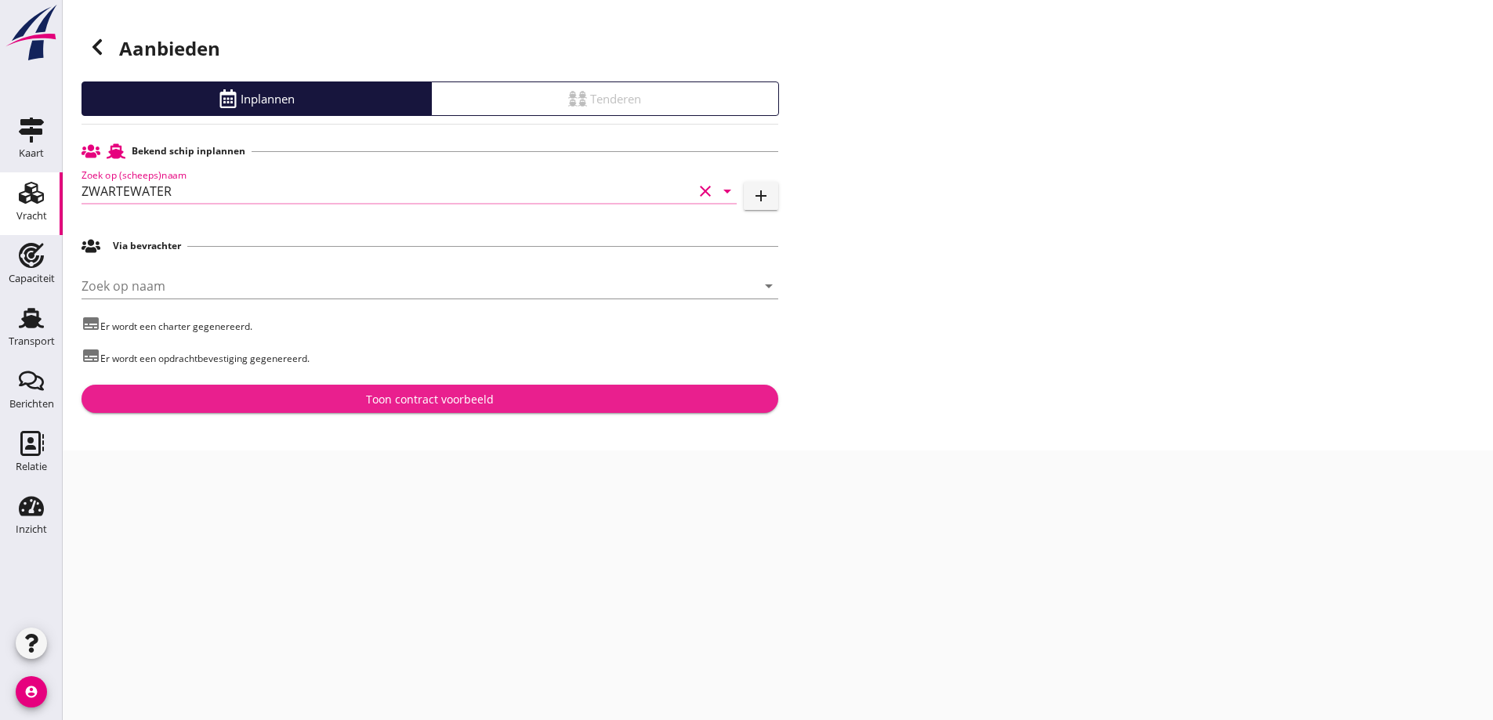
click at [325, 402] on div "Toon contract voorbeeld" at bounding box center [430, 399] width 672 height 16
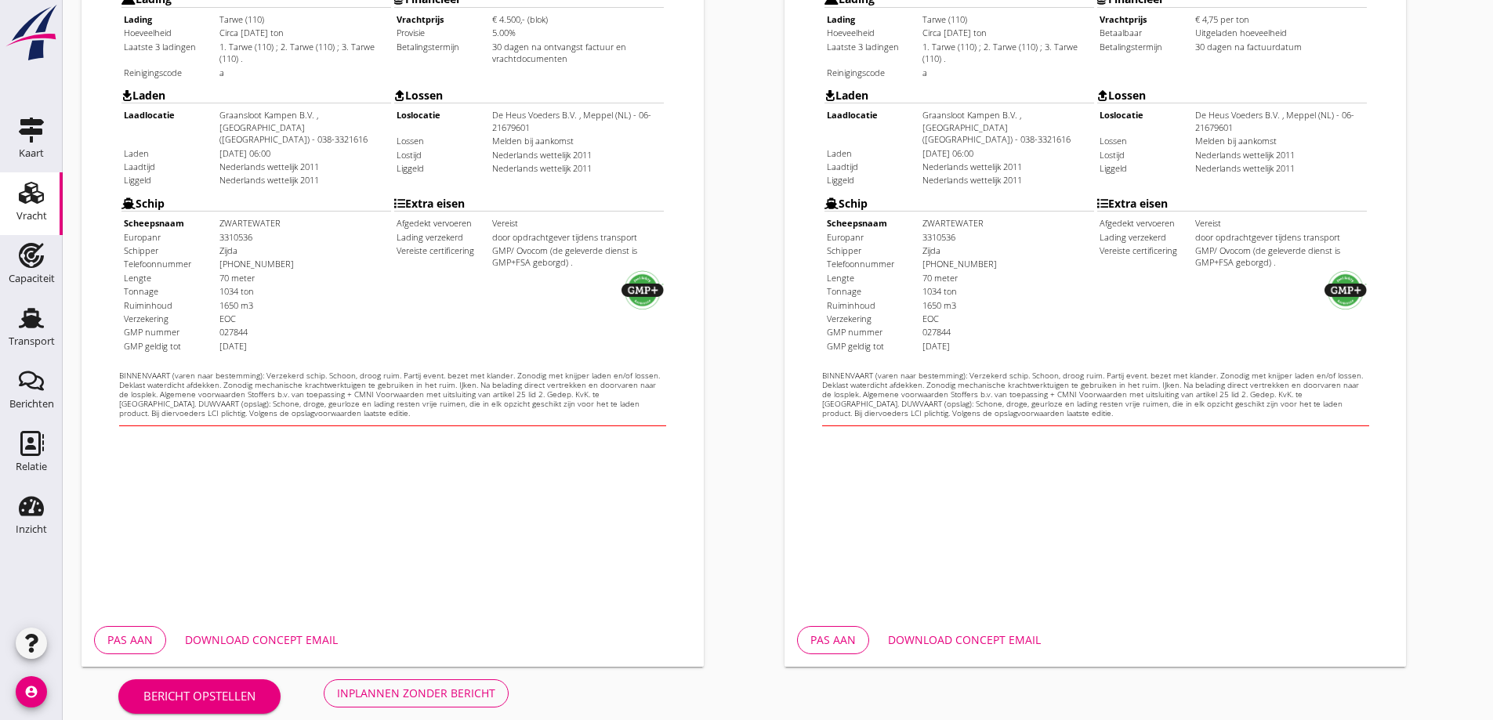
scroll to position [441, 0]
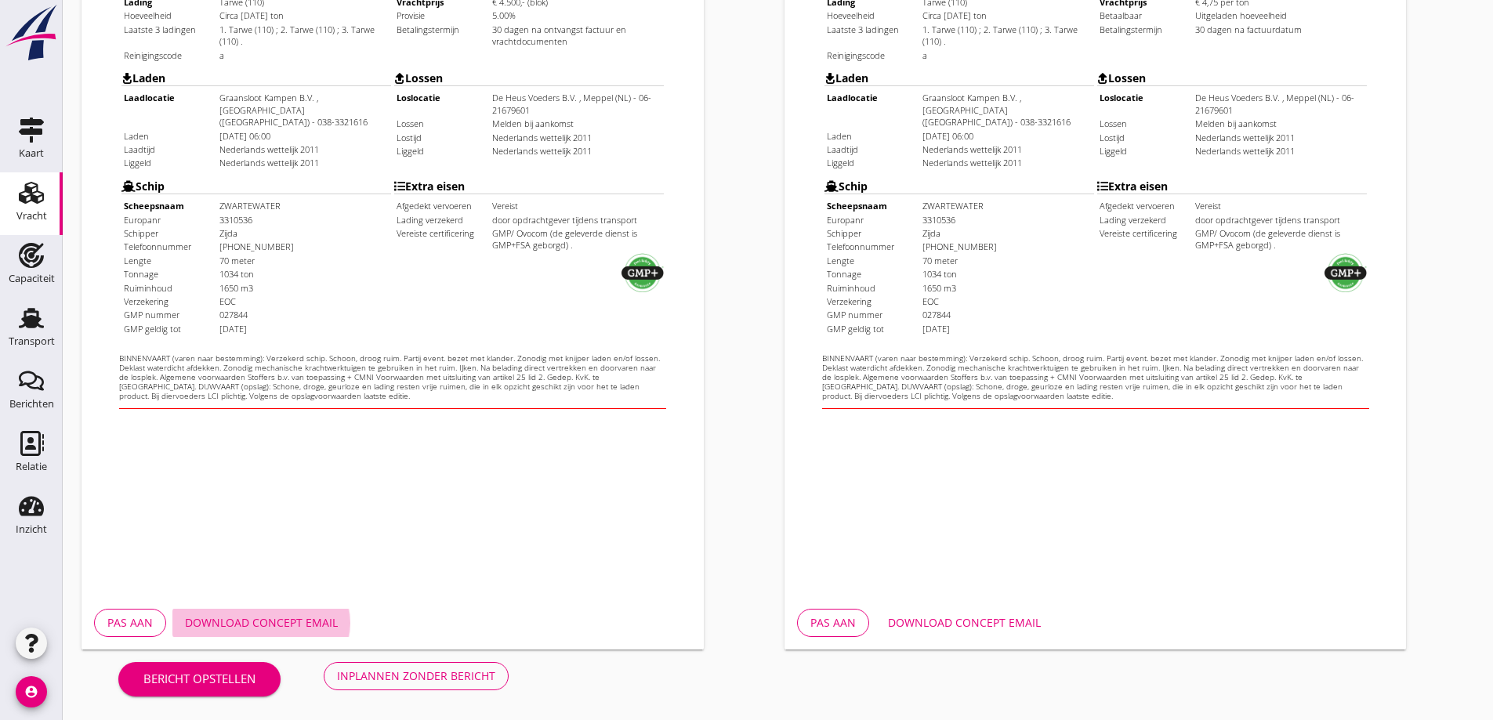
drag, startPoint x: 279, startPoint y: 626, endPoint x: 496, endPoint y: 648, distance: 218.3
click at [279, 629] on div "Download concept email" at bounding box center [261, 623] width 153 height 16
click at [979, 625] on div "Download concept email" at bounding box center [964, 623] width 153 height 16
click at [967, 625] on div "Download concept email" at bounding box center [964, 623] width 153 height 16
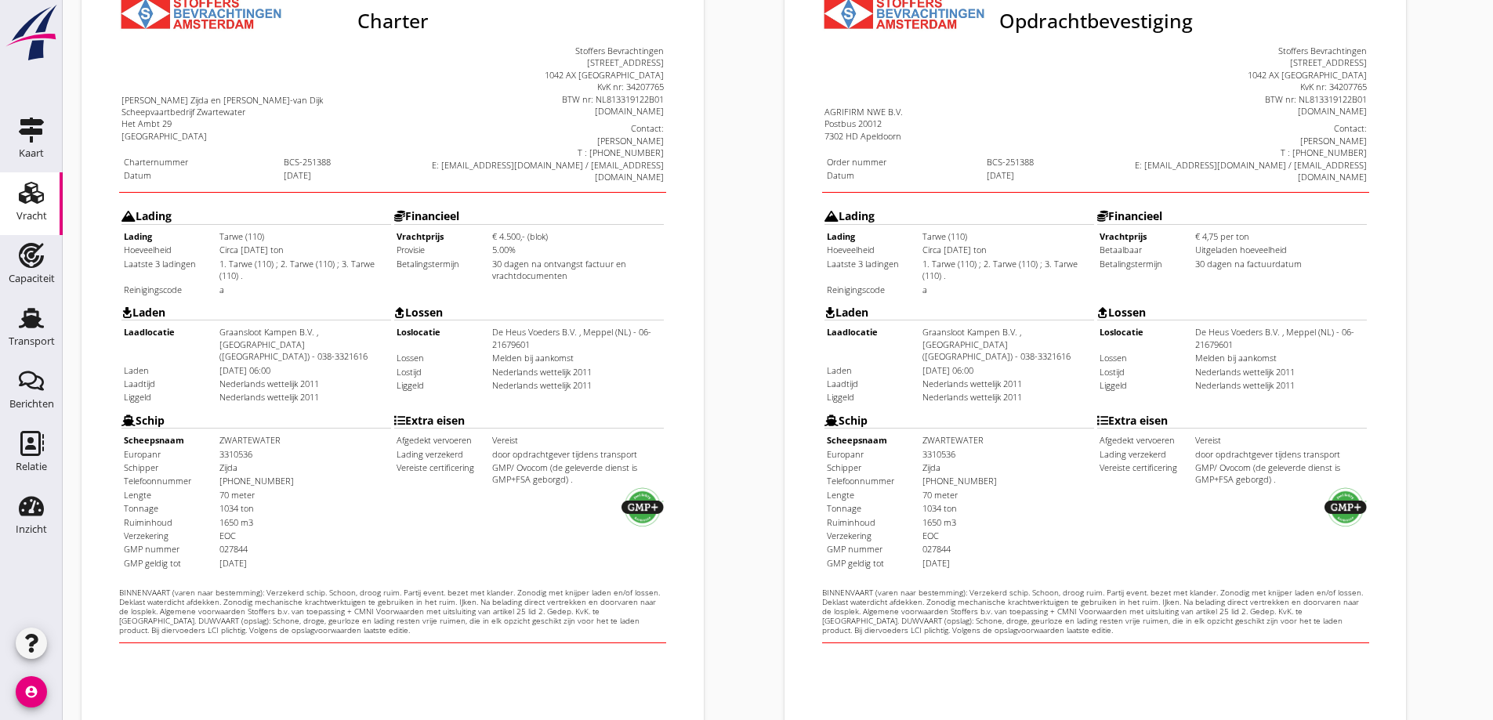
scroll to position [205, 0]
click at [532, 219] on td "30 dagen na ontvangst factuur en vrachtdocumenten" at bounding box center [545, 231] width 171 height 24
click at [1062, 222] on td "Lading Lading Tarwe (110) Hoeveelheid Circa [DATE] ton Laatste 3 ladingen Reini…" at bounding box center [927, 211] width 271 height 94
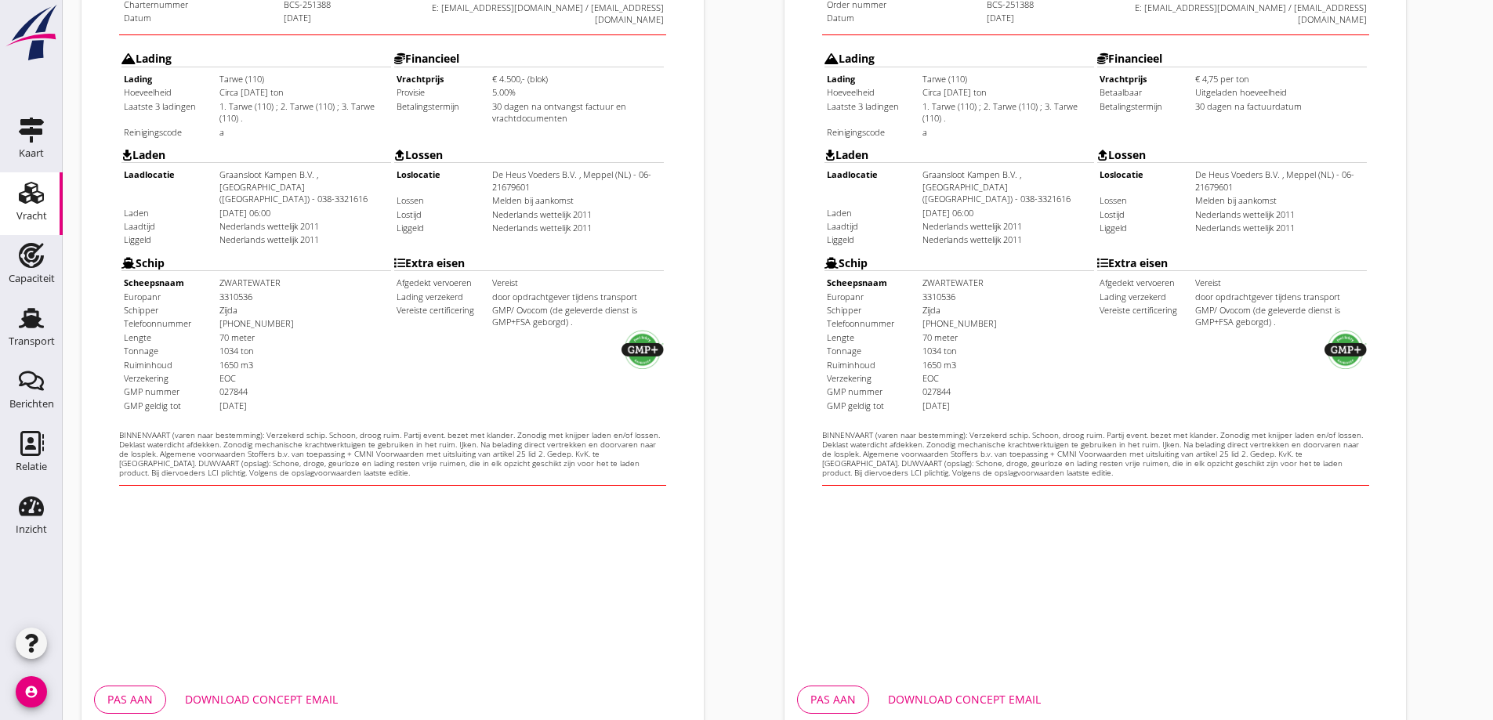
scroll to position [441, 0]
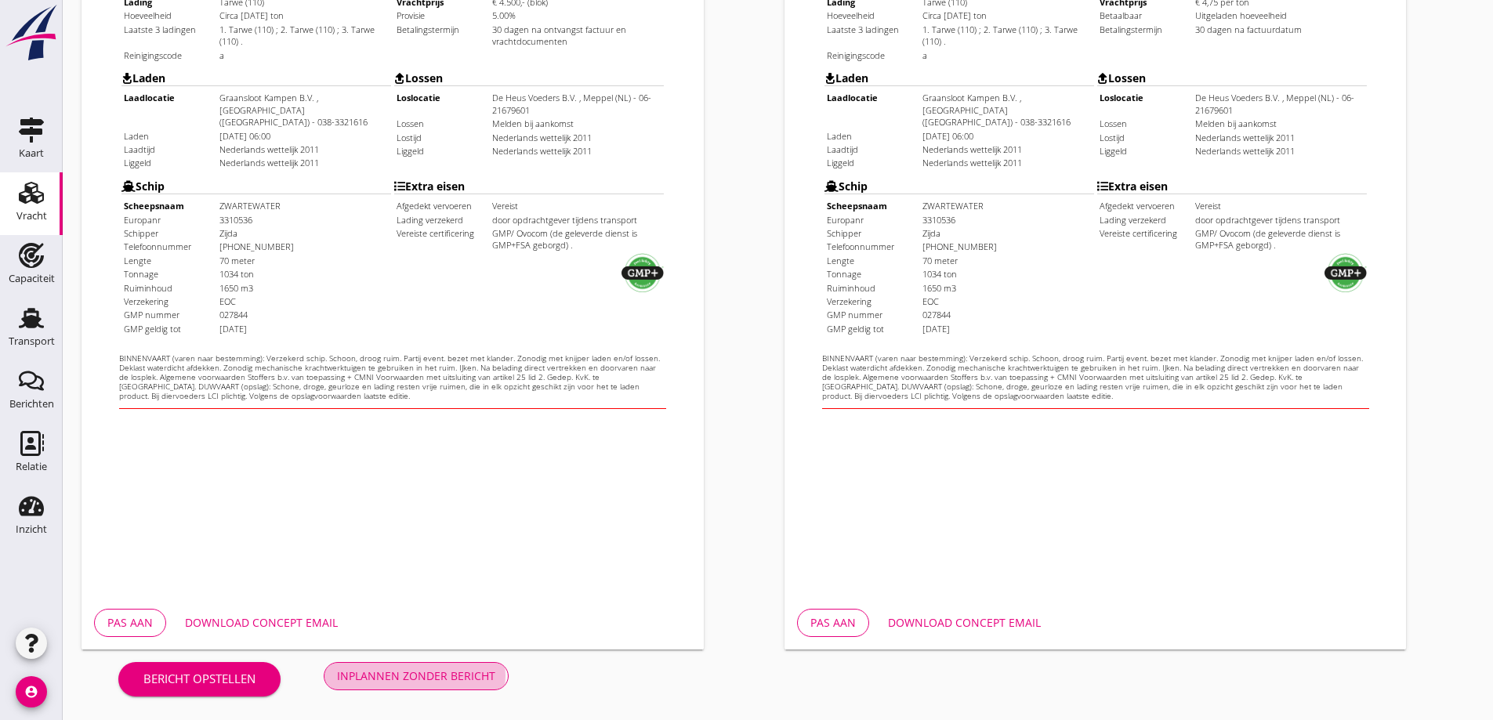
click at [444, 684] on div "Inplannen zonder bericht" at bounding box center [416, 676] width 158 height 16
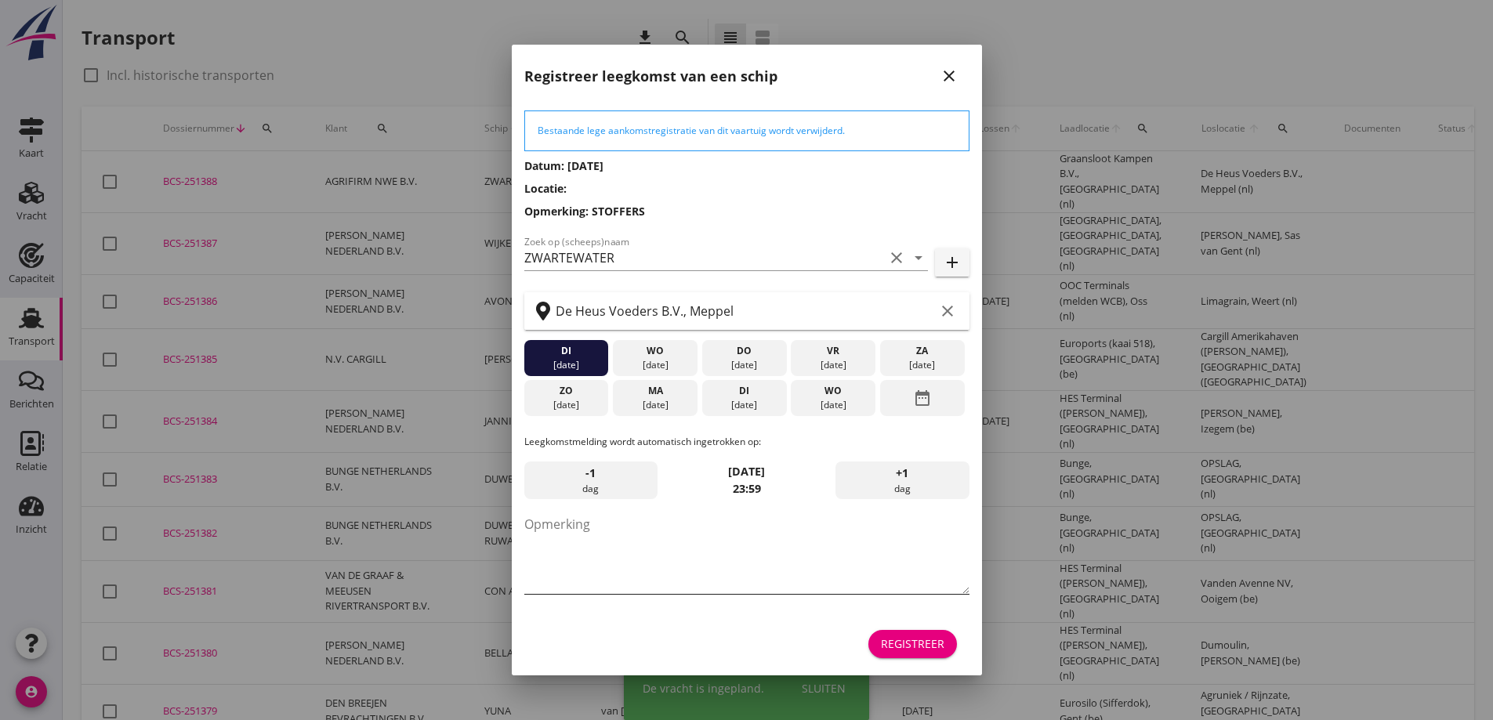
click at [687, 541] on textarea "Opmerking" at bounding box center [746, 553] width 445 height 82
type textarea "STOFFERS"
click at [648, 397] on div "ma" at bounding box center [655, 391] width 77 height 14
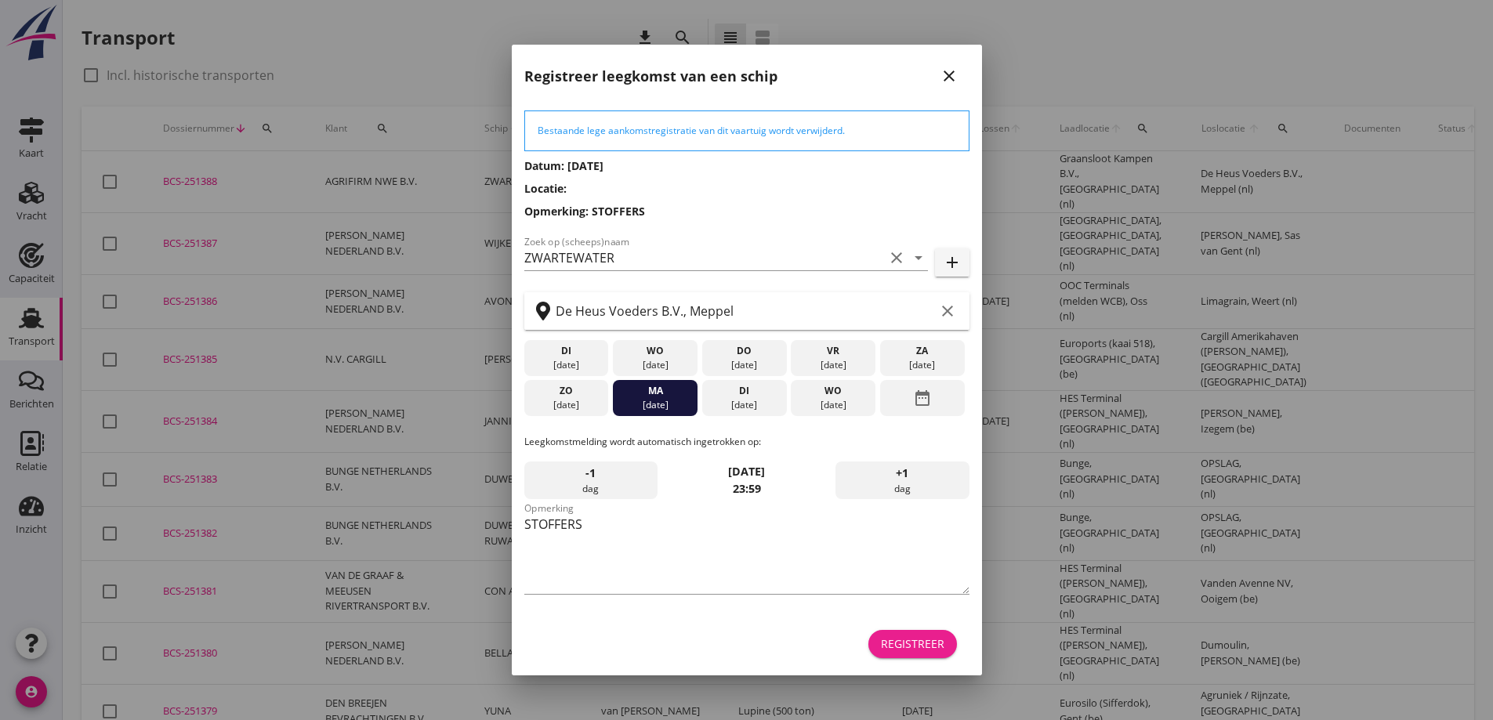
click at [941, 650] on div "Registreer" at bounding box center [912, 644] width 63 height 16
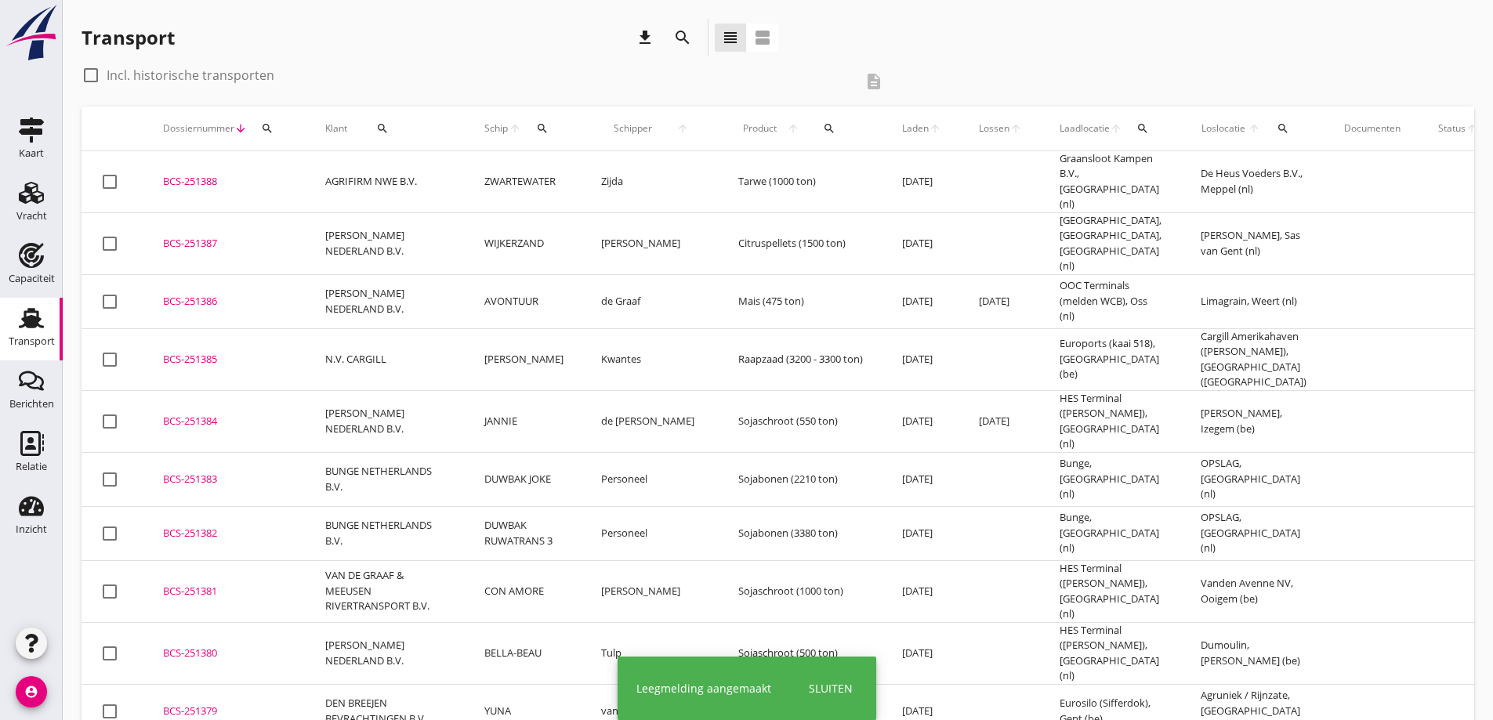
click at [224, 174] on div "BCS-251388" at bounding box center [225, 182] width 125 height 16
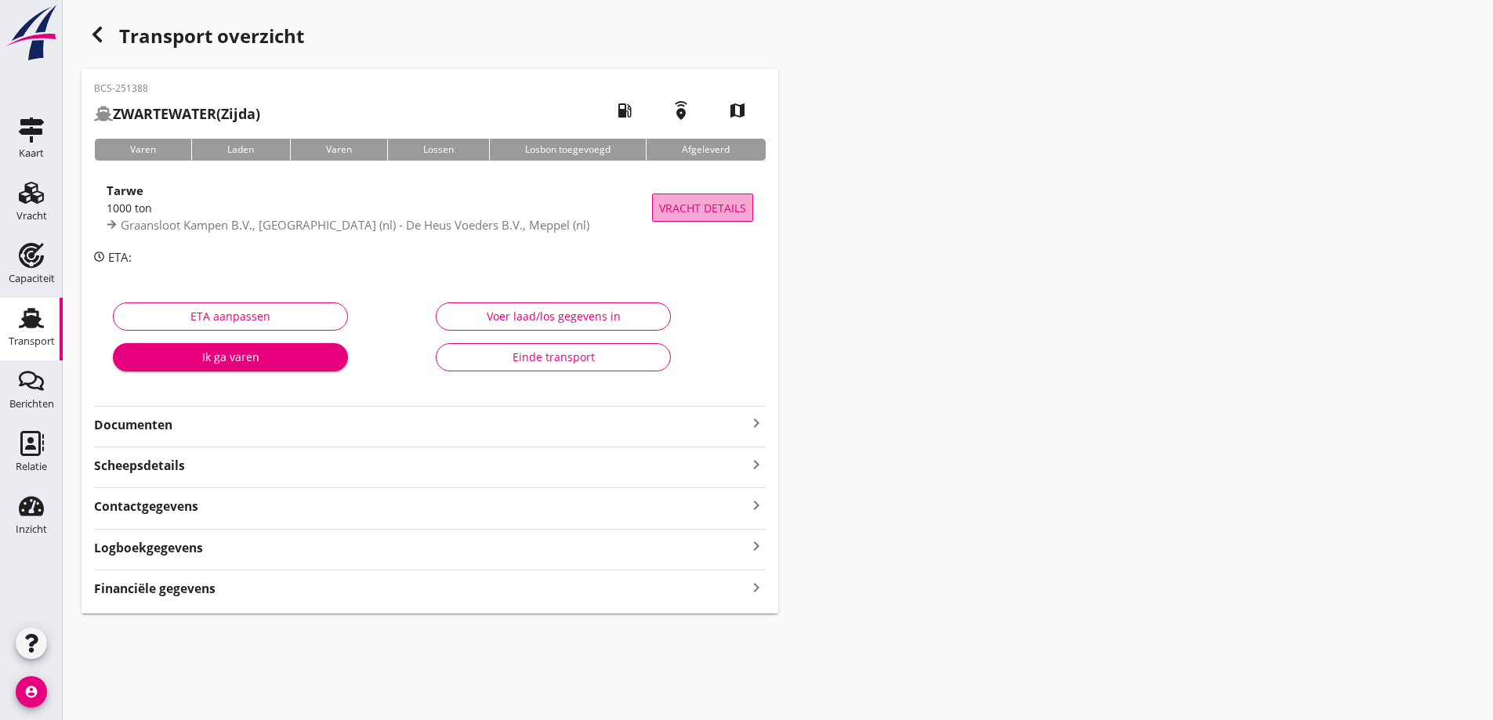
click at [679, 217] on button "Vracht details" at bounding box center [702, 208] width 101 height 28
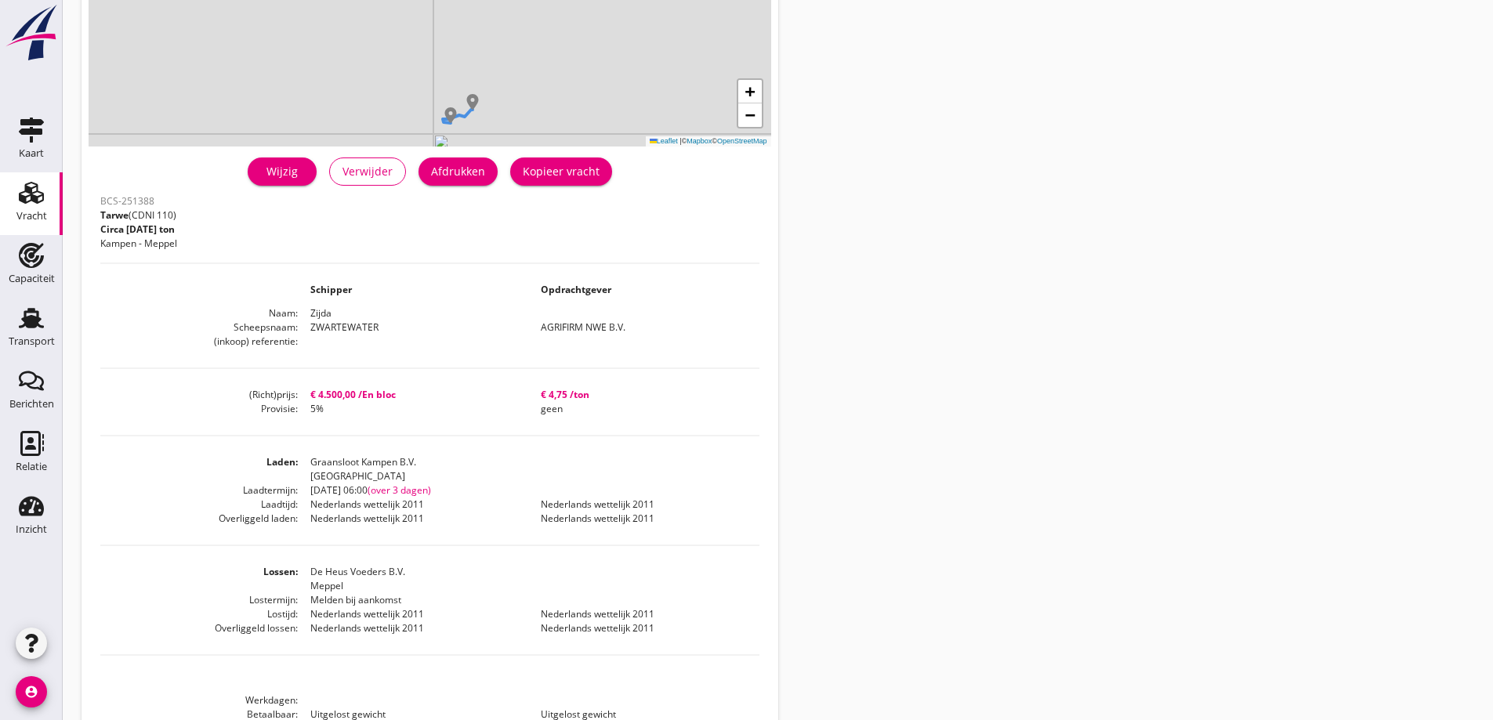
scroll to position [235, 0]
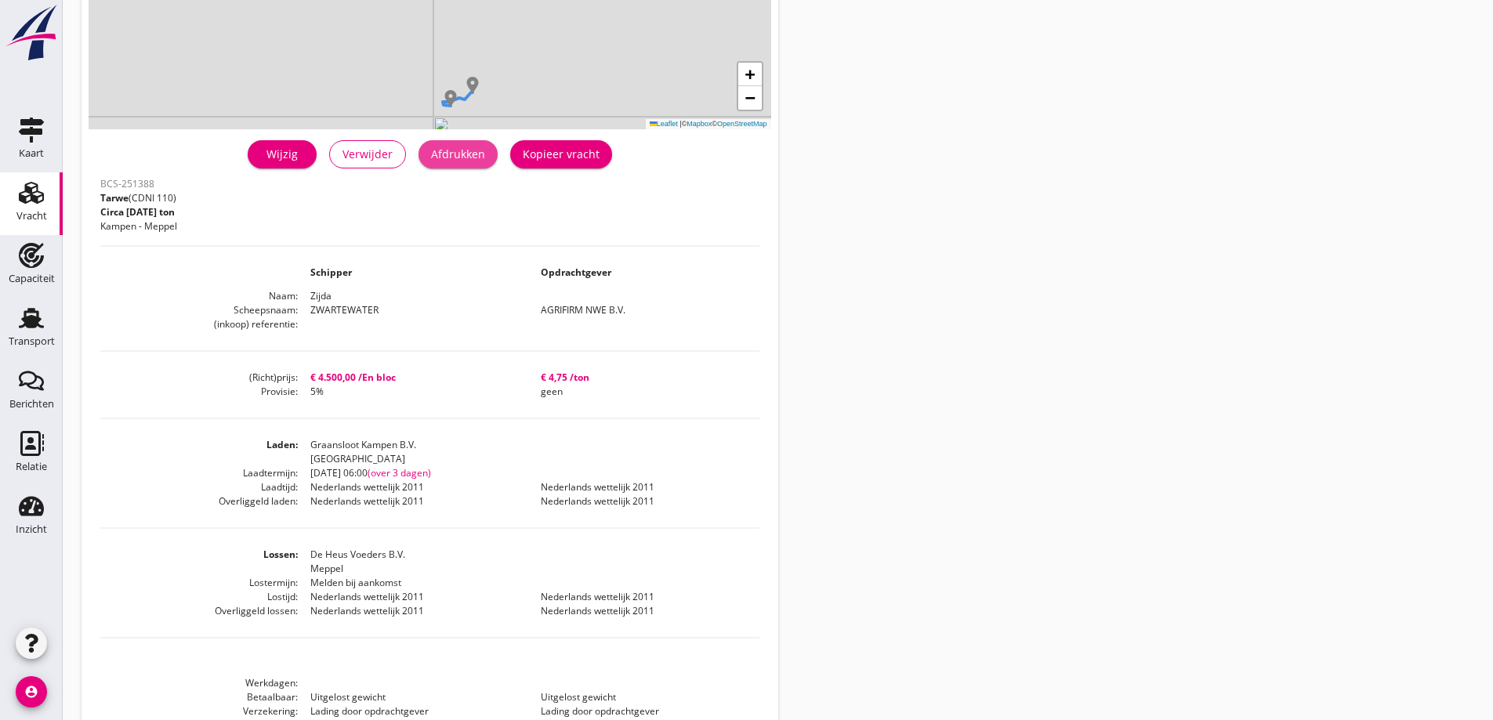
click at [481, 155] on div "Afdrukken" at bounding box center [458, 154] width 54 height 16
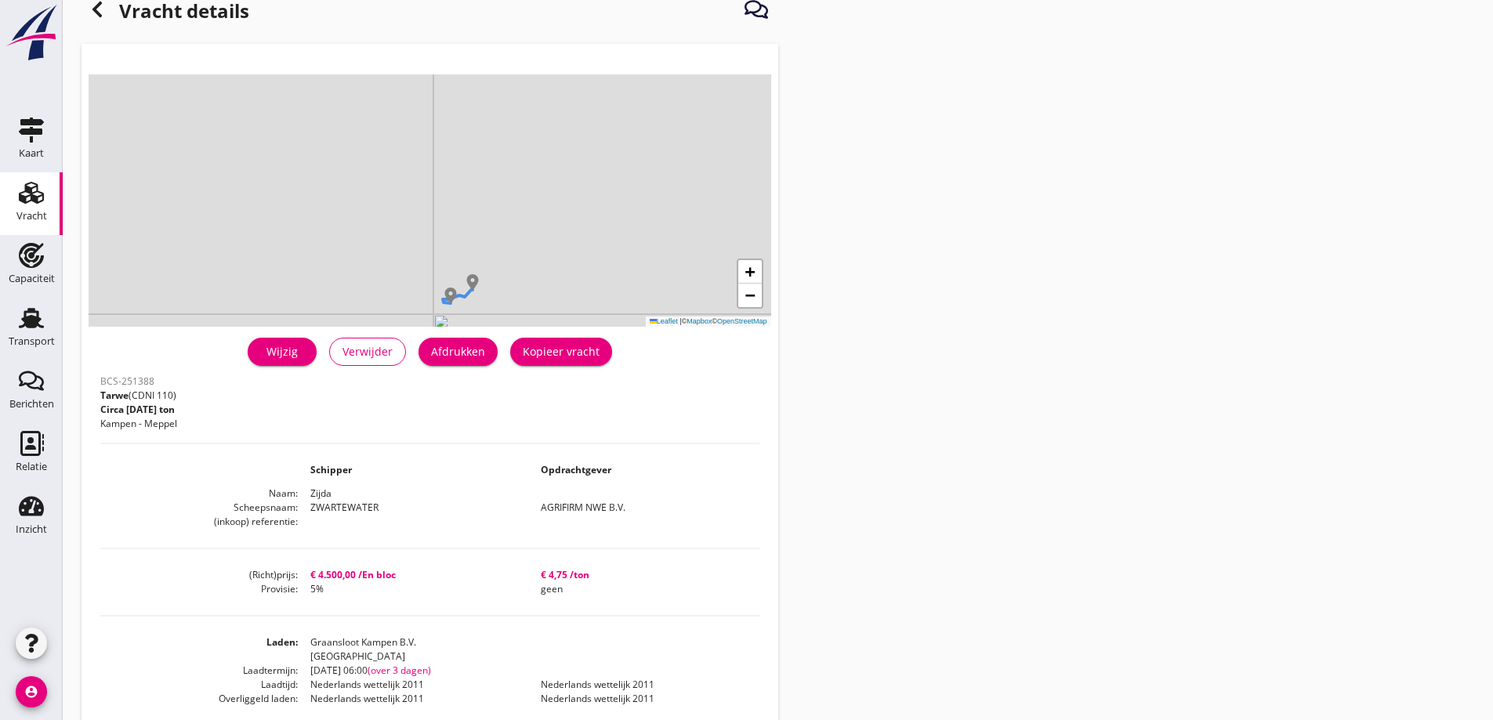
scroll to position [0, 0]
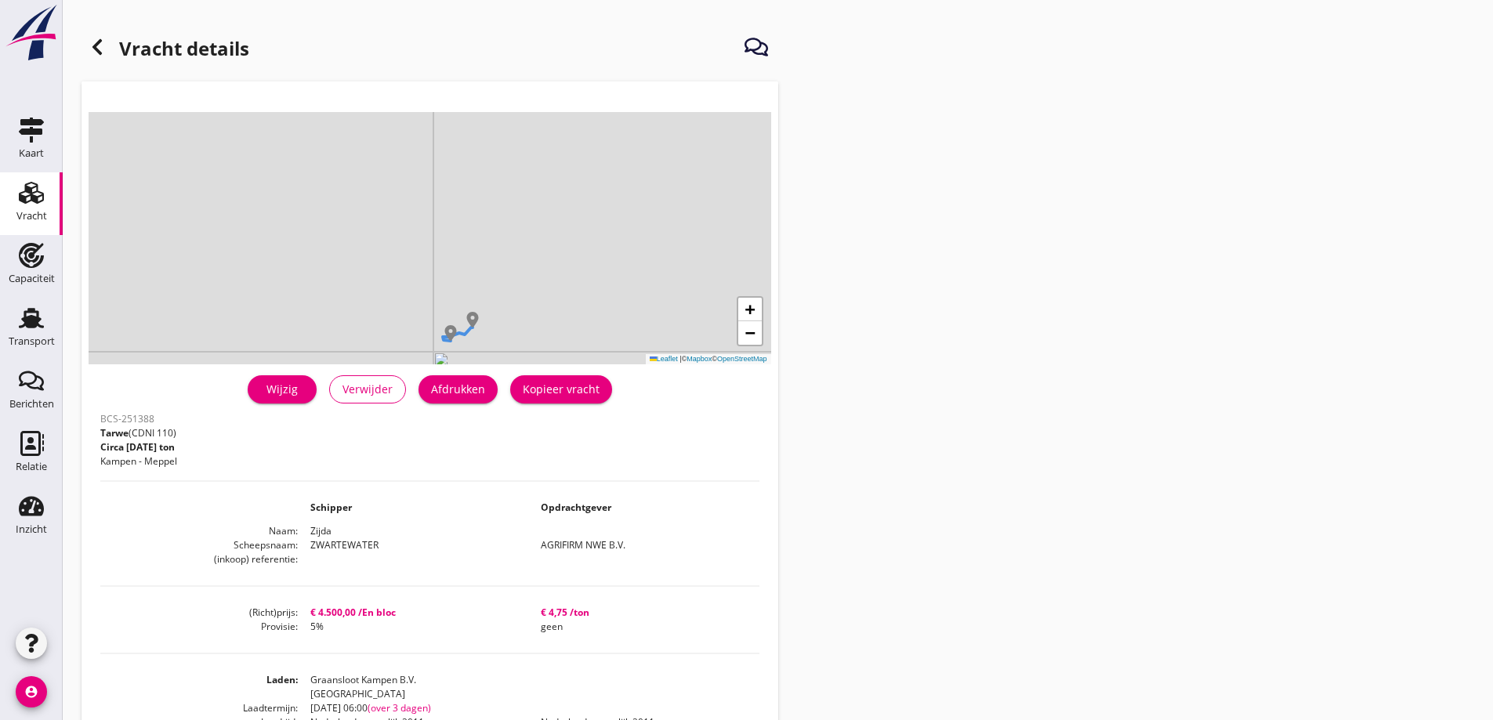
click at [90, 60] on div at bounding box center [97, 46] width 31 height 31
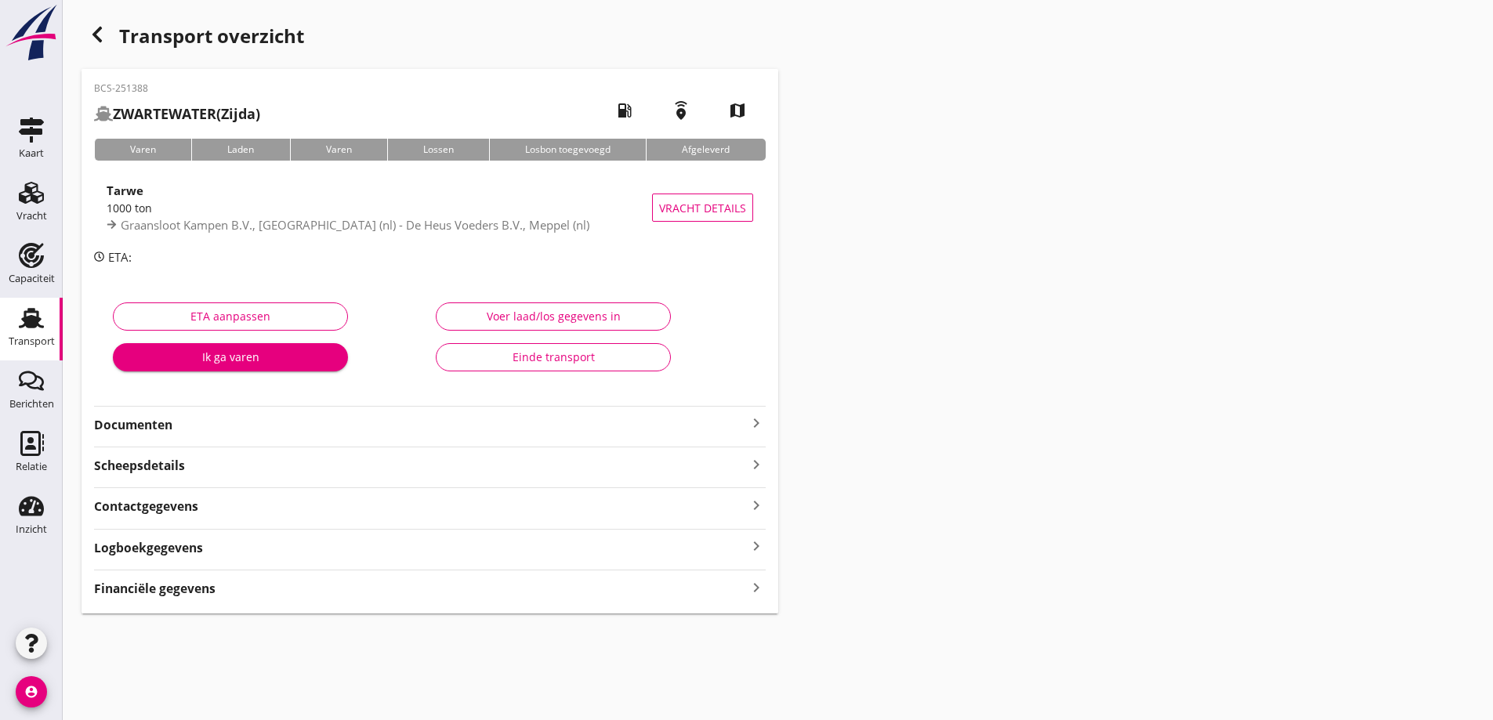
click at [320, 593] on div "Financiële gegevens keyboard_arrow_right" at bounding box center [430, 587] width 672 height 21
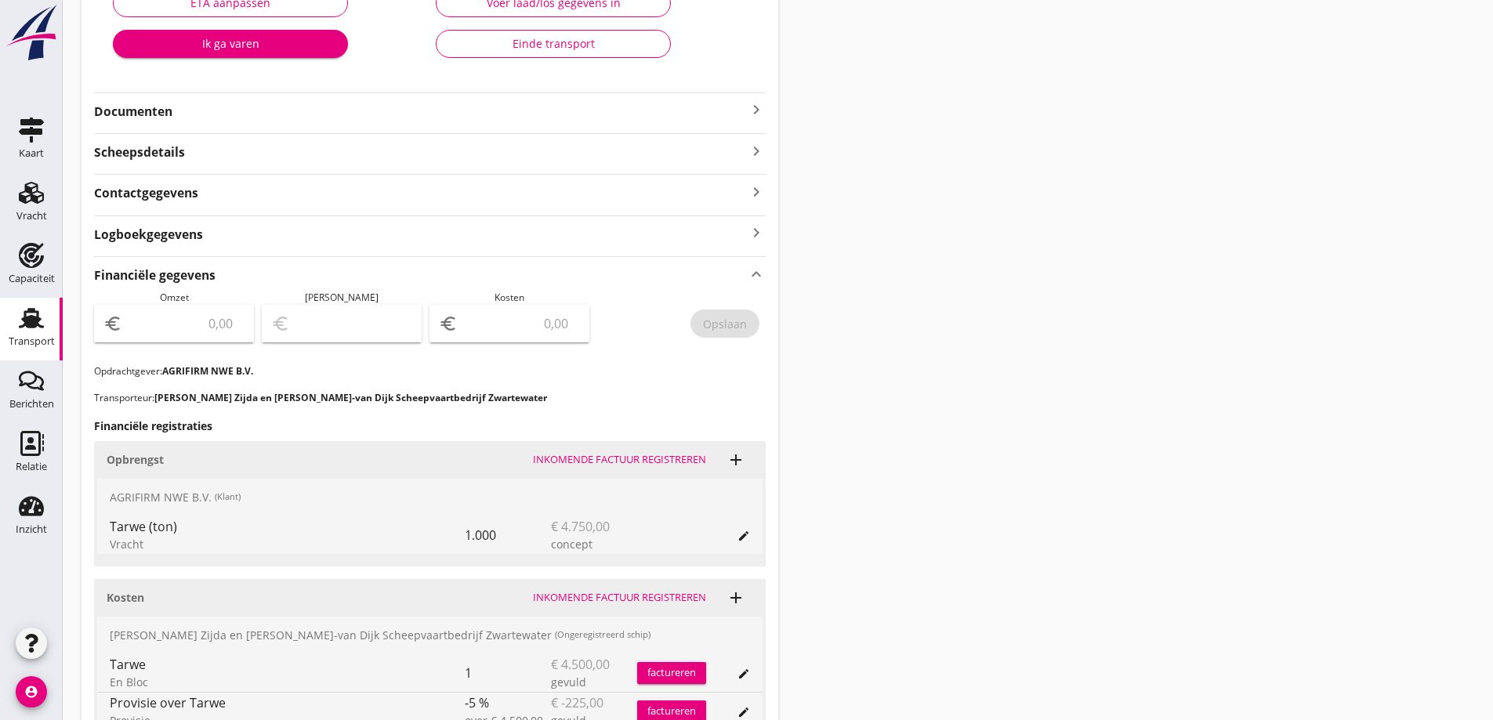
click at [202, 317] on input "number" at bounding box center [184, 323] width 119 height 25
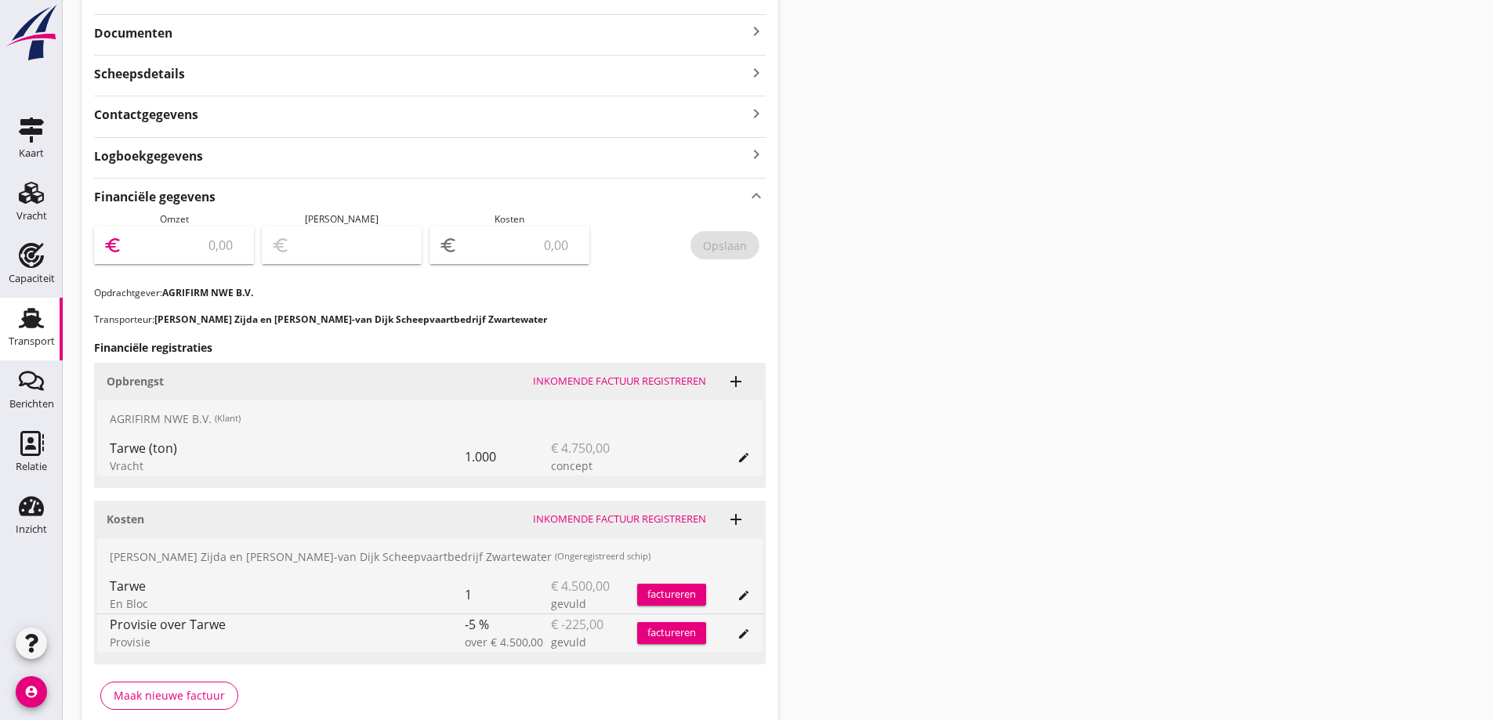
scroll to position [466, 0]
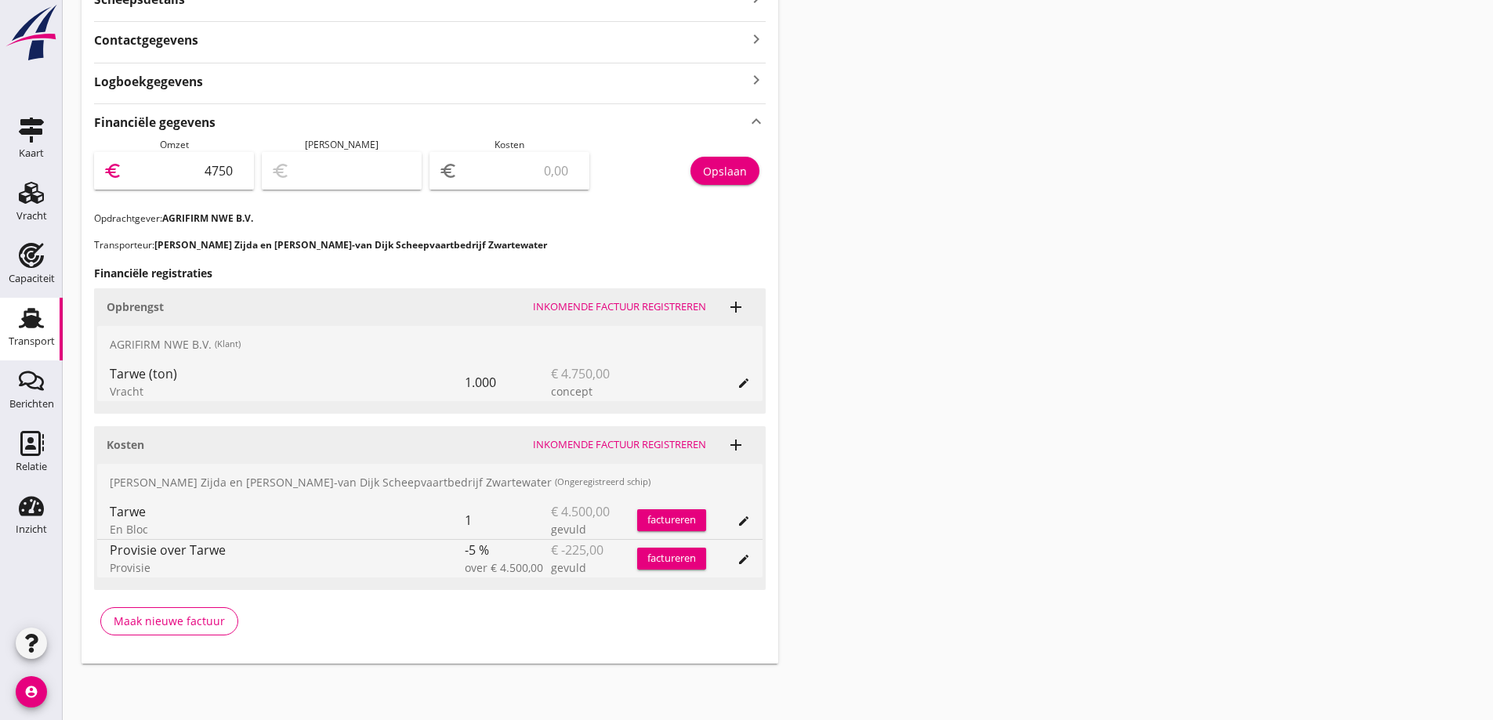
type input "4750"
click at [559, 176] on input "number" at bounding box center [520, 170] width 119 height 25
type input "4746.00"
type input "4"
type input "4708.00"
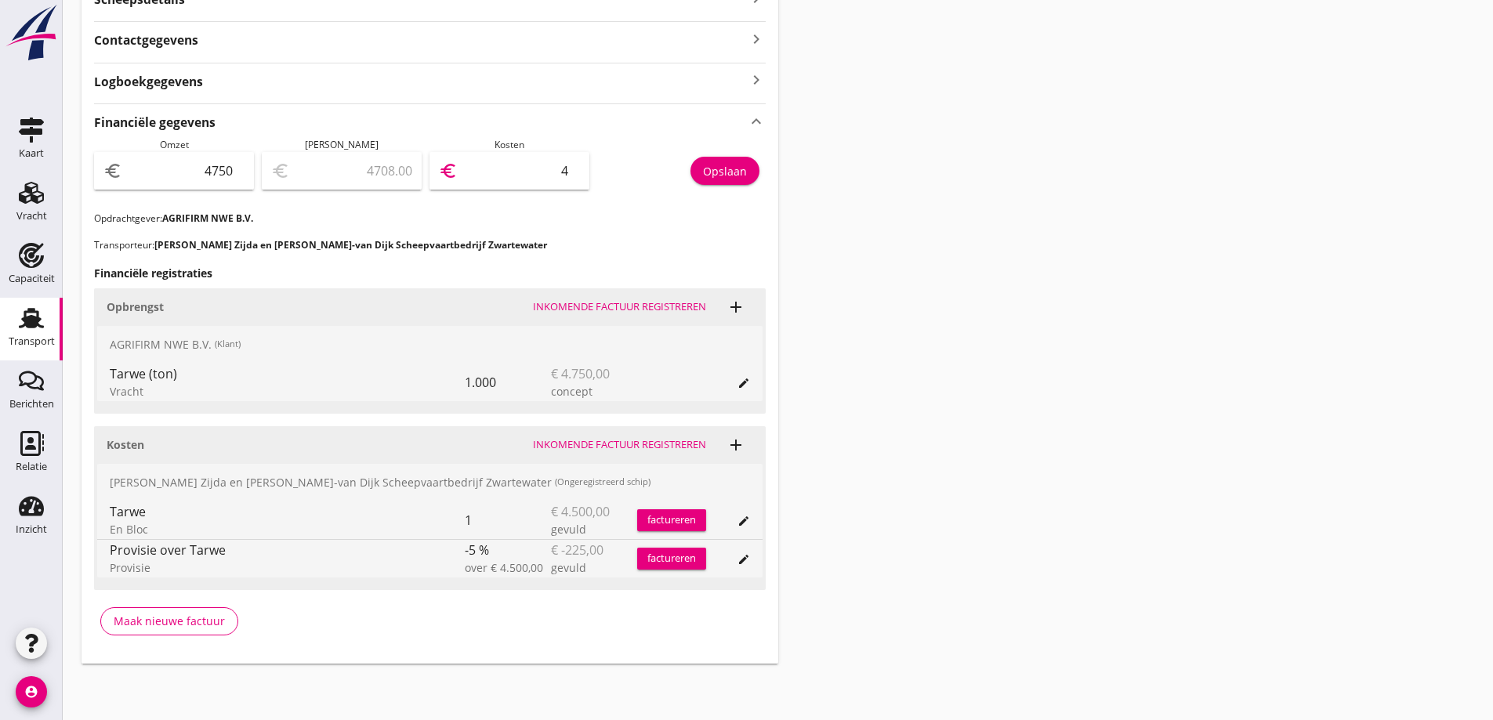
type input "42"
type input "4323.00"
type input "427"
type input "475.00"
type input "4275"
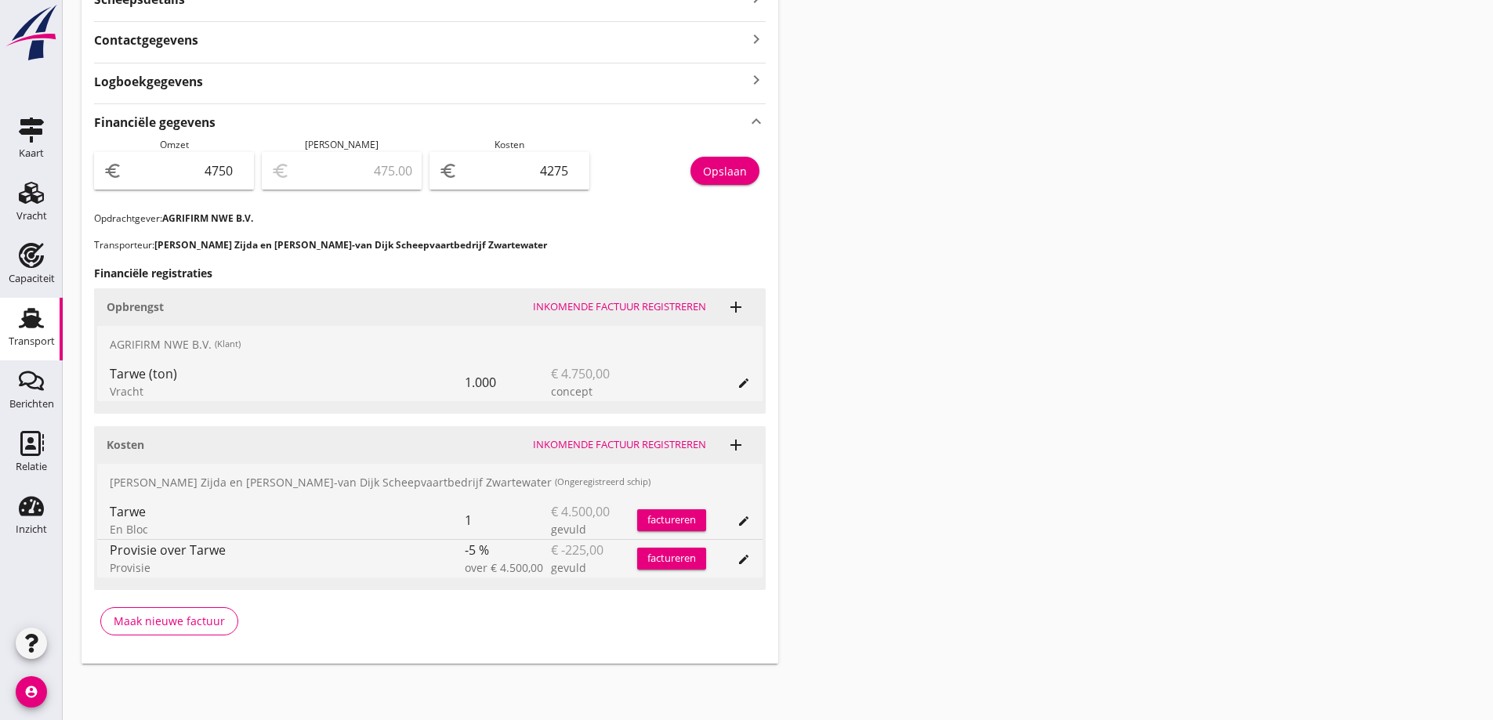
click at [550, 336] on div "AGRIFIRM NWE B.V. (Klant)" at bounding box center [430, 345] width 666 height 38
click at [537, 243] on p "Transporteur: [PERSON_NAME] Zijda en [PERSON_NAME]-van Dijk Scheepvaartbedrijf …" at bounding box center [430, 245] width 672 height 14
click at [719, 183] on button "Opslaan" at bounding box center [725, 171] width 69 height 28
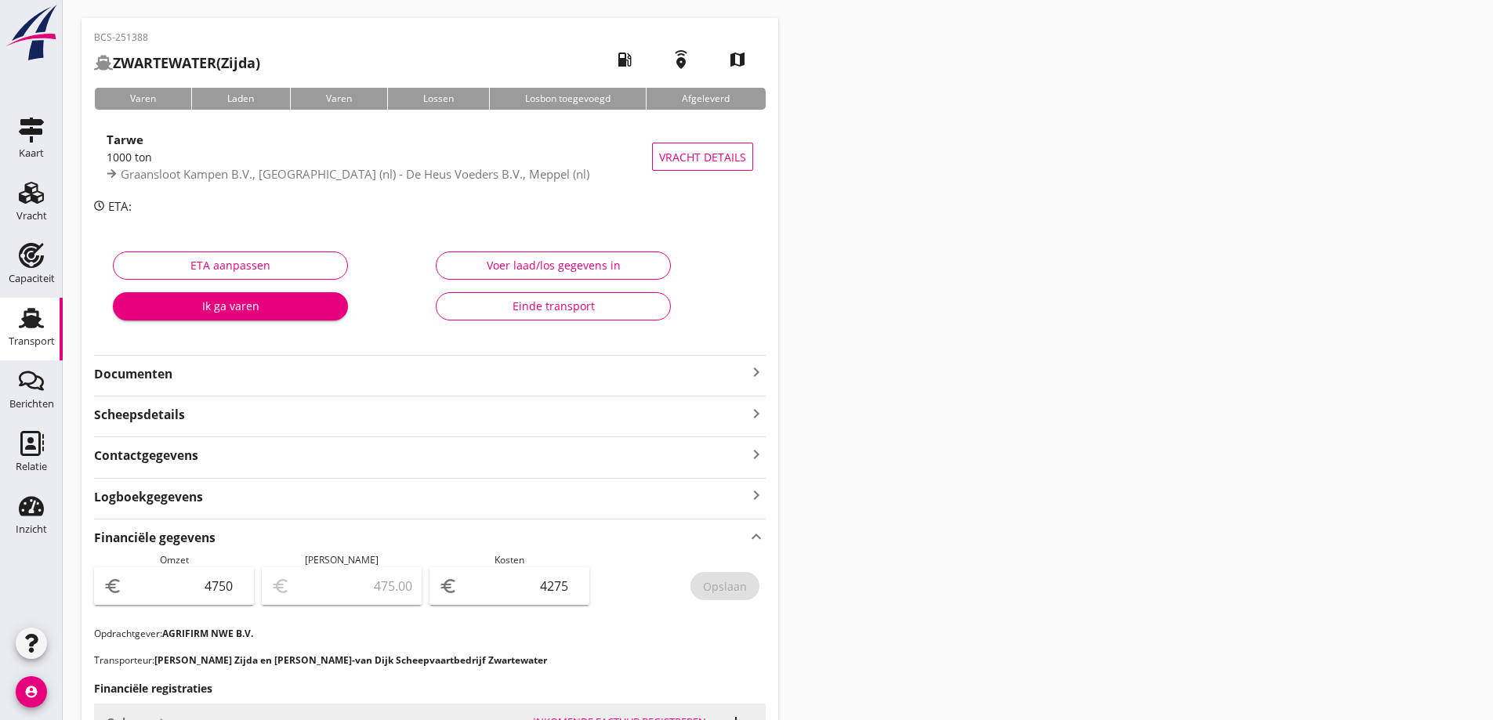
scroll to position [78, 0]
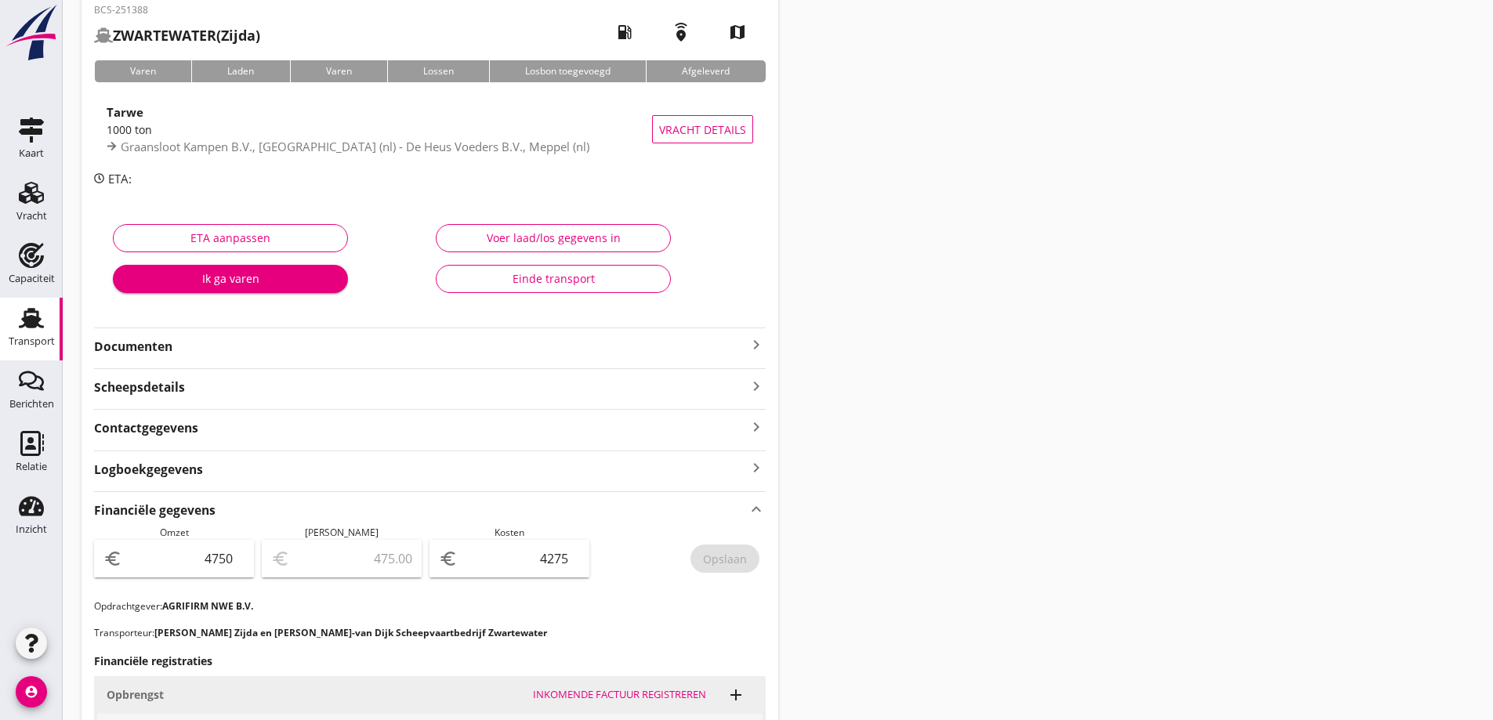
click at [255, 354] on strong "Documenten" at bounding box center [420, 347] width 653 height 18
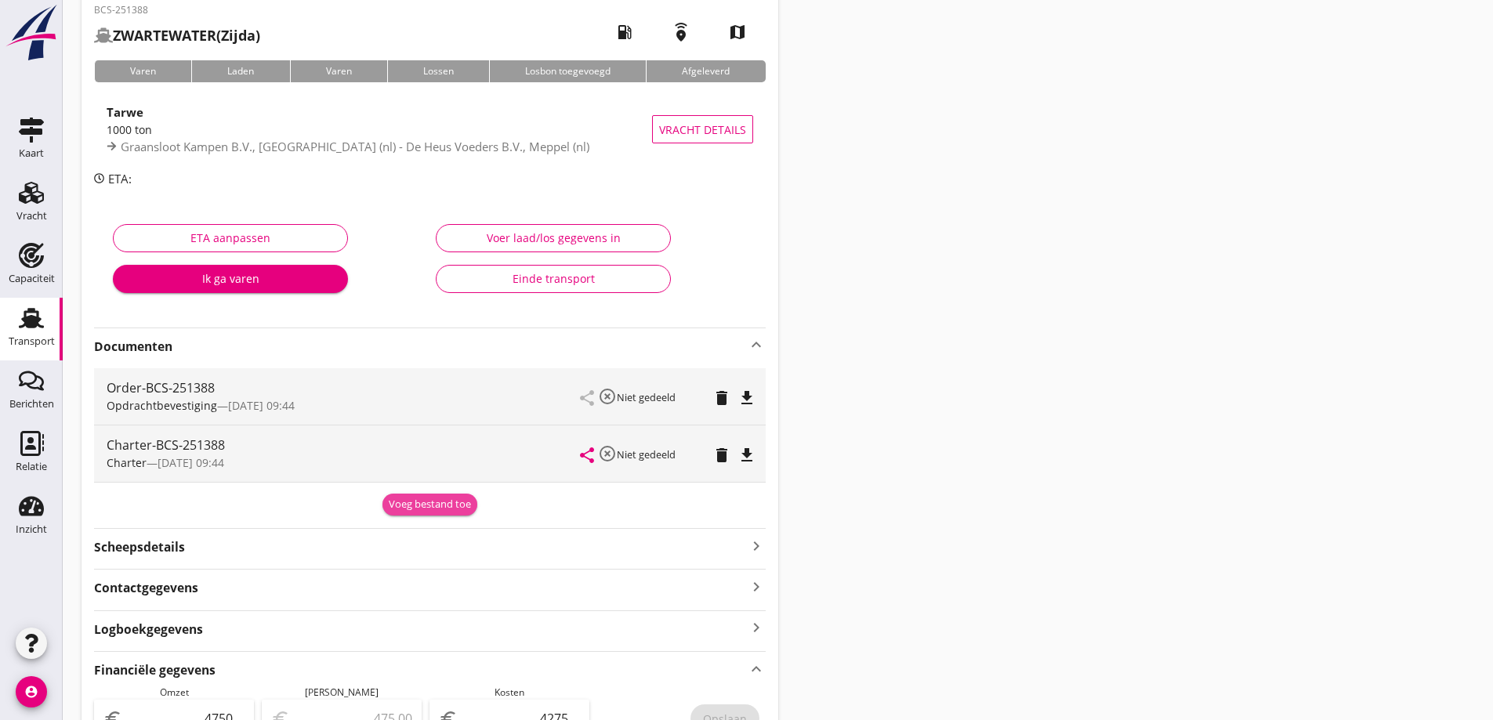
click at [432, 504] on div "Voeg bestand toe" at bounding box center [430, 505] width 82 height 16
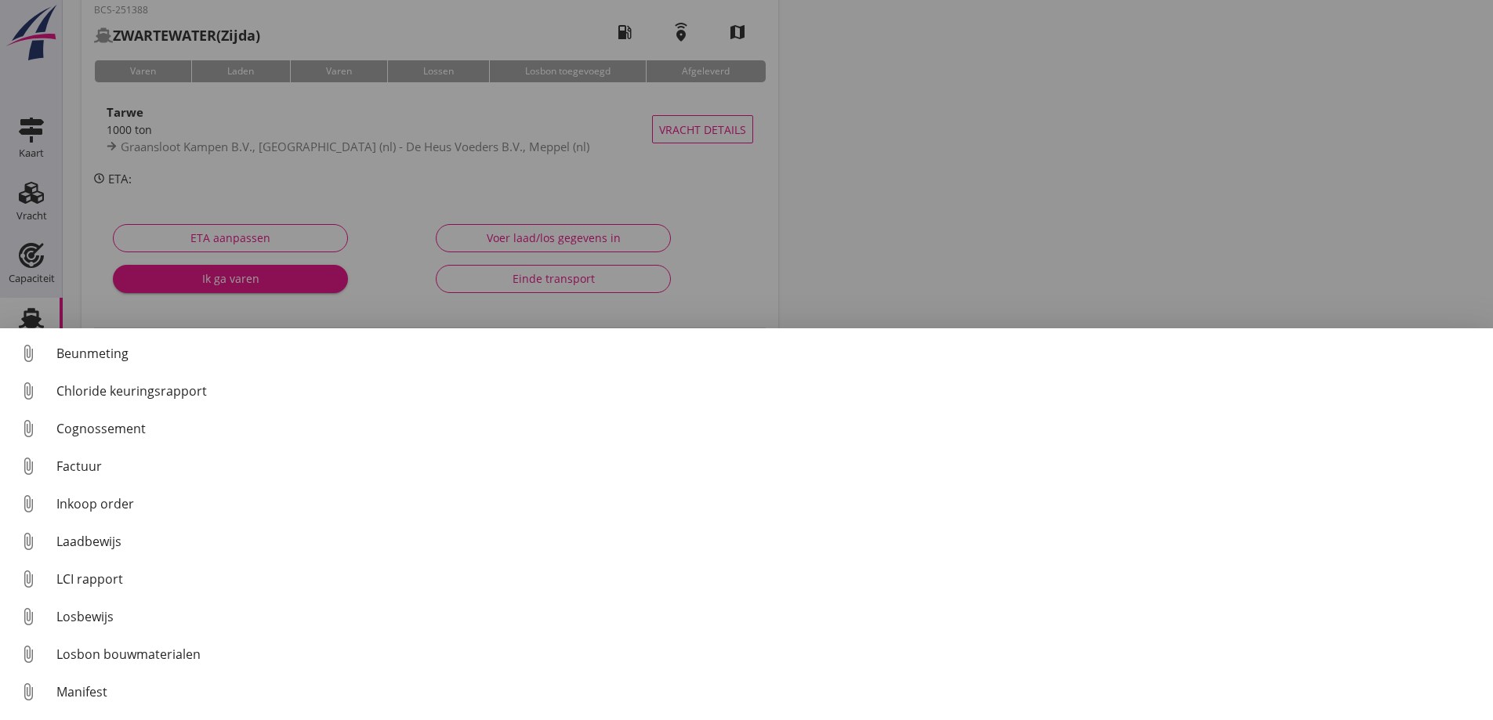
click at [70, 414] on link "attach_file Cognossement" at bounding box center [746, 429] width 1493 height 38
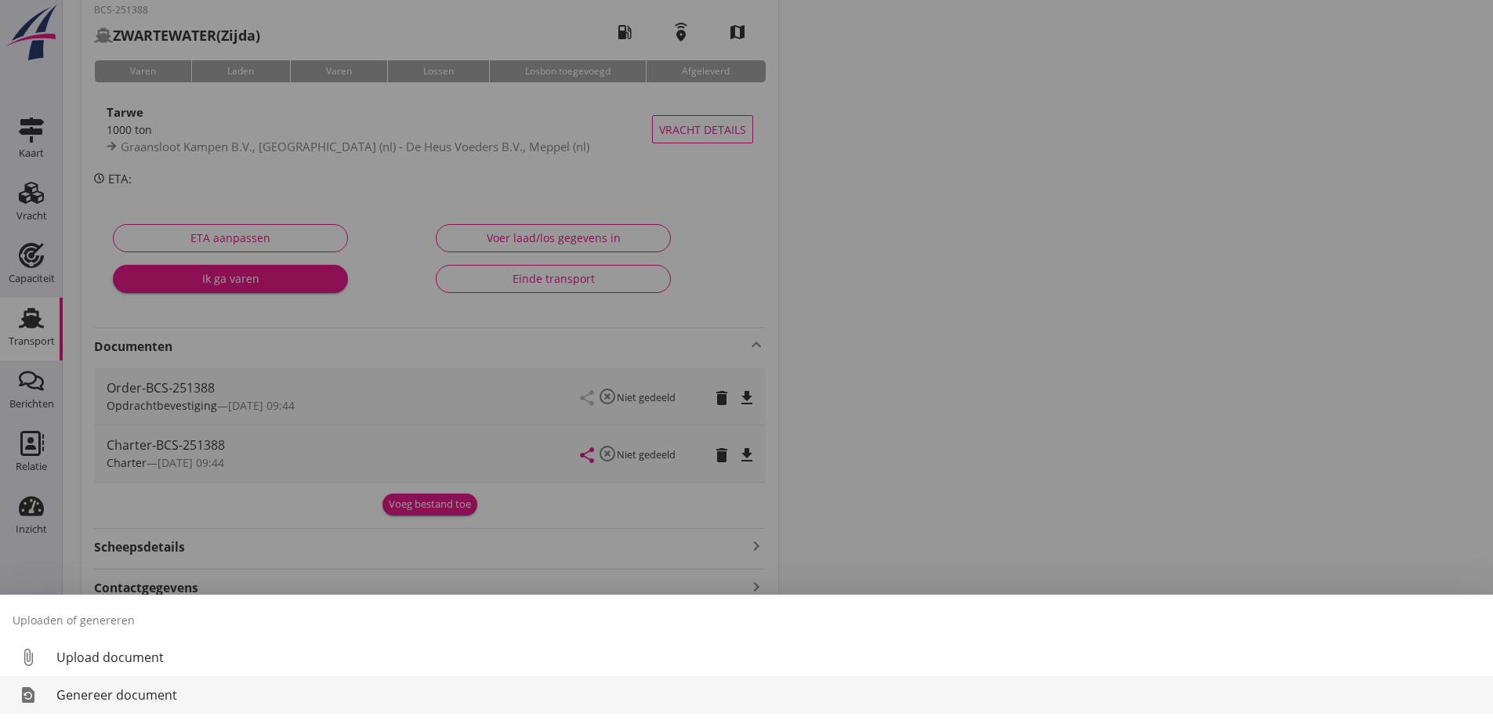
click at [76, 699] on div "Genereer document" at bounding box center [768, 695] width 1424 height 19
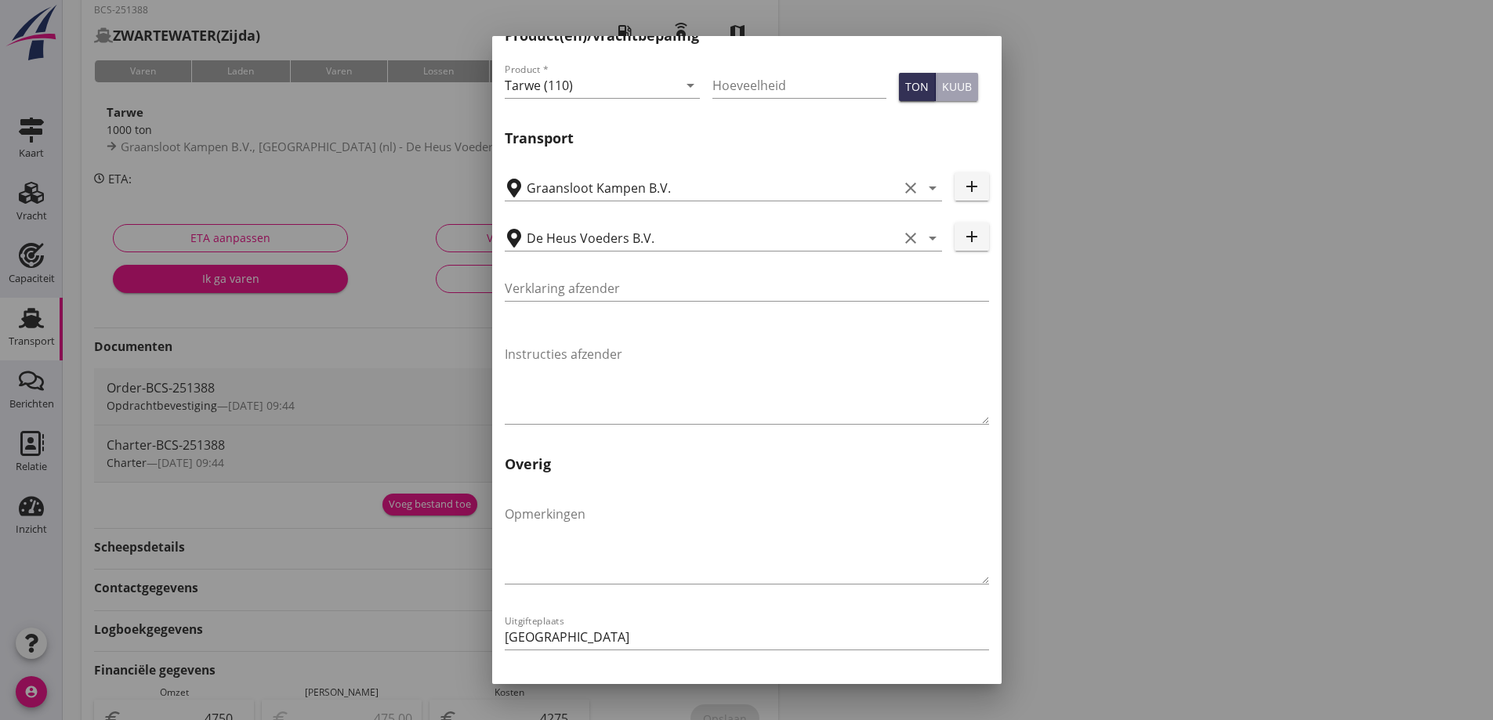
scroll to position [469, 0]
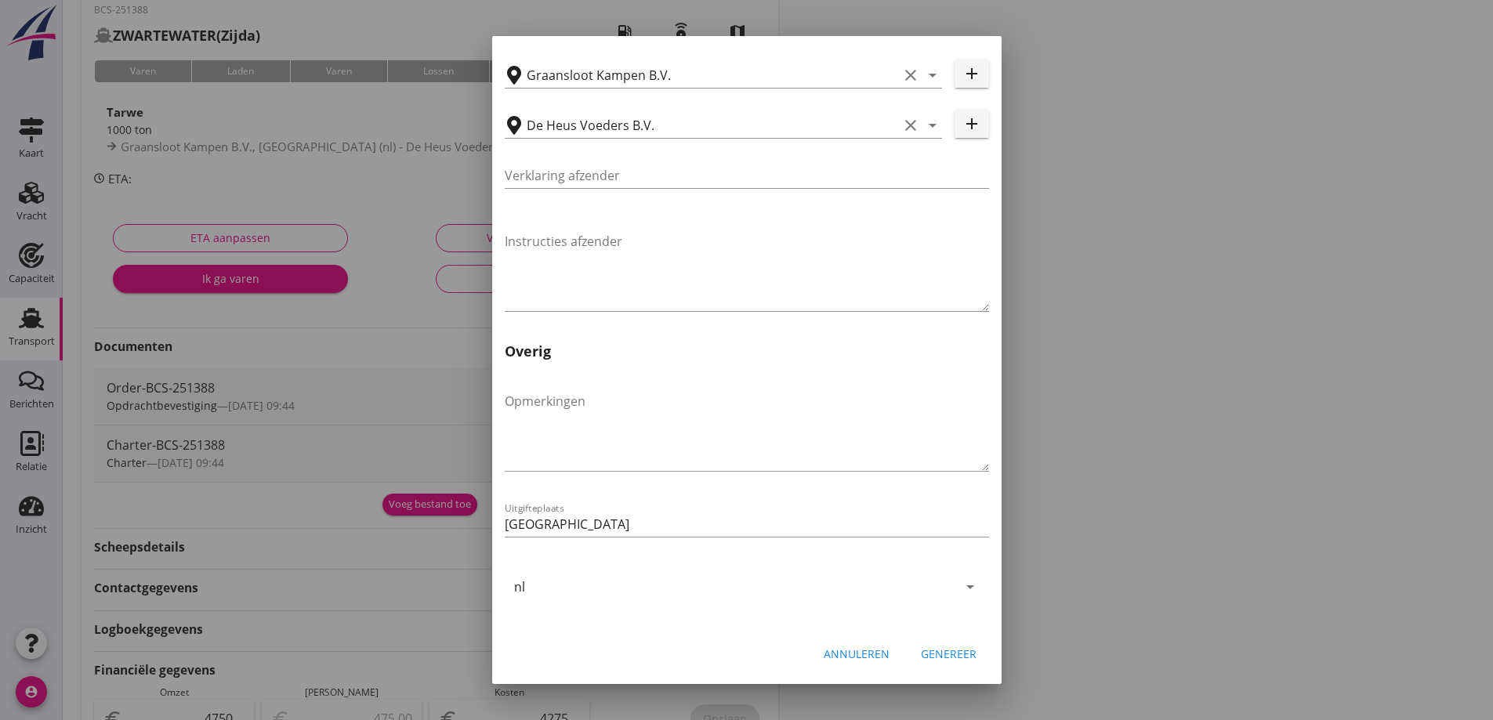
click at [964, 647] on div "Genereer" at bounding box center [949, 654] width 56 height 16
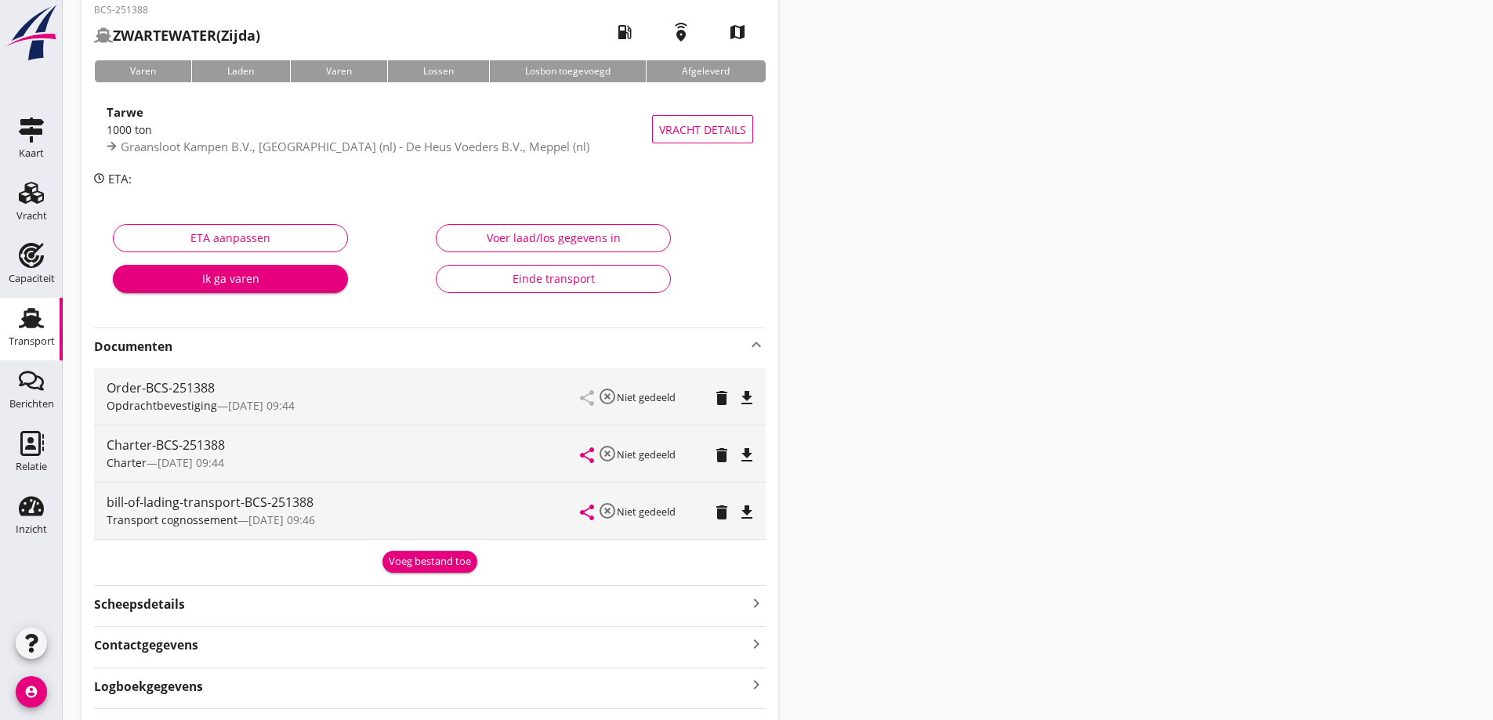
click at [753, 517] on icon "file_download" at bounding box center [747, 512] width 19 height 19
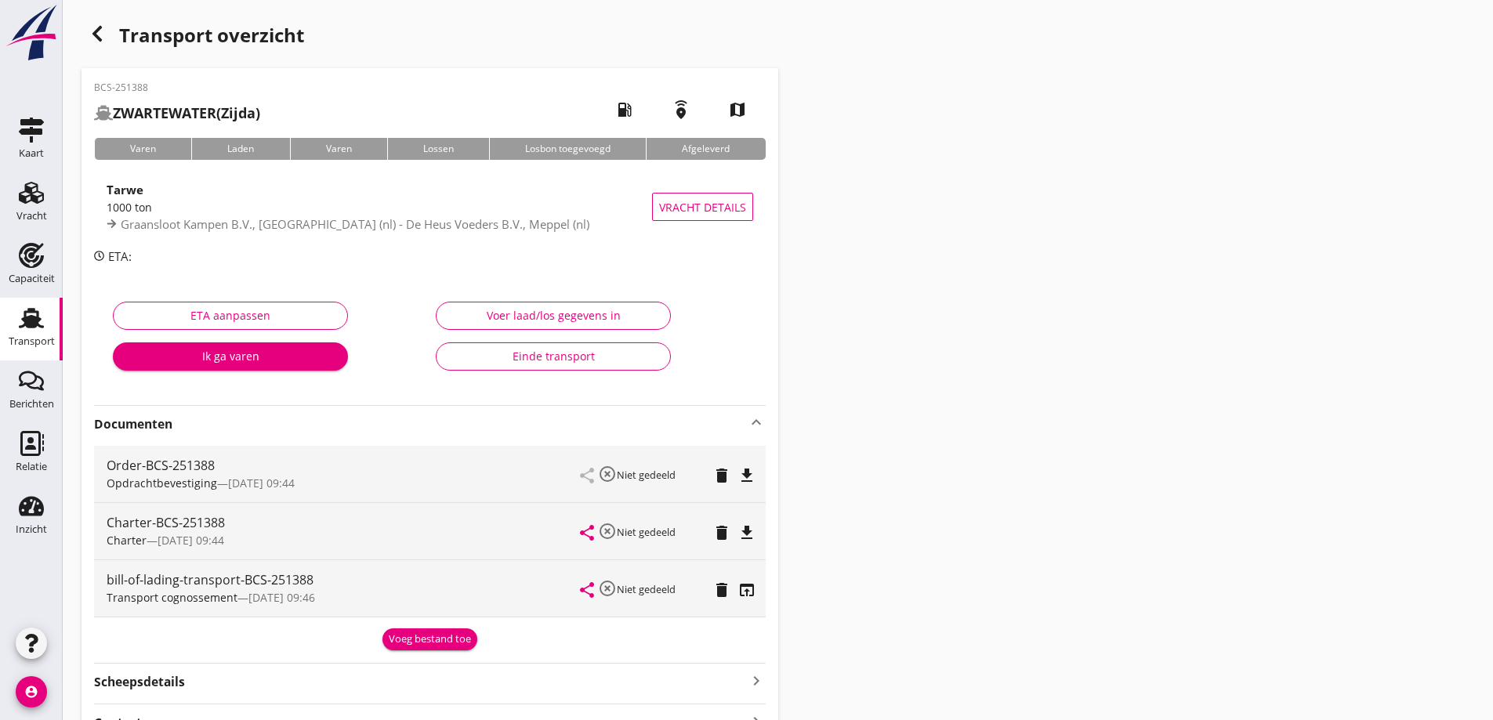
scroll to position [0, 0]
drag, startPoint x: 1329, startPoint y: 173, endPoint x: 1287, endPoint y: 176, distance: 41.7
click at [1326, 177] on div "Transport overzicht BCS-251388 ZWARTEWATER (Zijda) local_gas_station emergency_…" at bounding box center [778, 683] width 1431 height 1366
click at [18, 338] on div "Transport" at bounding box center [32, 341] width 46 height 10
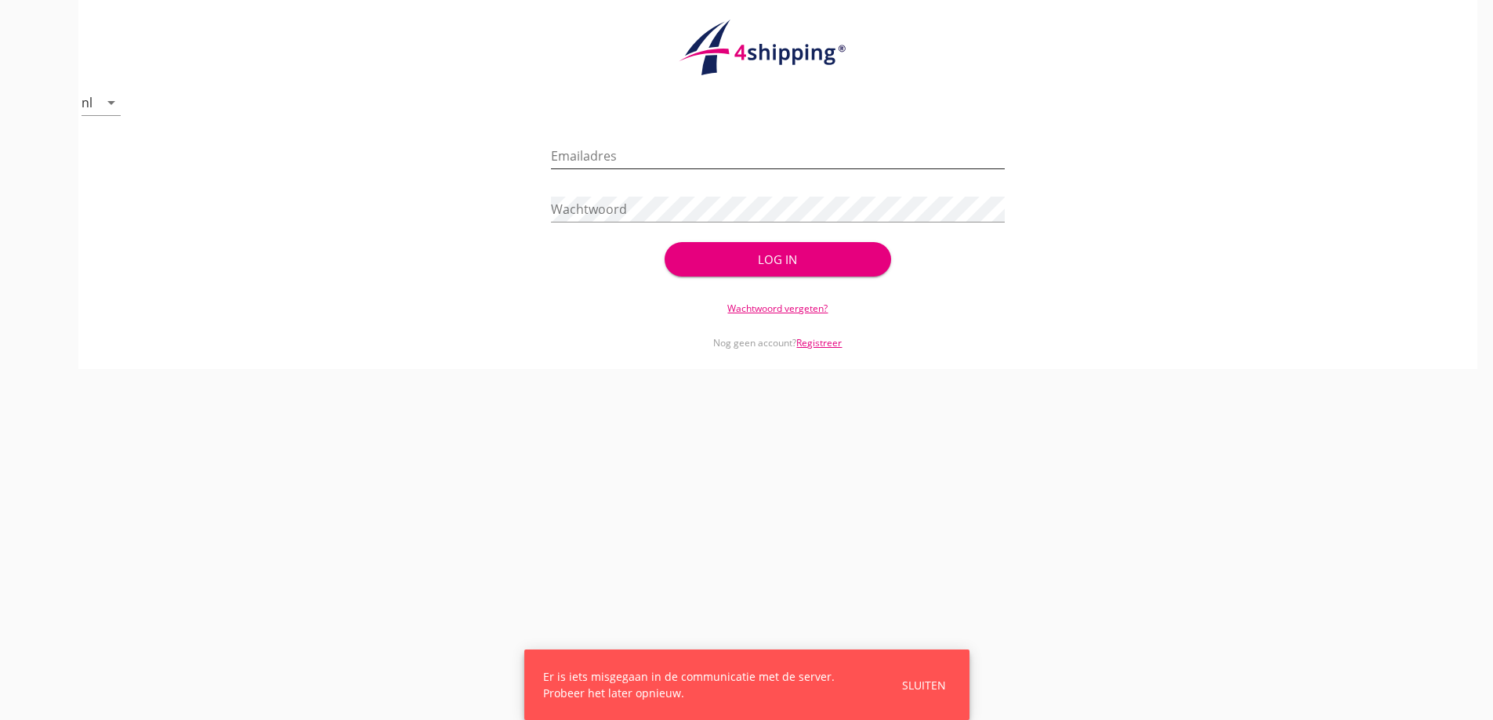
drag, startPoint x: 35, startPoint y: 328, endPoint x: 581, endPoint y: 143, distance: 576.1
click at [579, 141] on div "Emailadres" at bounding box center [778, 159] width 454 height 50
click at [581, 147] on input "Emailadres" at bounding box center [778, 155] width 454 height 25
type input "[EMAIL_ADDRESS][DOMAIN_NAME]"
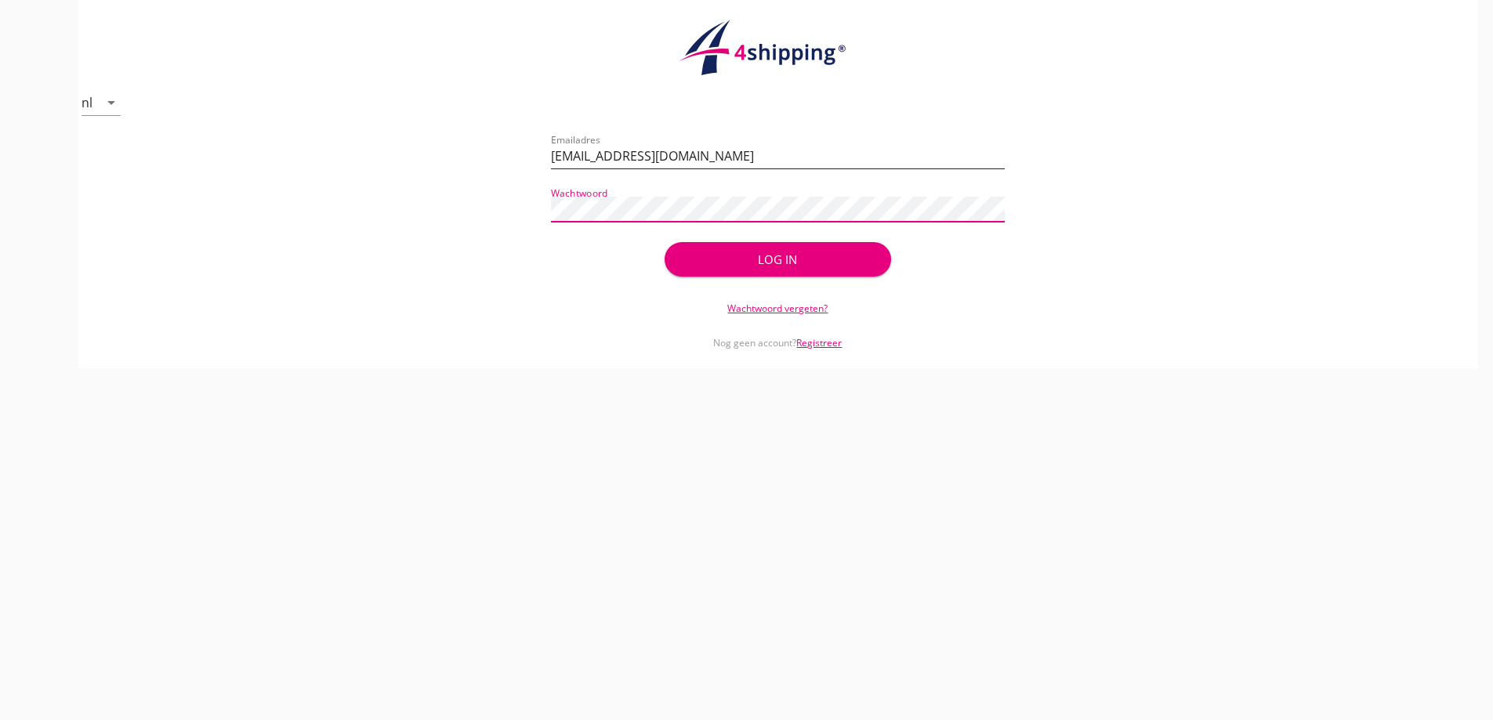
click at [665, 242] on button "Log in" at bounding box center [778, 259] width 227 height 34
